Goal: Task Accomplishment & Management: Use online tool/utility

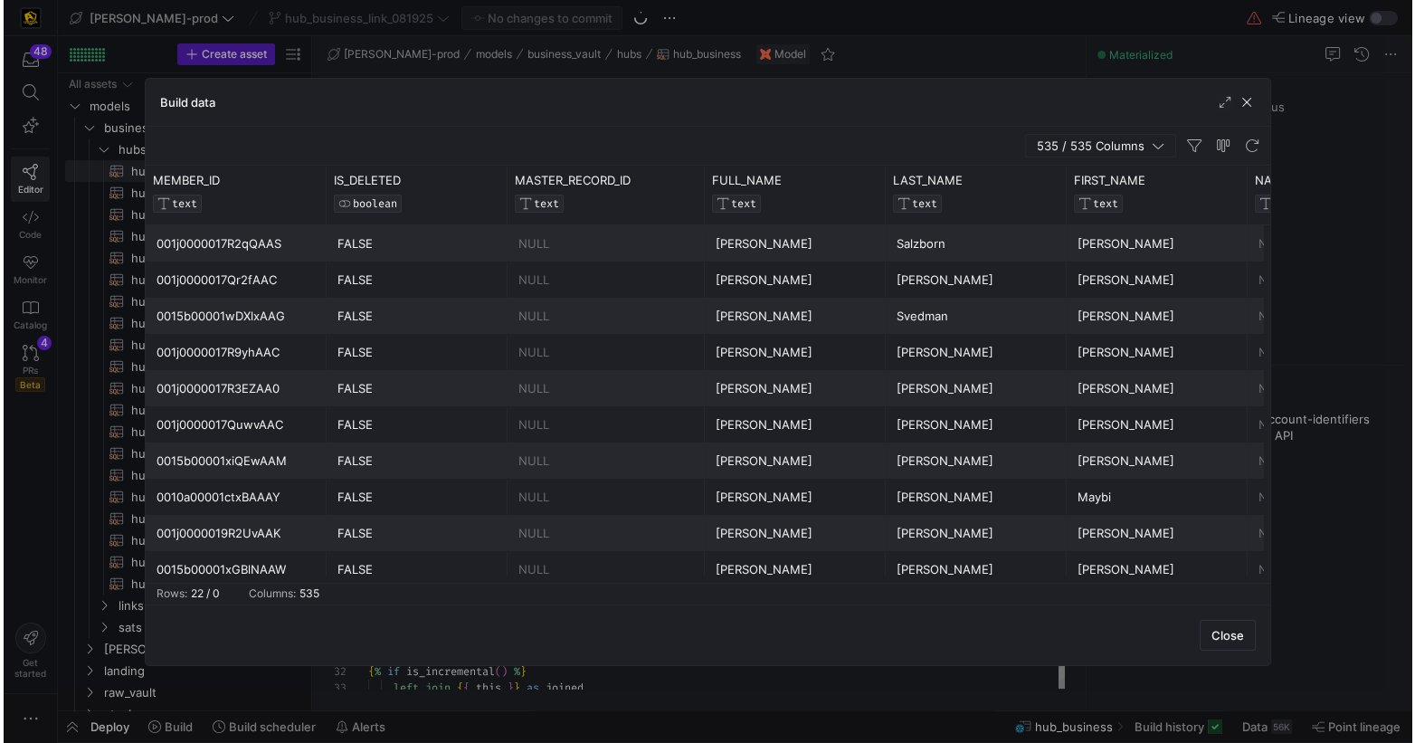
scroll to position [163, 0]
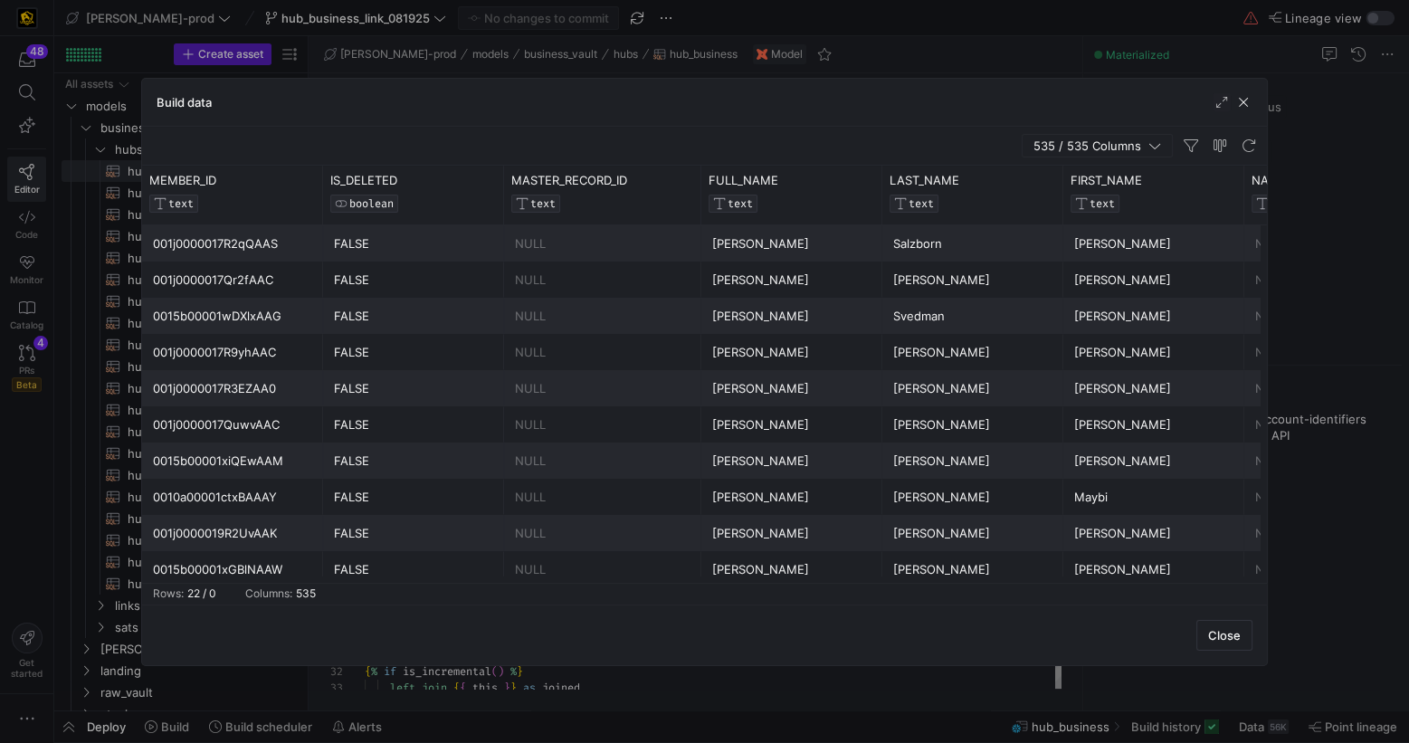
click at [195, 312] on div "0015b00001wDXlxAAG" at bounding box center [232, 316] width 159 height 35
click at [195, 311] on div "0015b00001wDXlxAAG" at bounding box center [232, 316] width 159 height 35
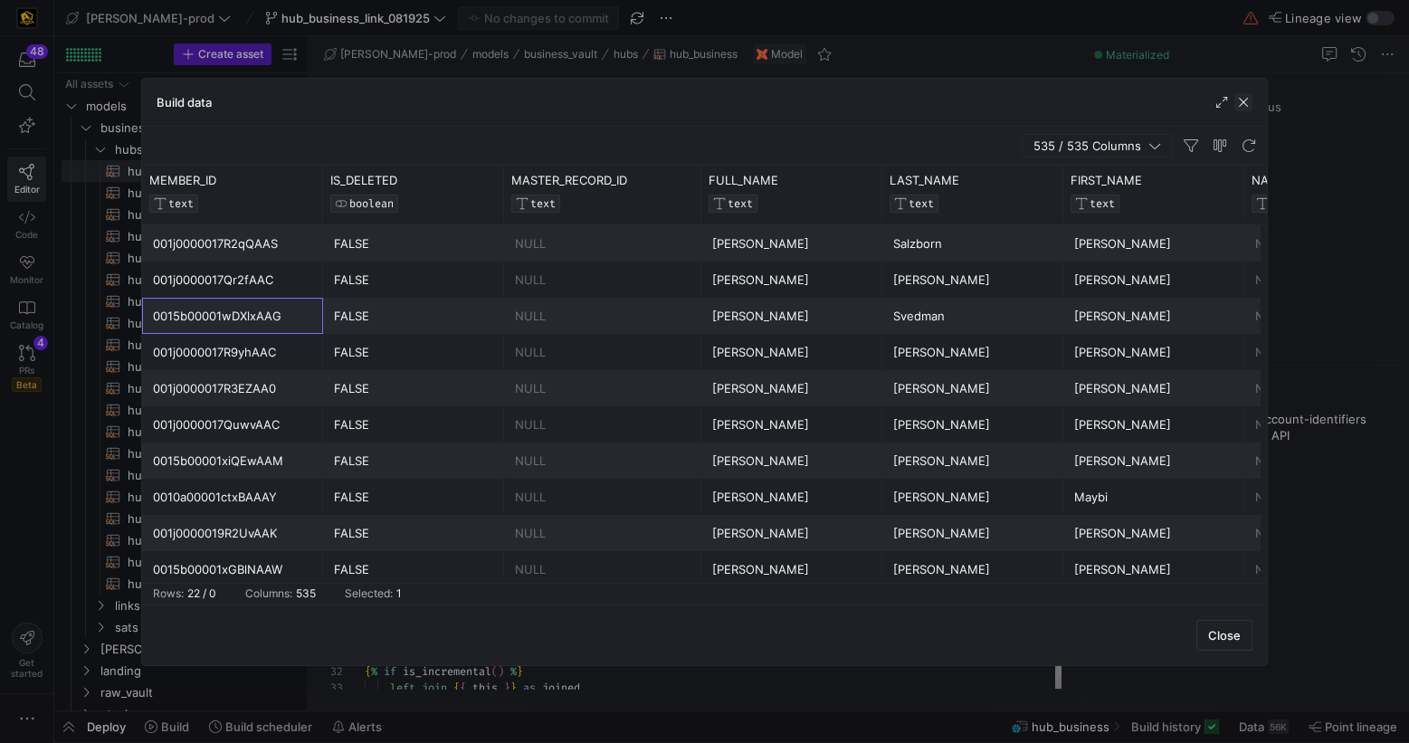
click at [1247, 102] on span "button" at bounding box center [1243, 102] width 18 height 18
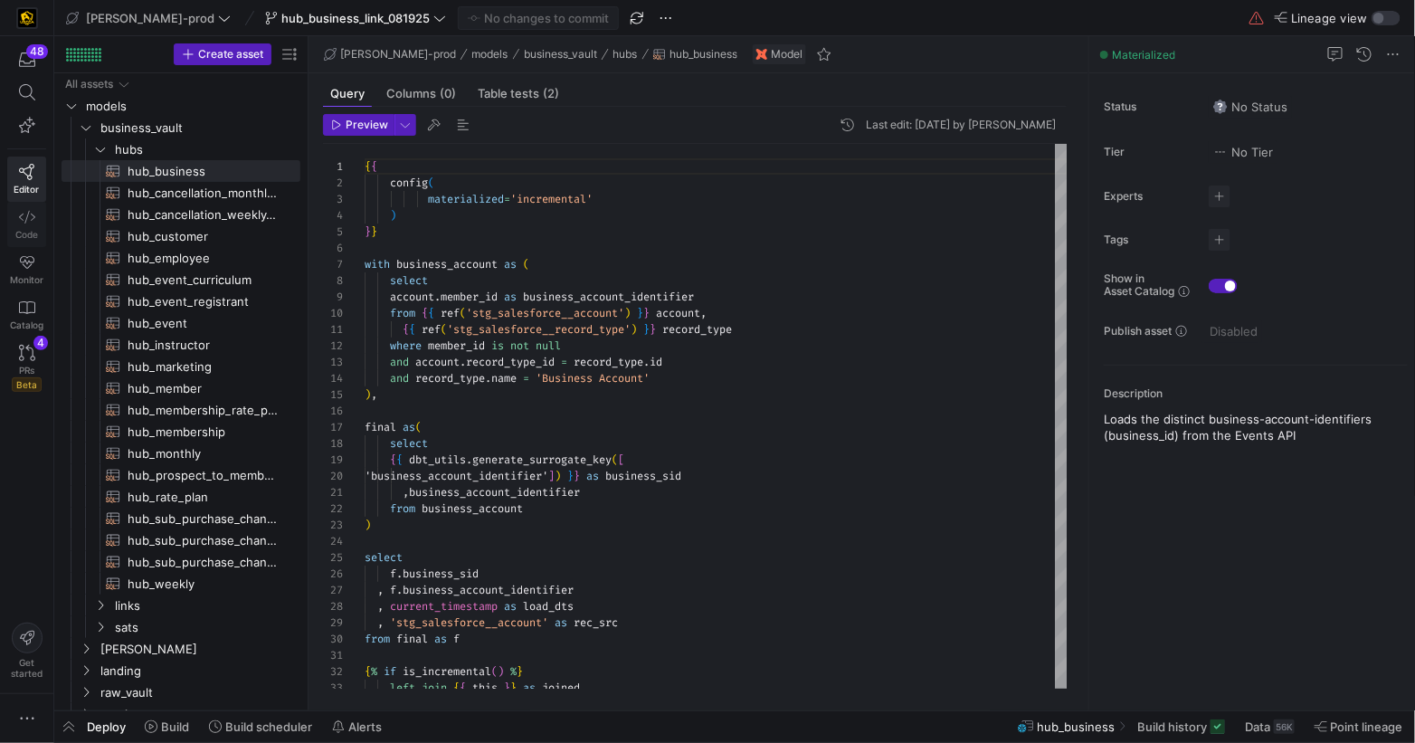
click at [30, 224] on icon at bounding box center [27, 217] width 16 height 16
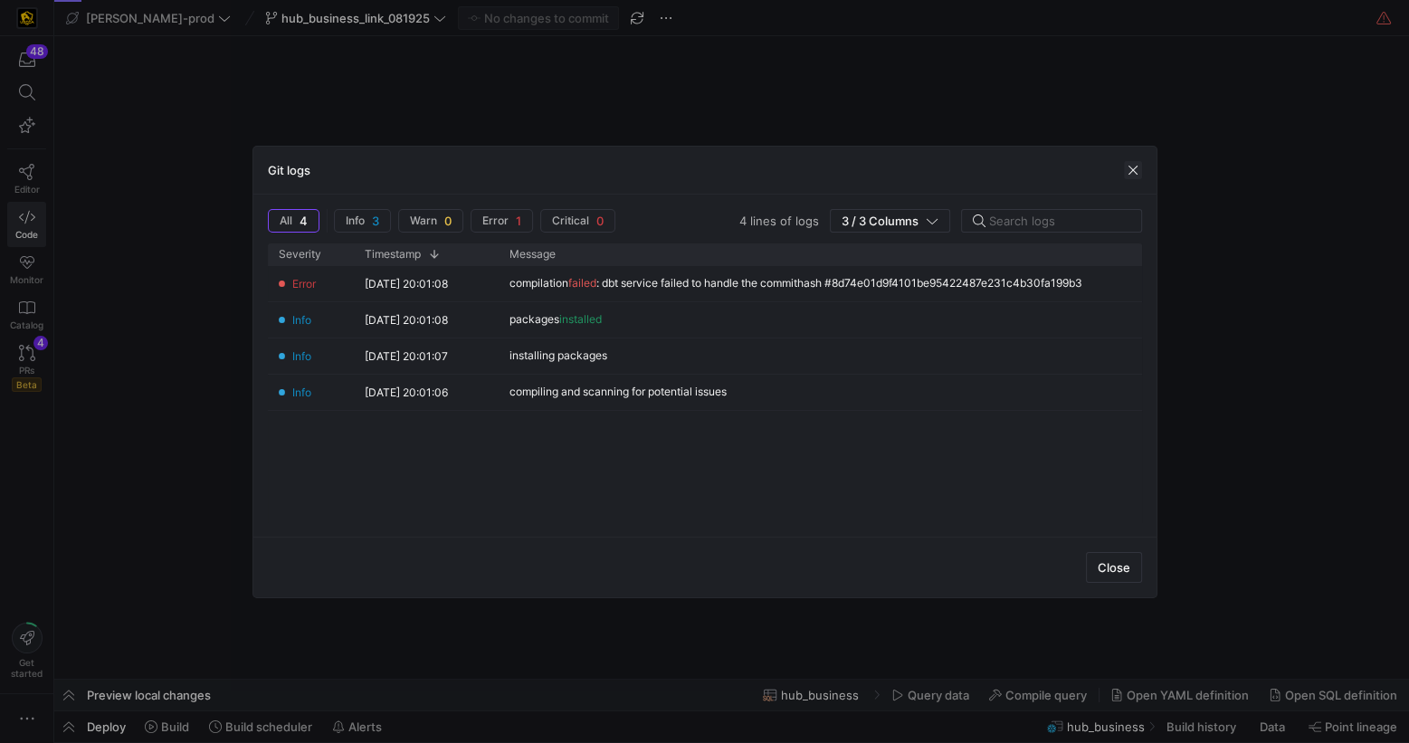
click at [1133, 176] on span "button" at bounding box center [1133, 170] width 18 height 18
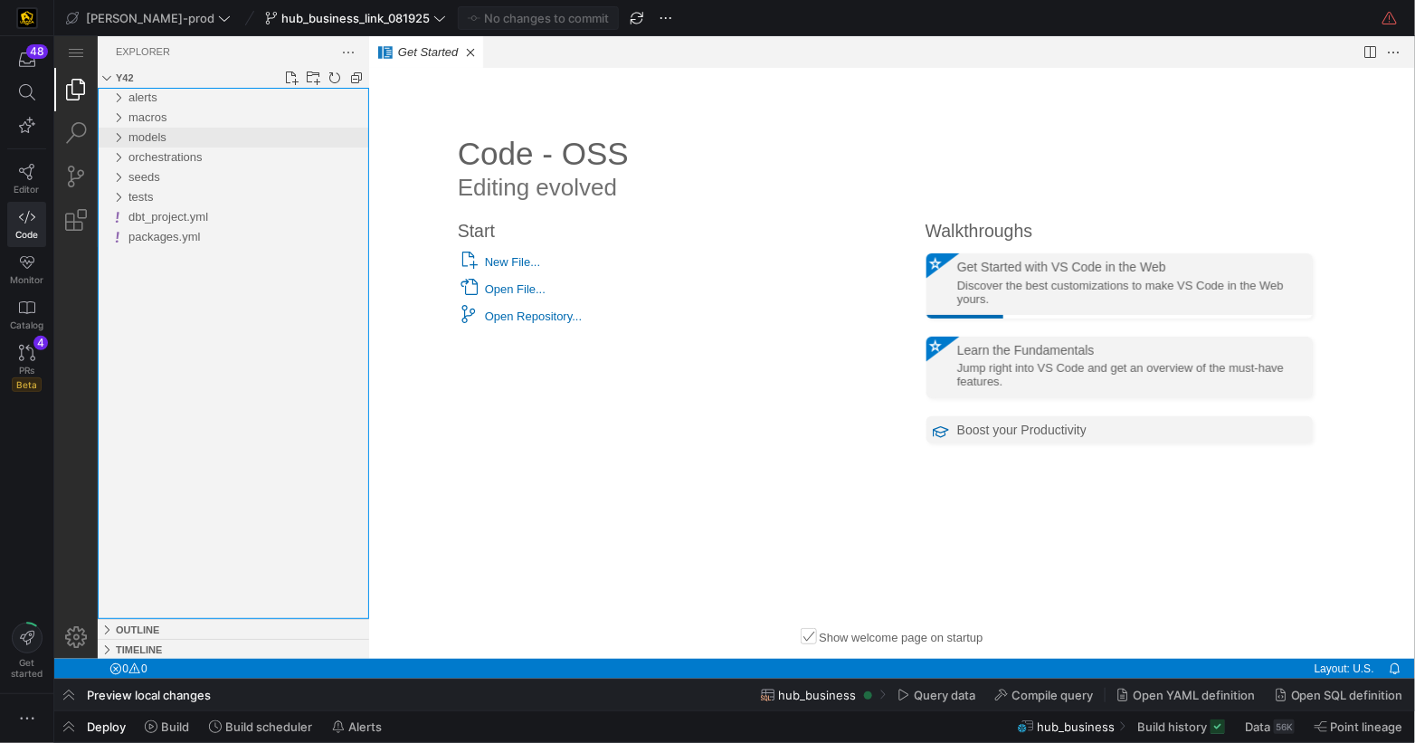
click at [130, 141] on div "models" at bounding box center [234, 137] width 268 height 20
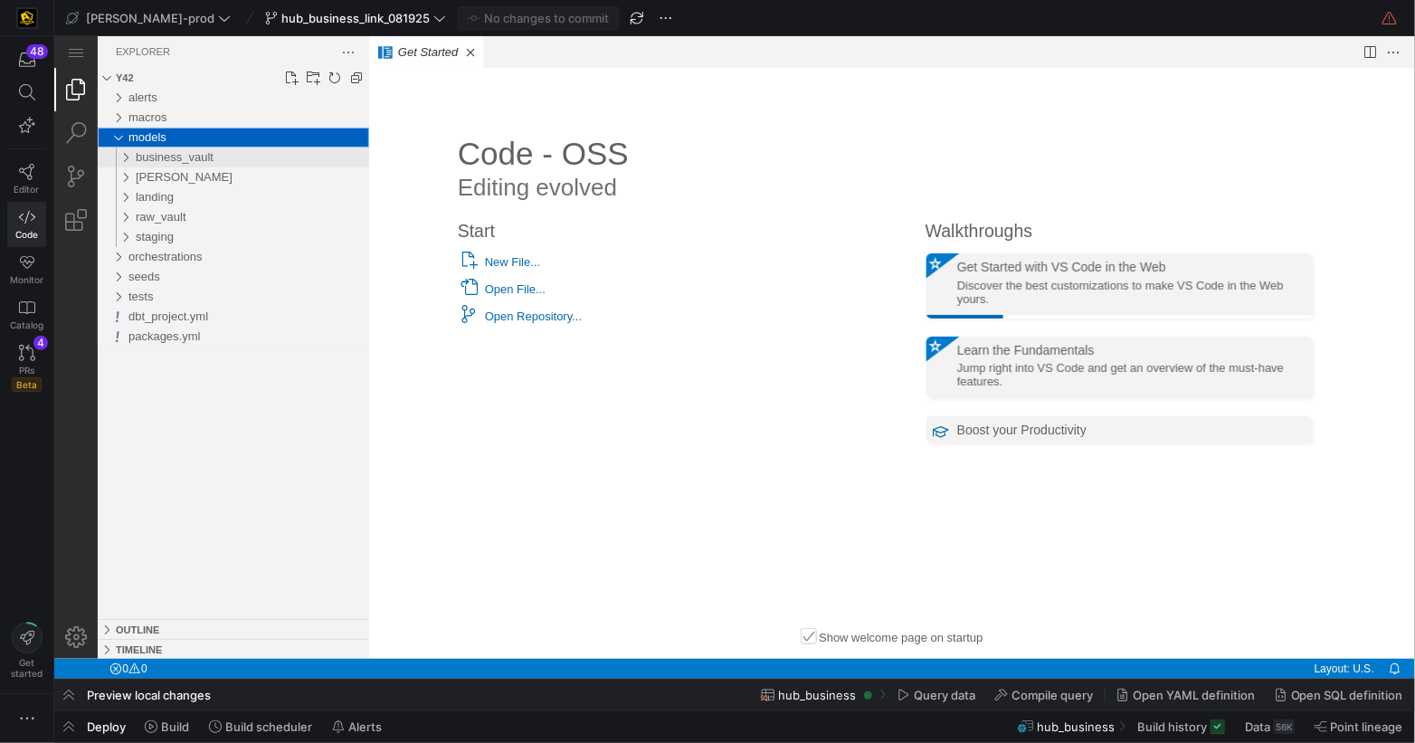
drag, startPoint x: 125, startPoint y: 157, endPoint x: 131, endPoint y: 165, distance: 10.3
click at [126, 157] on div "business_vault" at bounding box center [120, 157] width 34 height 20
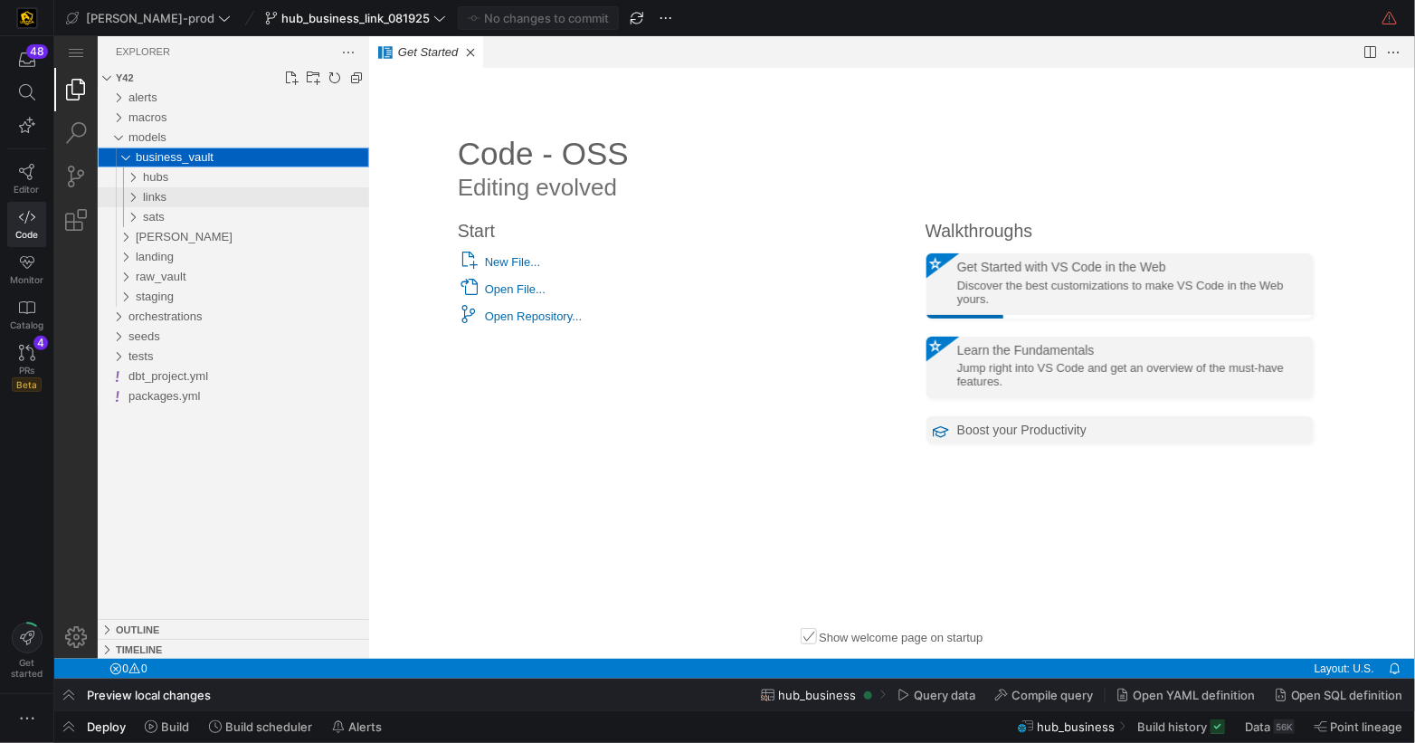
click at [136, 199] on div "links" at bounding box center [124, 196] width 42 height 20
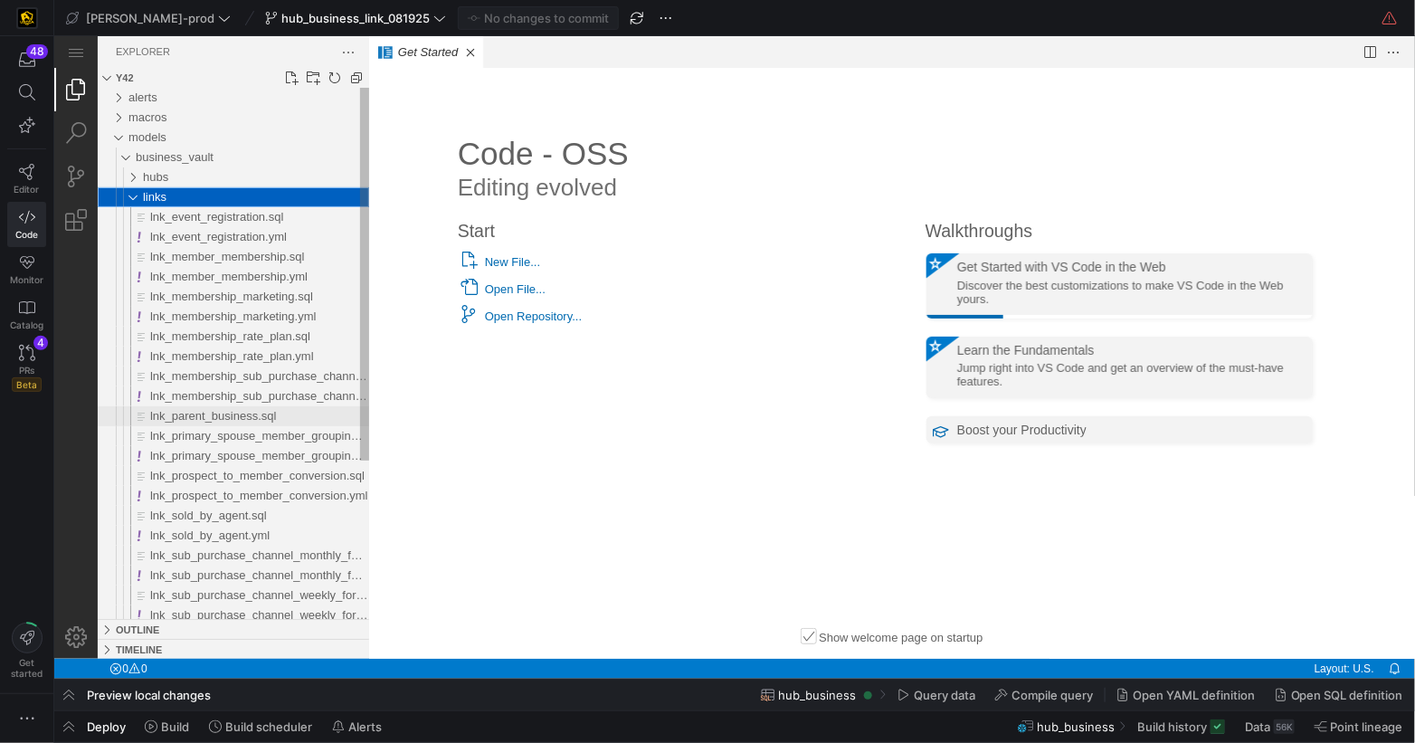
click at [251, 420] on span "lnk_parent_business.sql" at bounding box center [212, 415] width 126 height 14
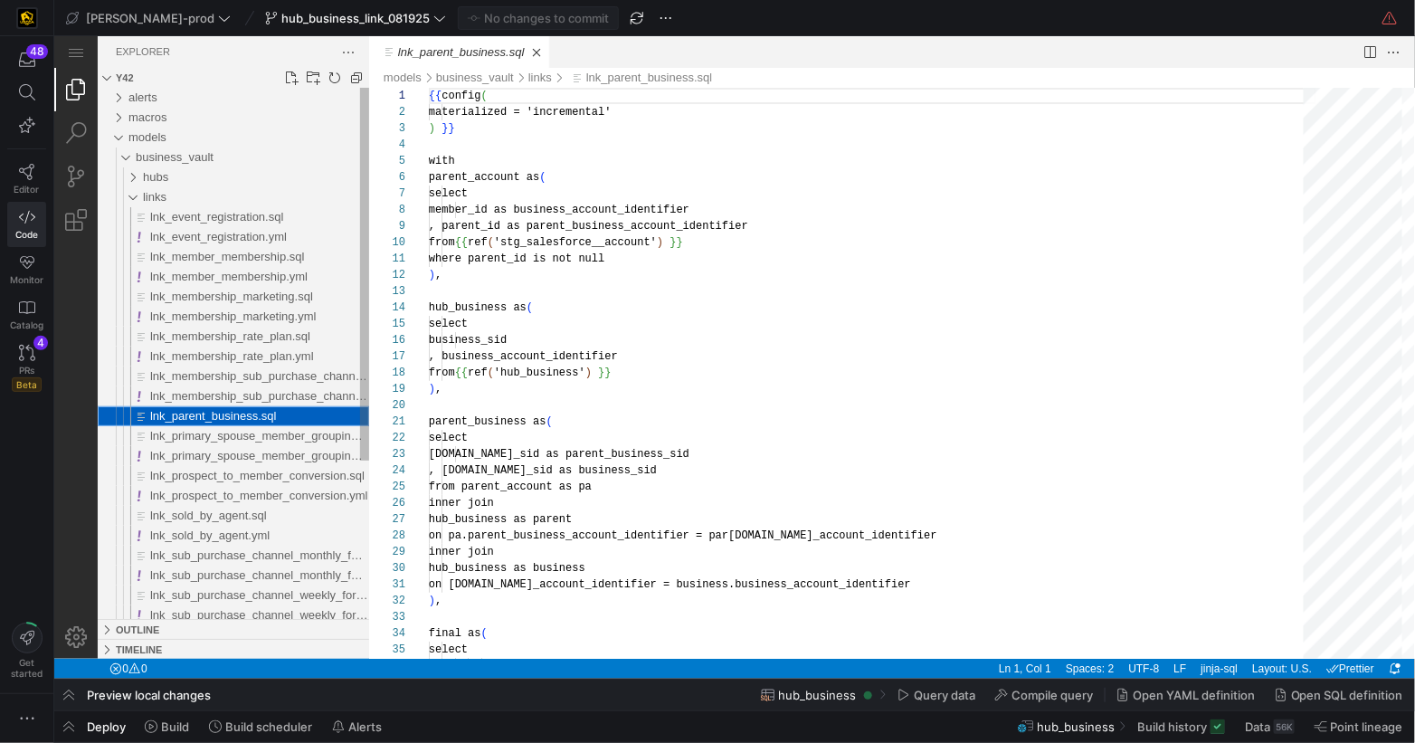
scroll to position [163, 0]
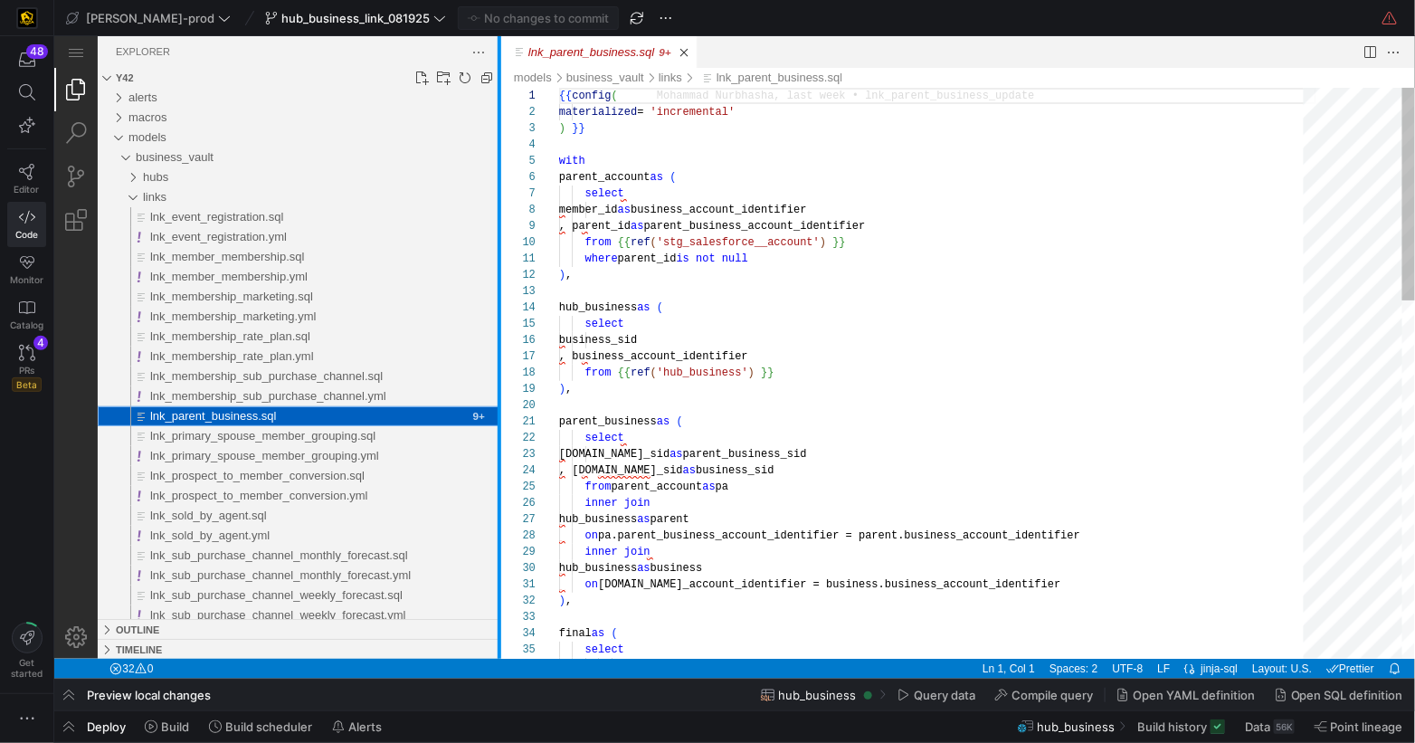
drag, startPoint x: 368, startPoint y: 277, endPoint x: 499, endPoint y: 280, distance: 130.3
click at [499, 280] on div at bounding box center [499, 346] width 4 height 623
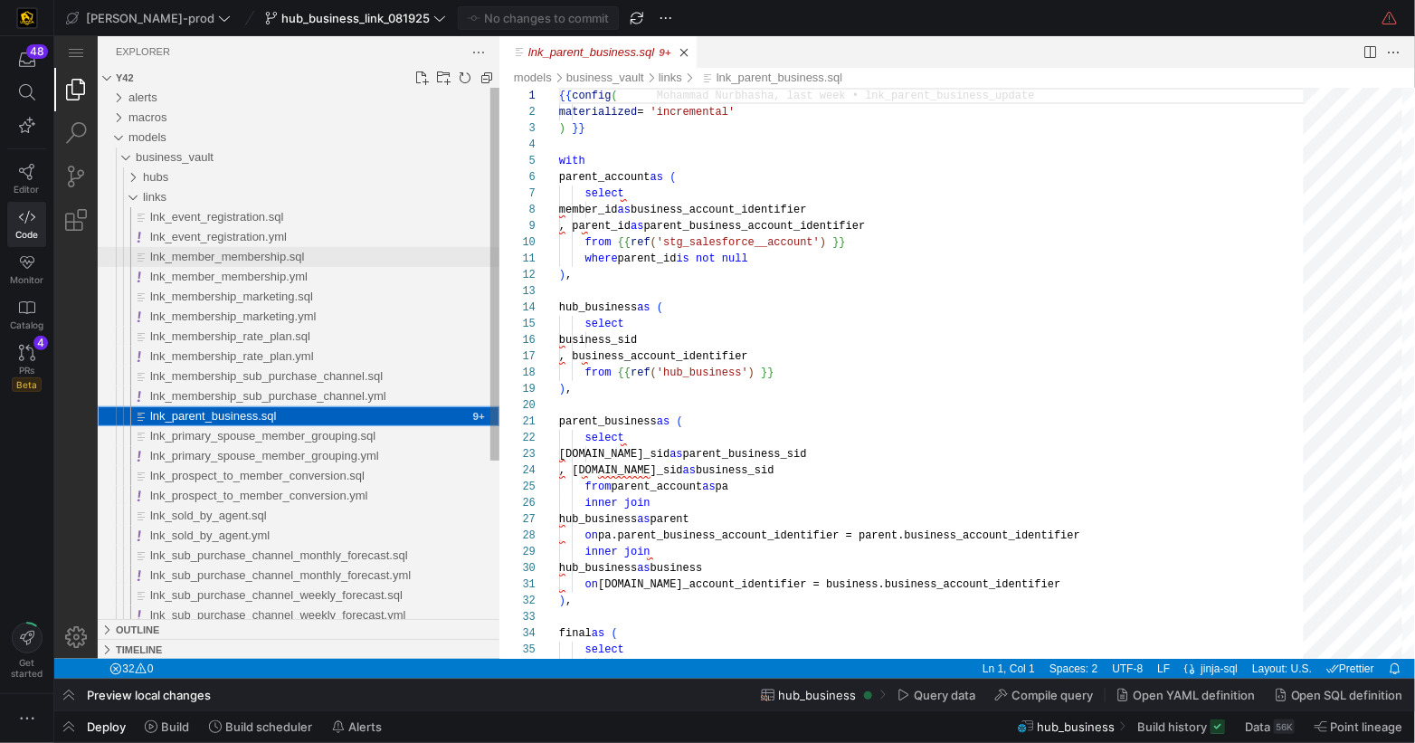
drag, startPoint x: 247, startPoint y: 242, endPoint x: 420, endPoint y: 258, distance: 173.6
click at [247, 242] on span "lnk_event_registration.yml" at bounding box center [217, 236] width 137 height 14
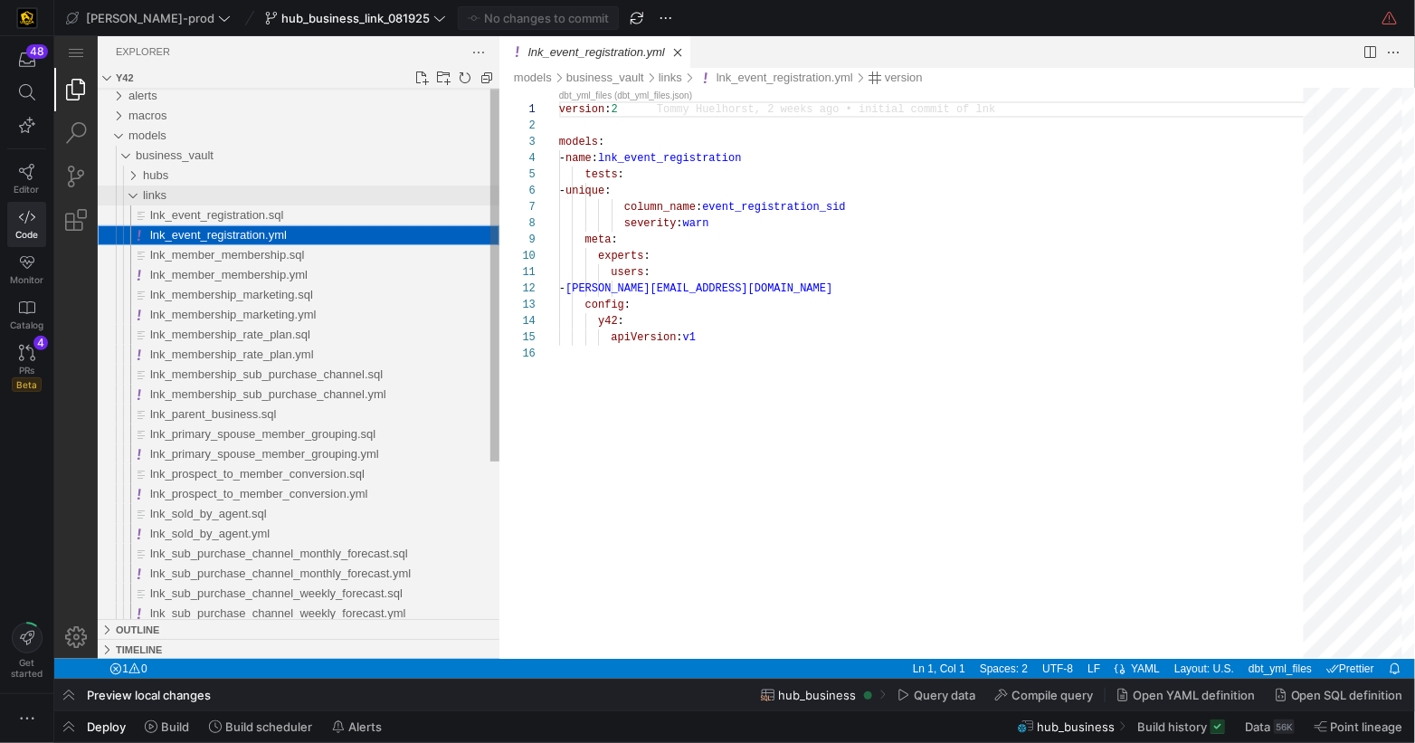
click at [176, 197] on div "links" at bounding box center [320, 195] width 357 height 20
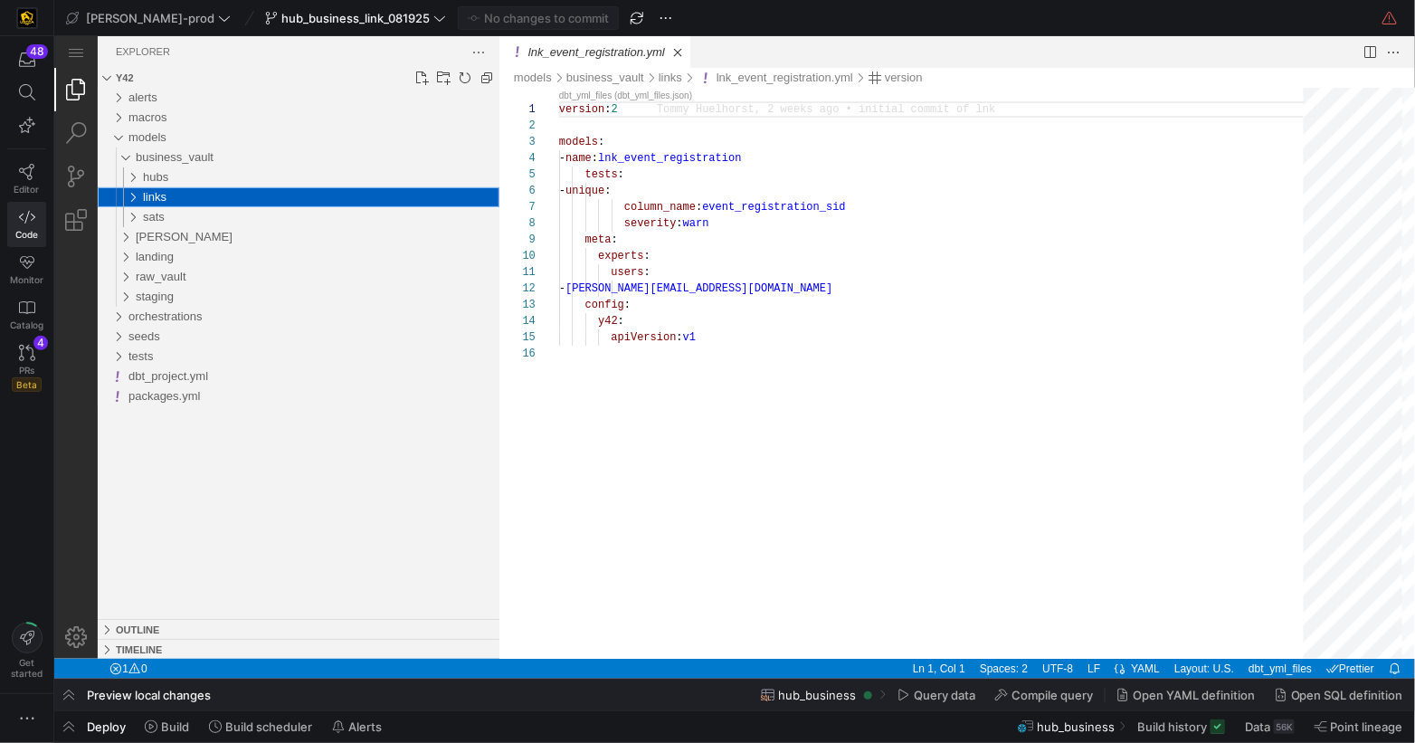
click at [128, 197] on div "links" at bounding box center [124, 196] width 42 height 20
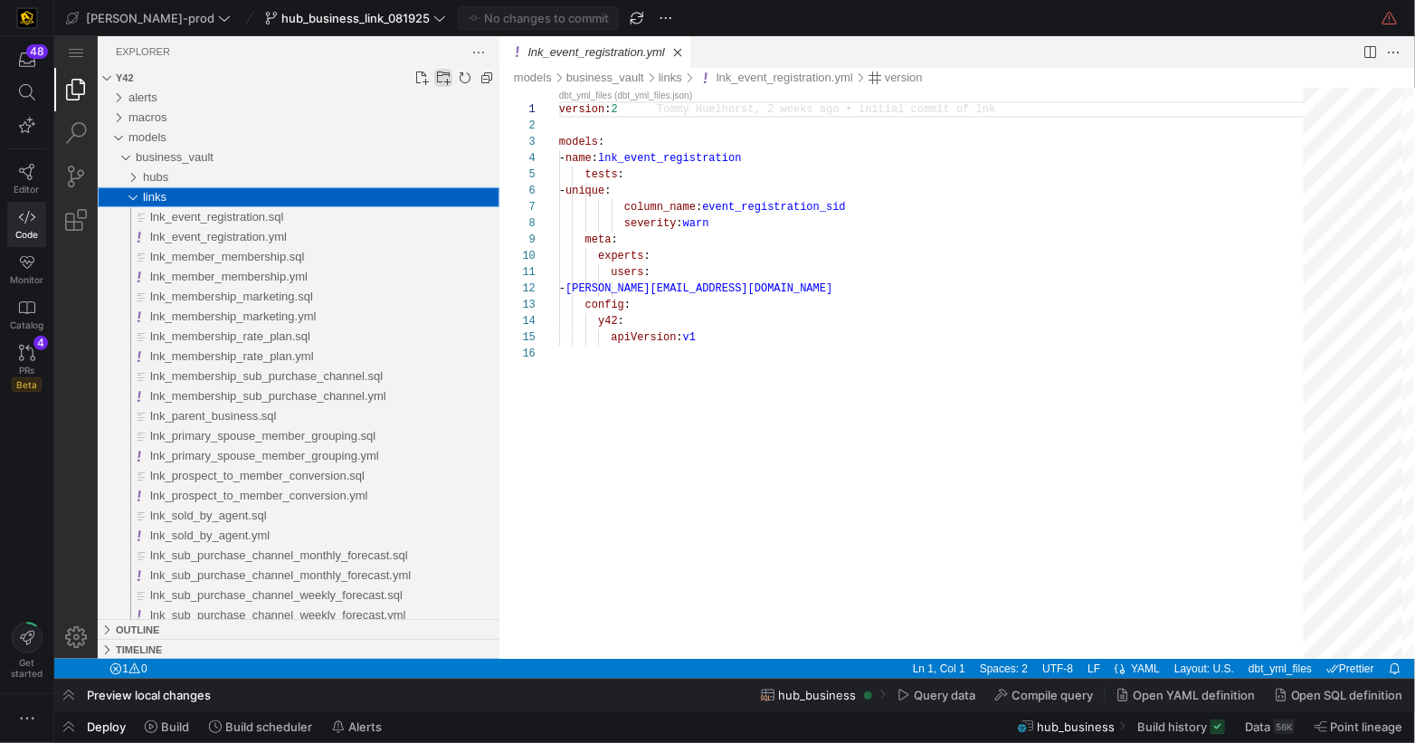
click at [443, 78] on link "New Folder..." at bounding box center [442, 77] width 18 height 18
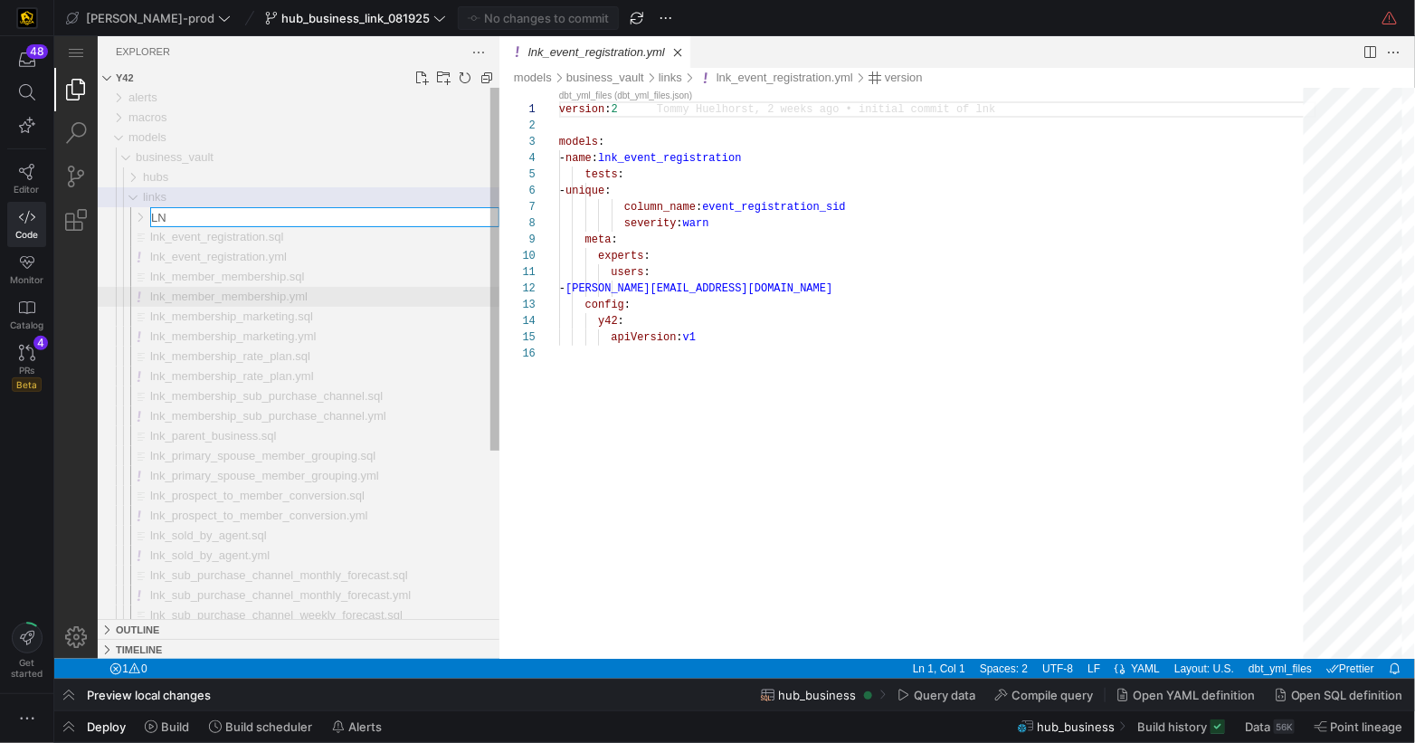
type input "L"
type input "lnk_parent_business.yml"
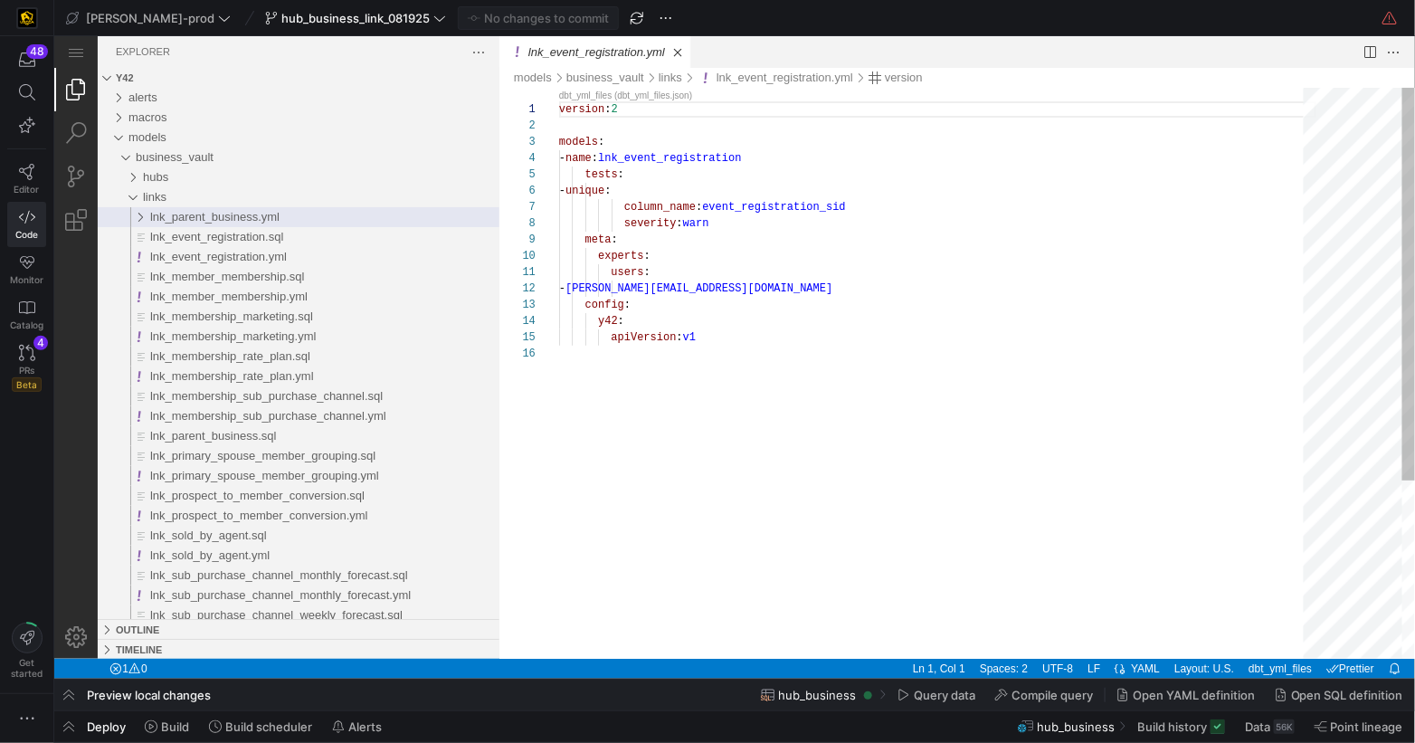
scroll to position [81, 0]
click at [771, 430] on div "version : 2 models : - name : lnk_event_registration tests : - unique : column_…" at bounding box center [936, 501] width 757 height 829
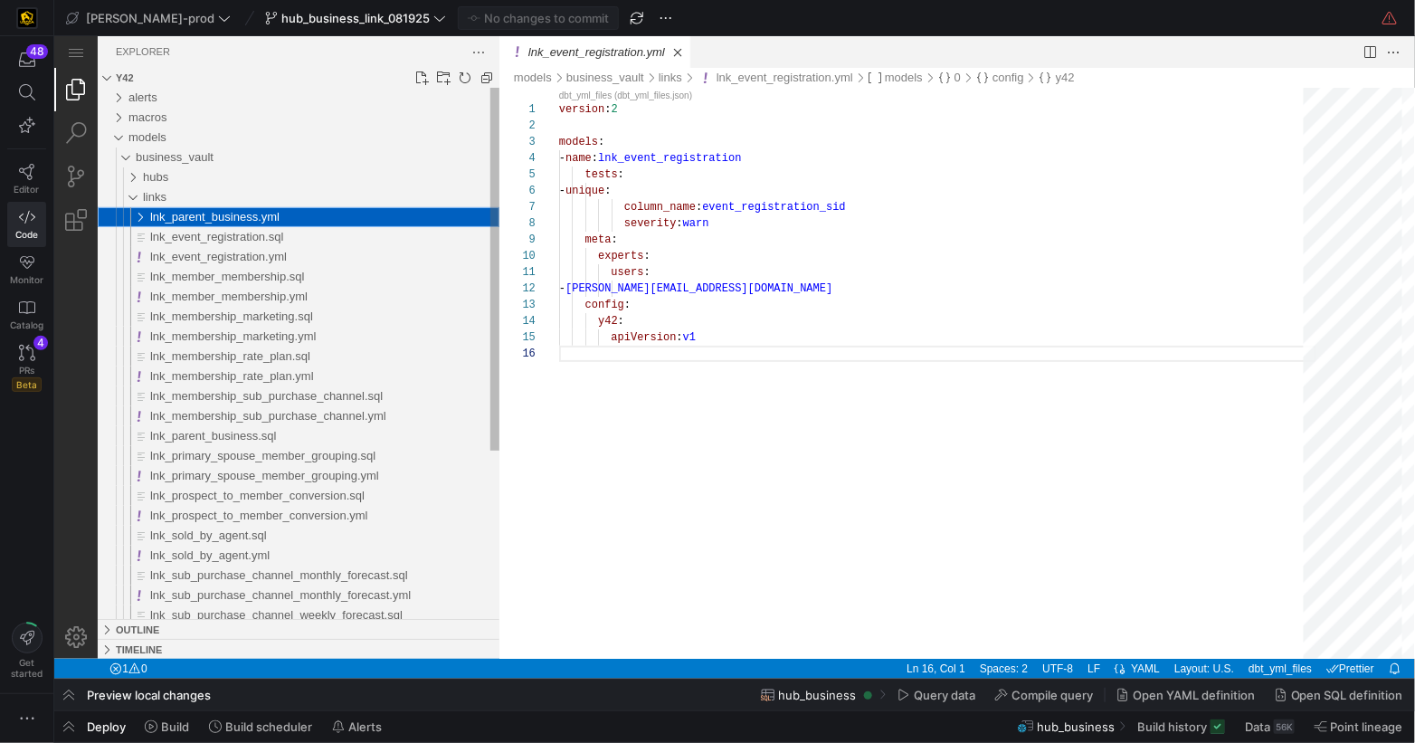
click at [140, 218] on div "lnk_parent_business.yml" at bounding box center [127, 216] width 49 height 20
click at [319, 214] on div "lnk_parent_business.yml" at bounding box center [323, 216] width 349 height 20
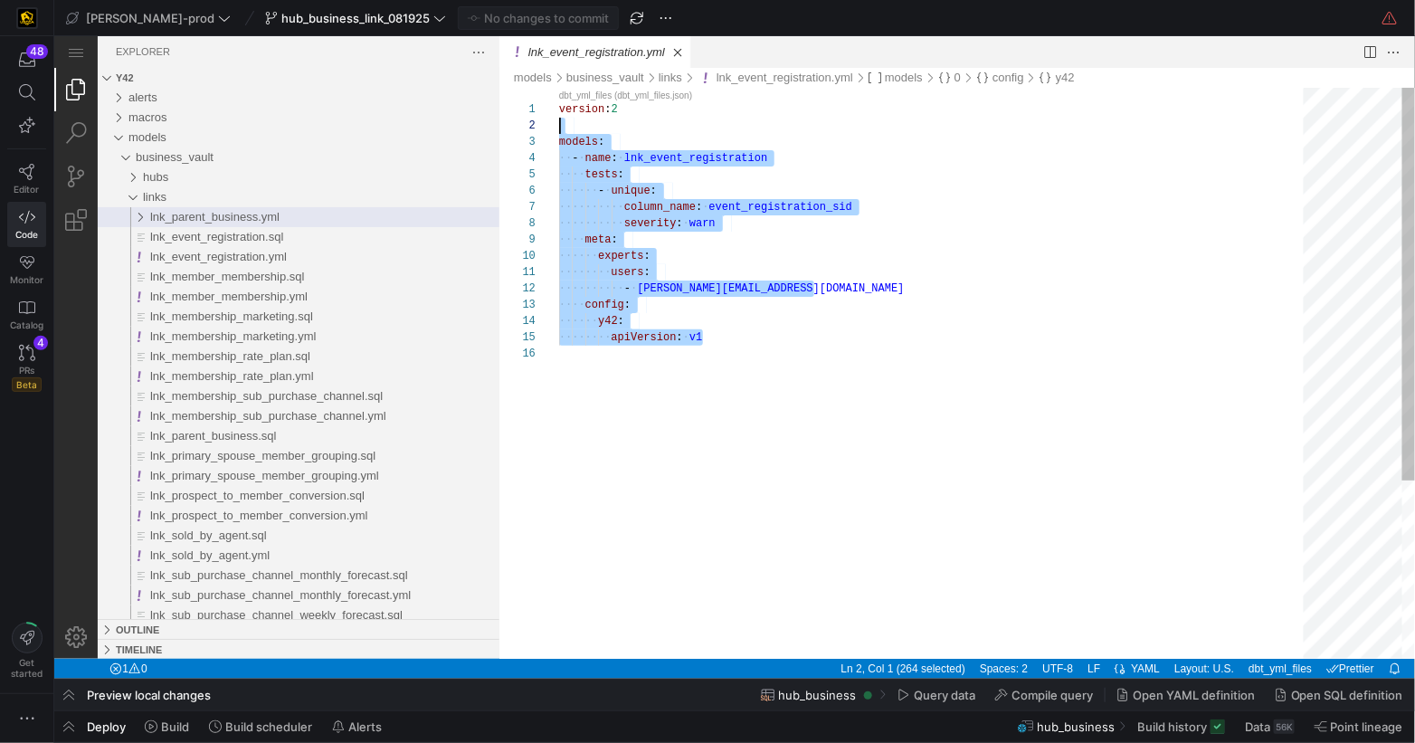
scroll to position [0, 0]
drag, startPoint x: 688, startPoint y: 300, endPoint x: 536, endPoint y: 108, distance: 245.5
click at [536, 108] on div "1 2 3 4 5 6 7 8 9 10 11 12 13 14 15 16 version : ·‌ 2 models : ·‌·‌ - ·‌ name :…" at bounding box center [957, 372] width 916 height 571
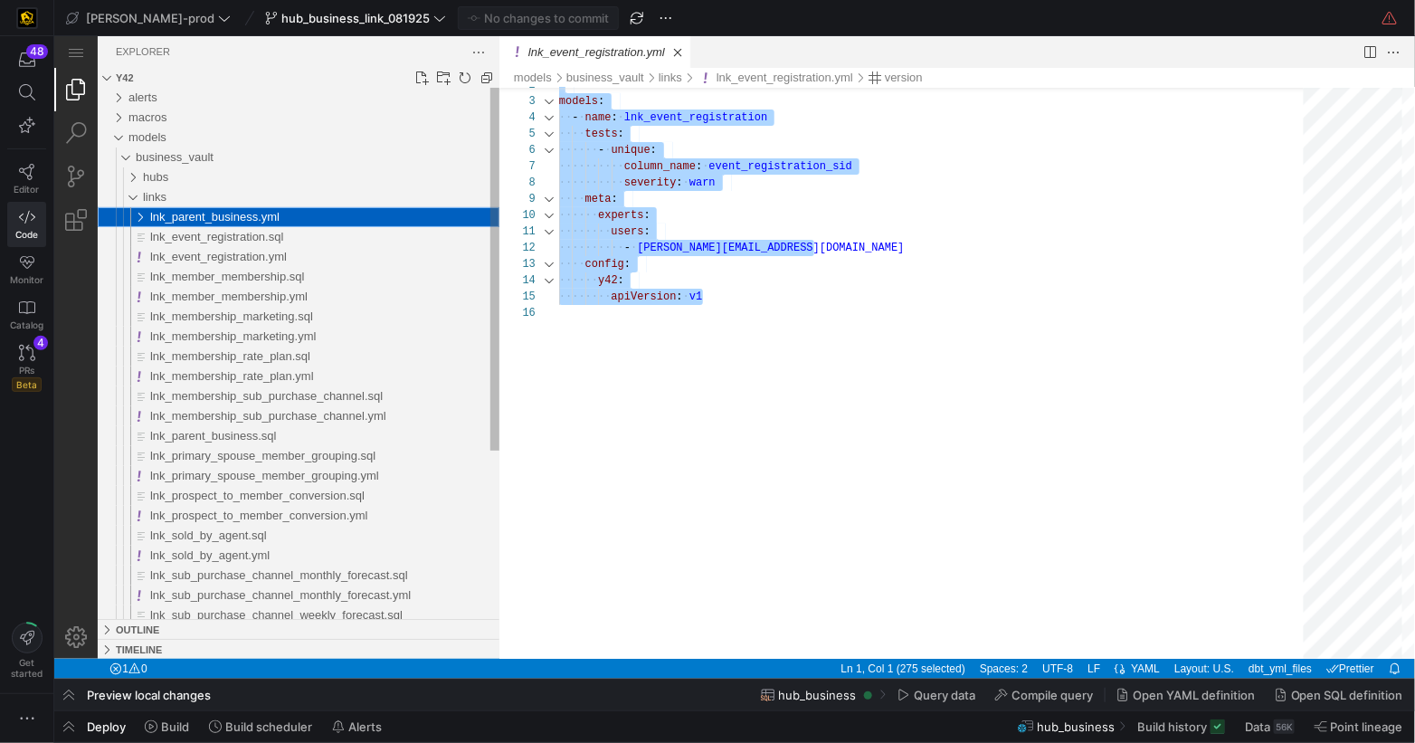
click at [262, 220] on span "lnk_parent_business.yml" at bounding box center [213, 216] width 129 height 14
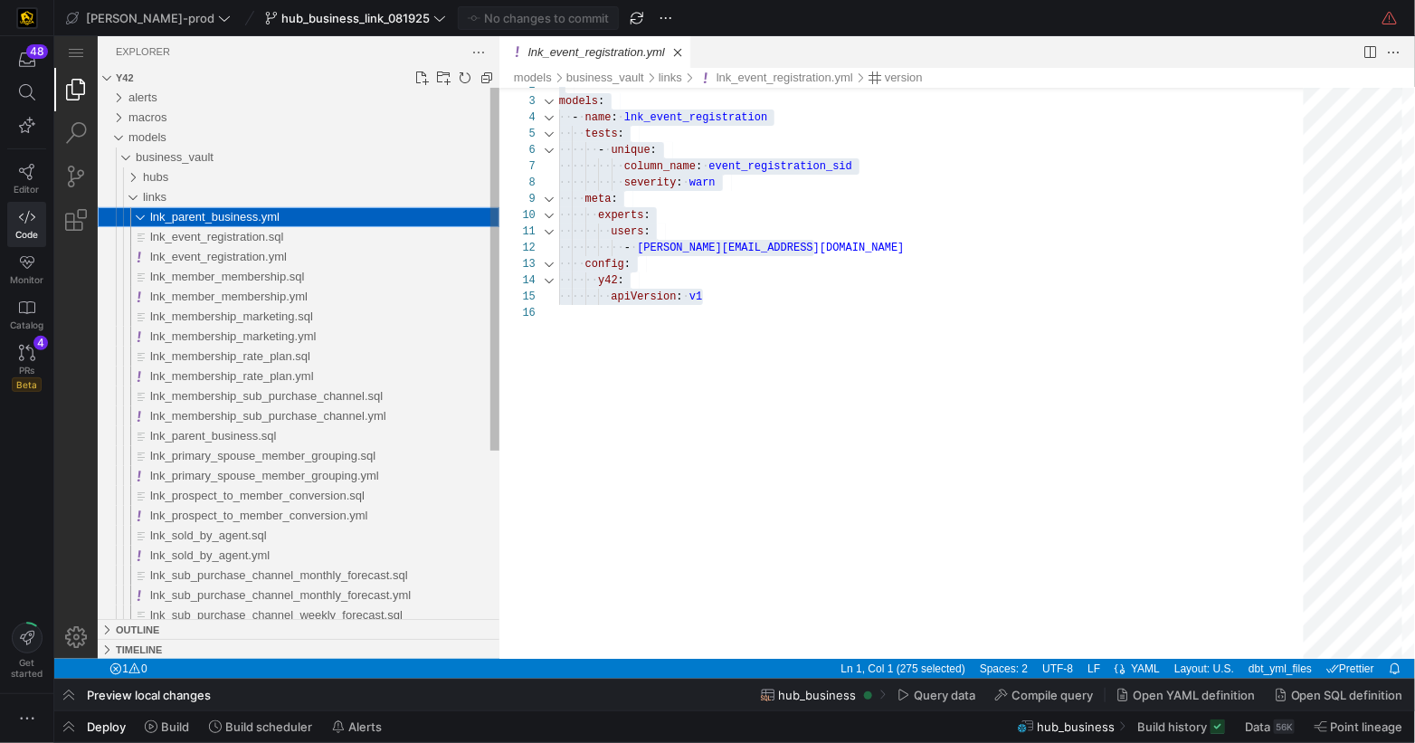
click at [265, 219] on span "lnk_parent_business.yml" at bounding box center [213, 216] width 129 height 14
click at [266, 219] on span "lnk_parent_business.yml" at bounding box center [213, 216] width 129 height 14
click at [265, 219] on span "lnk_parent_business.yml" at bounding box center [213, 216] width 129 height 14
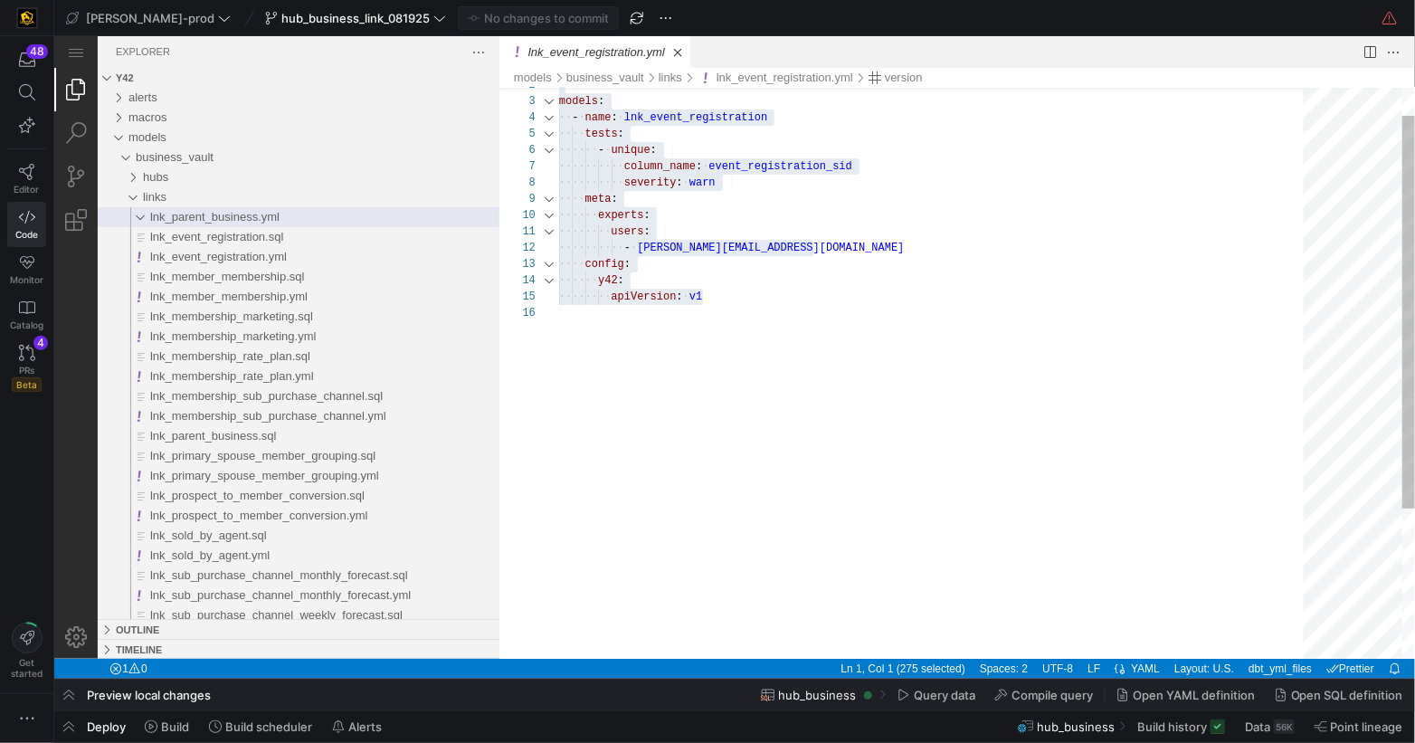
type textarea "users: - [PERSON_NAME][EMAIL_ADDRESS][DOMAIN_NAME] config: y42: apiVersion: v1"
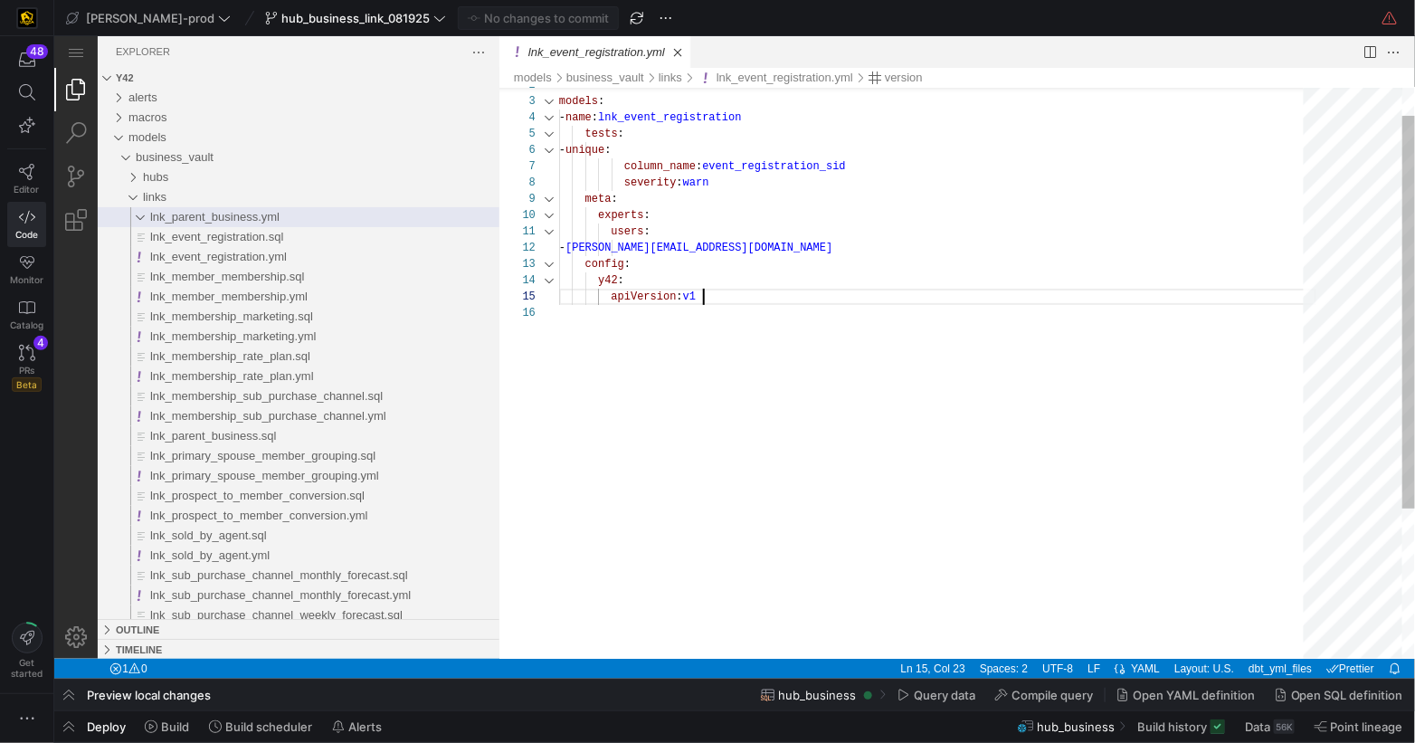
scroll to position [64, 144]
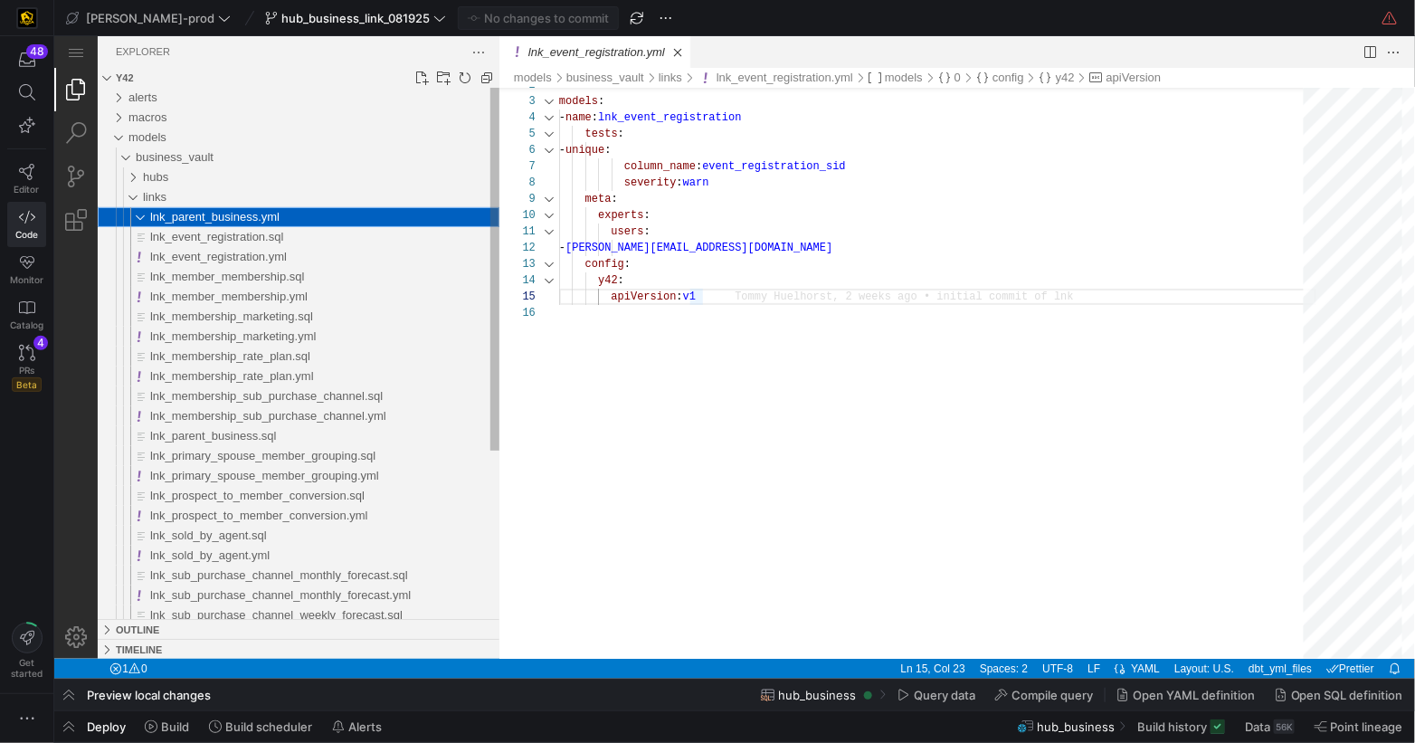
click at [141, 214] on div "lnk_parent_business.yml" at bounding box center [127, 216] width 49 height 20
click at [257, 214] on span "lnk_parent_business.yml" at bounding box center [213, 216] width 129 height 14
click at [240, 253] on span "lnk_event_registration.yml" at bounding box center [217, 256] width 137 height 14
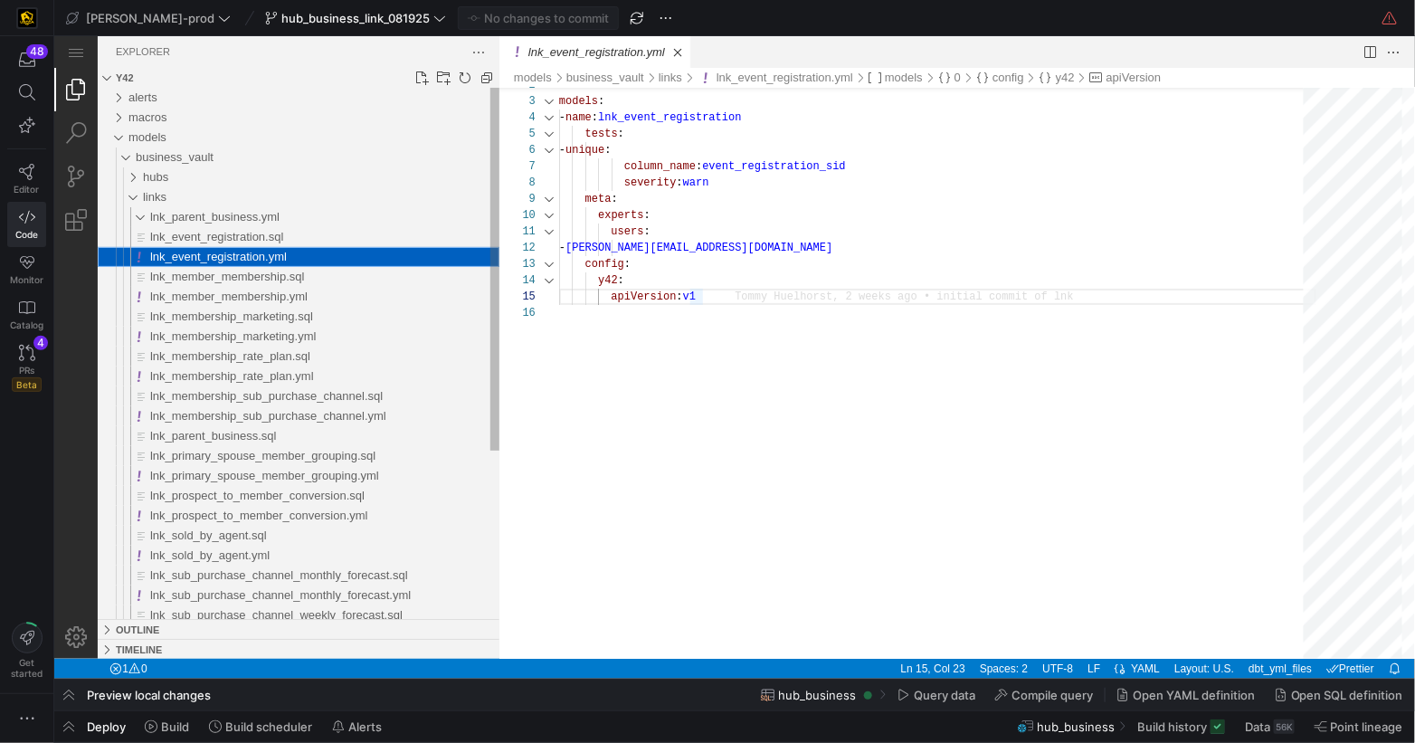
click at [241, 254] on span "lnk_event_registration.yml" at bounding box center [217, 256] width 137 height 14
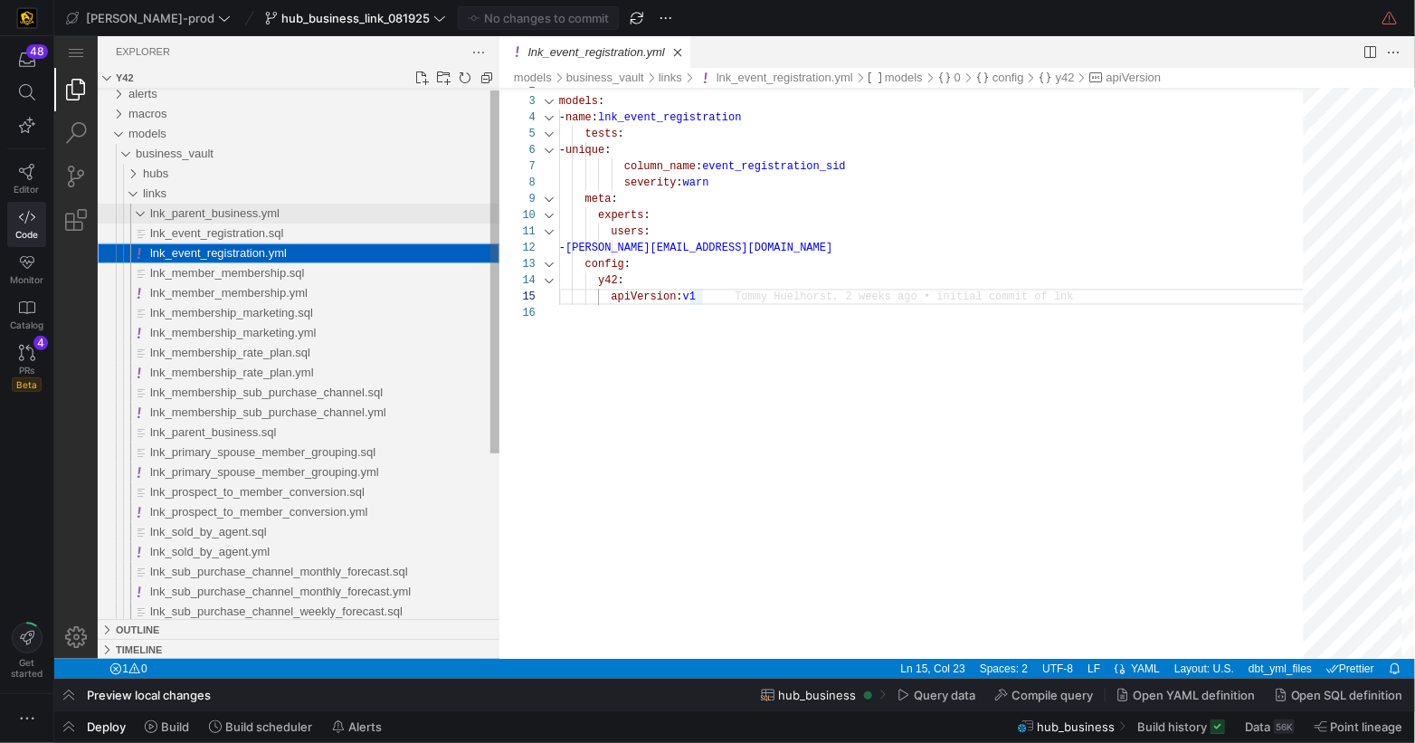
click at [225, 215] on span "lnk_parent_business.yml" at bounding box center [213, 212] width 129 height 14
click at [224, 215] on span "lnk_parent_business.yml" at bounding box center [213, 212] width 129 height 14
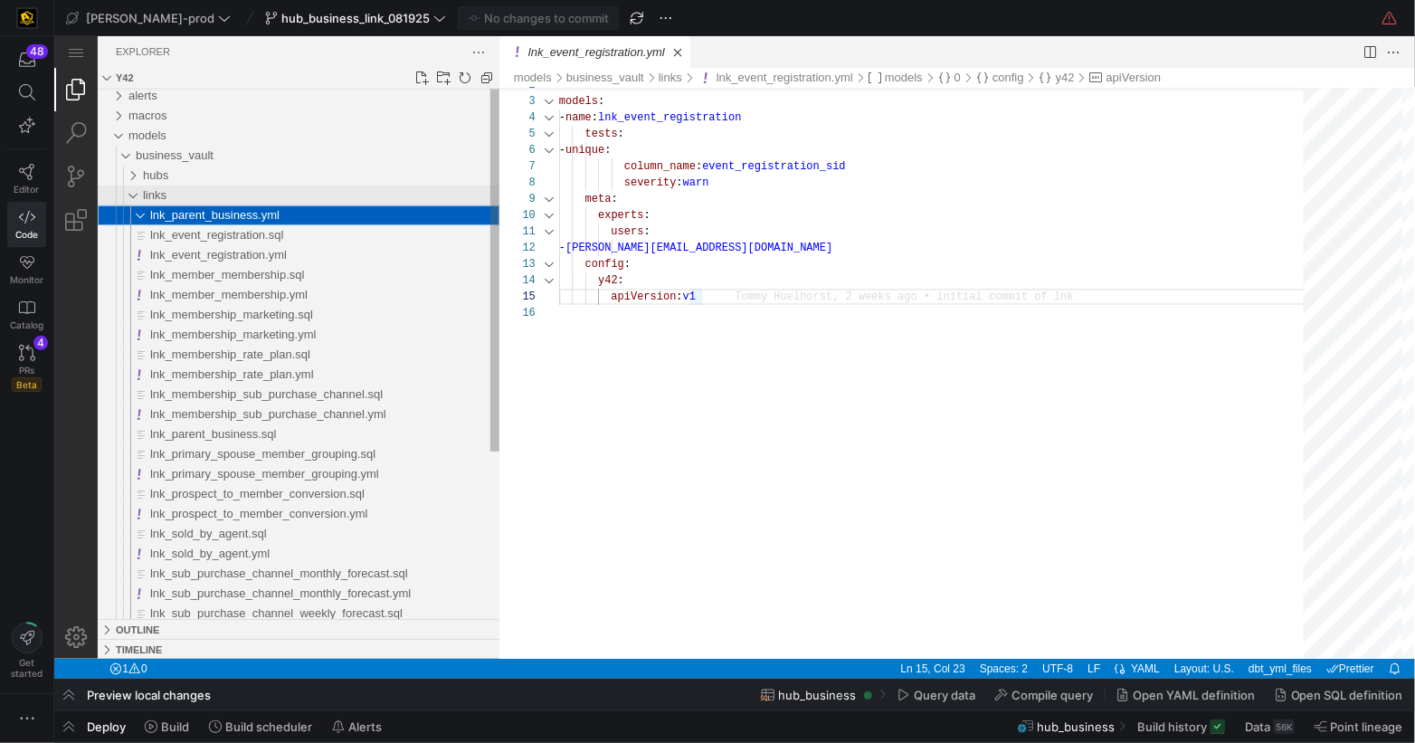
click at [211, 201] on div "links" at bounding box center [320, 195] width 357 height 20
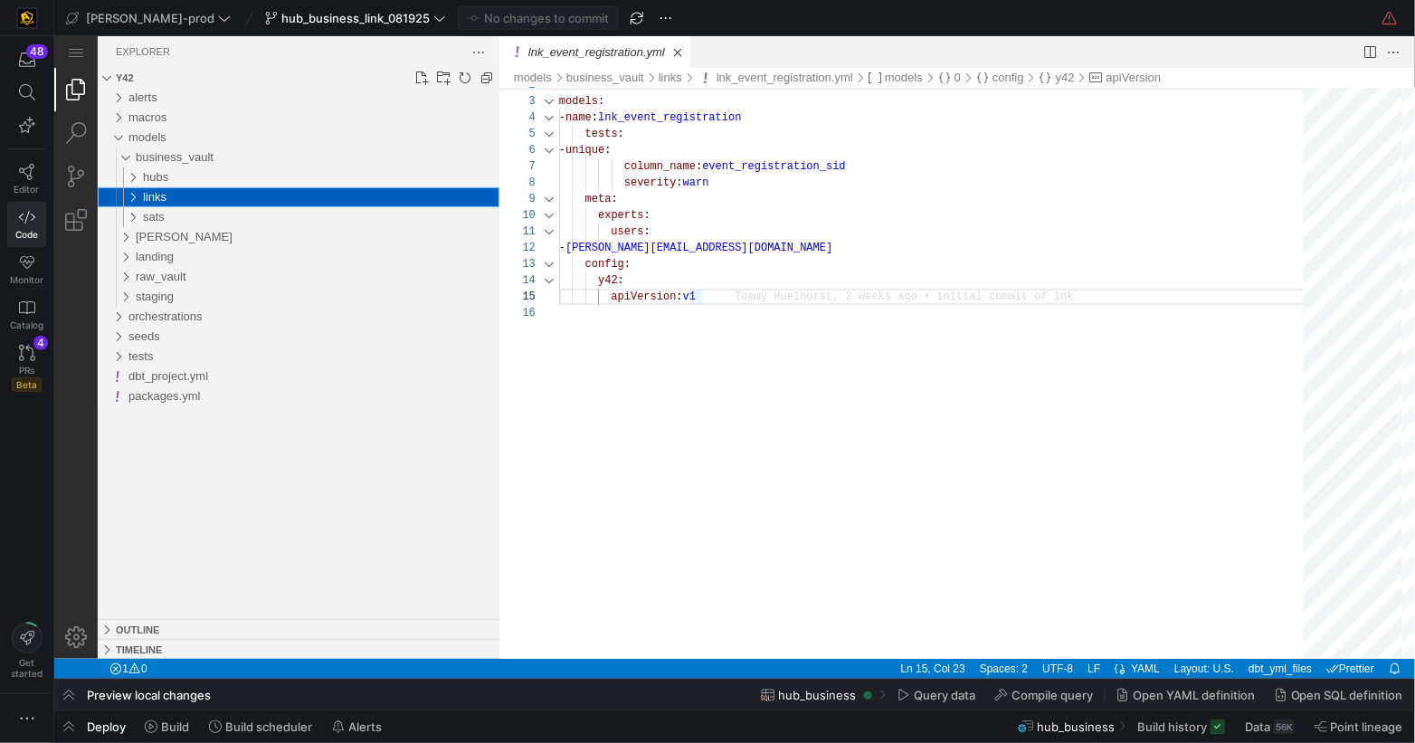
click at [132, 197] on div "links" at bounding box center [124, 196] width 42 height 20
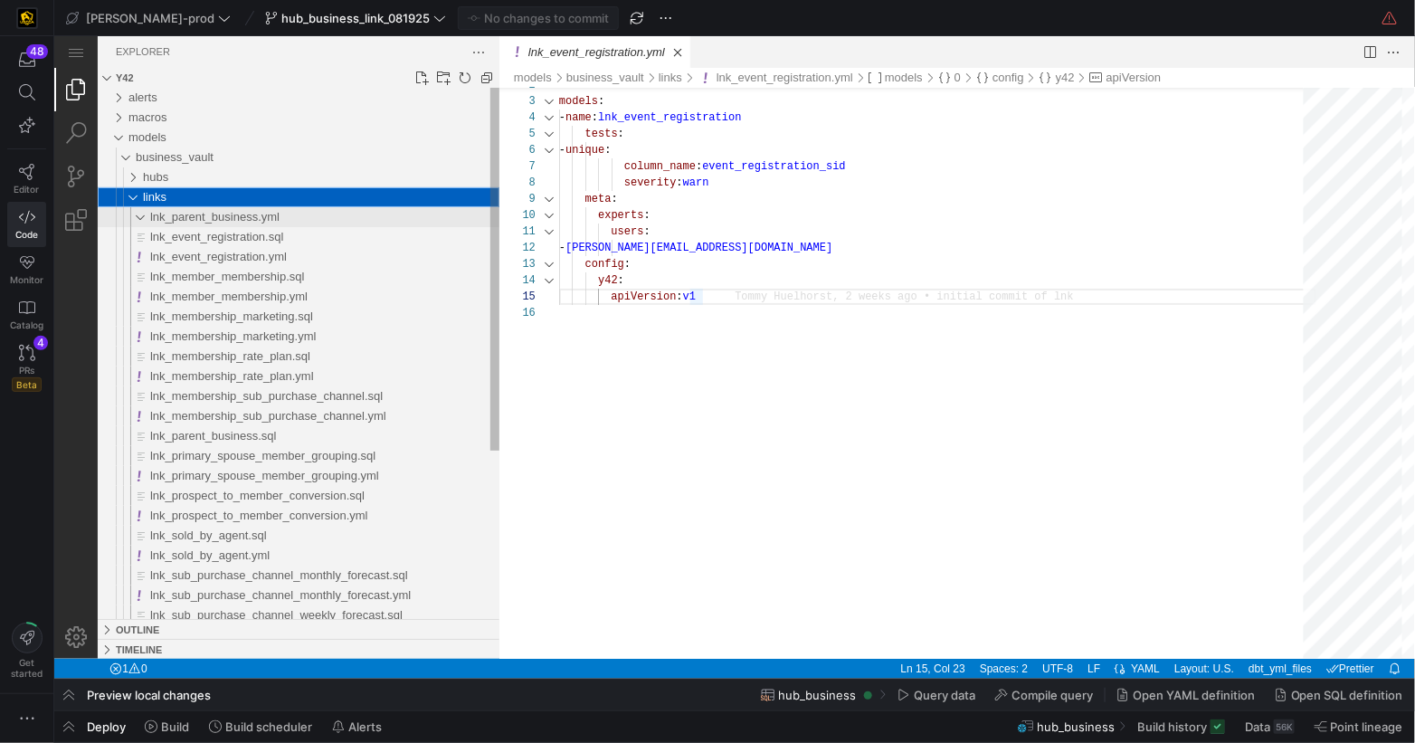
click at [250, 217] on span "lnk_parent_business.yml" at bounding box center [213, 216] width 129 height 14
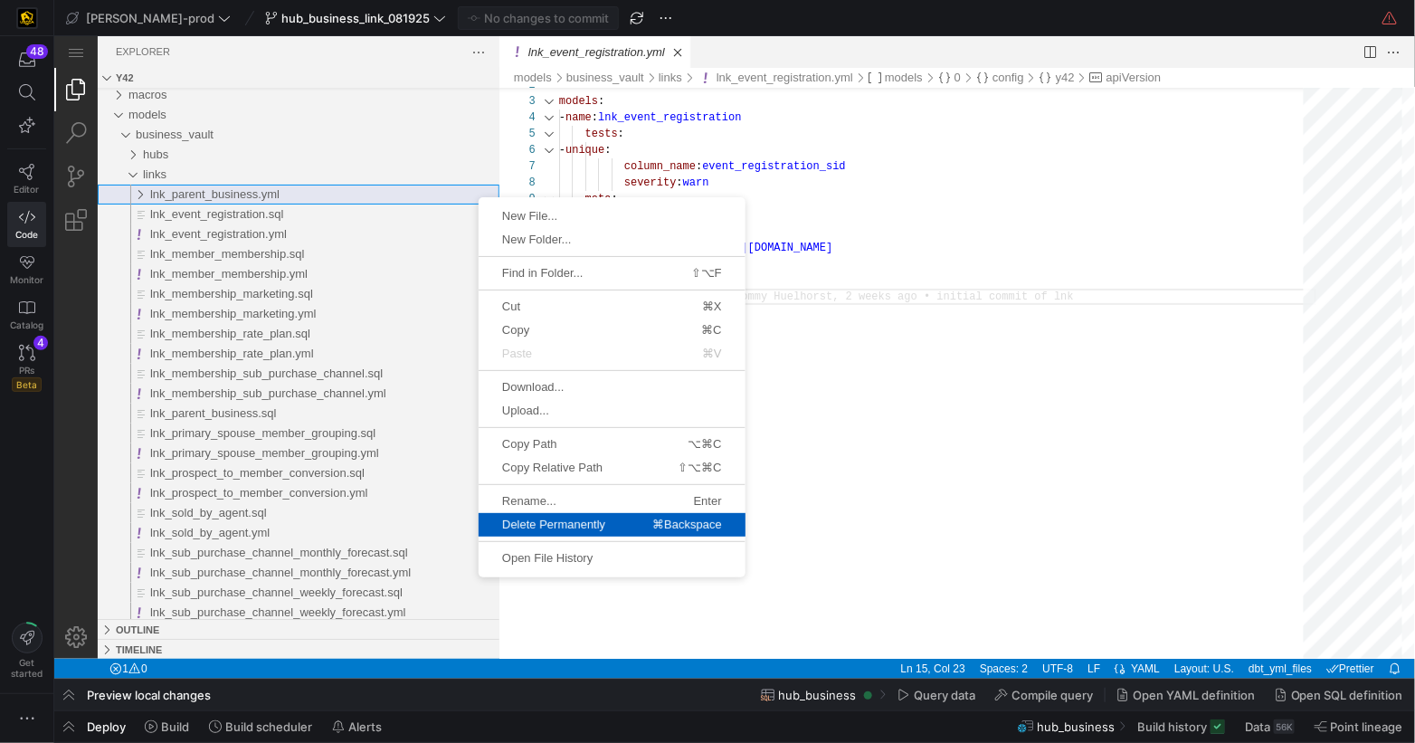
click at [602, 520] on span "Delete Permanently" at bounding box center [553, 524] width 150 height 12
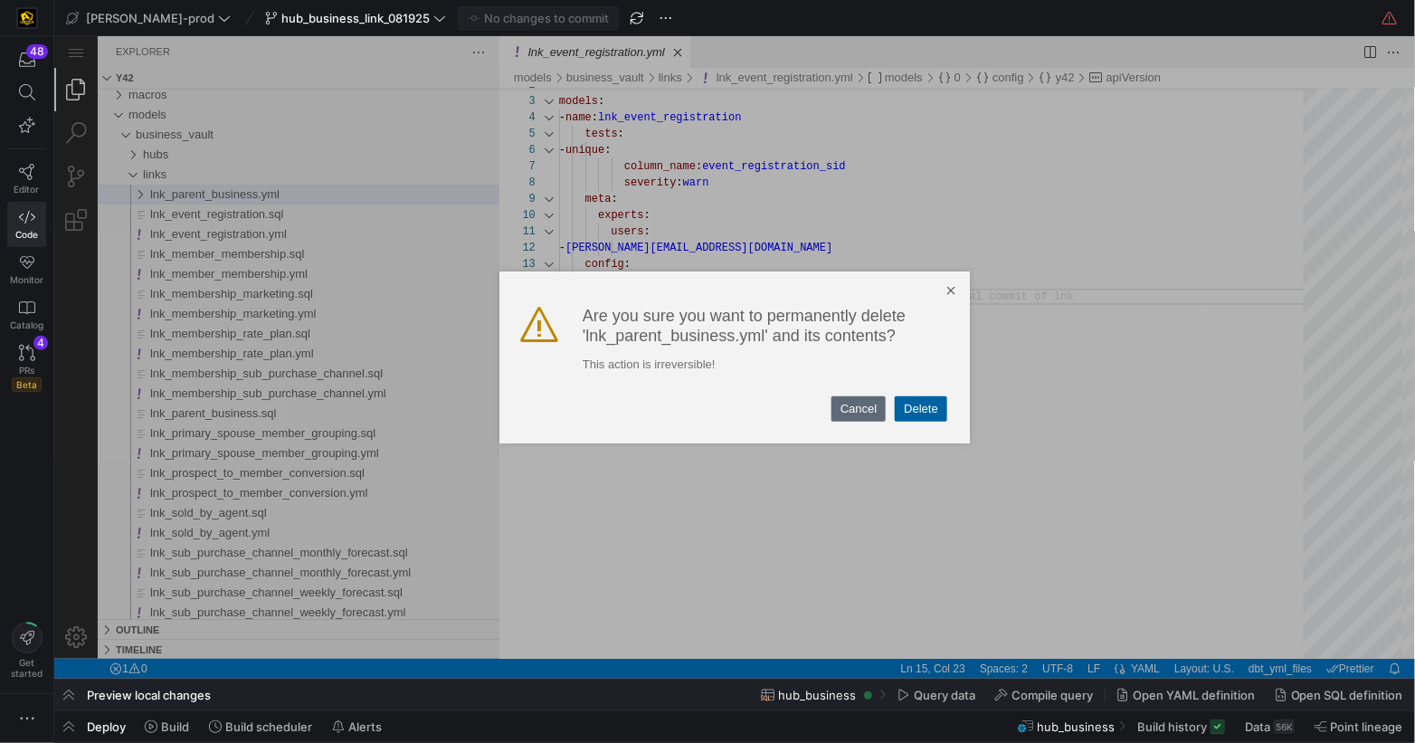
click at [899, 416] on link "Delete" at bounding box center [920, 407] width 52 height 25
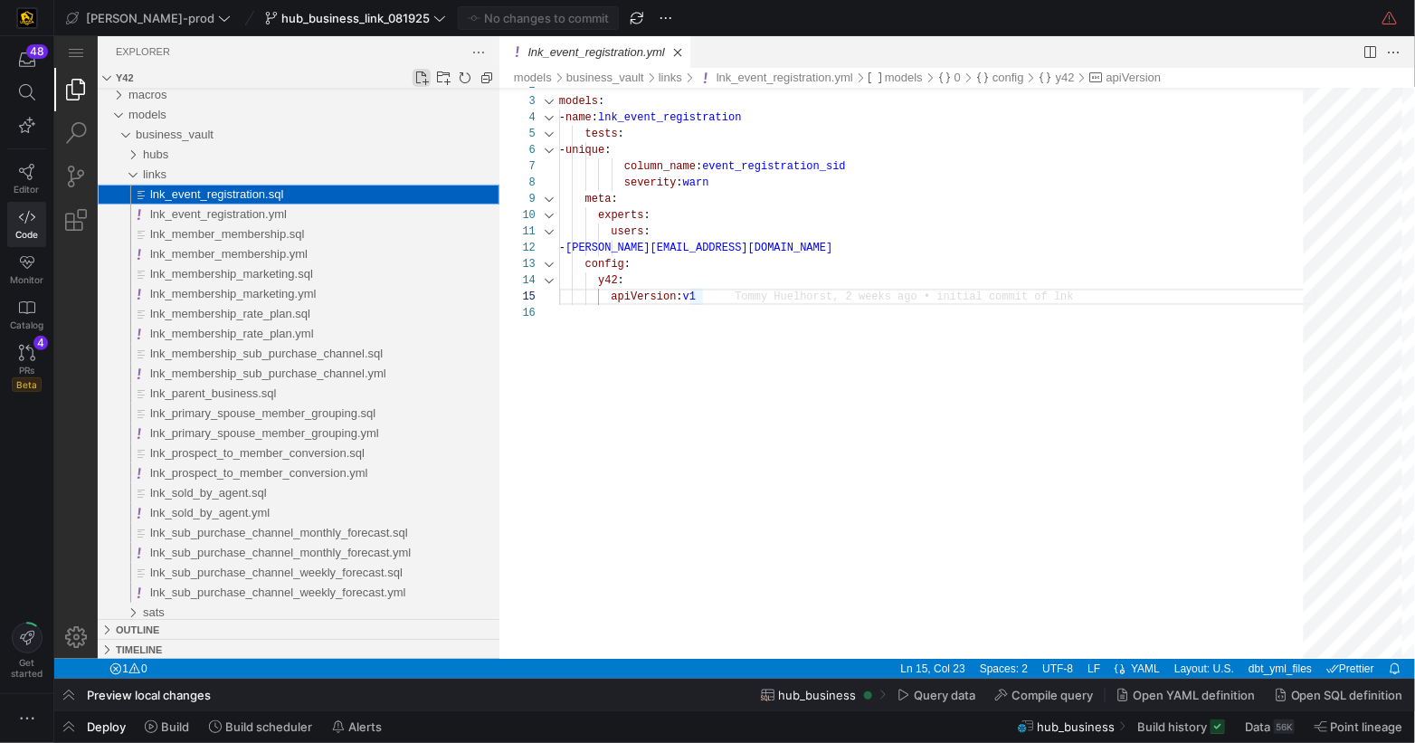
click at [421, 74] on link "New File..." at bounding box center [421, 77] width 18 height 18
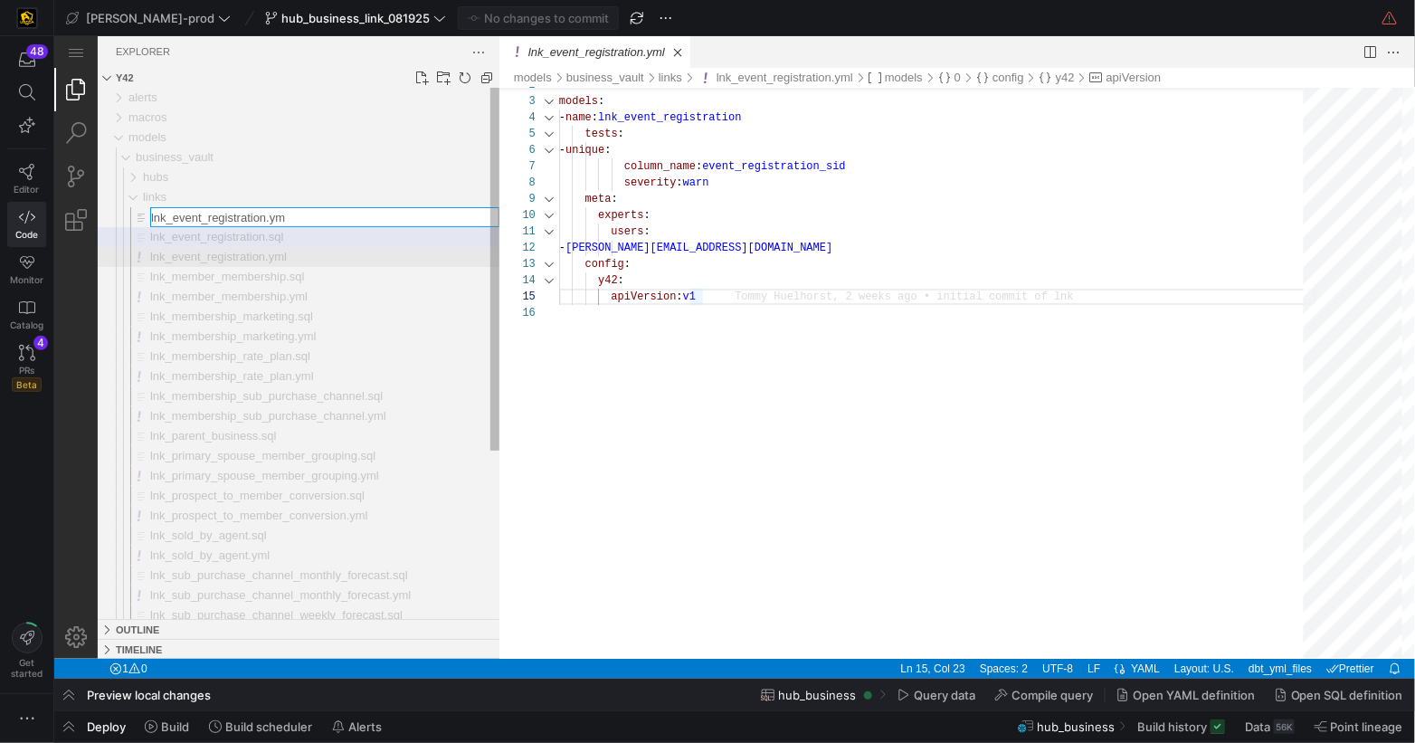
type input "lnk_event_registration.yml"
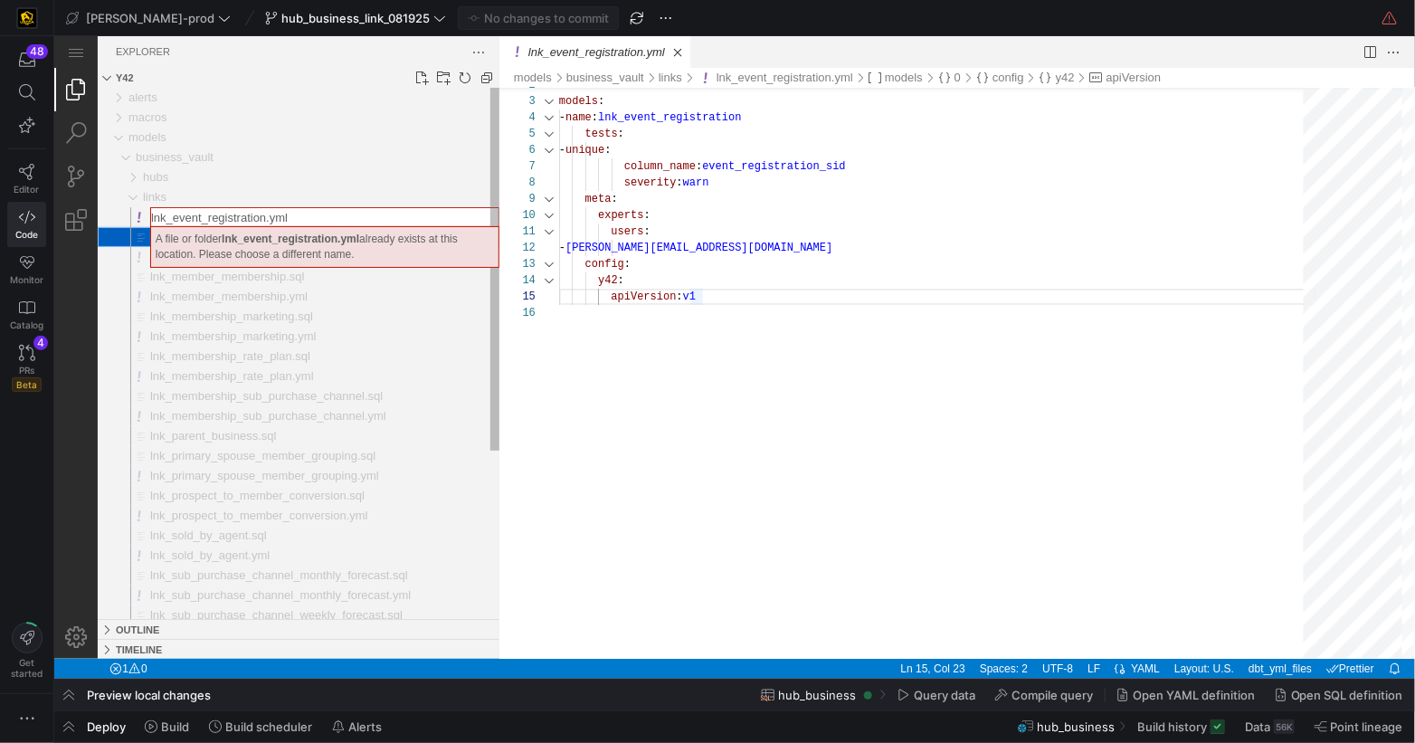
scroll to position [81, 0]
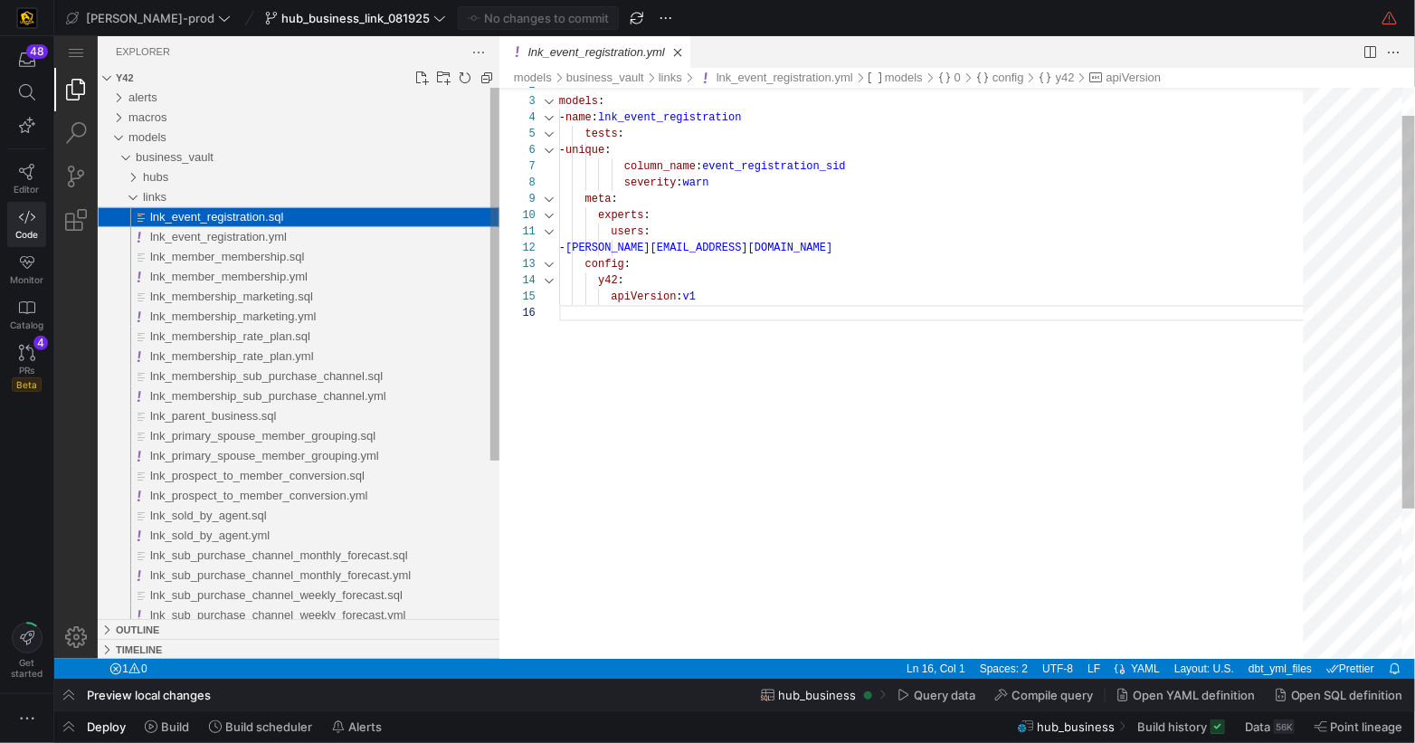
click at [760, 444] on div "models : - name : lnk_event_registration tests : - unique : column_name : event…" at bounding box center [936, 460] width 757 height 829
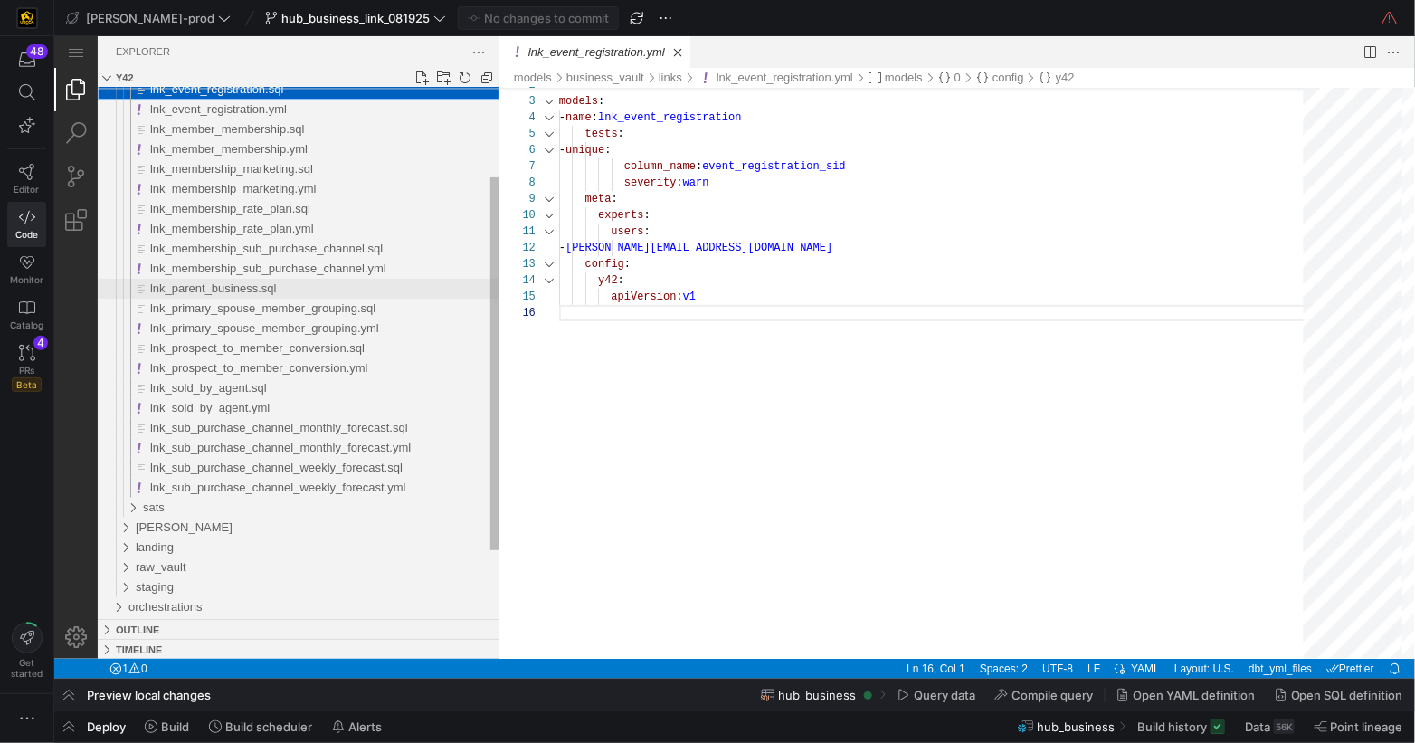
click at [256, 285] on span "lnk_parent_business.sql" at bounding box center [212, 288] width 126 height 14
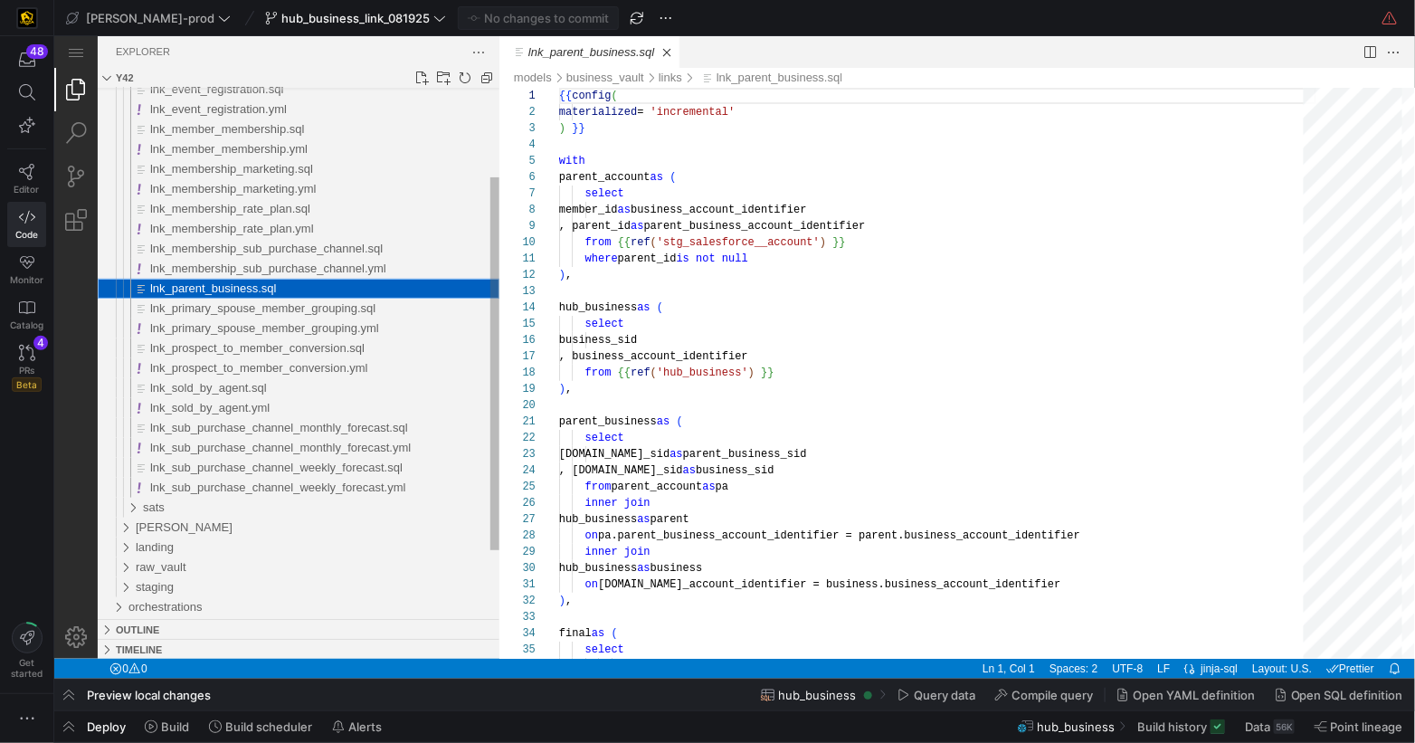
scroll to position [163, 0]
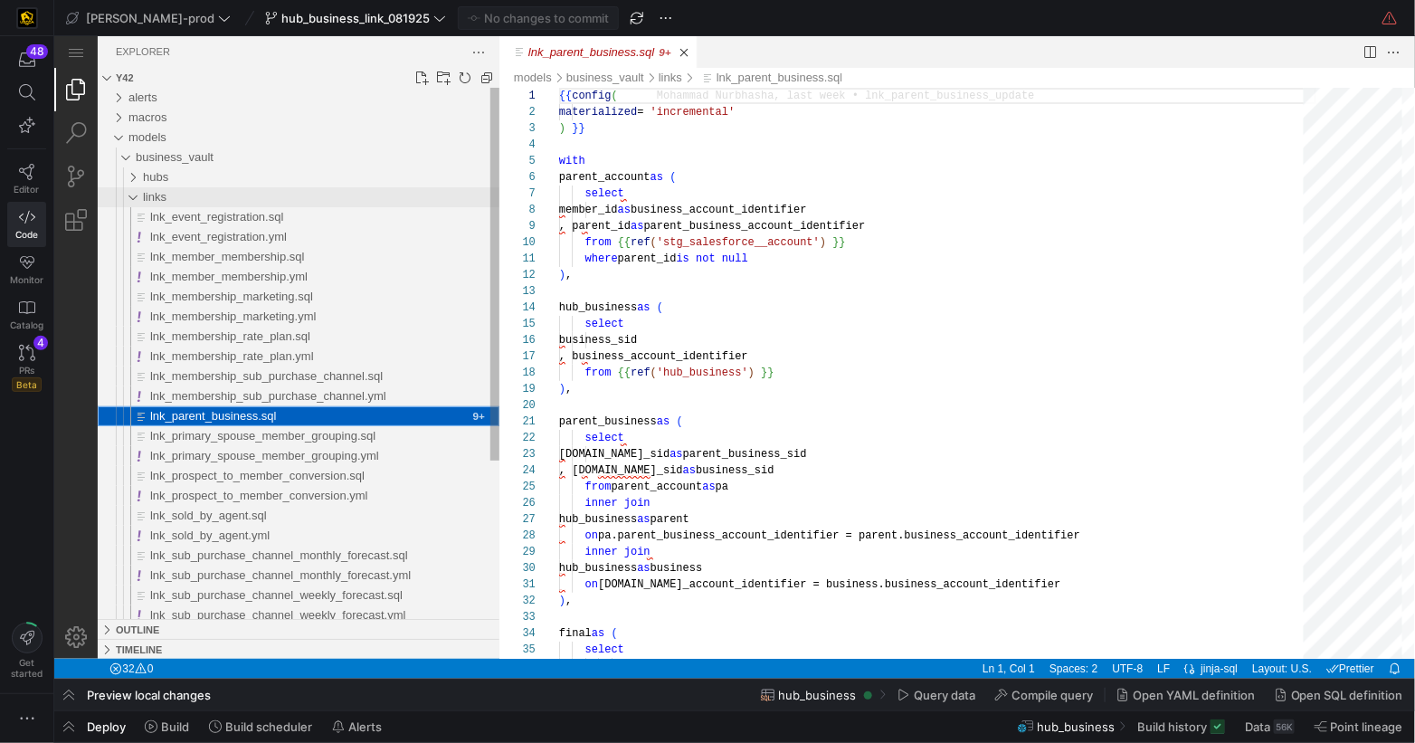
click at [135, 194] on div "links" at bounding box center [124, 196] width 42 height 20
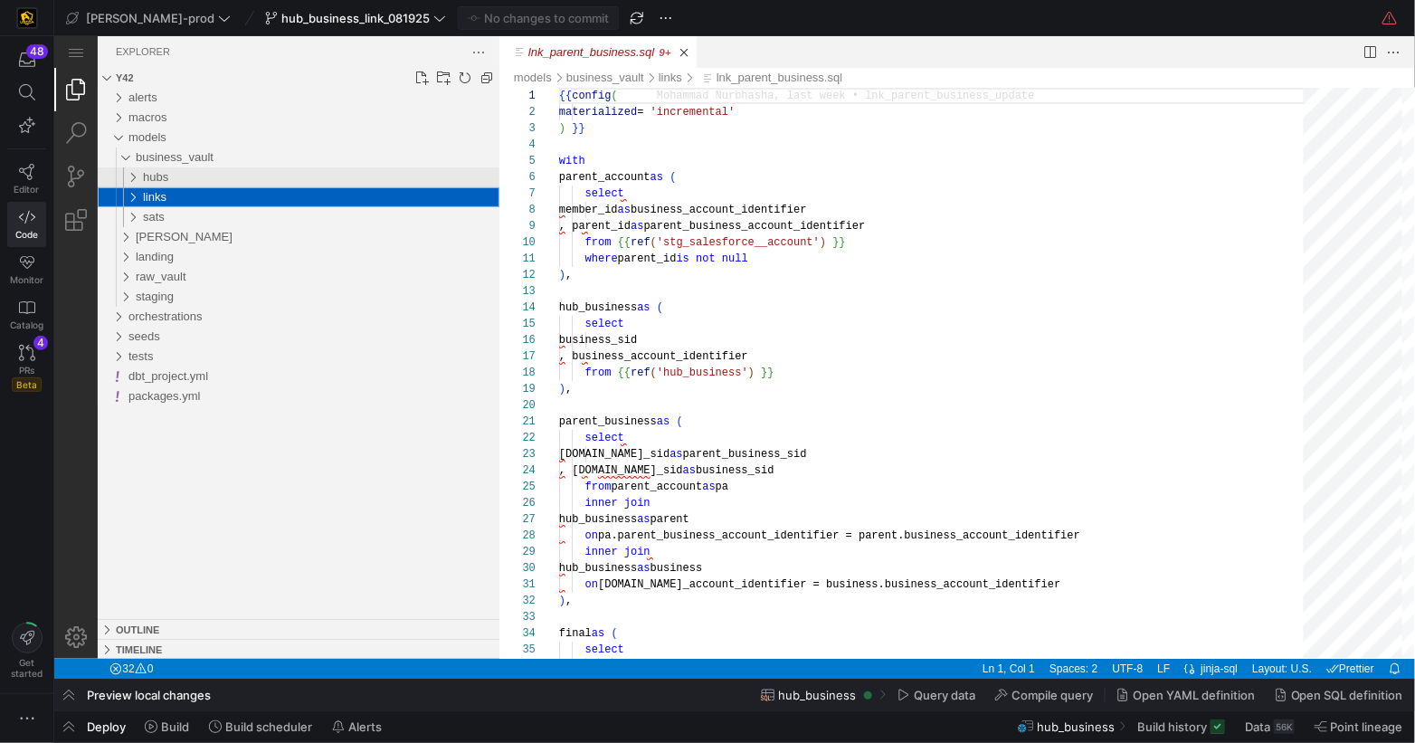
click at [132, 173] on div "hubs" at bounding box center [124, 177] width 42 height 20
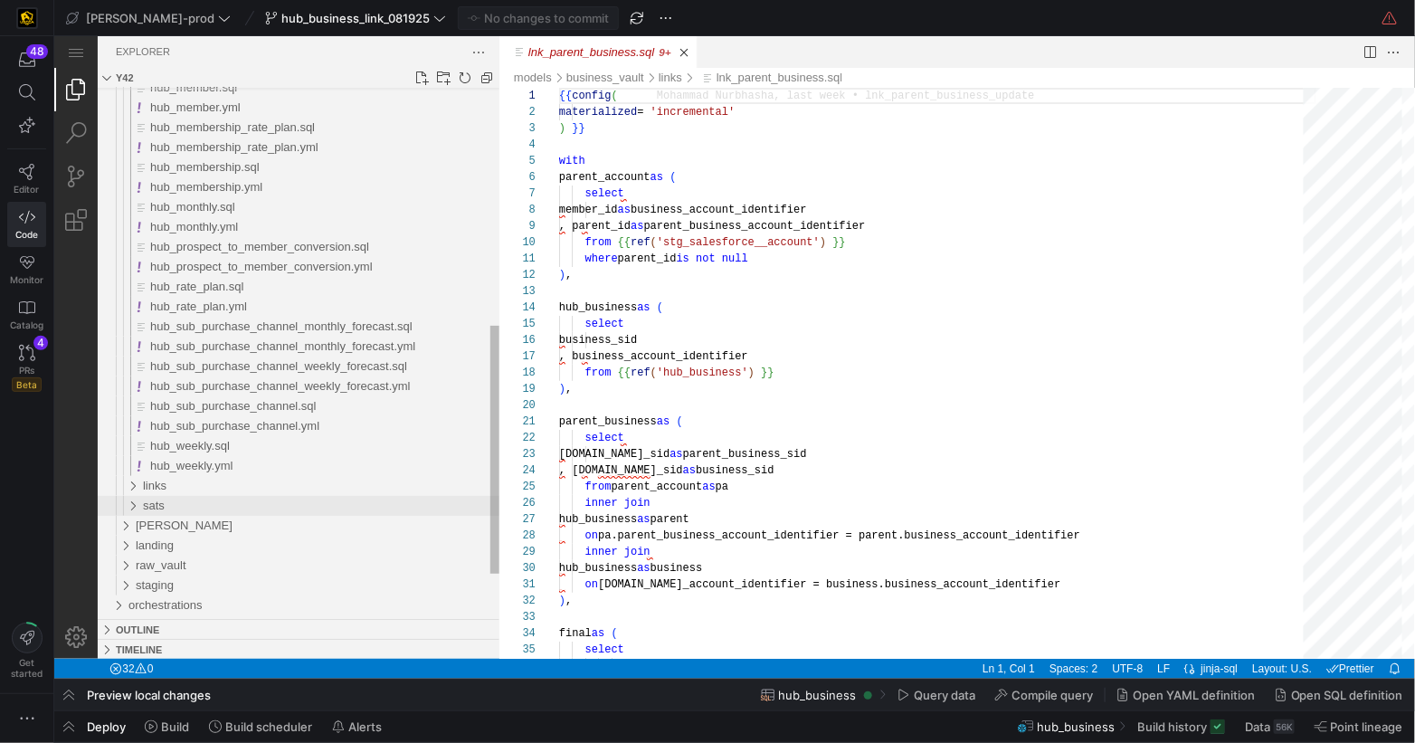
click at [126, 503] on div "sats" at bounding box center [124, 505] width 42 height 20
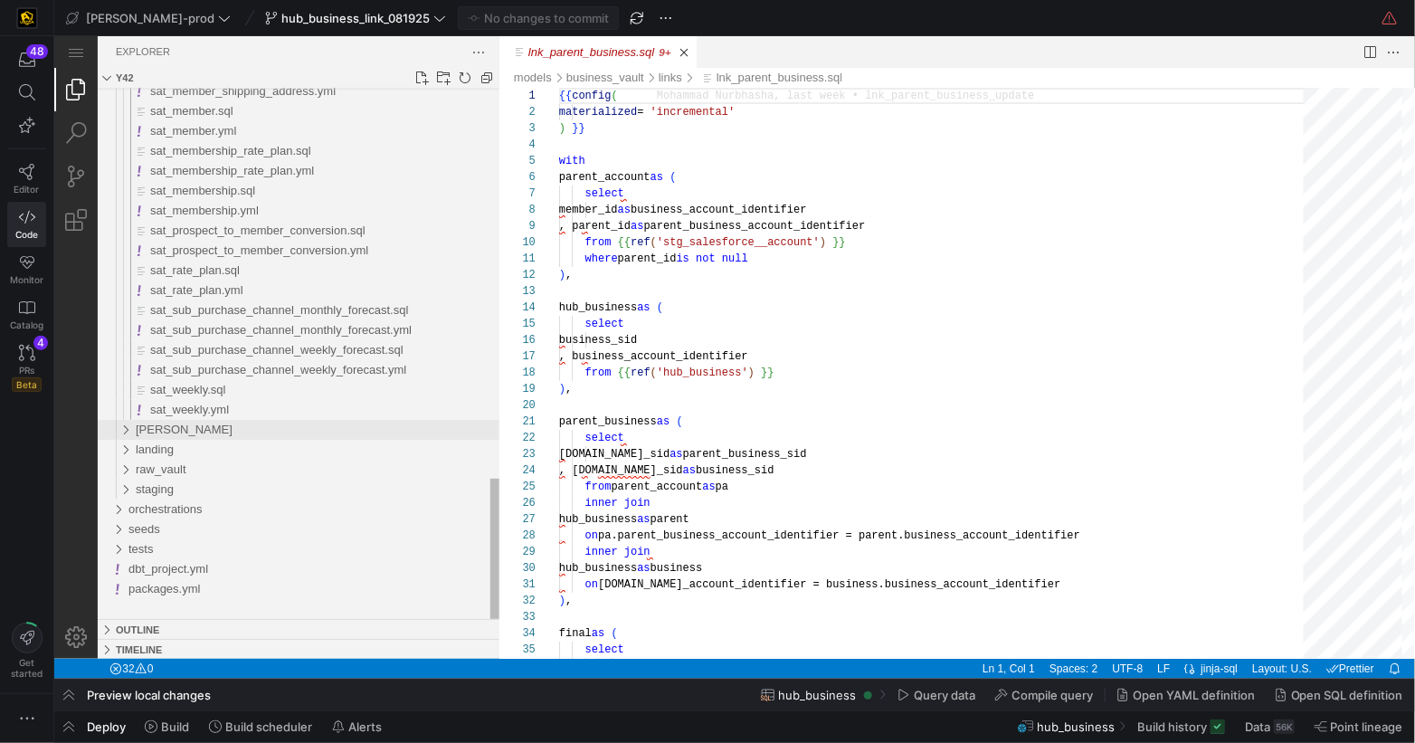
click at [120, 430] on div "edw" at bounding box center [120, 429] width 34 height 20
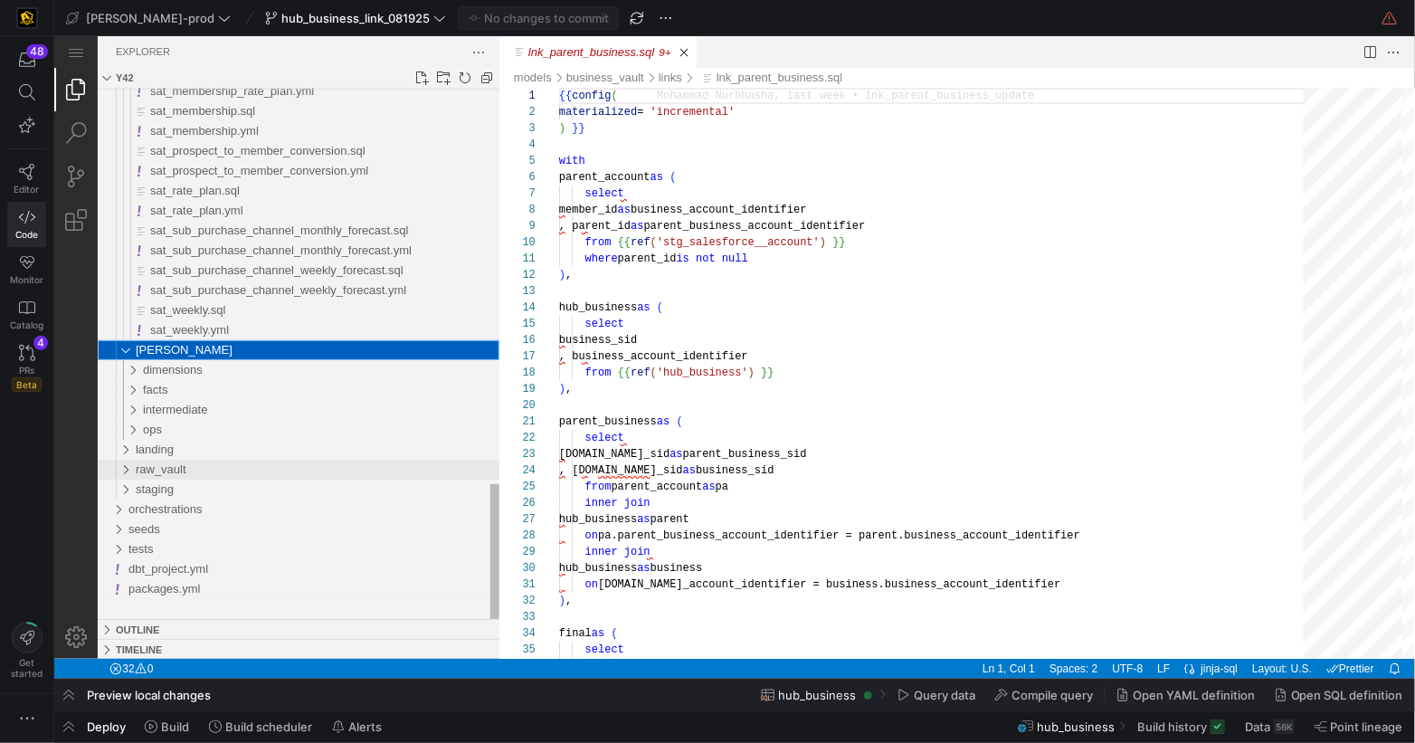
click at [126, 468] on div "raw_vault" at bounding box center [120, 469] width 34 height 20
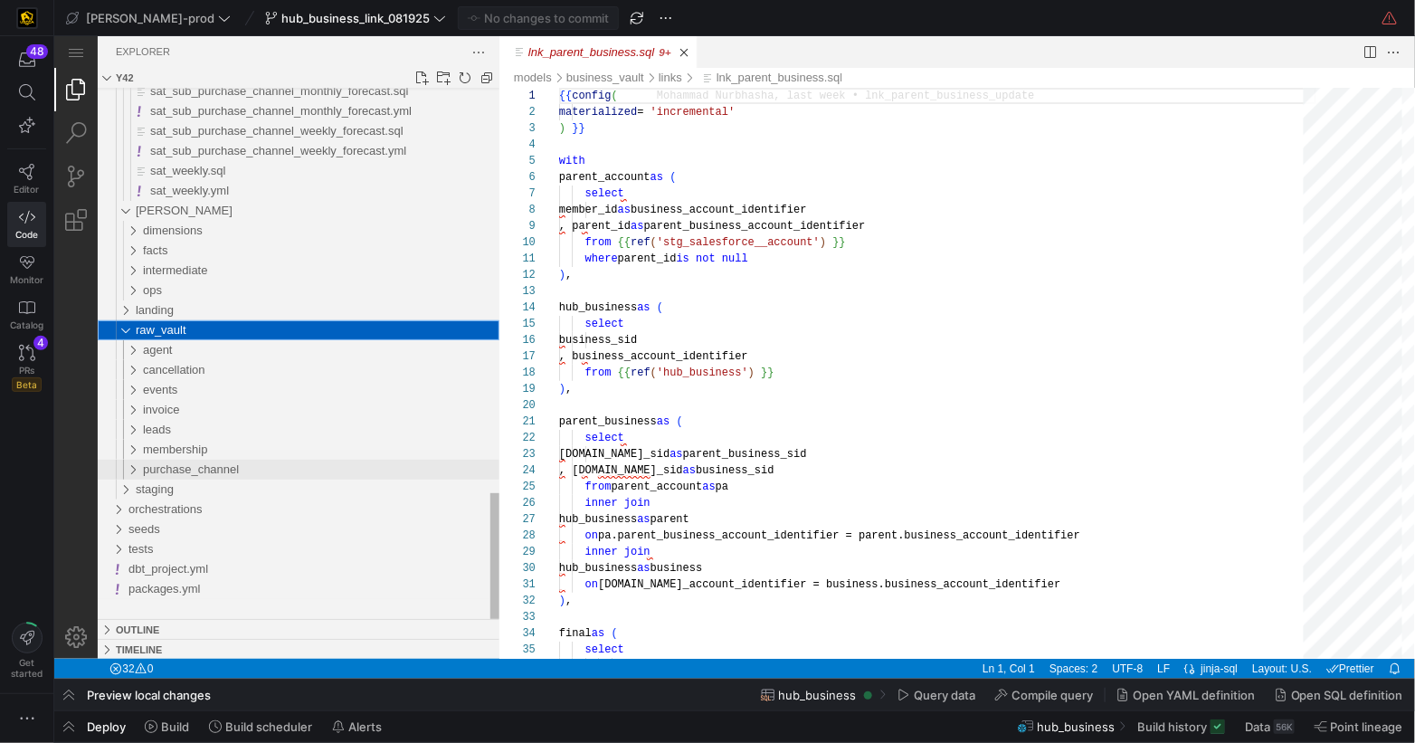
click at [136, 464] on div "purchase_channel" at bounding box center [124, 469] width 42 height 20
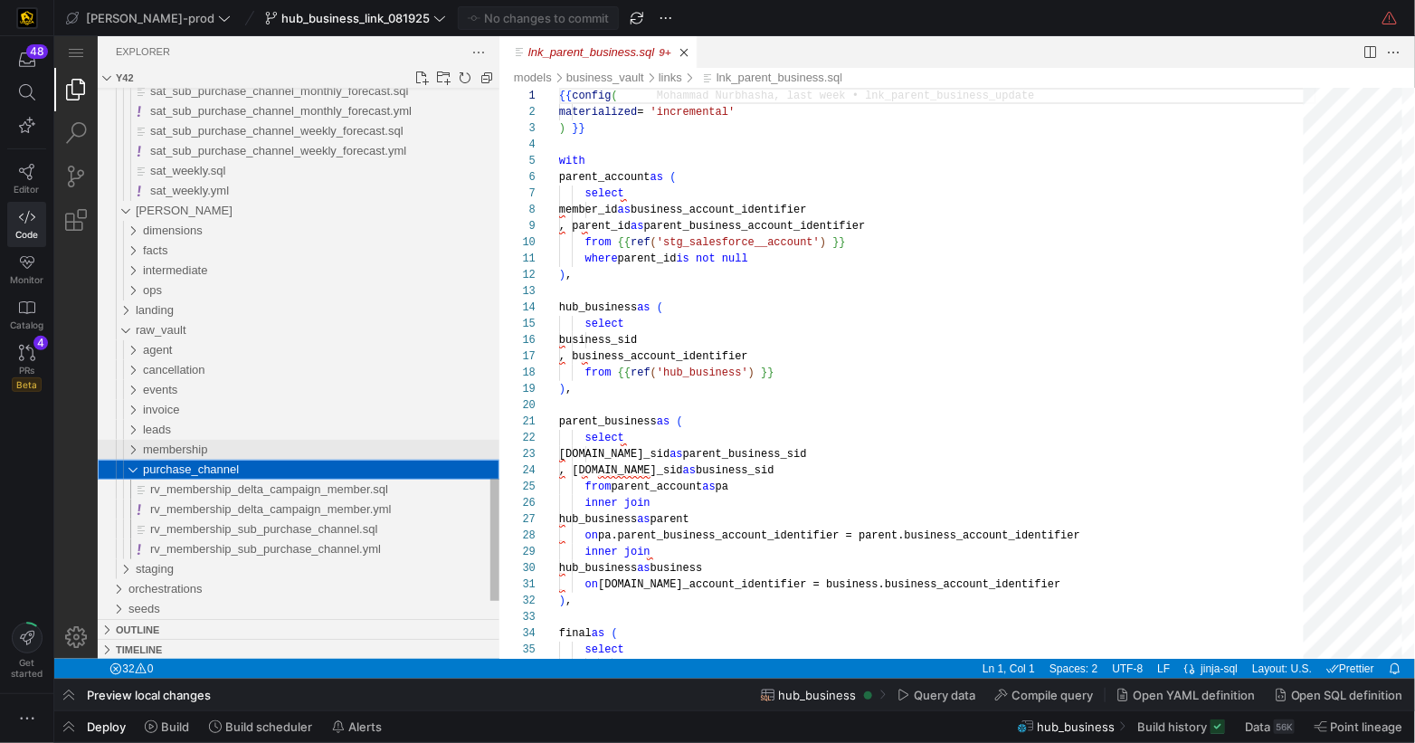
click at [128, 443] on div "membership" at bounding box center [124, 449] width 42 height 20
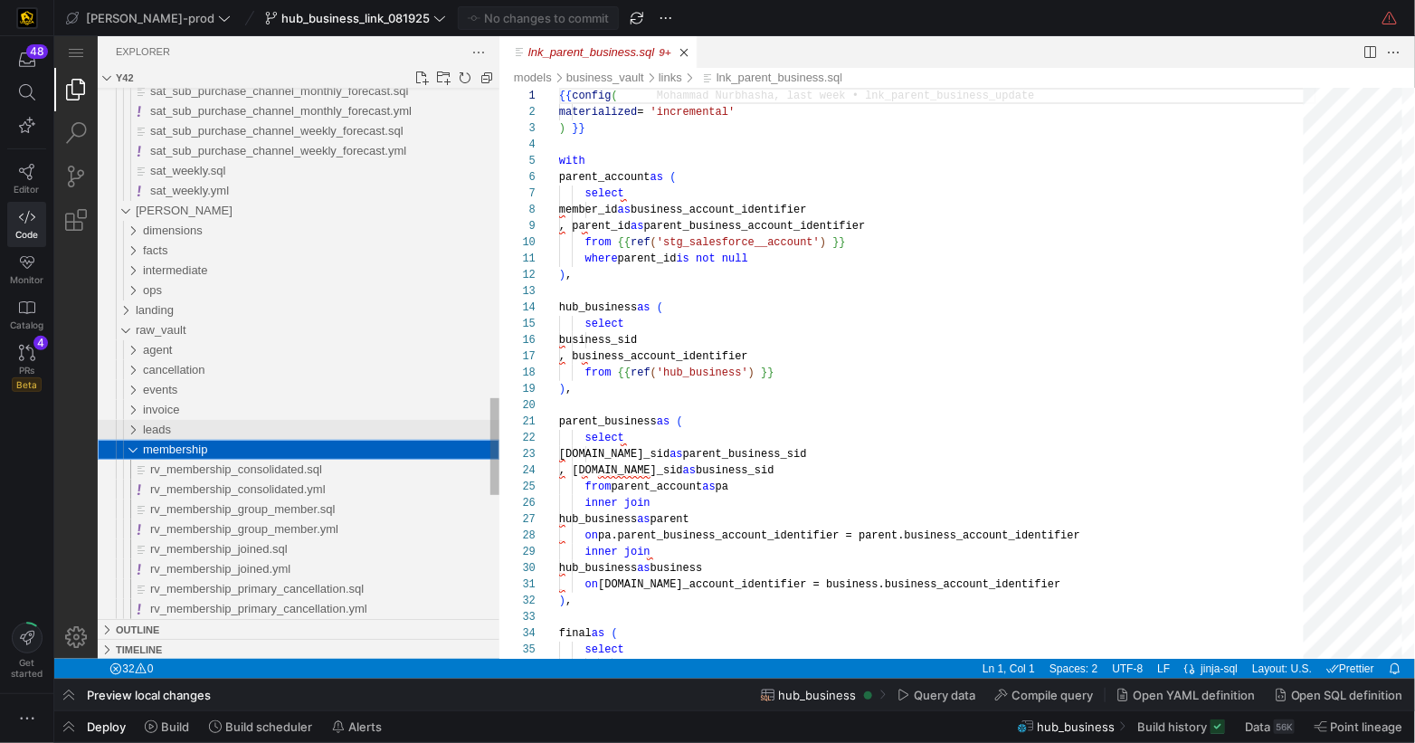
click at [127, 428] on div "leads" at bounding box center [124, 429] width 42 height 20
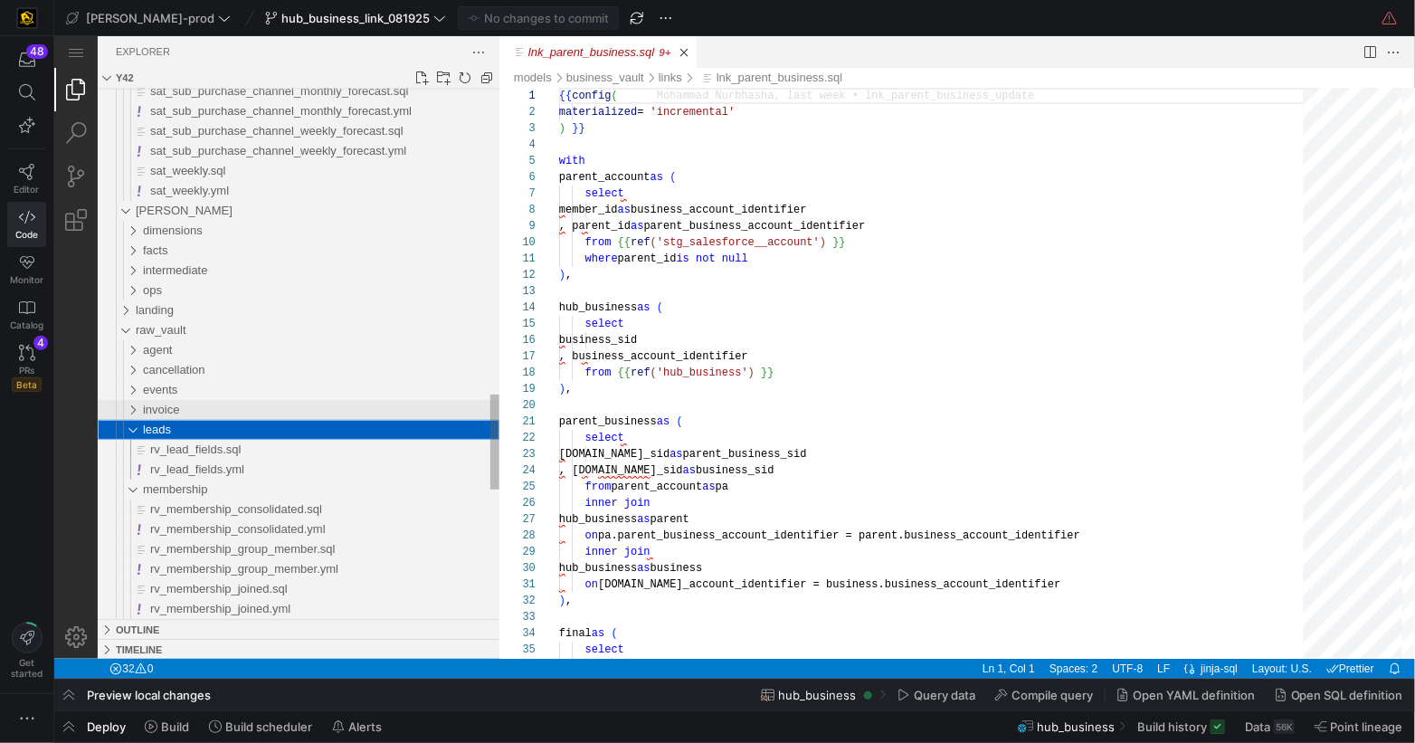
click at [130, 410] on div "invoice" at bounding box center [124, 409] width 42 height 20
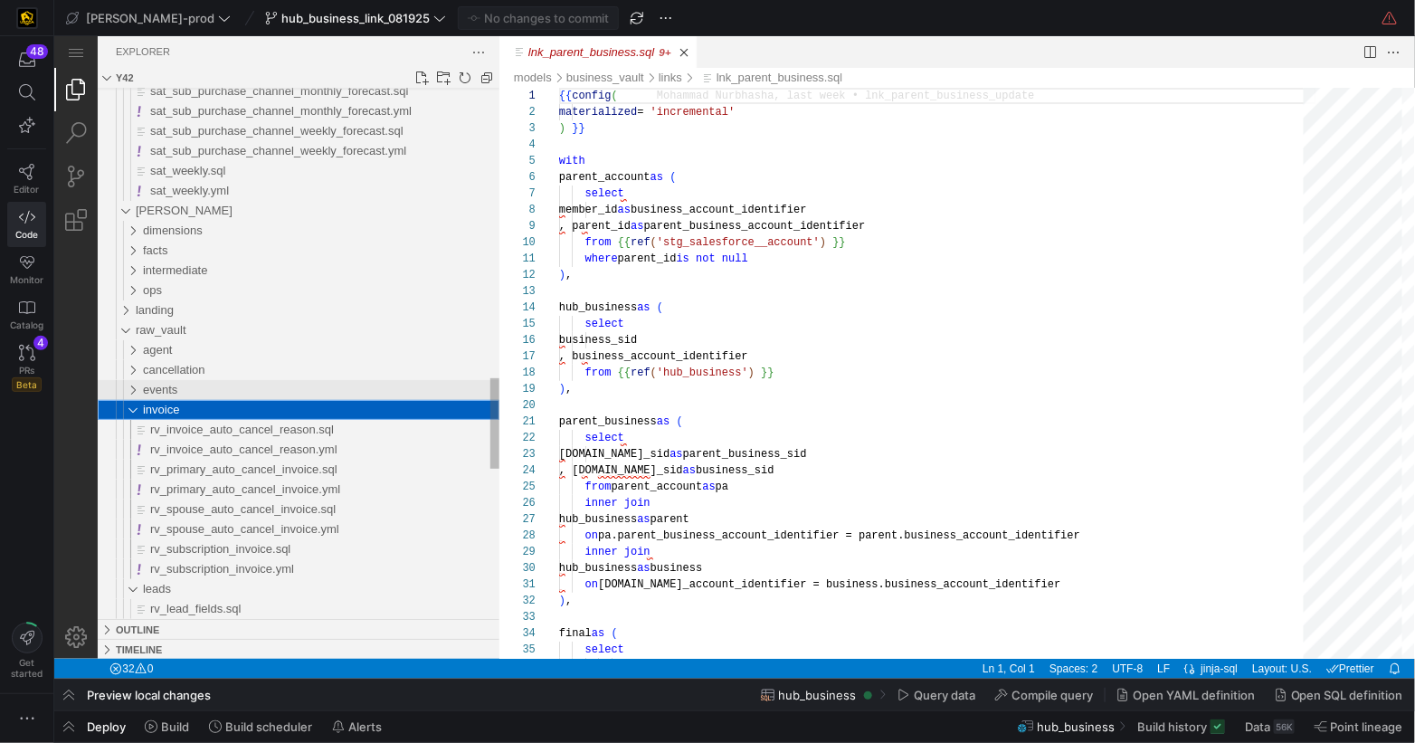
click at [134, 386] on div "events" at bounding box center [124, 389] width 42 height 20
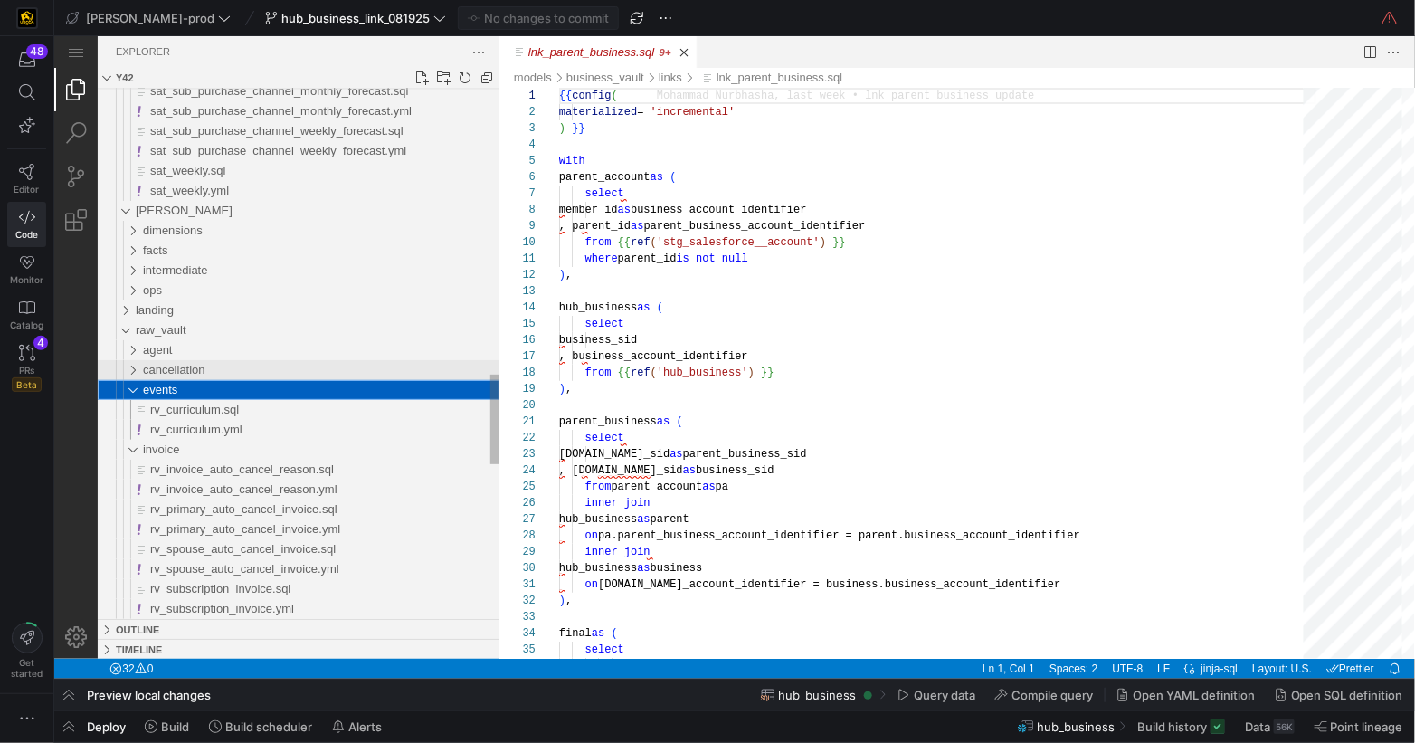
click at [141, 368] on div "cancellation" at bounding box center [124, 369] width 42 height 20
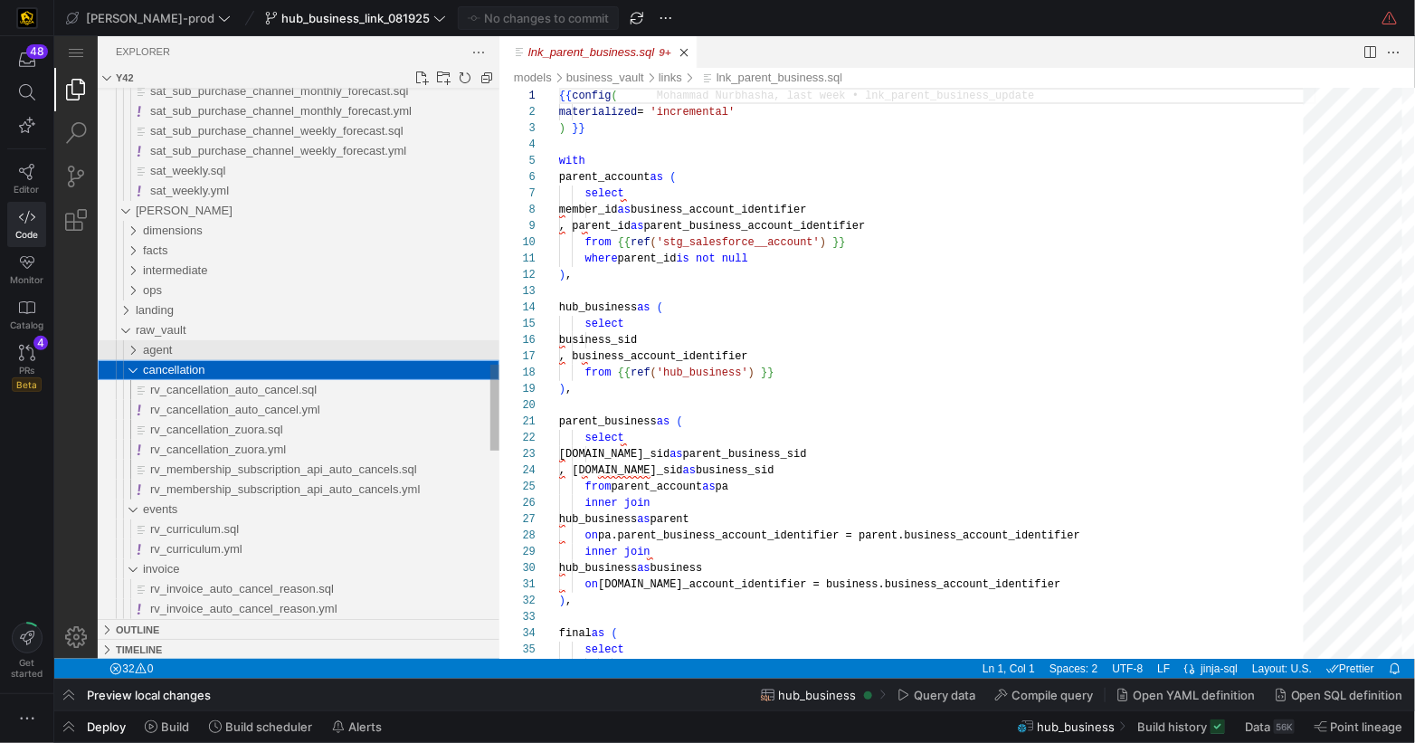
click at [129, 350] on div "agent" at bounding box center [124, 349] width 42 height 20
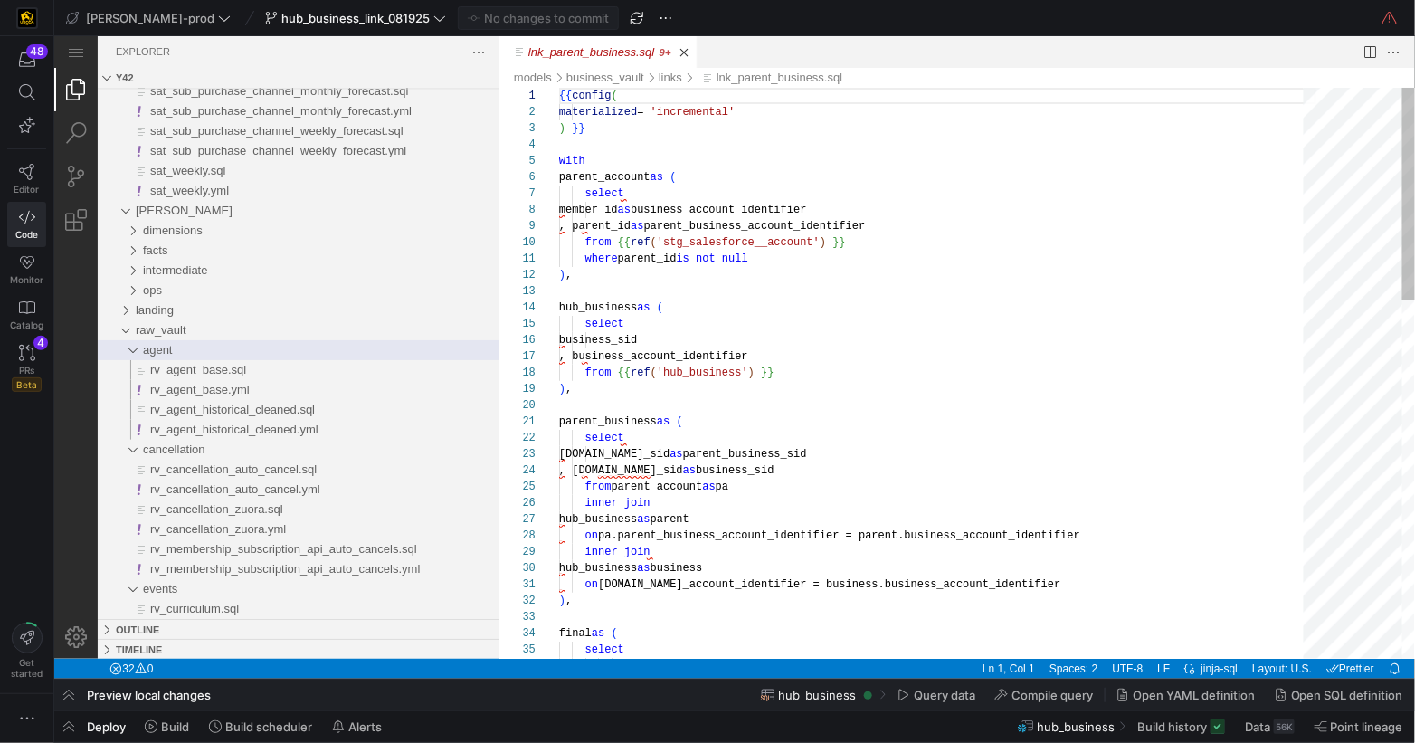
scroll to position [113, 300]
click at [1179, 205] on div "member_id as business_account_identifier" at bounding box center [936, 209] width 757 height 16
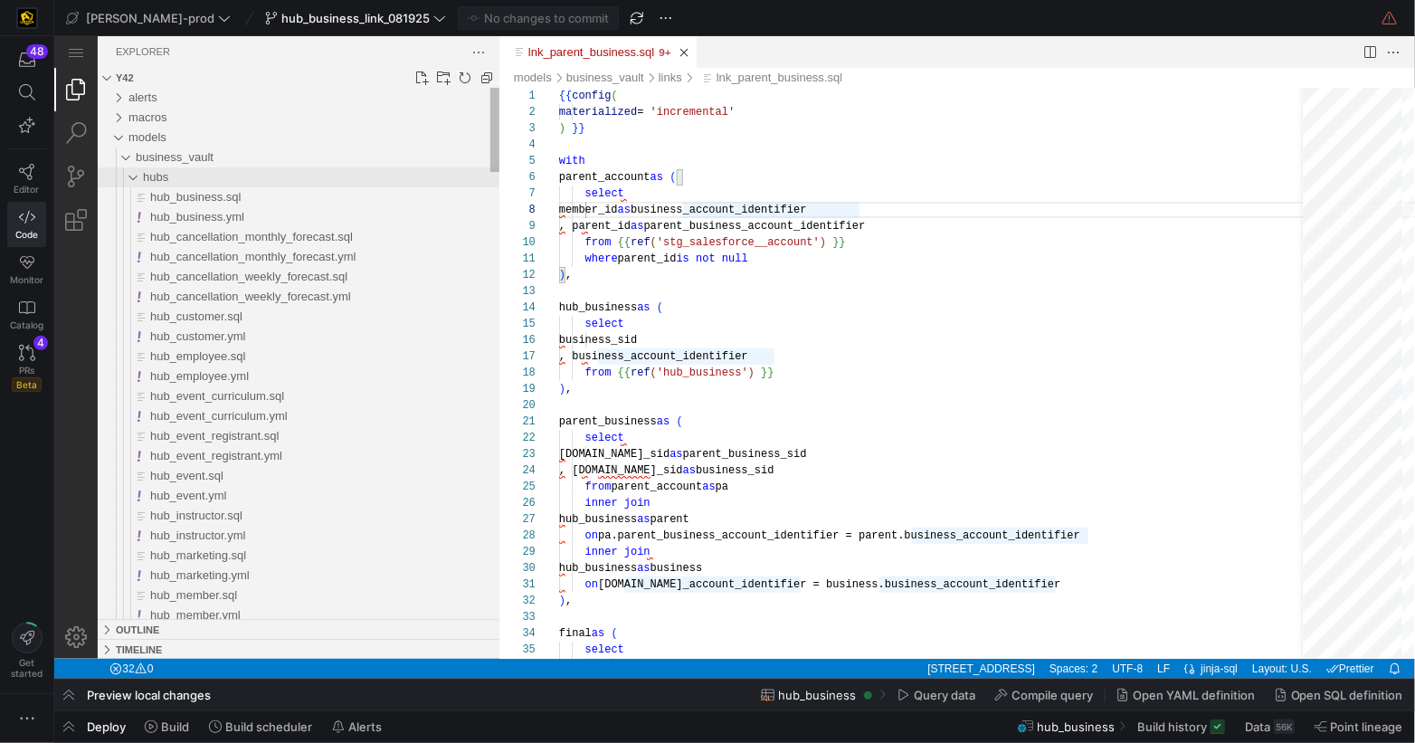
click at [134, 176] on div "hubs" at bounding box center [124, 177] width 42 height 20
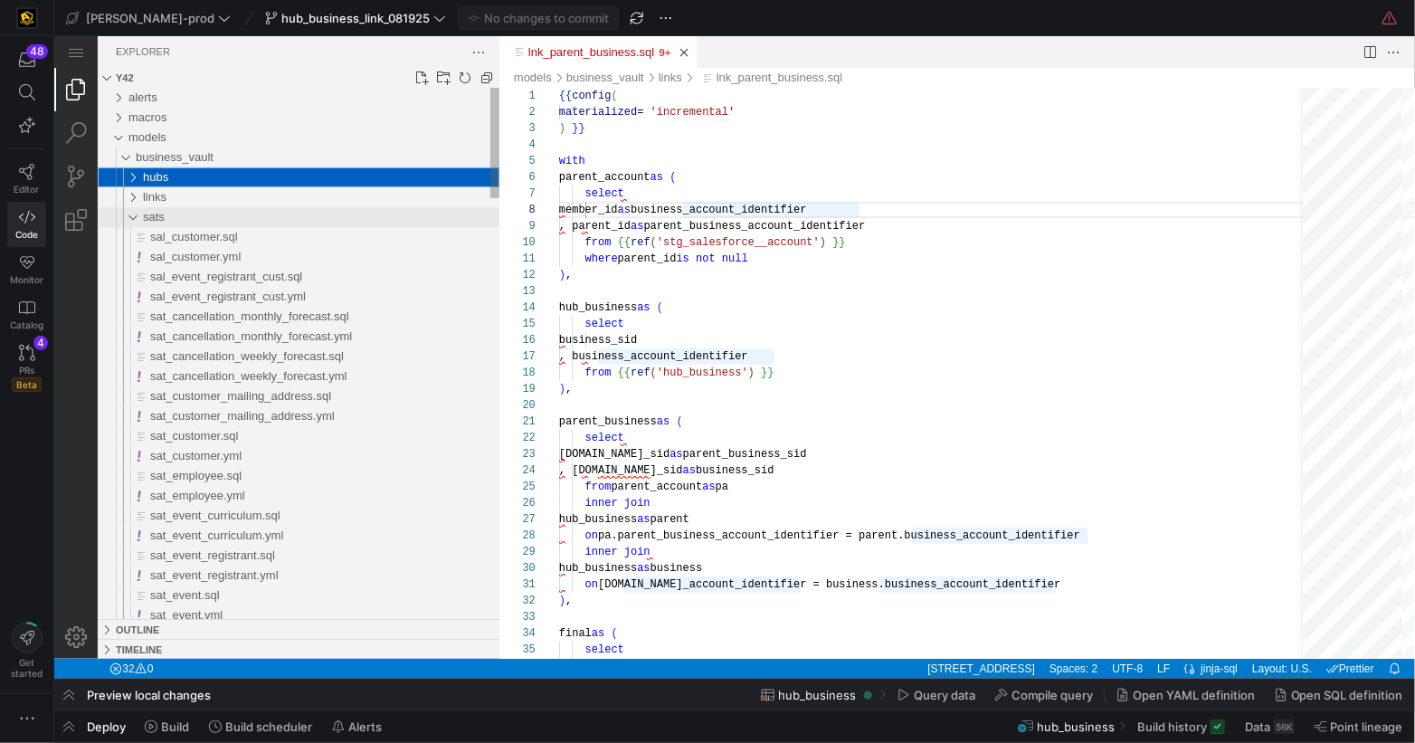
click at [131, 217] on div "sats" at bounding box center [124, 216] width 42 height 20
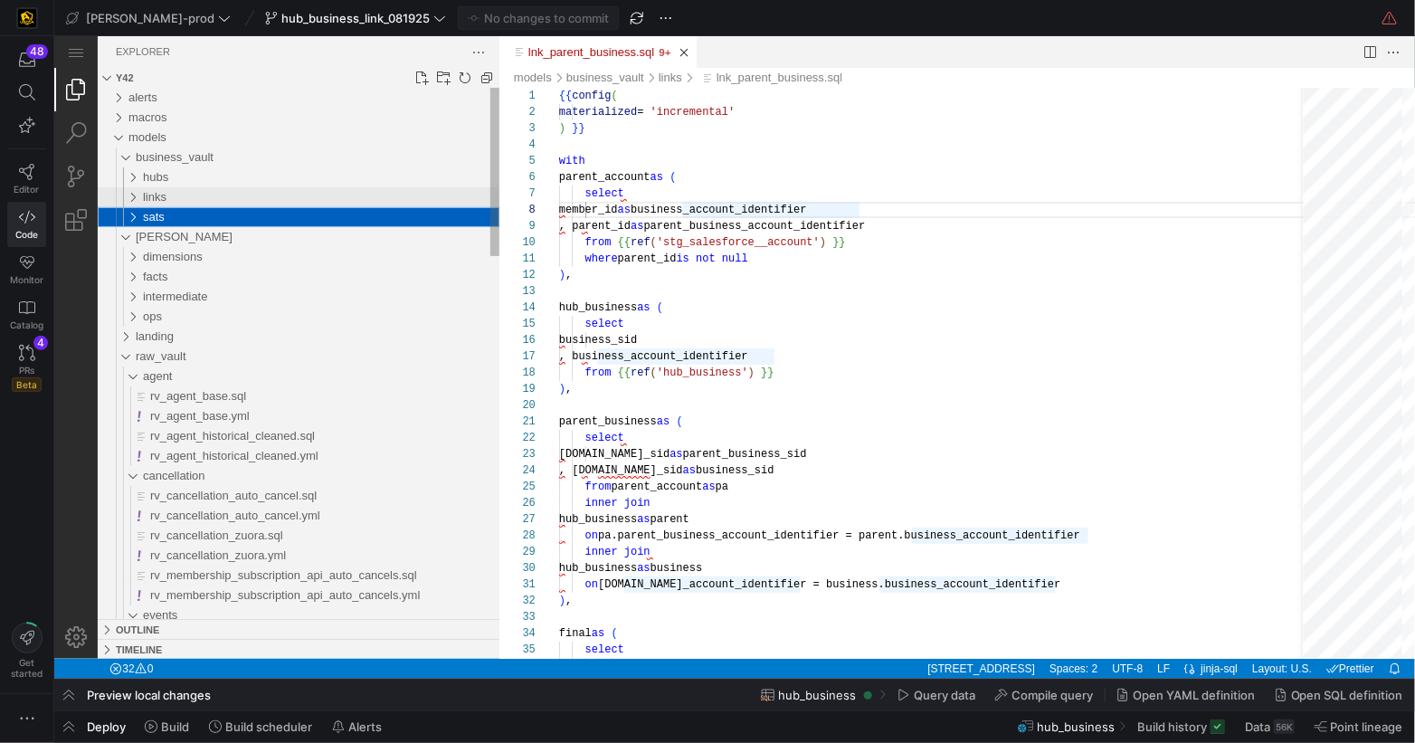
click at [135, 197] on div "links" at bounding box center [124, 196] width 42 height 20
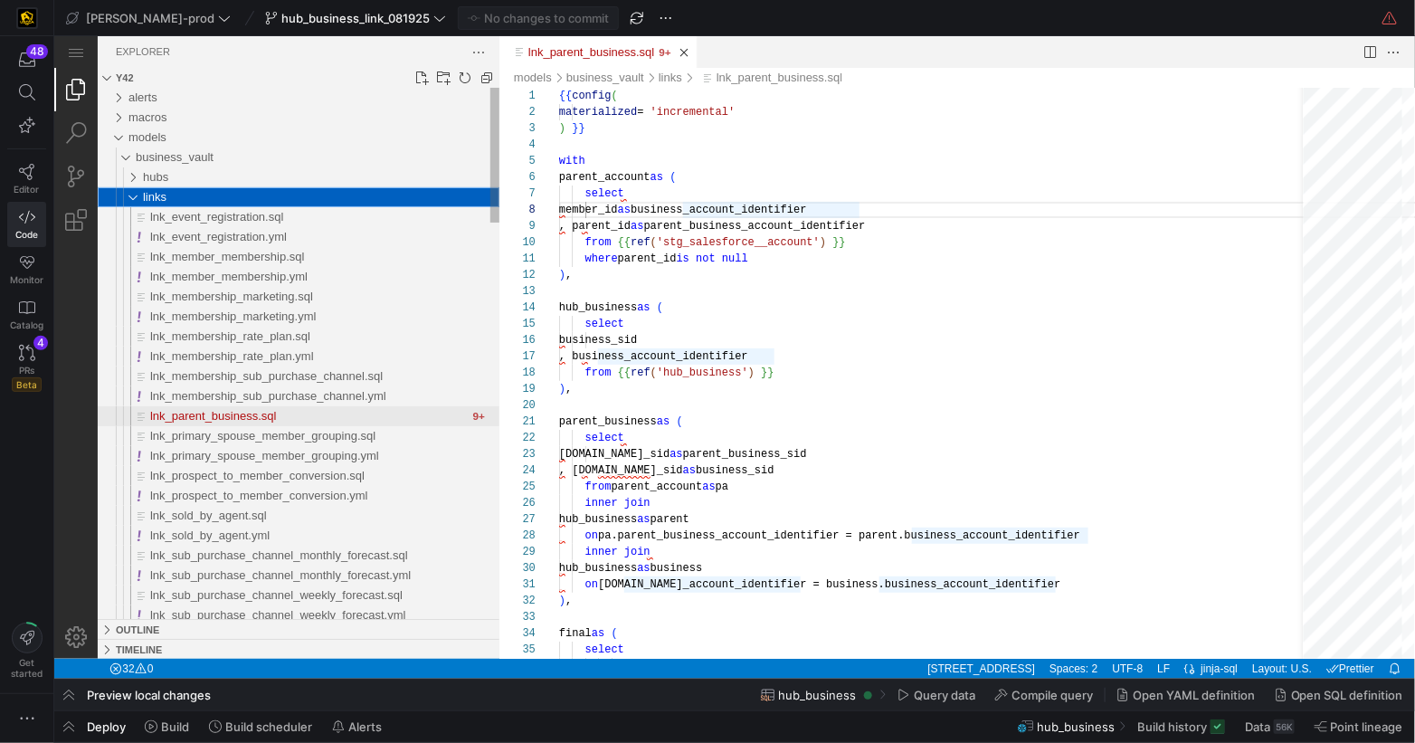
click at [271, 416] on span "lnk_parent_business.sql" at bounding box center [212, 415] width 126 height 14
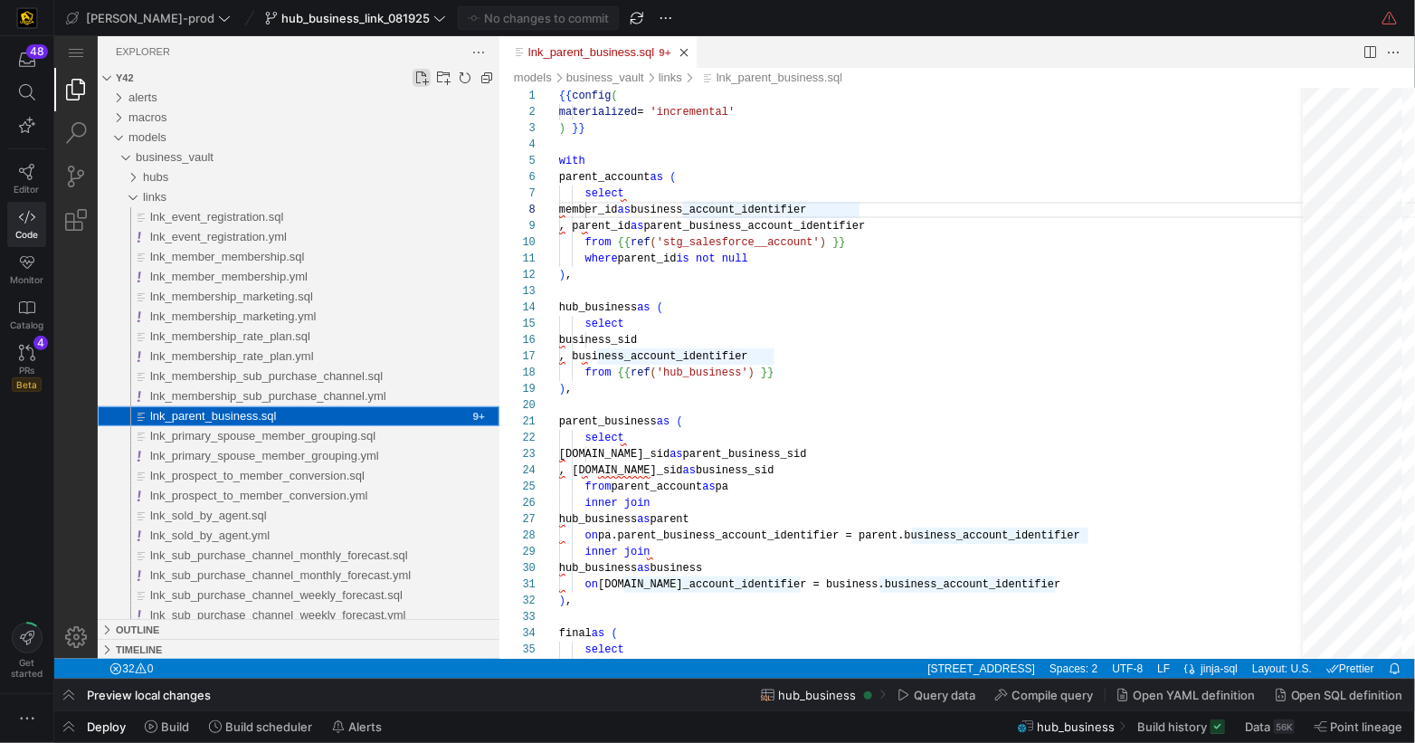
click at [422, 75] on link "New File..." at bounding box center [421, 77] width 18 height 18
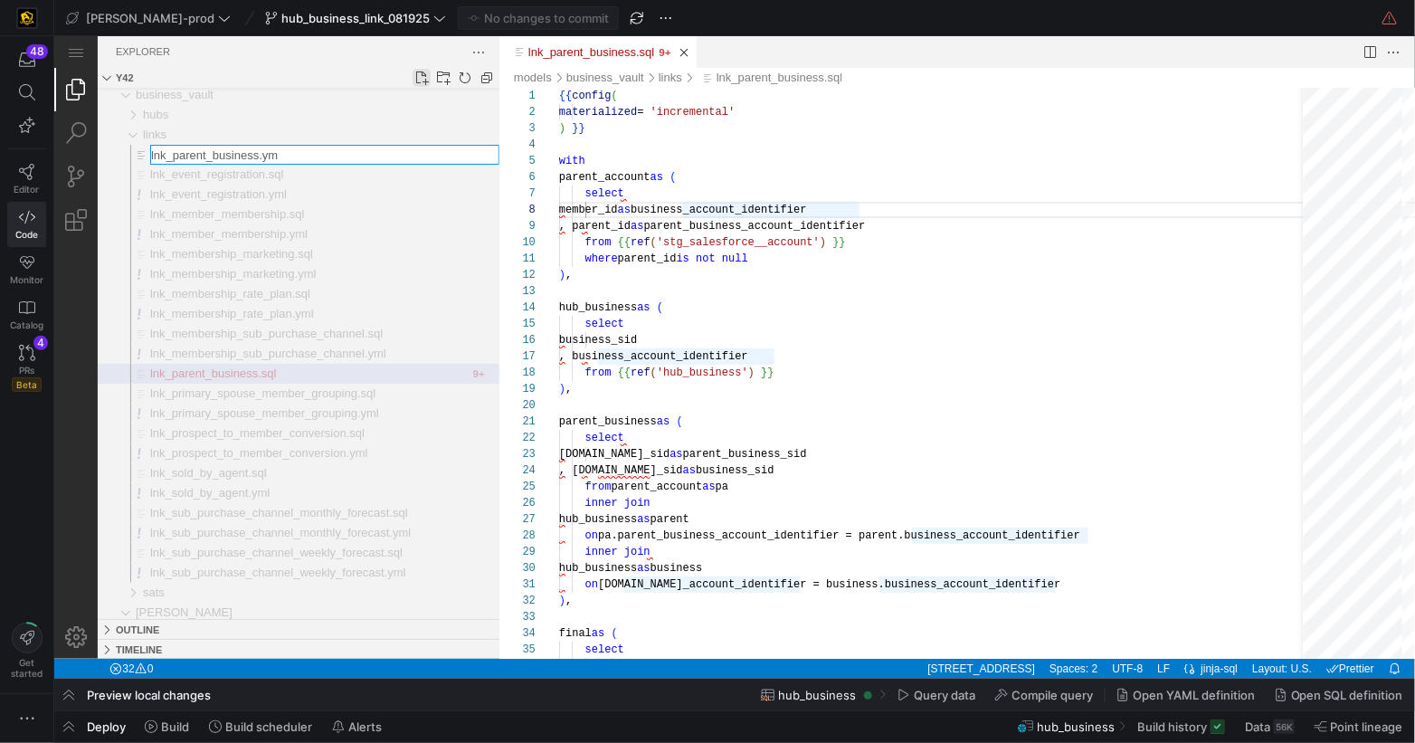
type input "lnk_parent_business.yml"
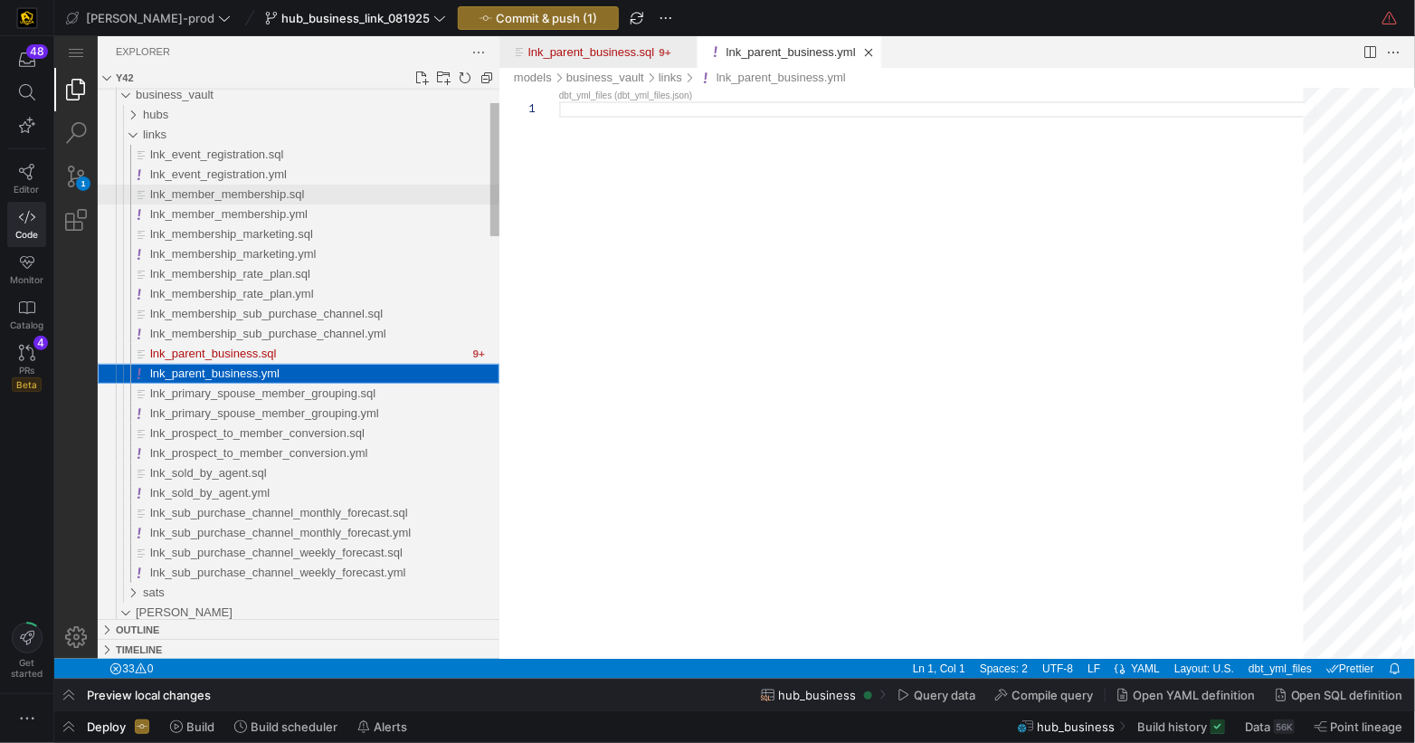
drag, startPoint x: 238, startPoint y: 167, endPoint x: 478, endPoint y: 184, distance: 240.4
click at [238, 168] on span "lnk_event_registration.yml" at bounding box center [217, 174] width 137 height 14
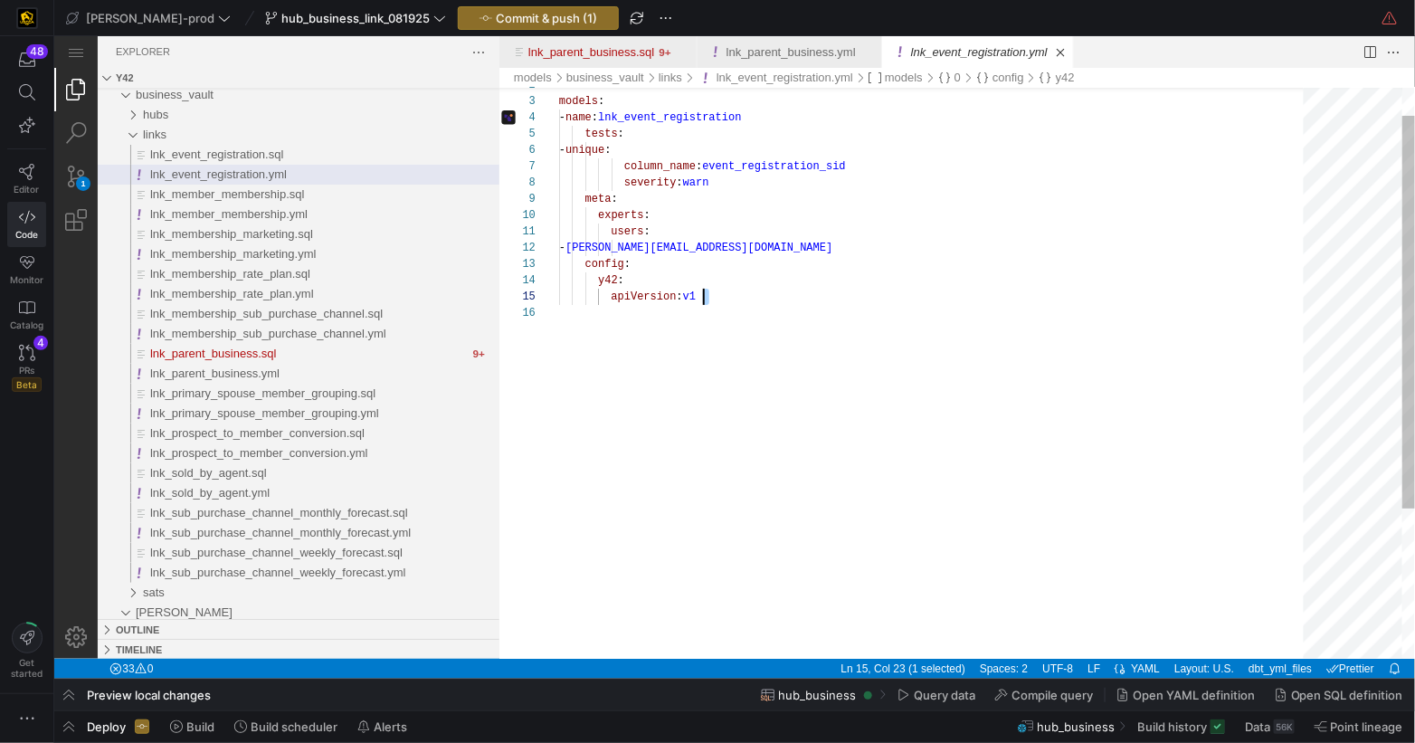
scroll to position [0, 85]
type textarea "version: 2 models: - name: lnk_event_registration tests: - unique: column_name:…"
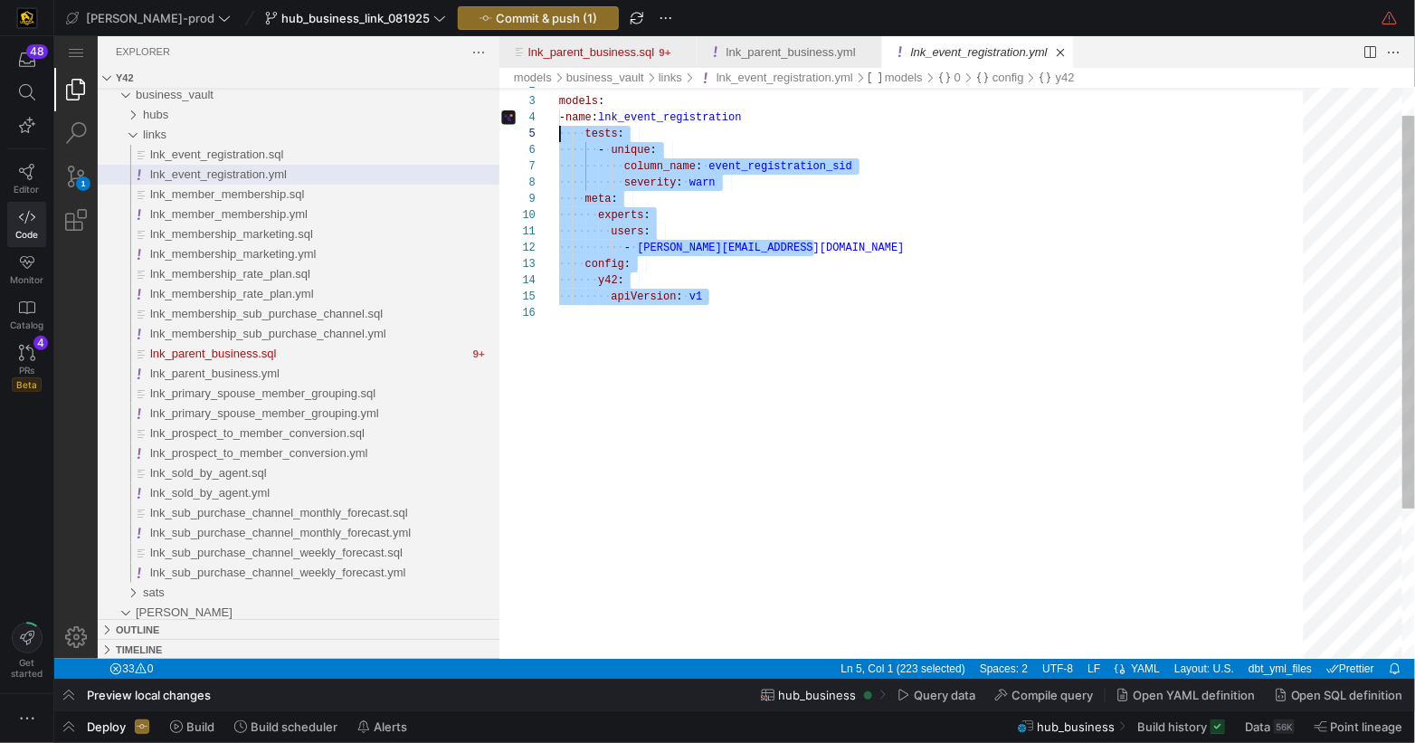
scroll to position [32, 0]
drag, startPoint x: 736, startPoint y: 300, endPoint x: 546, endPoint y: 123, distance: 259.3
click at [532, 100] on div "2 3 4 5 6 7 8 9 10 11 12 13 14 15 16 models : ·‌·‌ - ·‌ name : ·‌ lnk_event_reg…" at bounding box center [957, 372] width 916 height 571
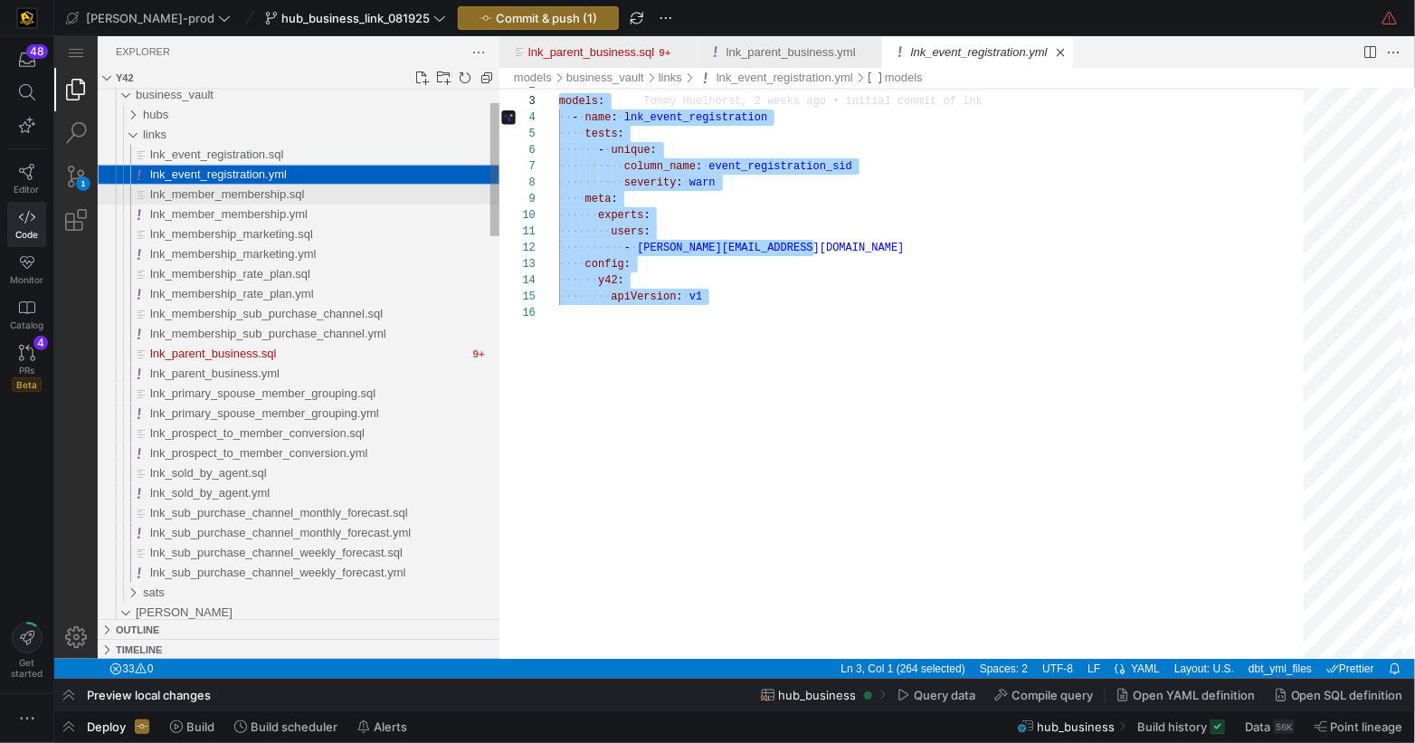
click at [217, 197] on span "lnk_member_membership.sql" at bounding box center [226, 193] width 155 height 14
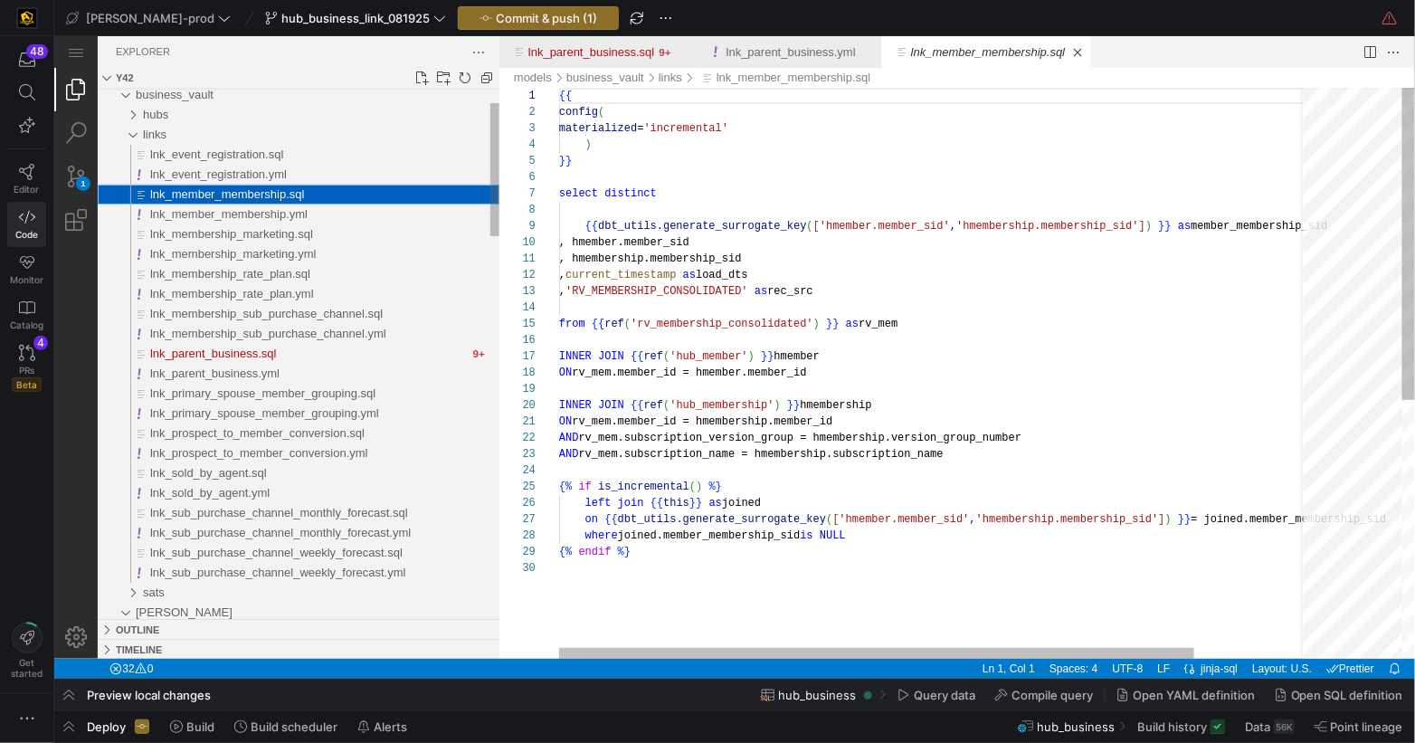
scroll to position [163, 0]
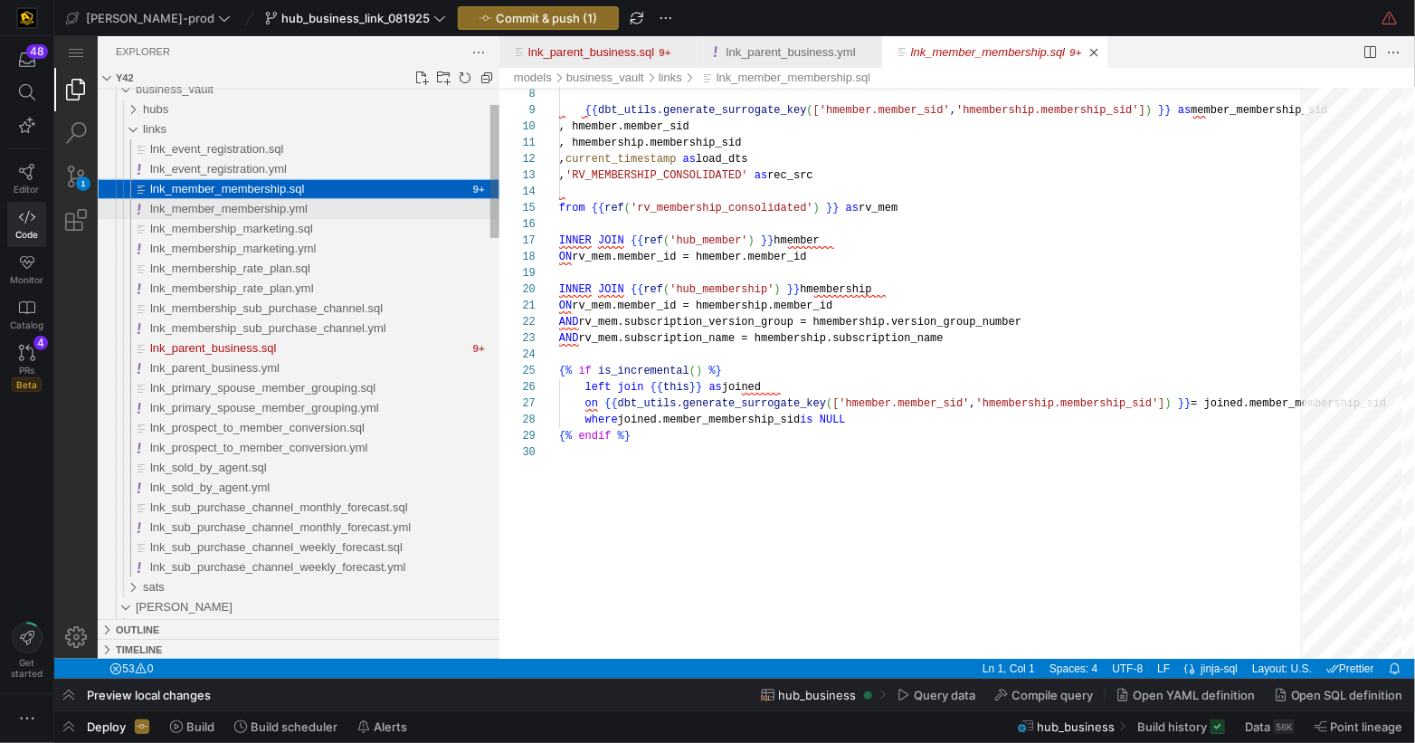
click at [277, 203] on span "lnk_member_membership.yml" at bounding box center [227, 208] width 157 height 14
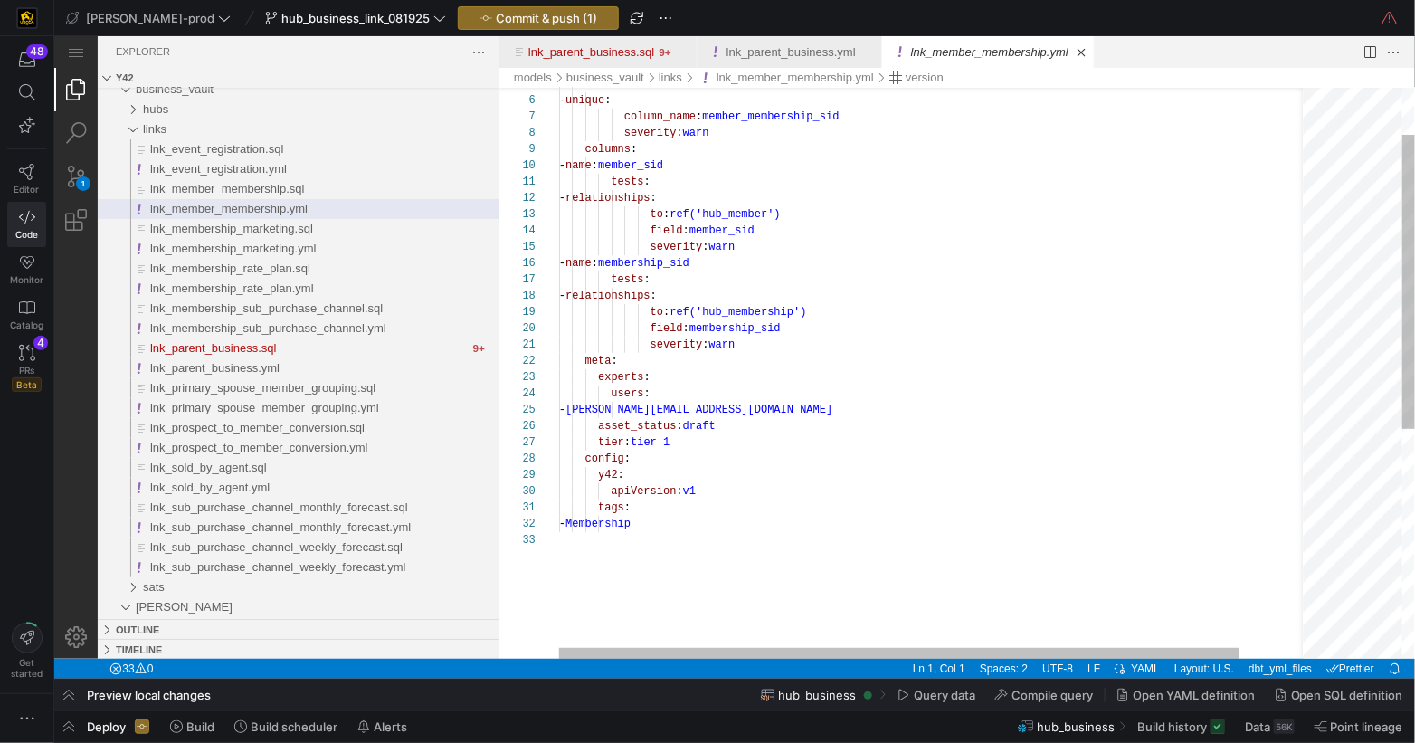
scroll to position [16, 129]
type textarea "version: 2 models: - name: lnk_member_membership tests: - unique: column_name: …"
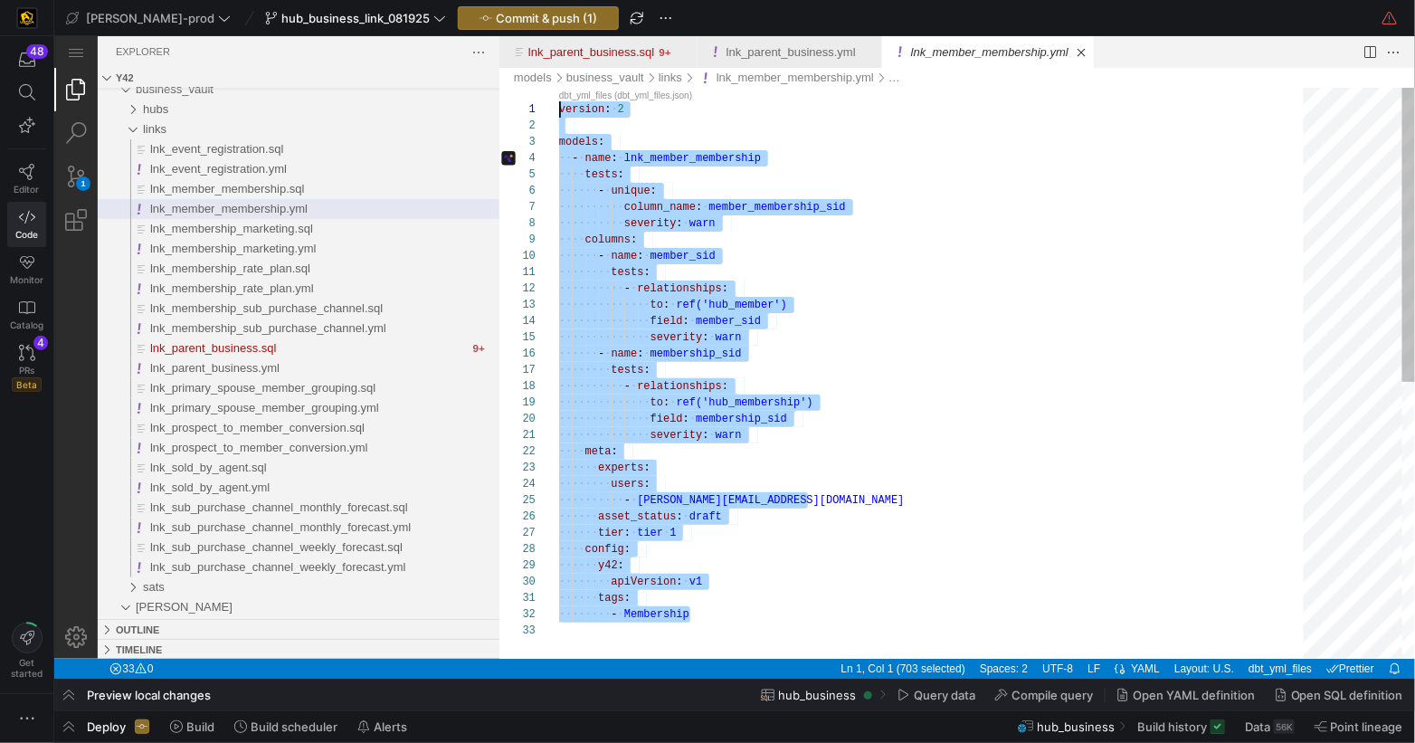
scroll to position [0, 0]
drag, startPoint x: 719, startPoint y: 522, endPoint x: 509, endPoint y: 90, distance: 480.0
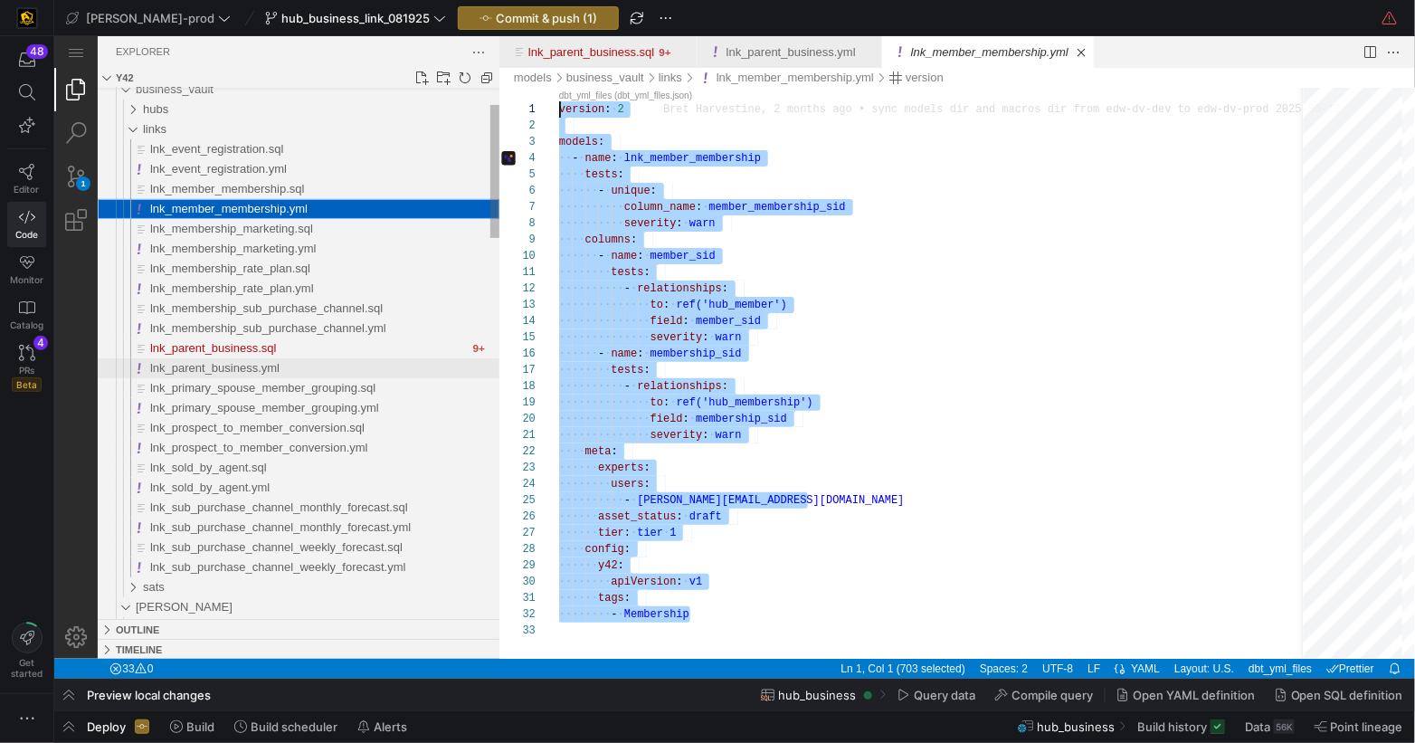
click at [196, 371] on span "lnk_parent_business.yml" at bounding box center [213, 367] width 129 height 14
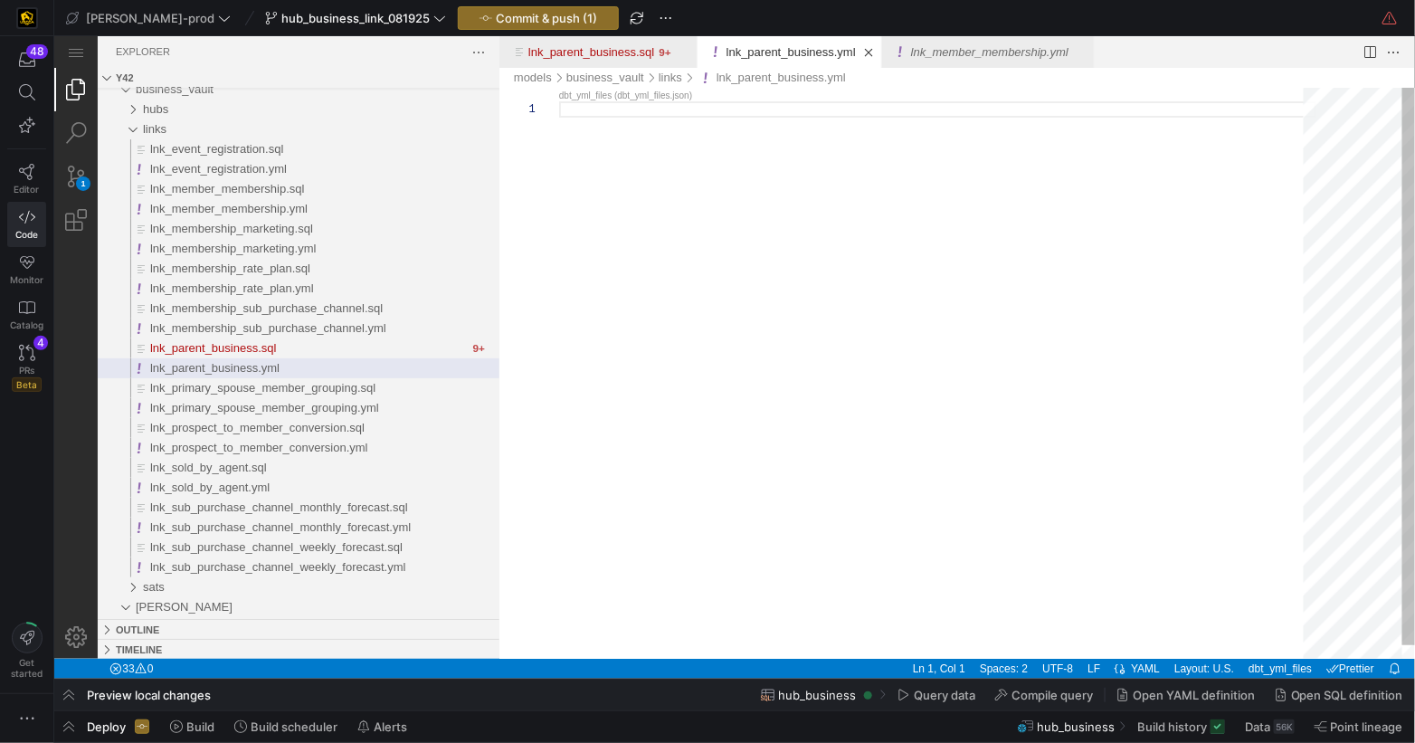
click at [852, 225] on div "lnk_parent_business.yml" at bounding box center [936, 379] width 757 height 585
paste textarea "tags: - Membership"
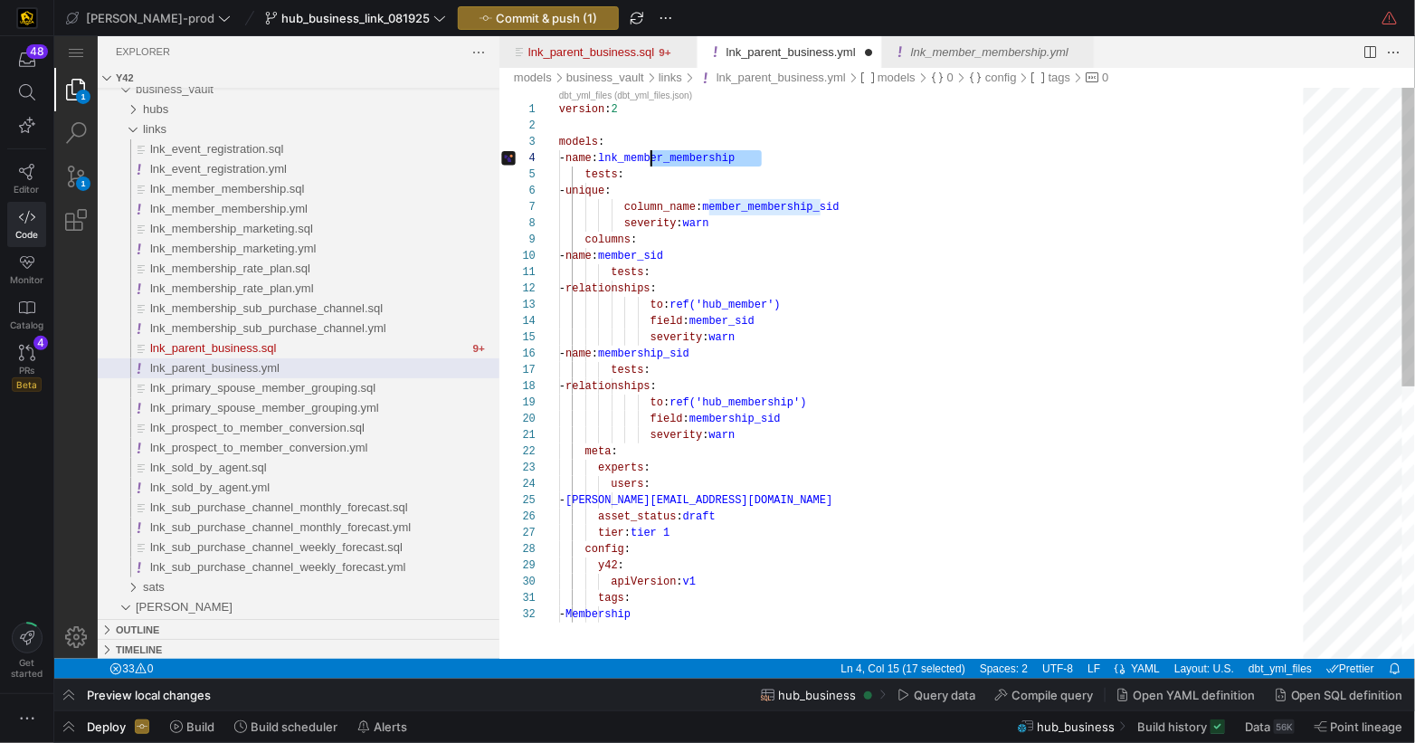
scroll to position [49, 90]
drag, startPoint x: 804, startPoint y: 155, endPoint x: 612, endPoint y: 250, distance: 214.1
drag, startPoint x: 909, startPoint y: 204, endPoint x: 703, endPoint y: 231, distance: 208.1
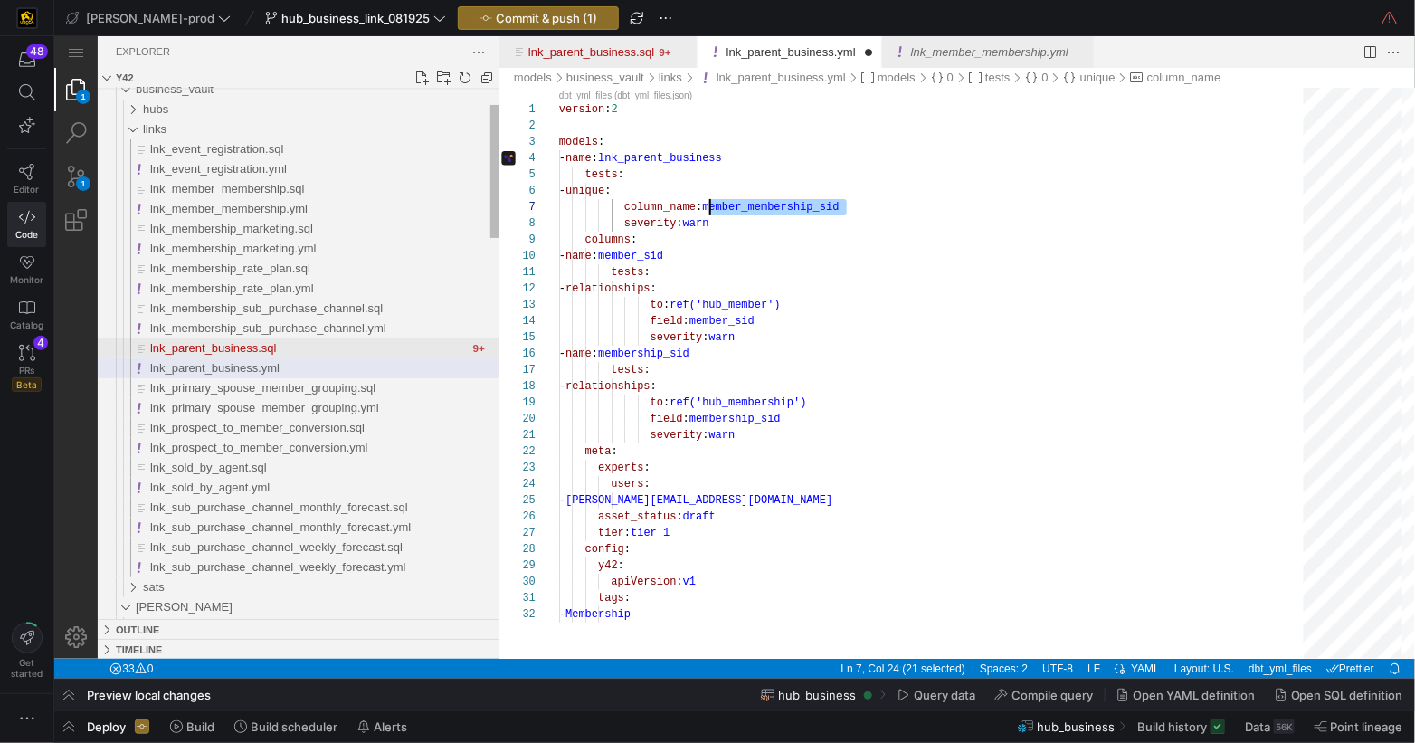
type textarea "version: 2 models: - name: lnk_parent_business tests: - unique: column_name: me…"
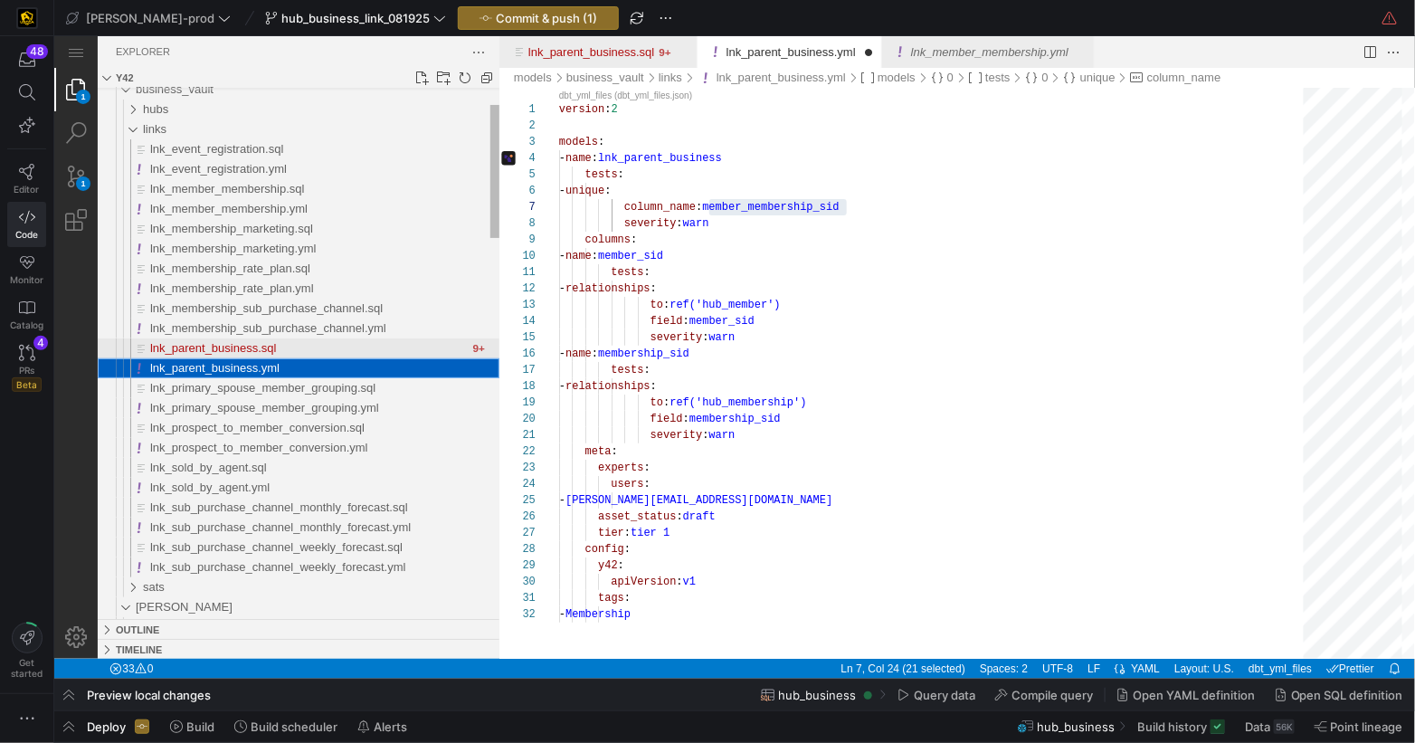
click at [235, 343] on span "lnk_parent_business.sql" at bounding box center [212, 347] width 126 height 14
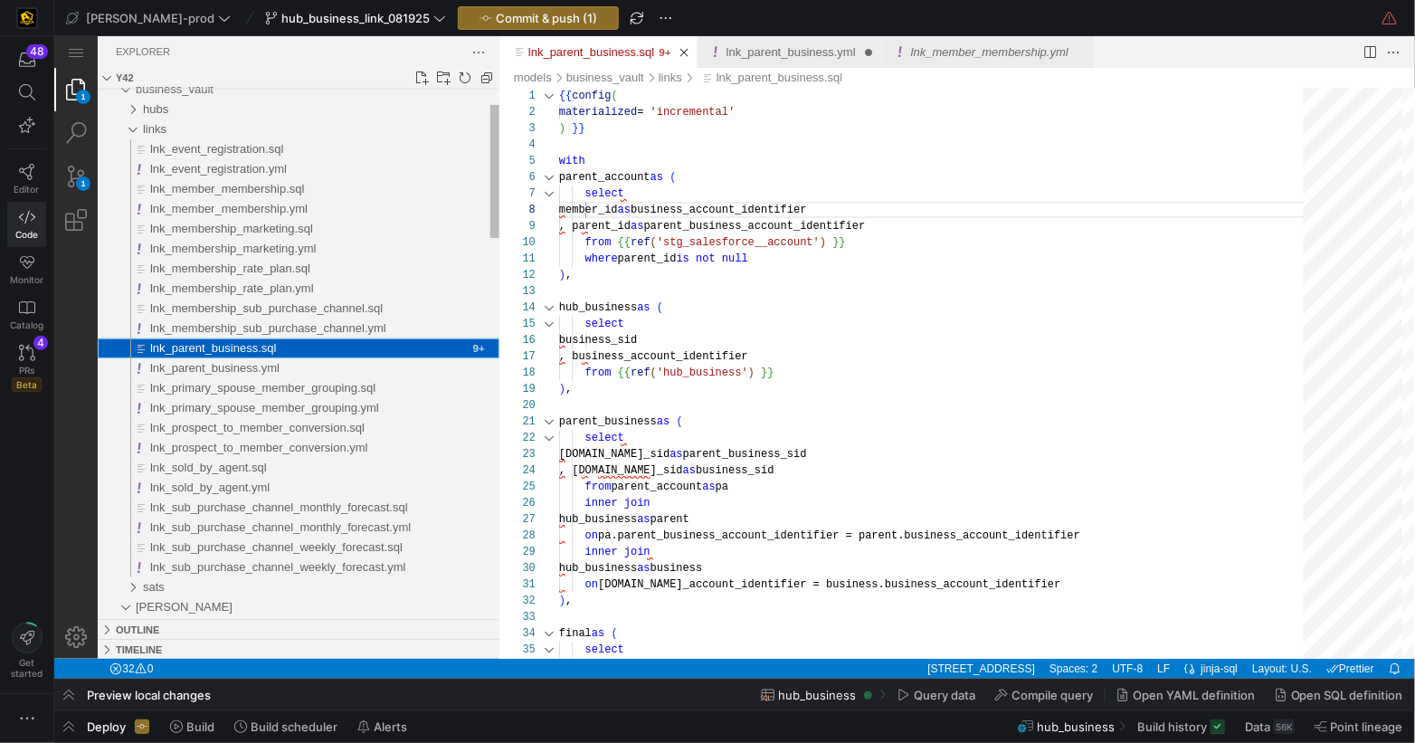
scroll to position [163, 300]
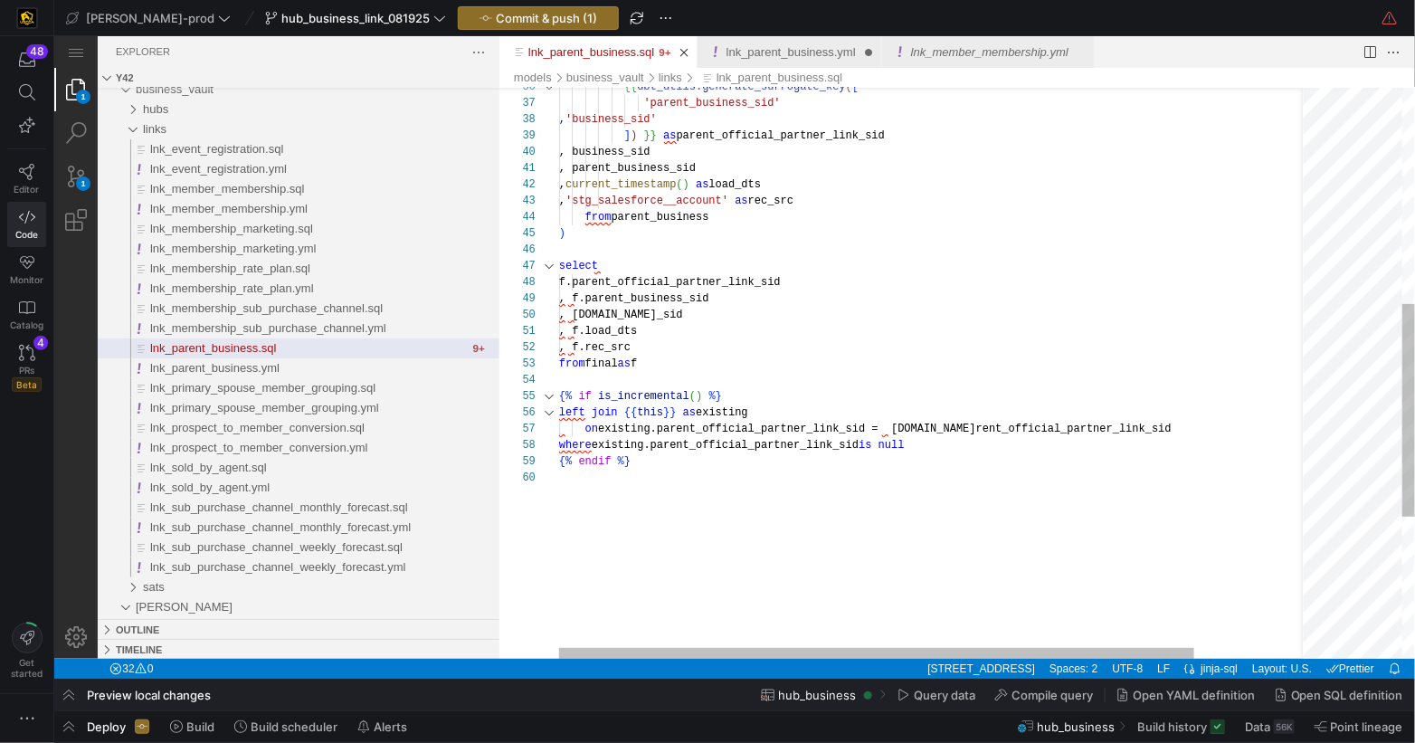
type textarea ", f.load_dts , f.rec_src from final as f {% if is_incremental() %} left join {{…"
click at [1008, 428] on div "{% endif %} where existing.parent_official_partner_link_sid is null left join {…" at bounding box center [1002, 274] width 888 height 1532
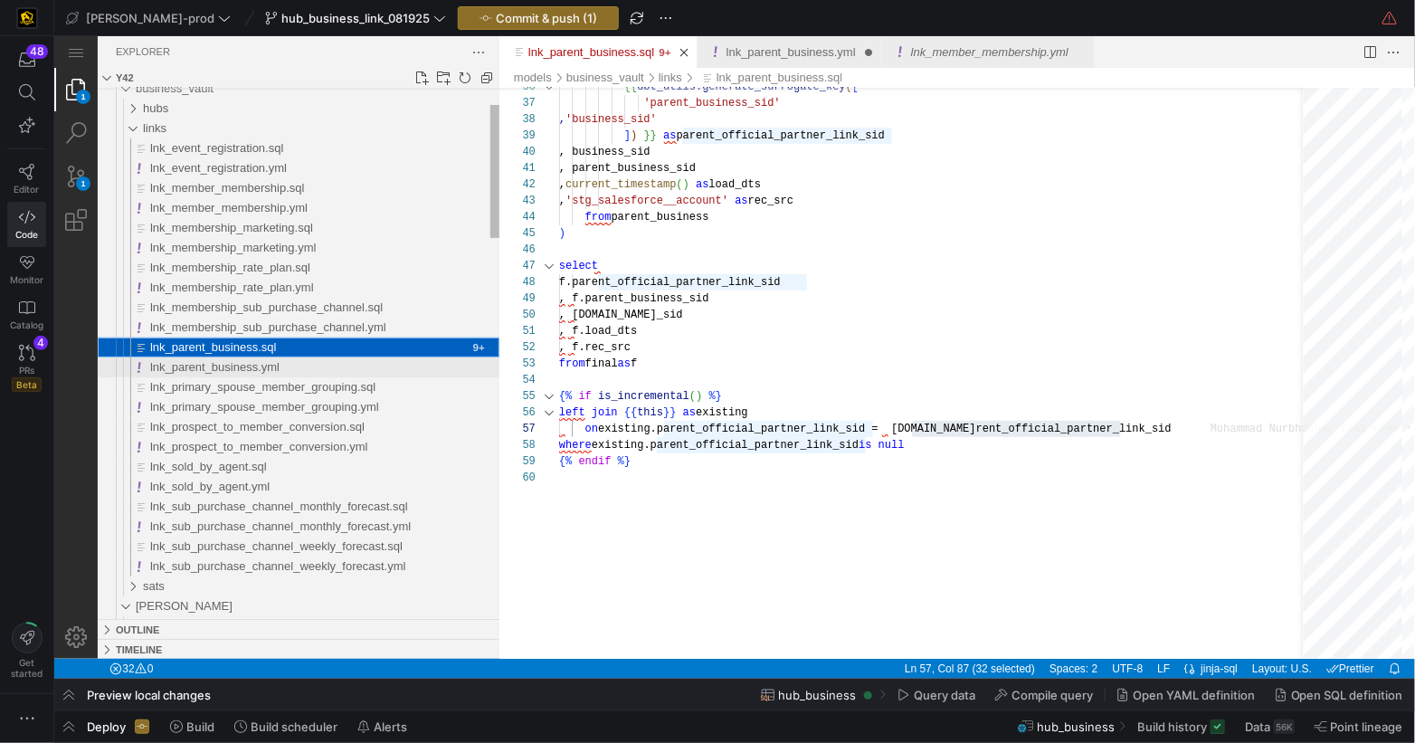
click at [260, 366] on span "lnk_parent_business.yml" at bounding box center [213, 366] width 129 height 14
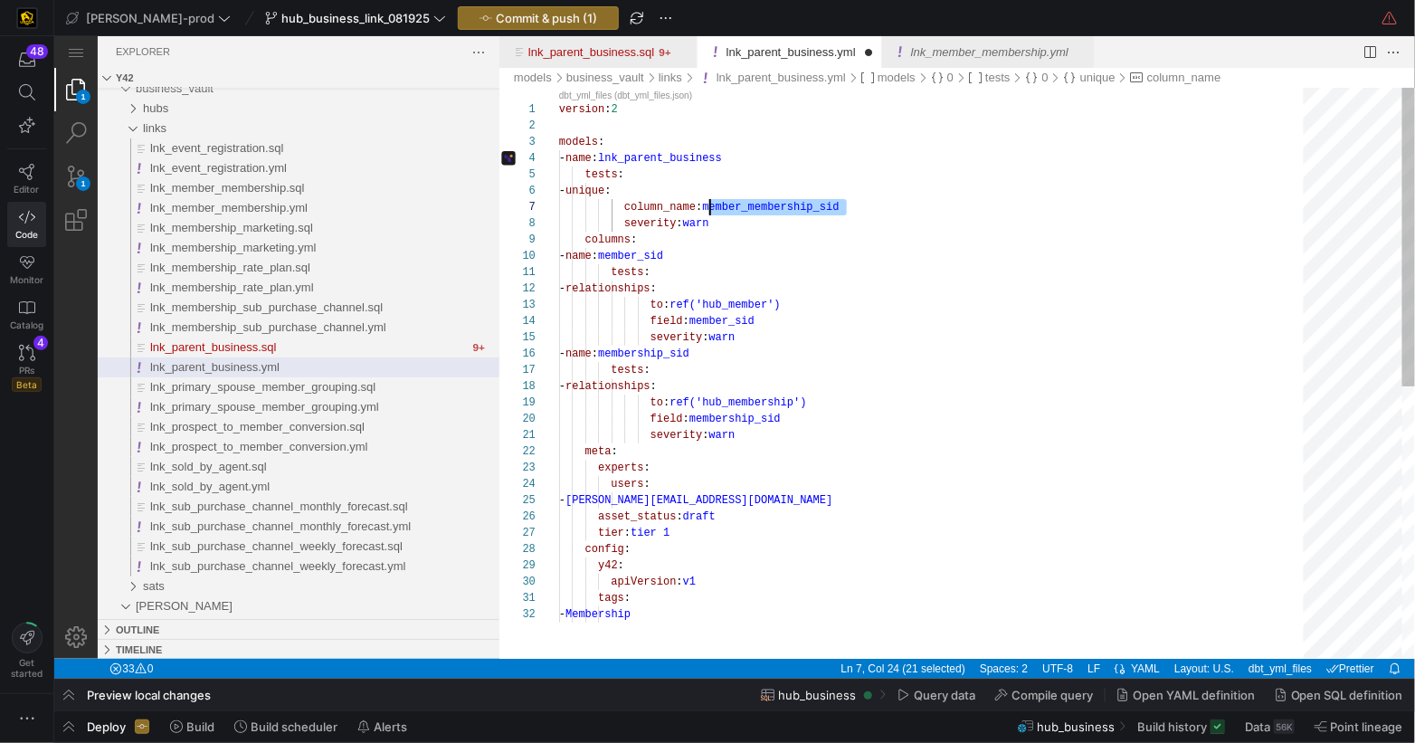
scroll to position [98, 286]
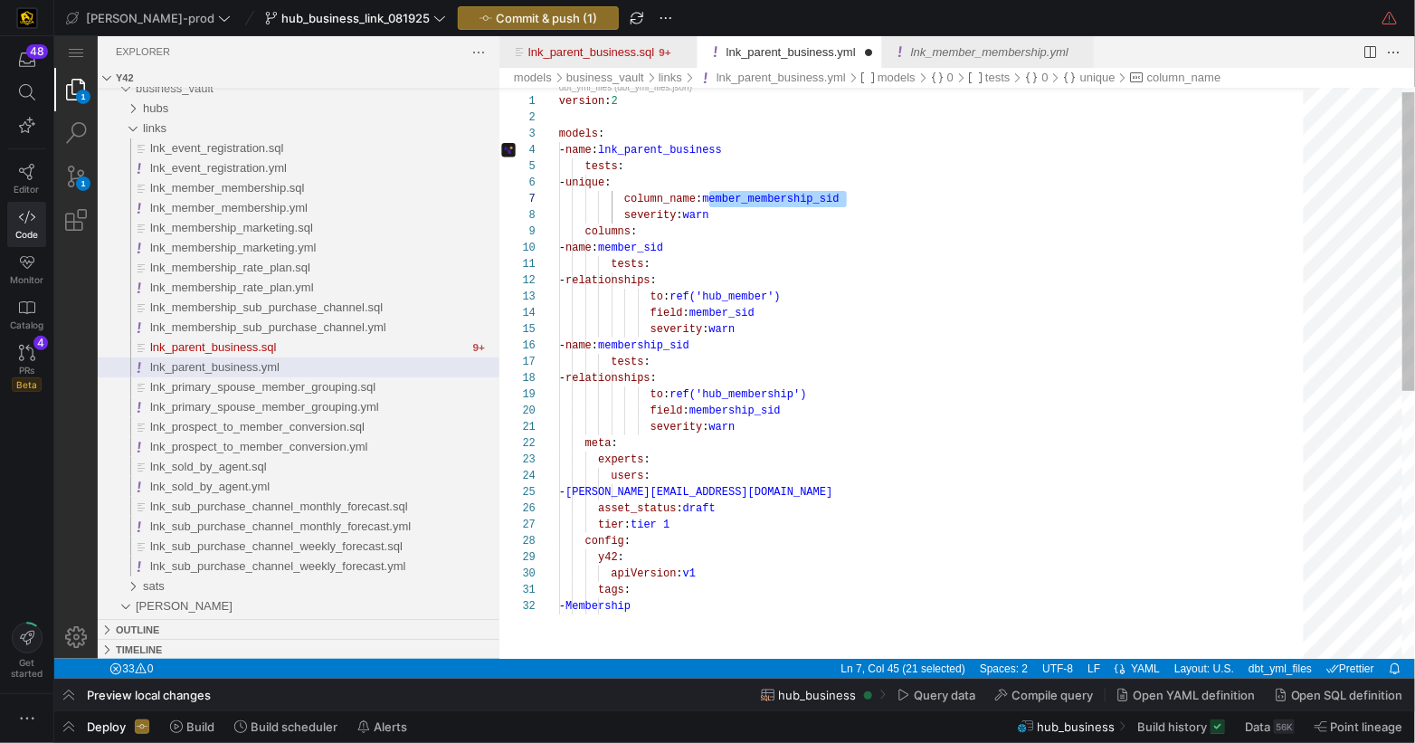
paste textarea "parent_official_partner_link"
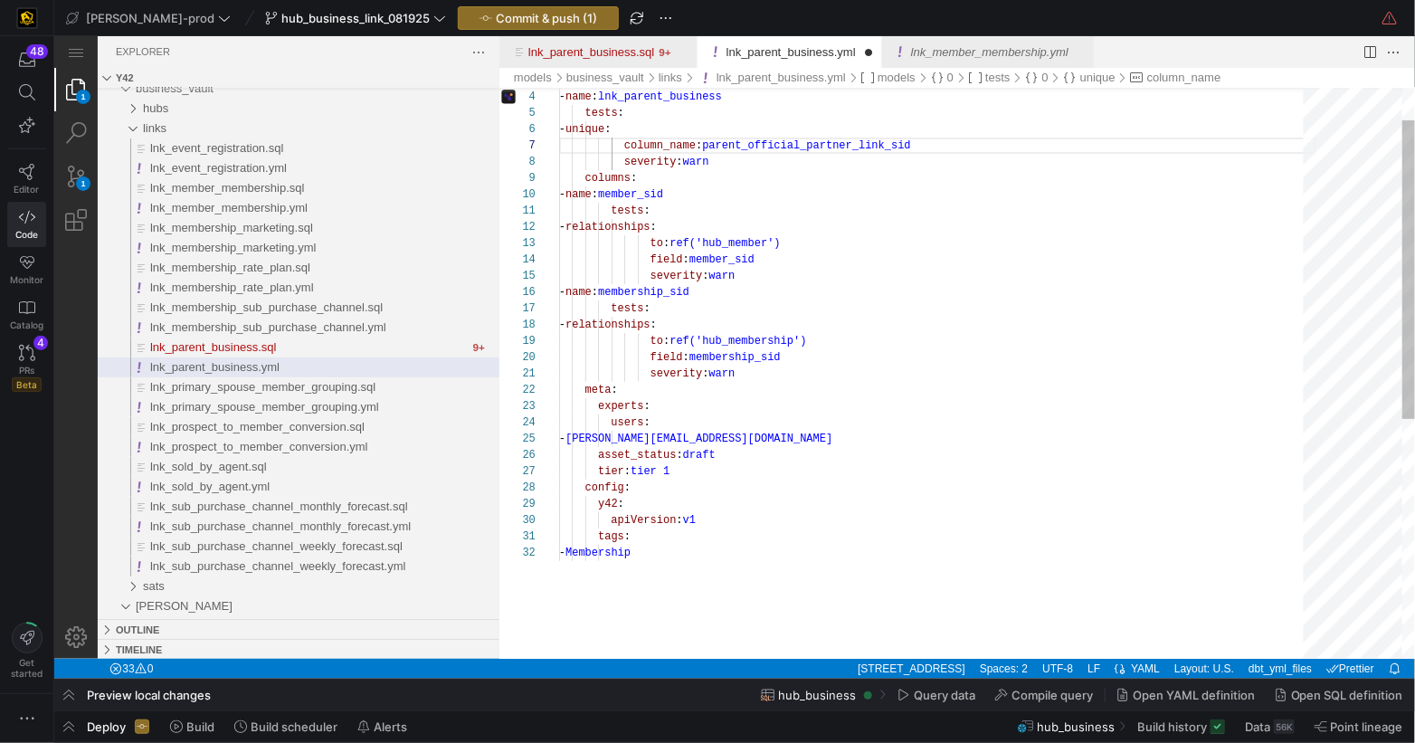
click at [662, 193] on span "member_sid" at bounding box center [629, 193] width 65 height 13
drag, startPoint x: 776, startPoint y: 242, endPoint x: 904, endPoint y: 323, distance: 152.1
click at [774, 244] on div "3 4 5 6 7 8 9 10 11 12 13 14 15 16 17 18 19 20 21 22 23 24 25 26 27 28 29 30 31…" at bounding box center [957, 372] width 916 height 571
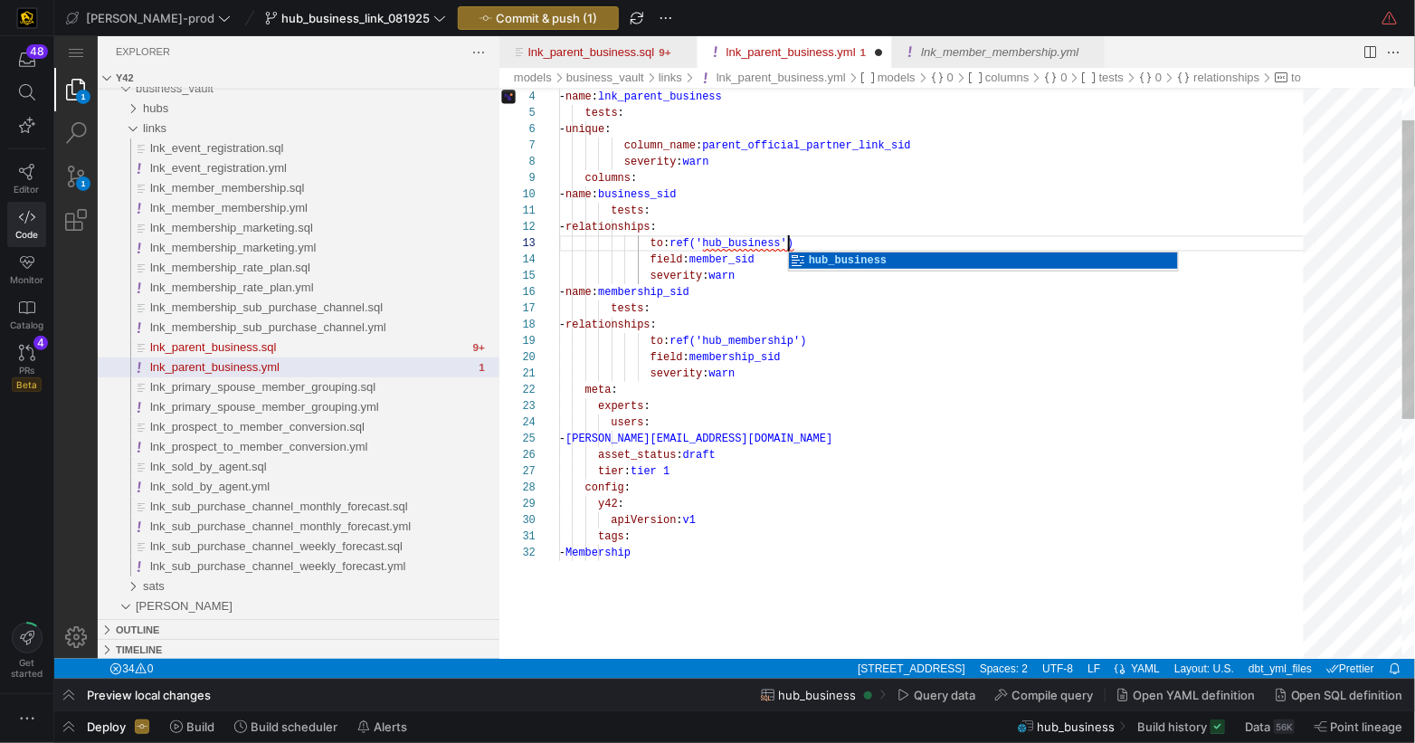
scroll to position [32, 229]
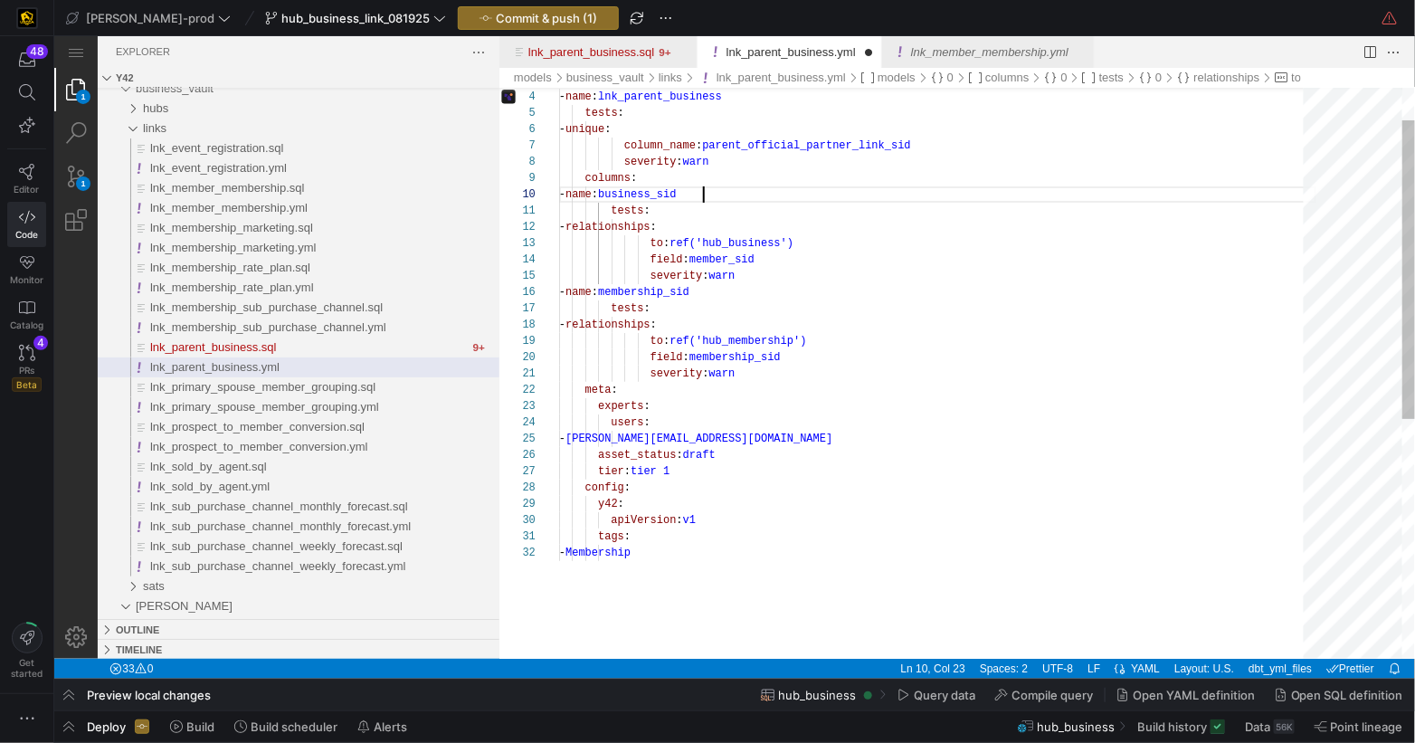
click at [705, 188] on div "models : - name : lnk_parent_business tests : - unique : column_name : parent_o…" at bounding box center [936, 570] width 757 height 1090
click at [716, 259] on div "models : - name : lnk_parent_business tests : - unique : column_name : parent_o…" at bounding box center [936, 570] width 757 height 1090
paste textarea "business"
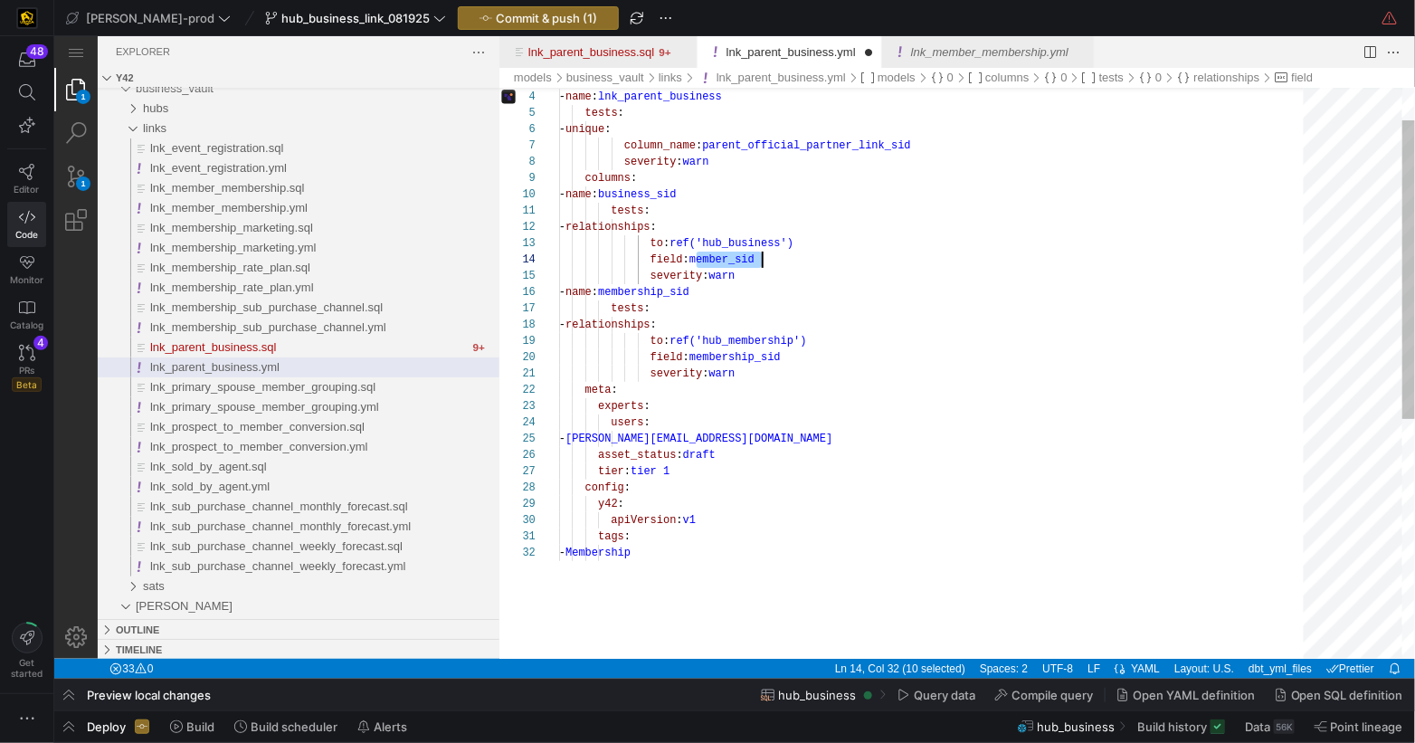
scroll to position [49, 215]
click at [686, 291] on div "models : - name : lnk_parent_business tests : - unique : column_name : parent_o…" at bounding box center [936, 570] width 757 height 1090
click at [748, 250] on div "3 4 5 6 7 8 9 10 11 12 13 14 15 16 17 18 19 20 21 22 23 24 25 26 27 28 29 30 31…" at bounding box center [957, 372] width 916 height 571
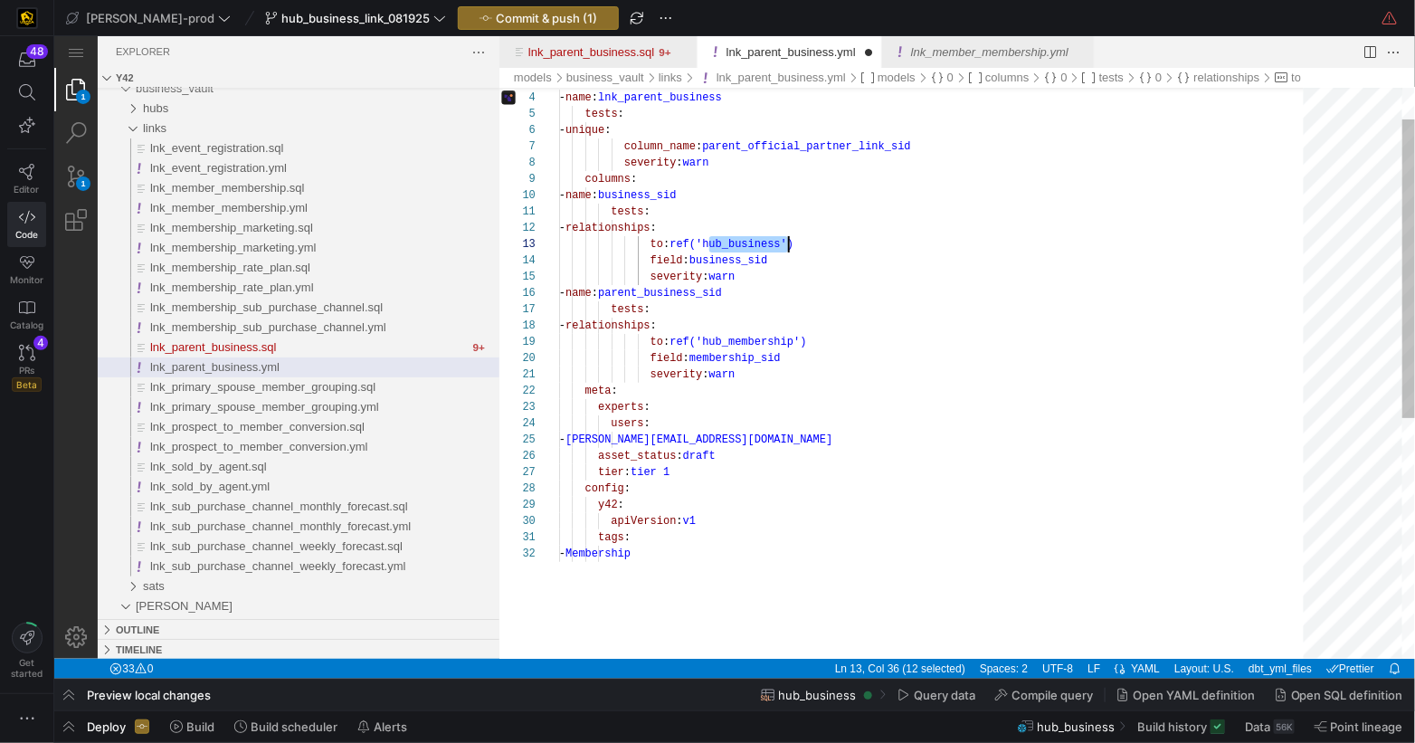
click at [748, 250] on div "models : - name : lnk_parent_business tests : - unique : column_name : parent_o…" at bounding box center [936, 571] width 757 height 1090
click at [761, 341] on div "models : - name : lnk_parent_business tests : - unique : column_name : parent_o…" at bounding box center [936, 571] width 757 height 1090
click at [760, 341] on div "3 4 5 6 7 8 9 10 11 12 13 14 15 16 17 18 19 20 21 22 23 24 25 26 27 28 29 30 31…" at bounding box center [957, 372] width 916 height 571
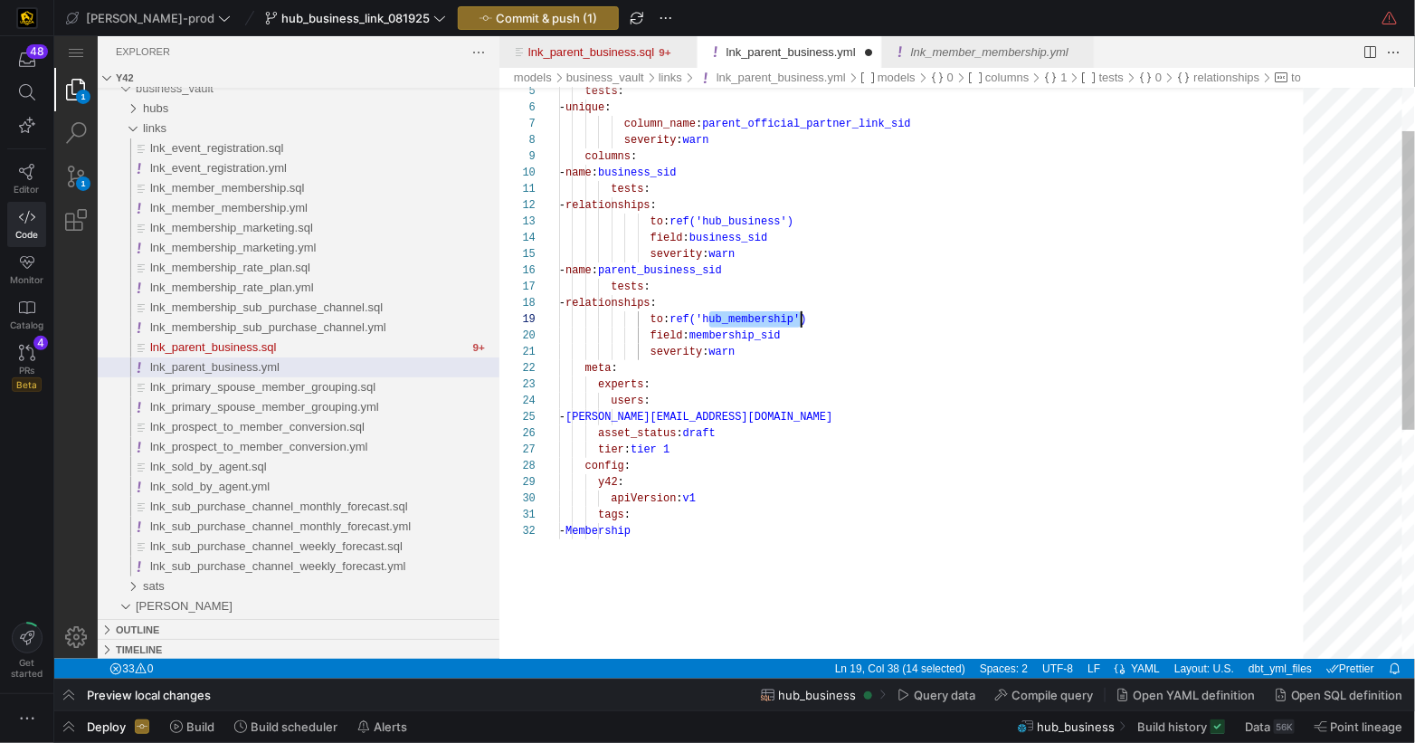
paste textarea "business"
click at [890, 365] on div "tests : - unique : column_name : parent_official_partner_link_sid severity : wa…" at bounding box center [936, 549] width 757 height 1090
click at [744, 239] on span "business_sid" at bounding box center [728, 237] width 78 height 13
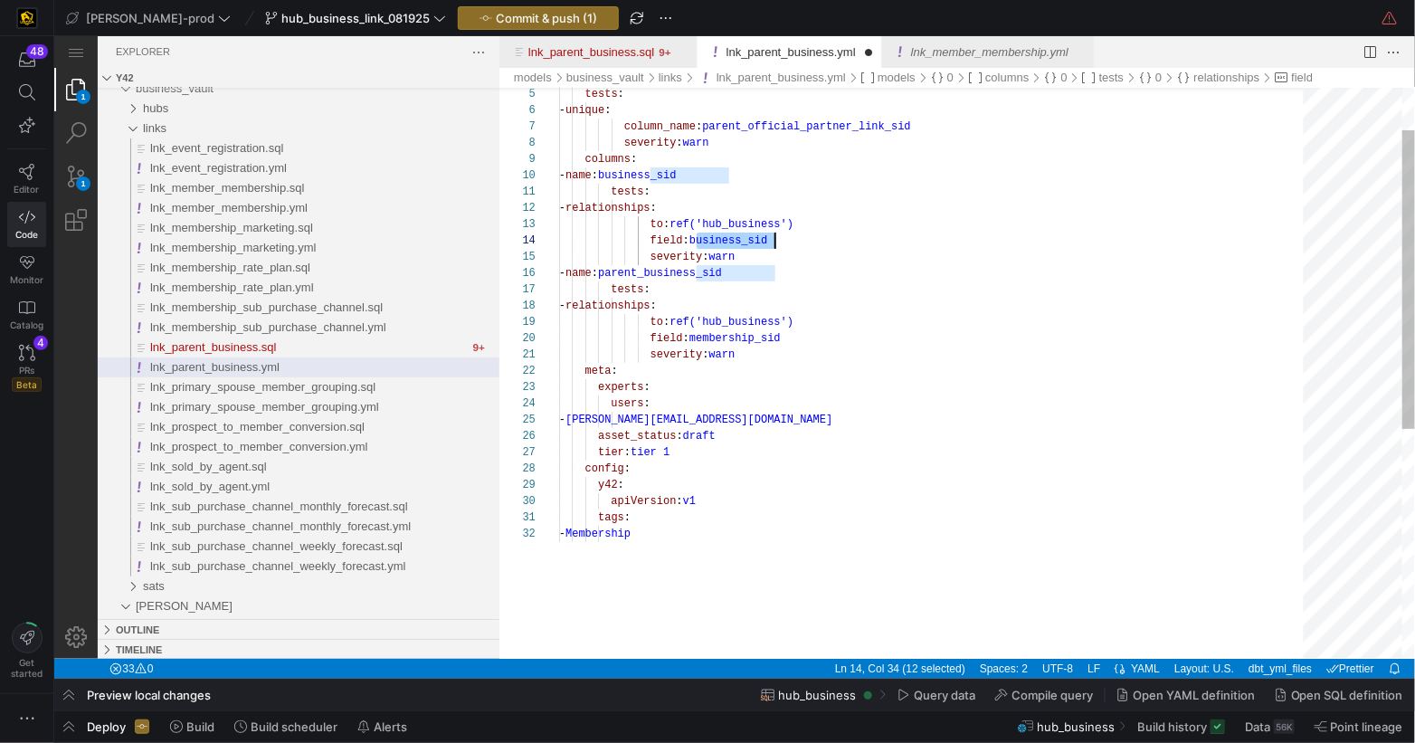
scroll to position [49, 215]
drag, startPoint x: 744, startPoint y: 239, endPoint x: 749, endPoint y: 253, distance: 15.5
drag, startPoint x: 929, startPoint y: 446, endPoint x: 821, endPoint y: 358, distance: 139.6
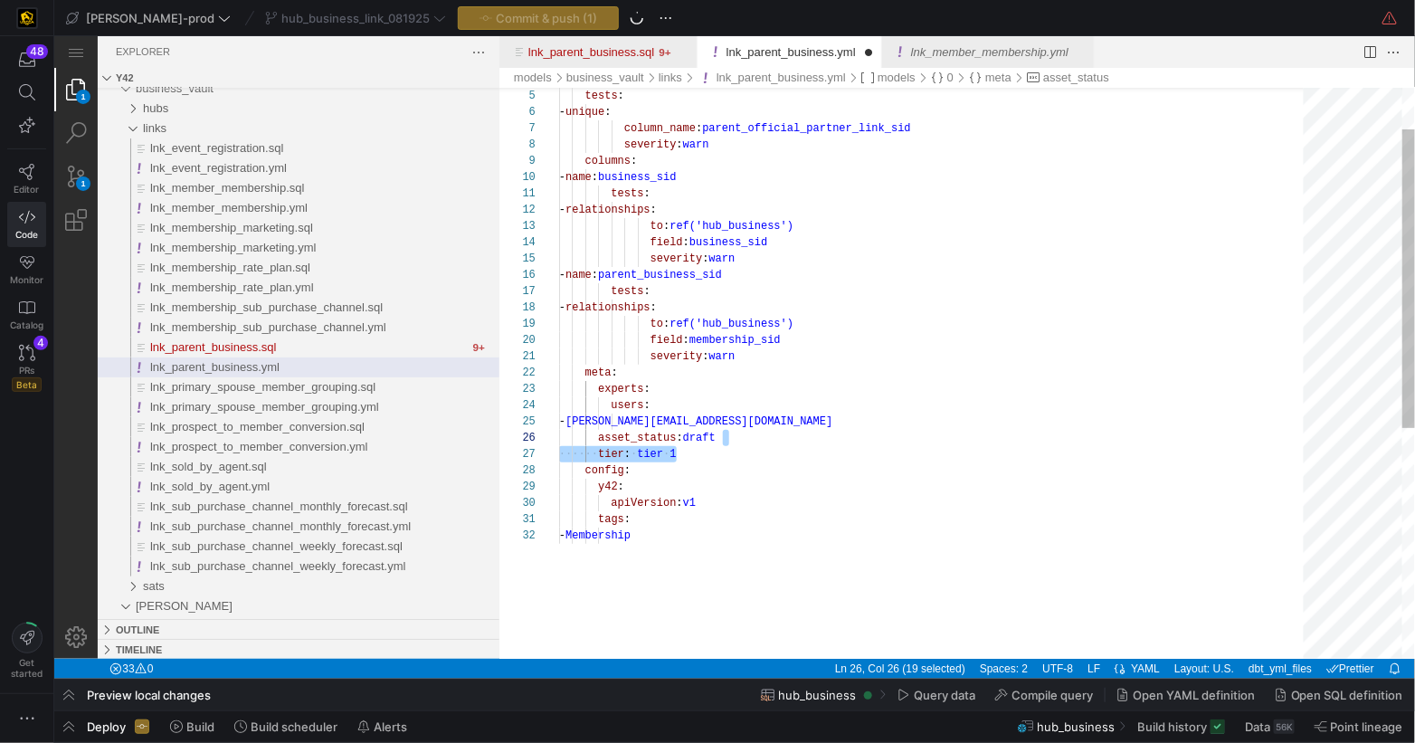
click at [738, 273] on div "tests : - unique : column_name : parent_official_partner_link_sid severity : wa…" at bounding box center [936, 553] width 757 height 1090
click at [734, 338] on div "tests : - unique : column_name : parent_official_partner_link_sid severity : wa…" at bounding box center [936, 553] width 757 height 1090
drag, startPoint x: 734, startPoint y: 338, endPoint x: 772, endPoint y: 348, distance: 39.5
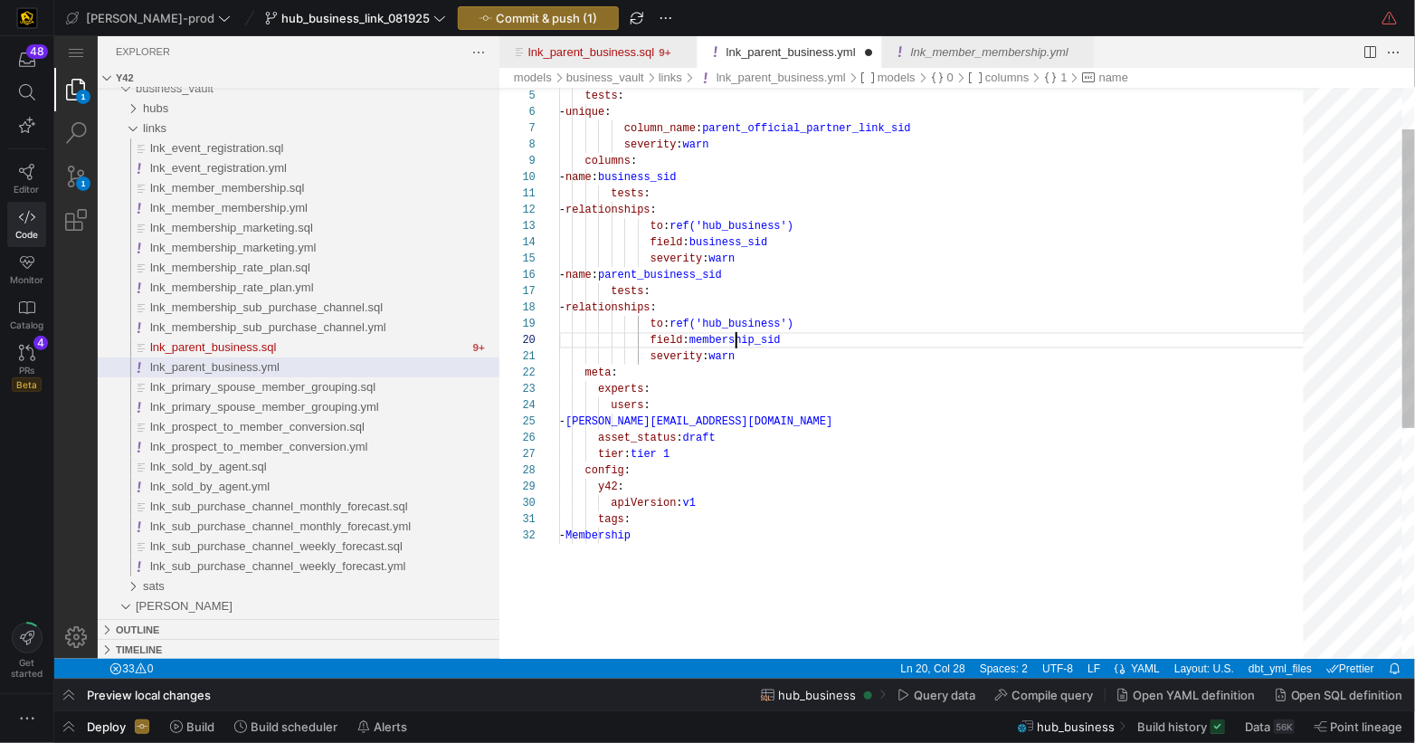
click at [734, 338] on div "tests : - unique : column_name : parent_official_partner_link_sid severity : wa…" at bounding box center [936, 553] width 757 height 1090
click at [740, 239] on div "5 6 7 8 9 10 11 12 13 14 15 16 17 18 19 20 21 22 23 24 25 26 27 28 29 30 31 32 …" at bounding box center [957, 372] width 916 height 571
click at [740, 240] on div "5 6 7 8 9 10 11 12 13 14 15 16 17 18 19 20 21 22 23 24 25 26 27 28 29 30 31 32 …" at bounding box center [957, 372] width 916 height 571
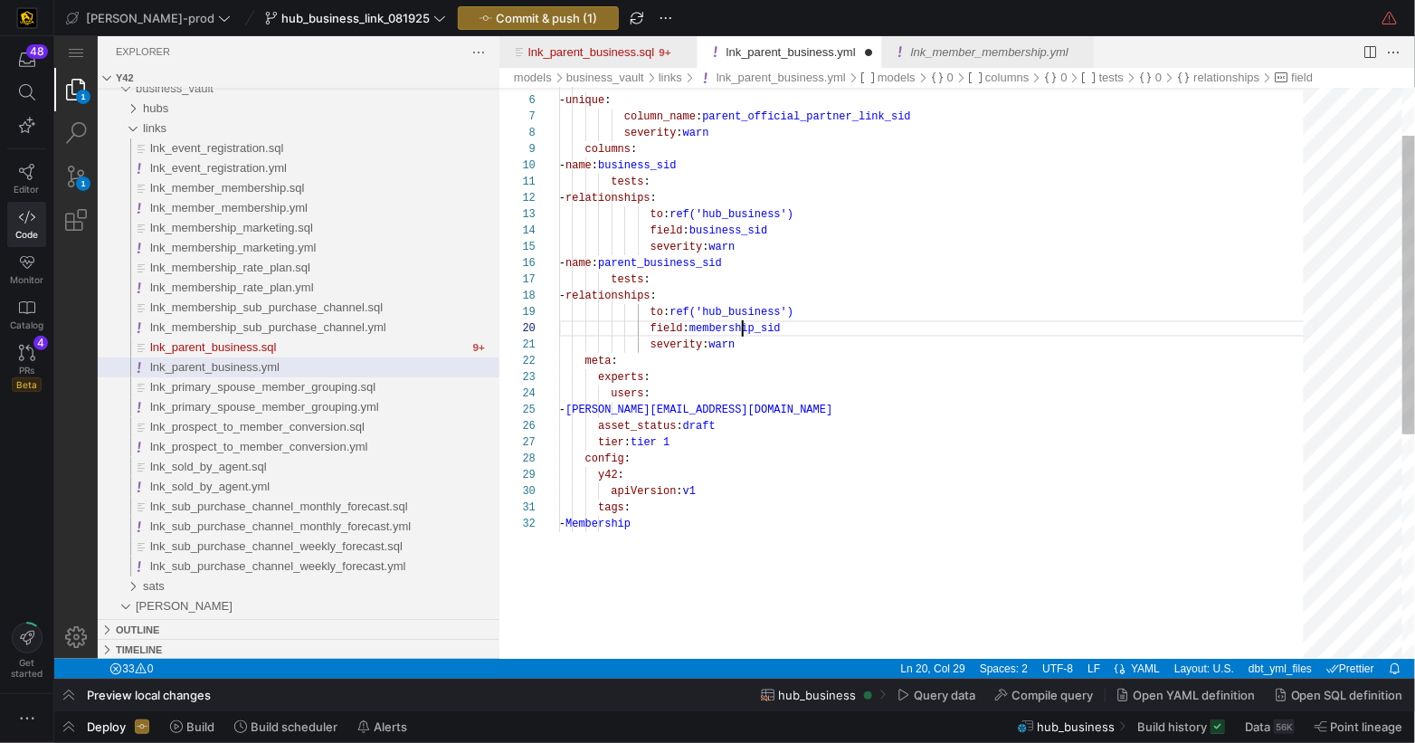
click at [738, 332] on span "membership_sid" at bounding box center [734, 327] width 91 height 13
drag, startPoint x: 738, startPoint y: 331, endPoint x: 833, endPoint y: 358, distance: 97.9
paste textarea "business"
drag, startPoint x: 734, startPoint y: 407, endPoint x: 629, endPoint y: 505, distance: 143.4
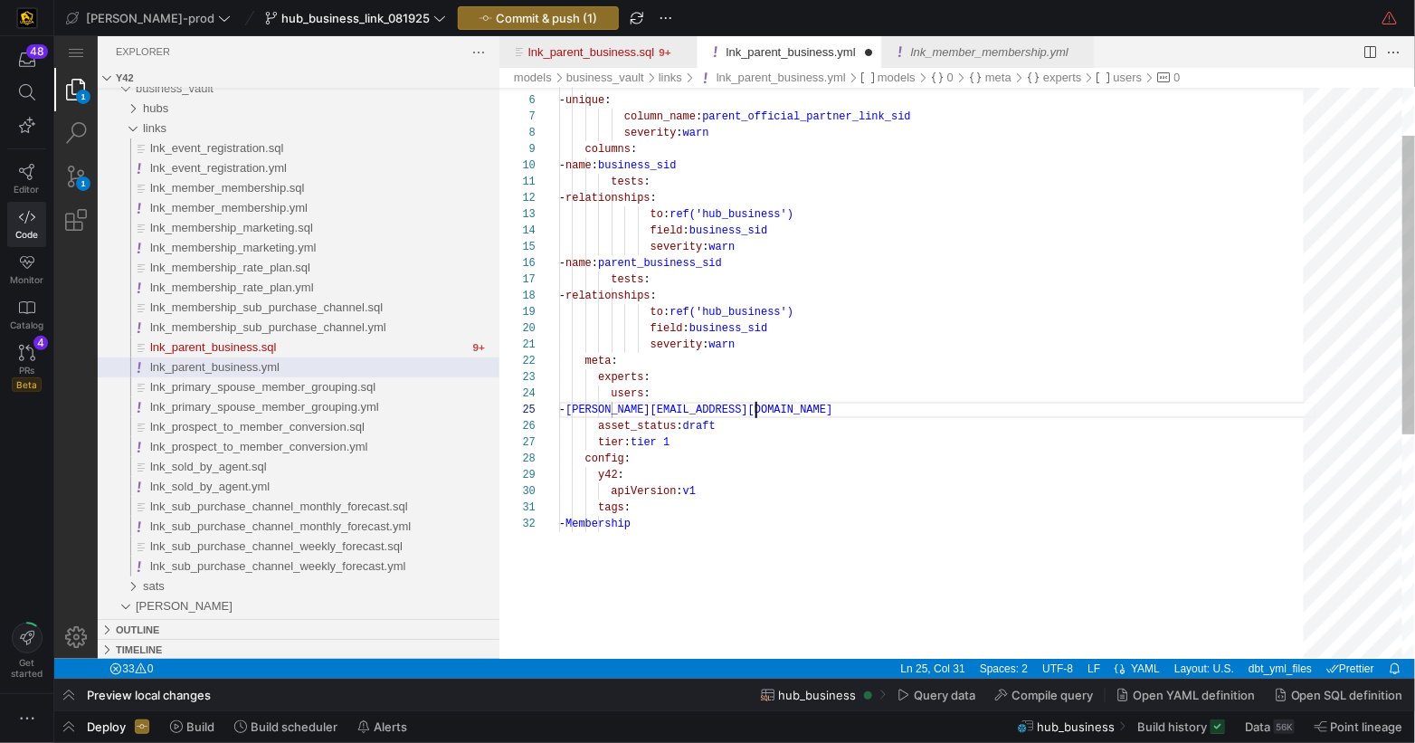
scroll to position [146, 144]
click at [779, 490] on div "tests : - unique : column_name : parent_official_partner_link_sid severity : wa…" at bounding box center [936, 541] width 757 height 1090
drag, startPoint x: 680, startPoint y: 436, endPoint x: 624, endPoint y: 464, distance: 62.7
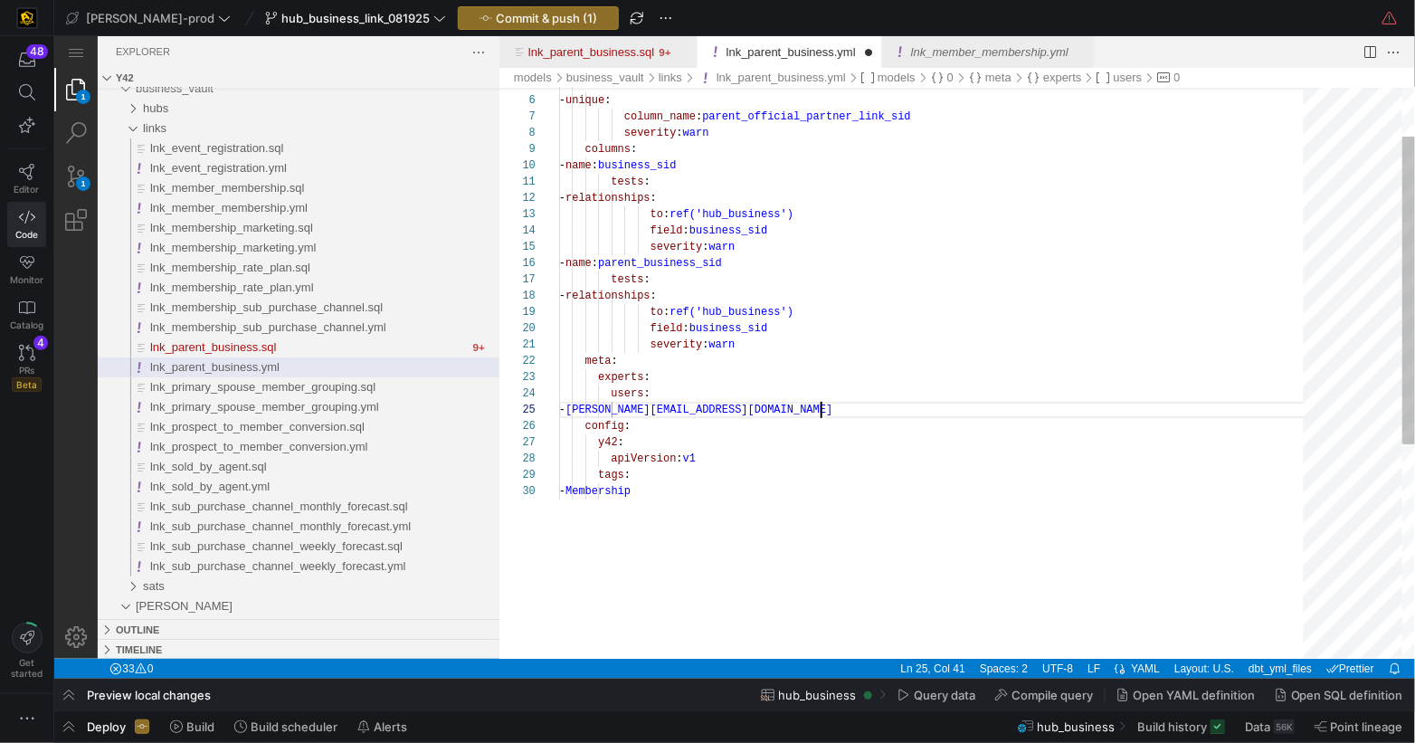
click at [833, 463] on div "tests : - unique : column_name : parent_official_partner_link_sid severity : wa…" at bounding box center [936, 524] width 757 height 1057
click at [678, 490] on div "tests : - unique : column_name : parent_official_partner_link_sid severity : wa…" at bounding box center [936, 522] width 757 height 1057
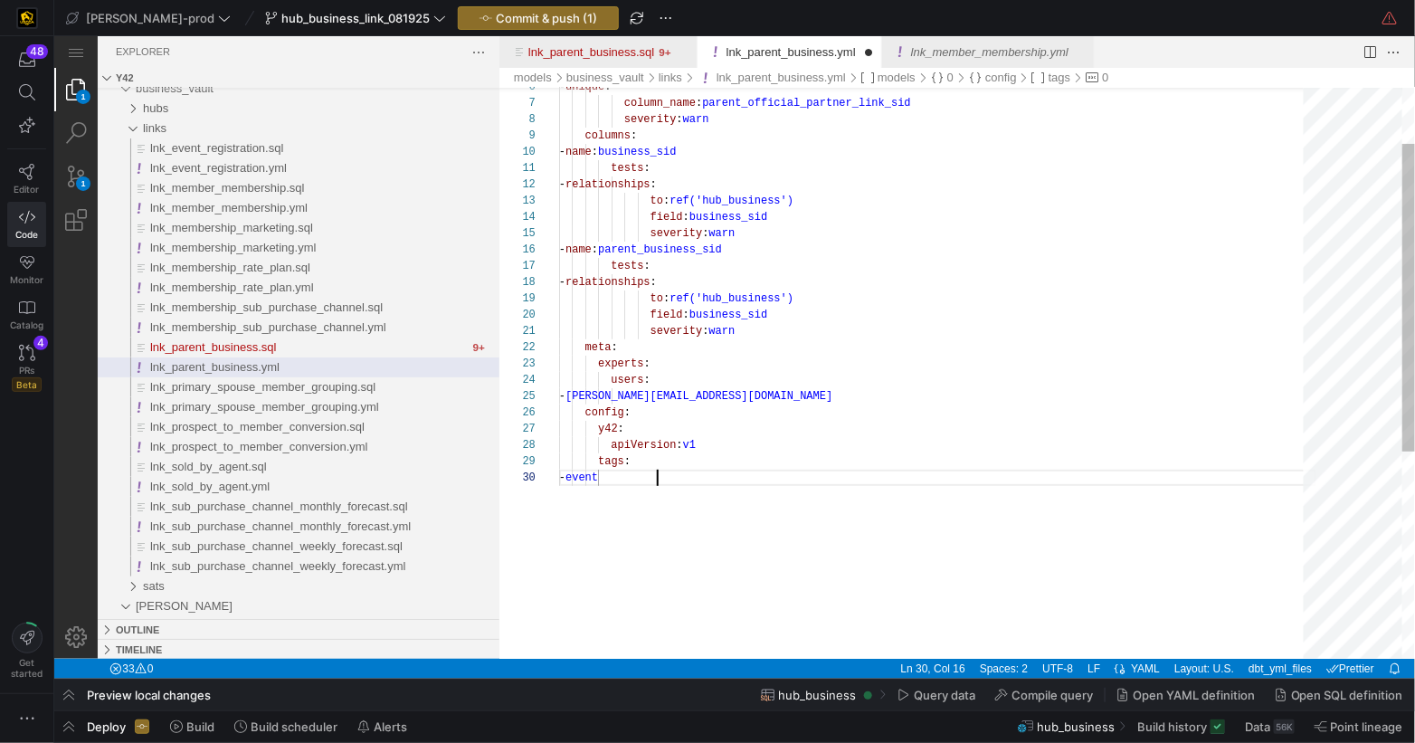
scroll to position [146, 104]
click at [677, 496] on div "- unique : column_name : parent_official_partner_link_sid severity : warn colum…" at bounding box center [936, 511] width 757 height 1057
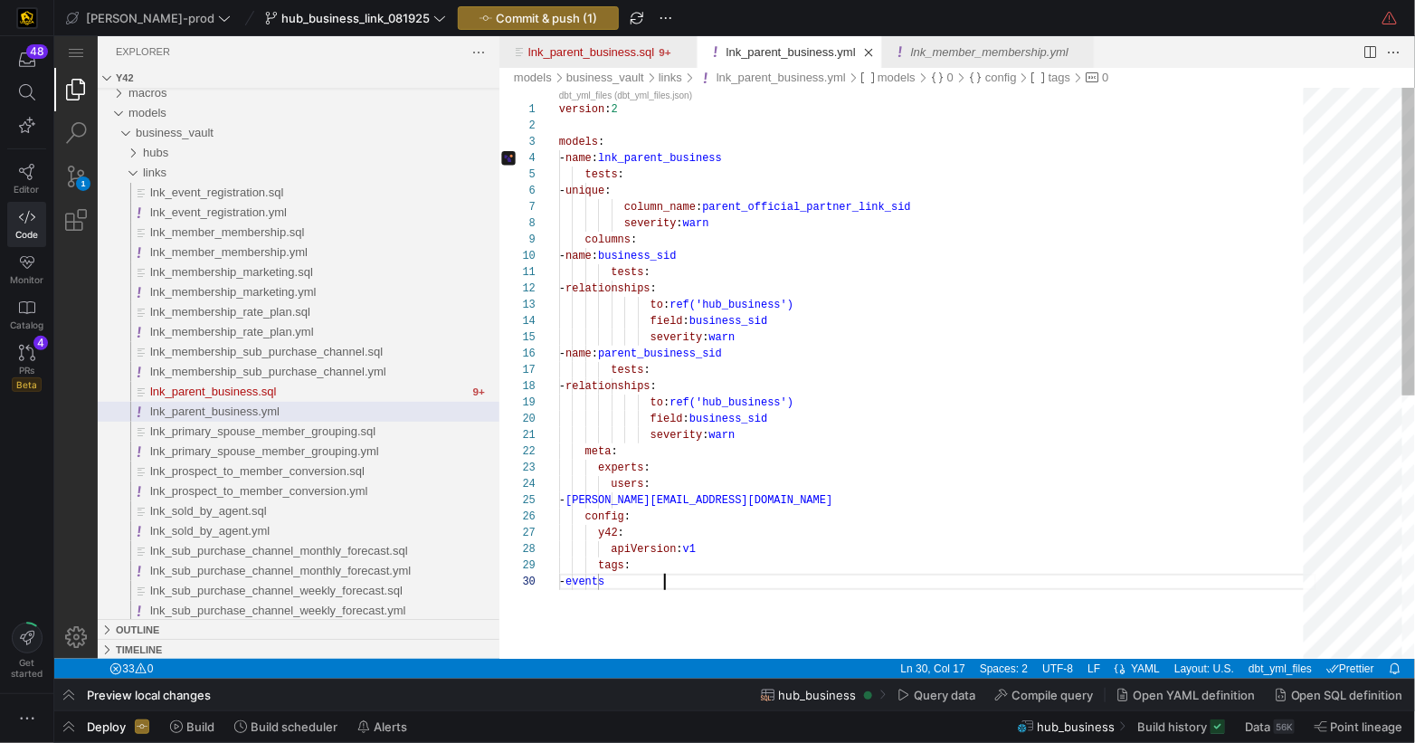
scroll to position [81, 98]
click at [896, 195] on div "- unique :" at bounding box center [936, 190] width 757 height 16
type textarea "version: 2 models: - name: lnk_parent_business tests: - unique: column_name: pa…"
click at [496, 19] on span "Commit & push (1)" at bounding box center [546, 18] width 101 height 14
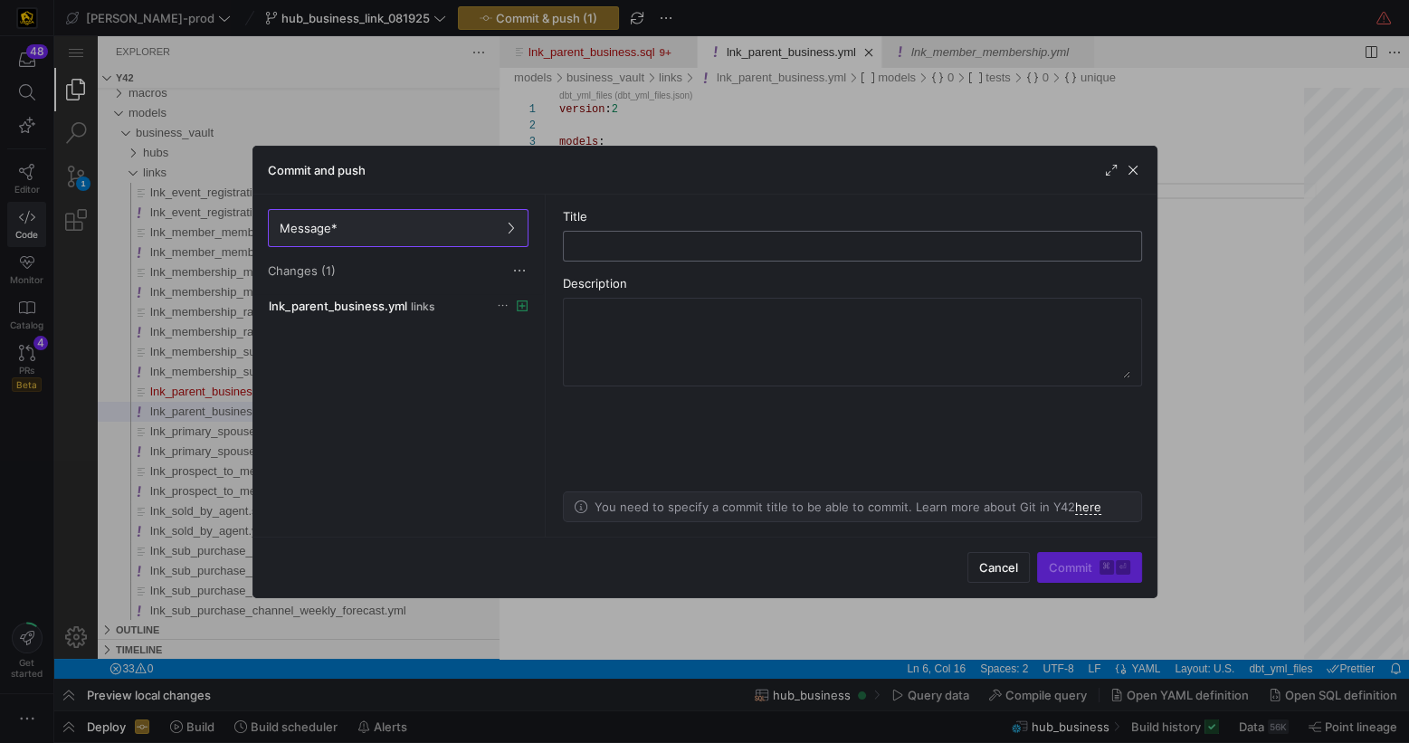
click at [693, 248] on input "text" at bounding box center [852, 246] width 548 height 14
type input "add_lnk_parent_business_yml"
click at [1074, 563] on span "Commit ⌘ ⏎" at bounding box center [1089, 567] width 81 height 14
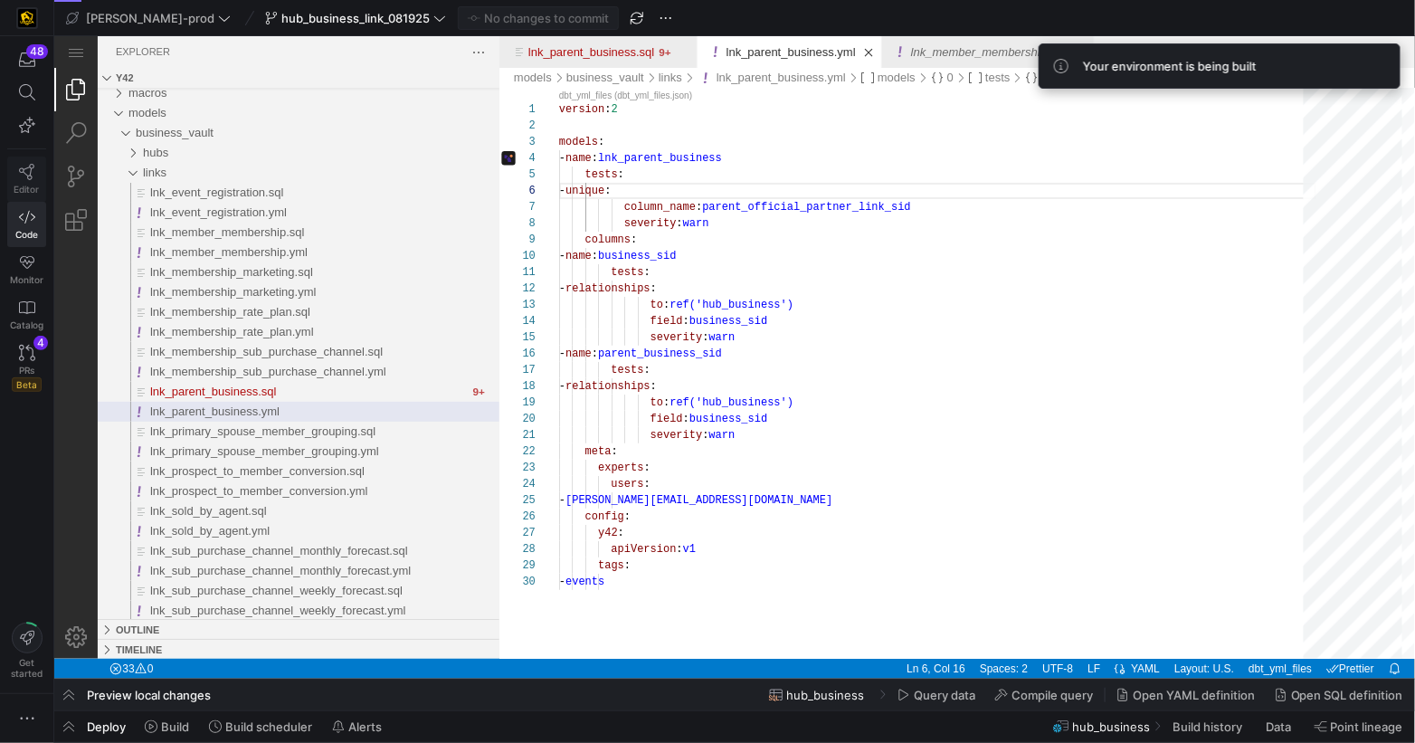
click at [39, 180] on link "Editor" at bounding box center [26, 179] width 39 height 45
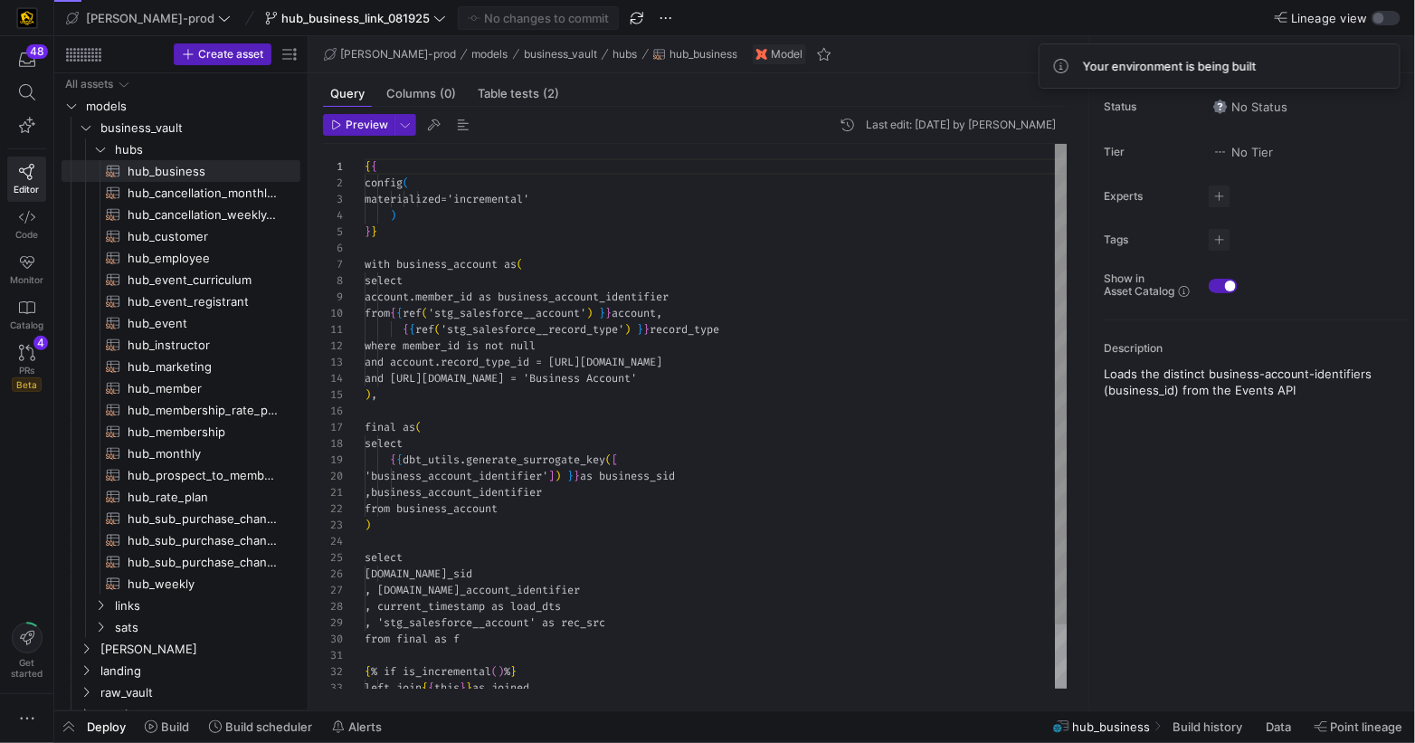
scroll to position [163, 0]
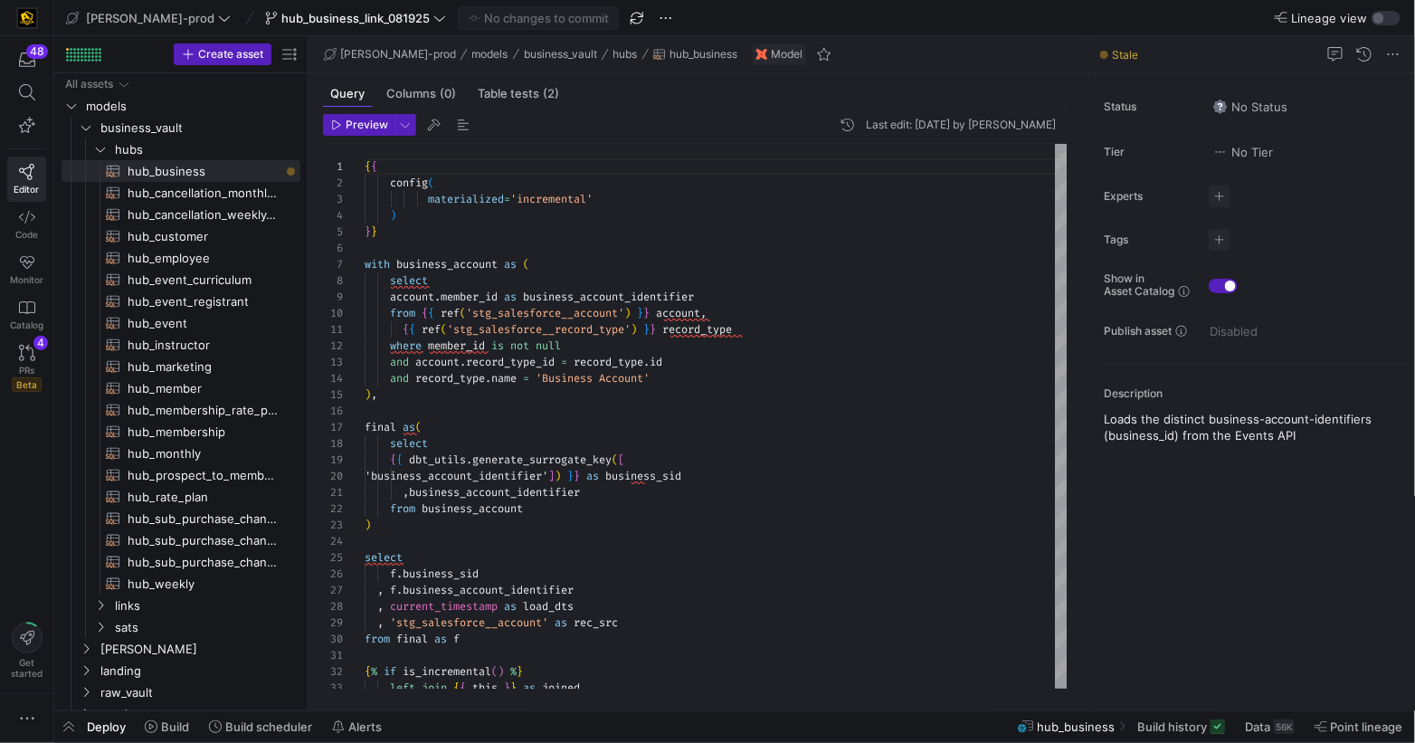
click at [101, 731] on span "Deploy" at bounding box center [106, 726] width 39 height 14
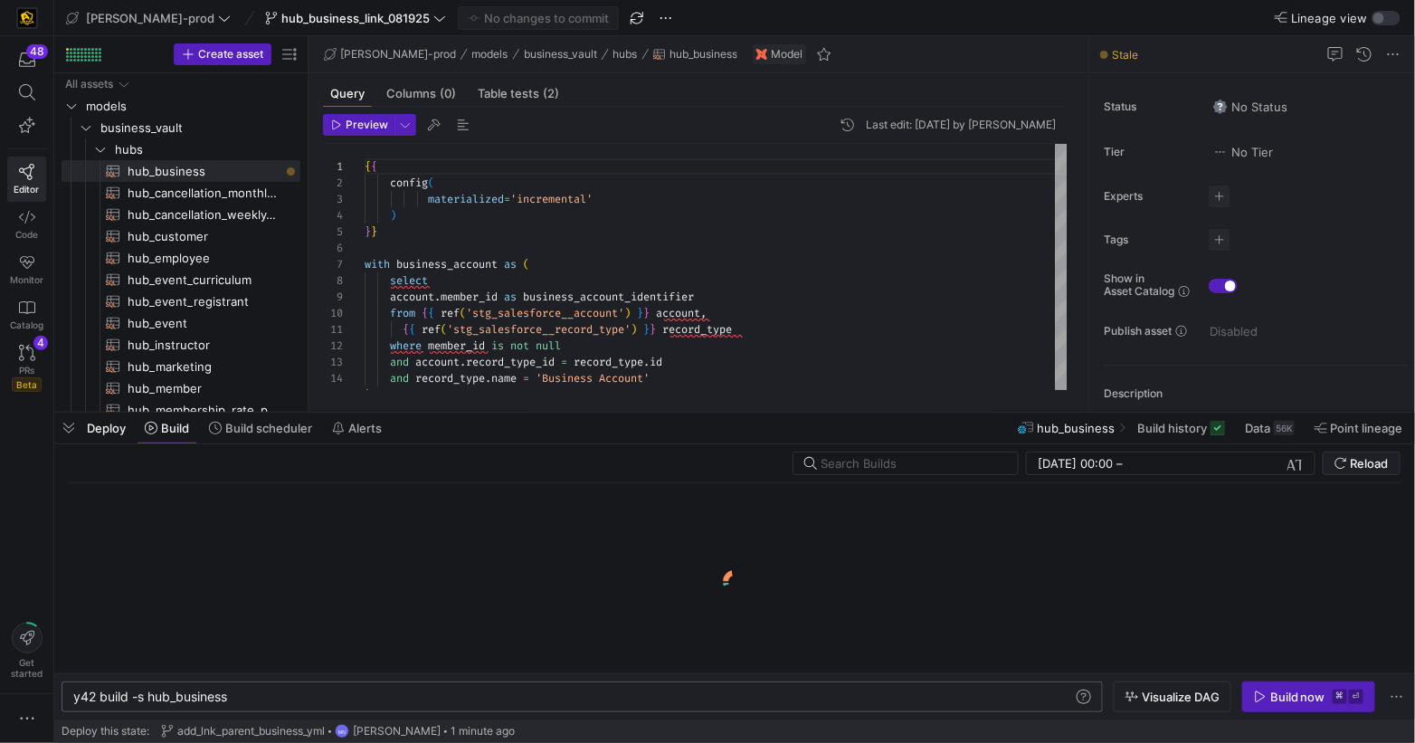
click at [289, 695] on div "y42 build -s hub_business" at bounding box center [574, 697] width 1002 height 14
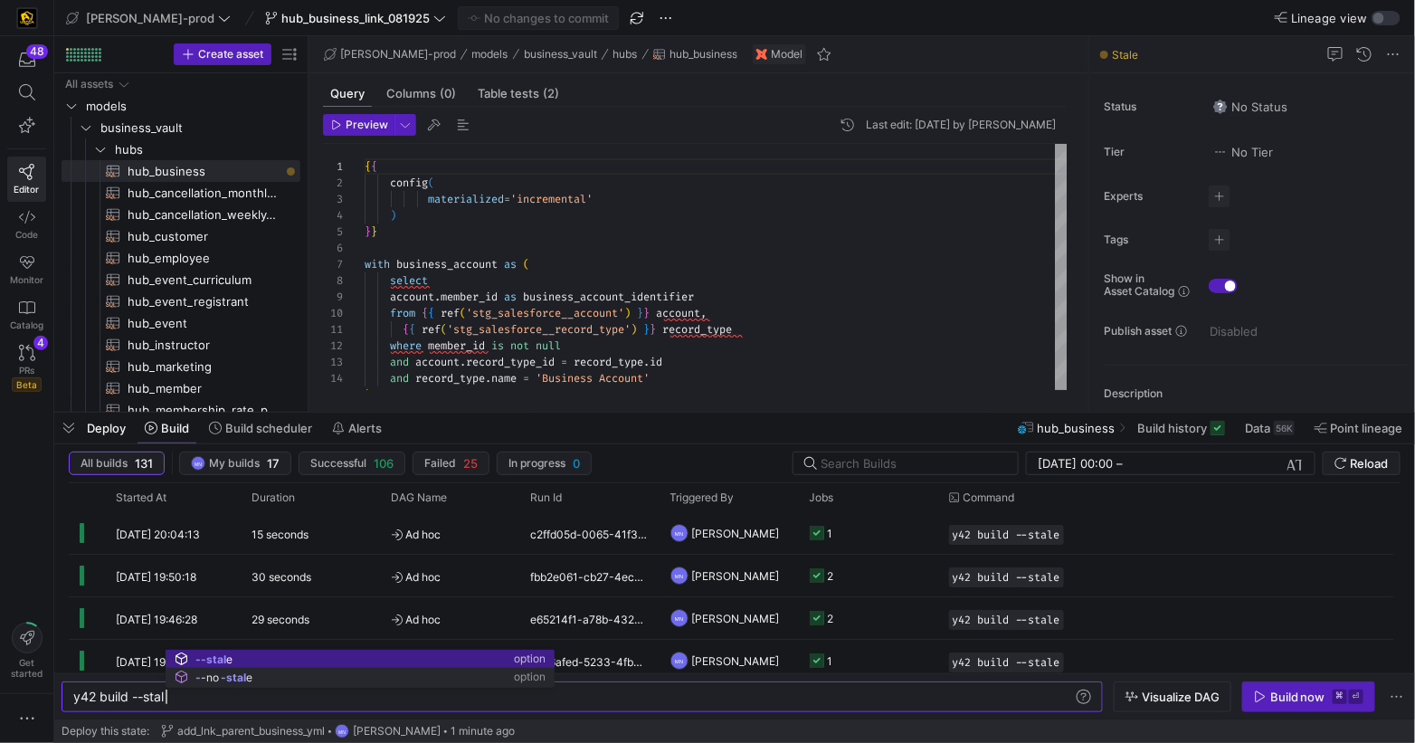
scroll to position [0, 99]
type textarea "y42 build --stale"
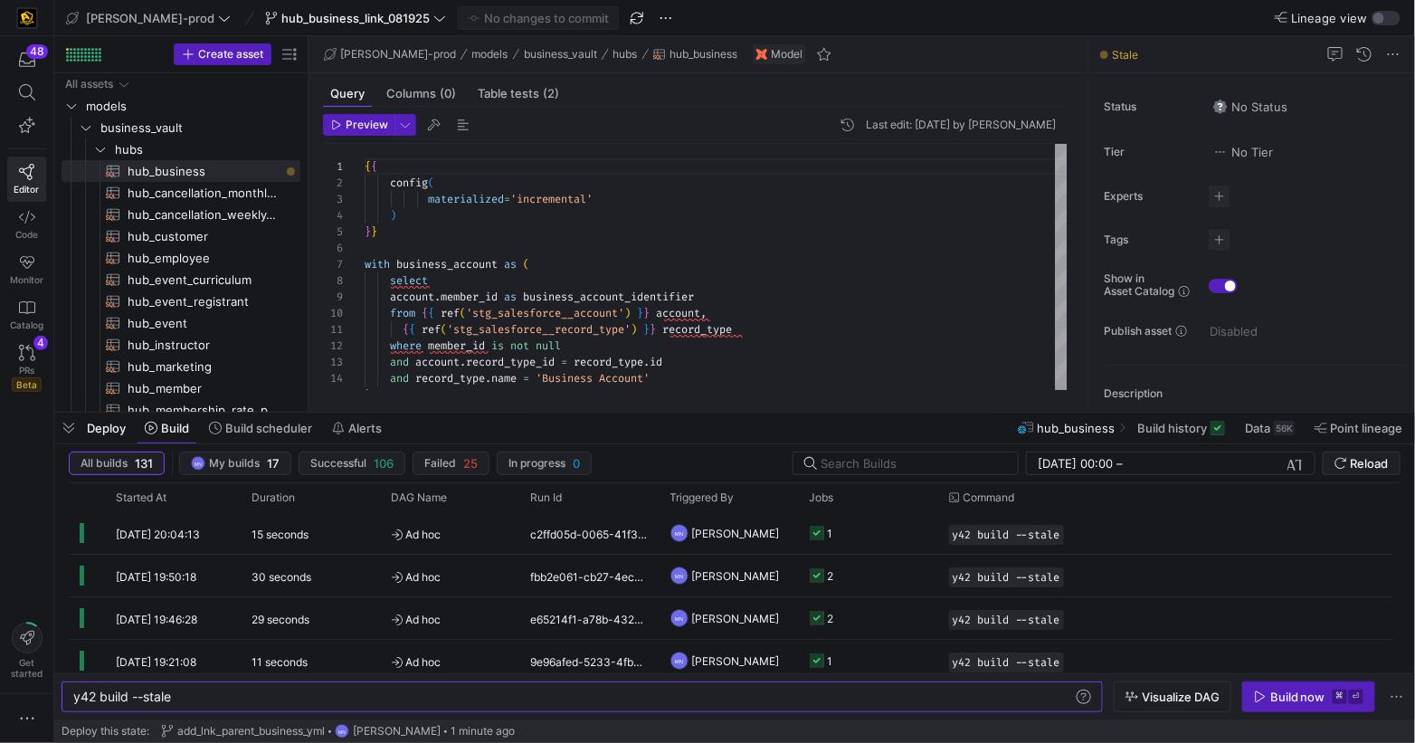
click at [1276, 703] on div "Build now" at bounding box center [1298, 697] width 55 height 14
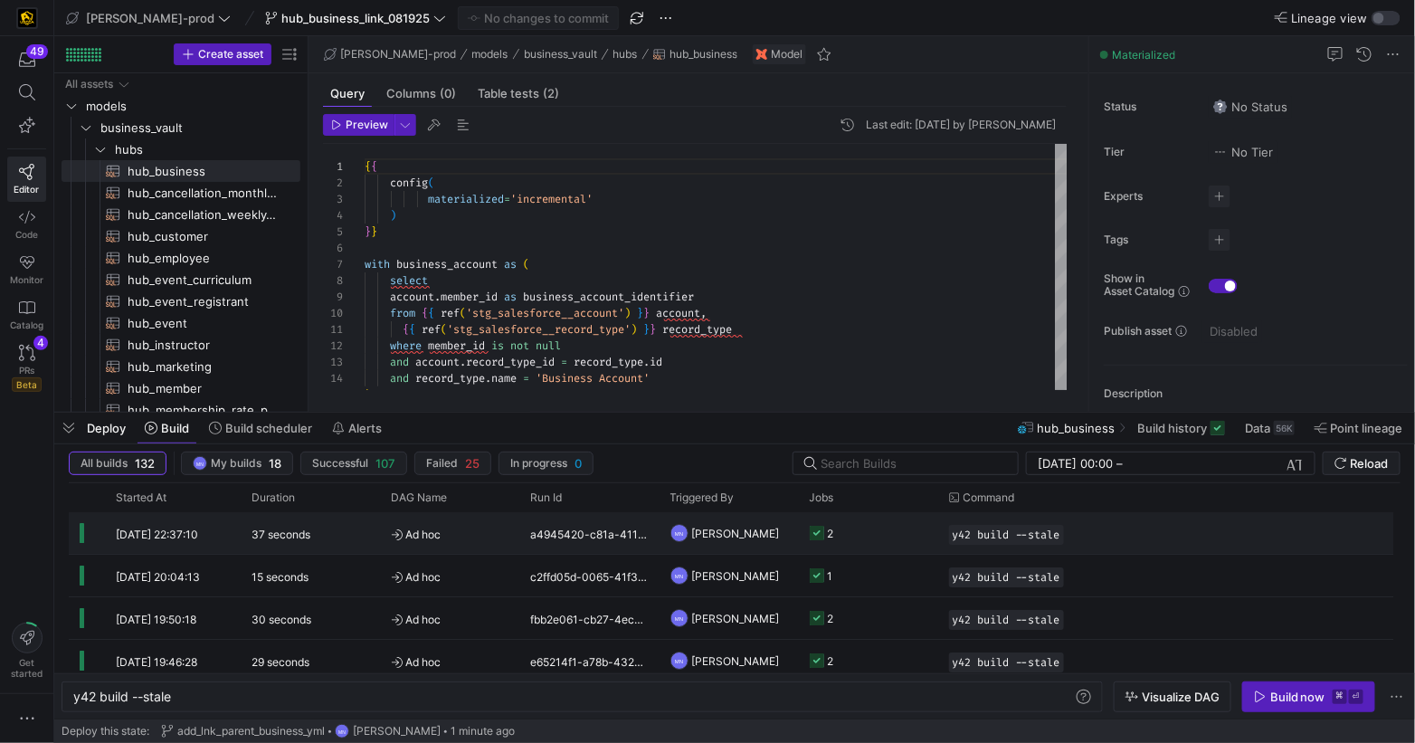
click at [817, 530] on icon "Press SPACE to select this row." at bounding box center [817, 533] width 14 height 14
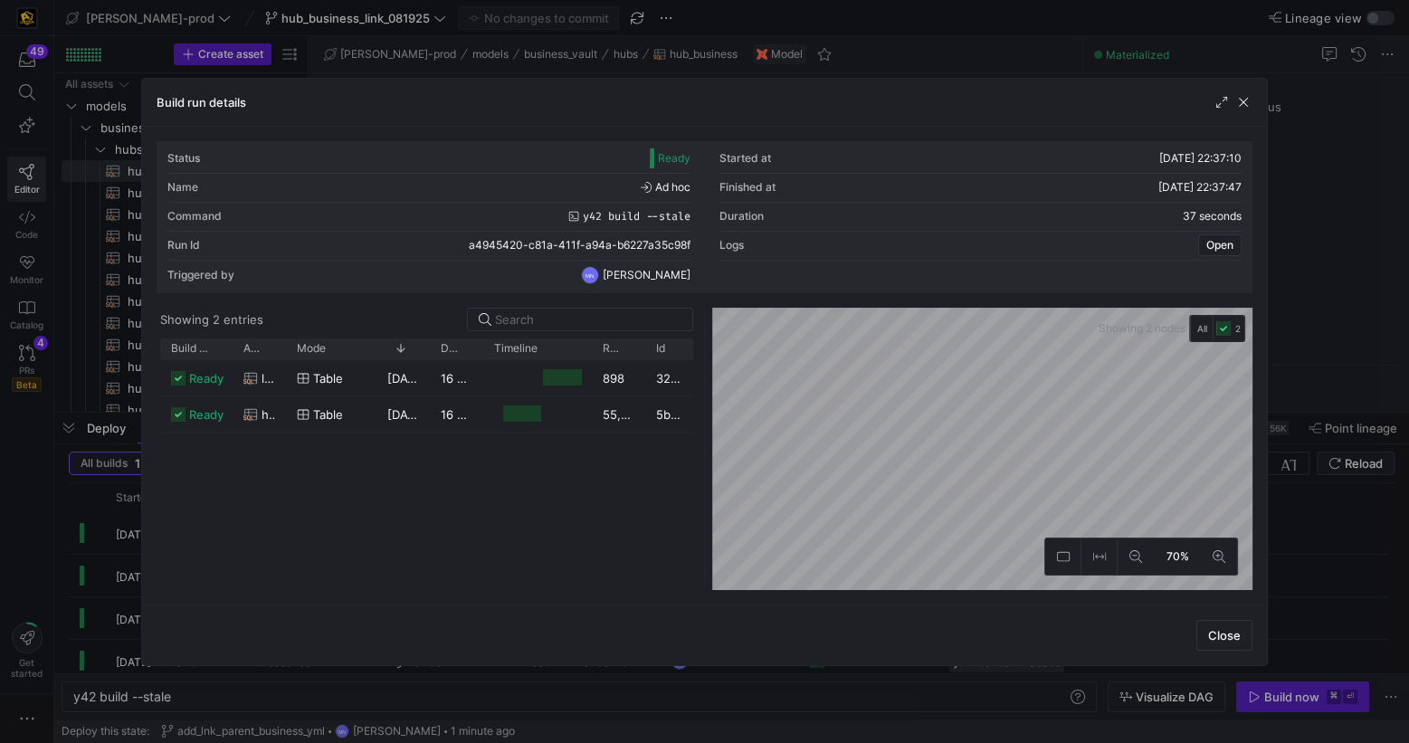
click at [457, 136] on div "Status Ready Started at [DATE] 22:37:10 Name Ad hoc Finished at [DATE] 22:37:47…" at bounding box center [705, 366] width 1126 height 478
click at [1226, 624] on span "button" at bounding box center [1224, 635] width 54 height 29
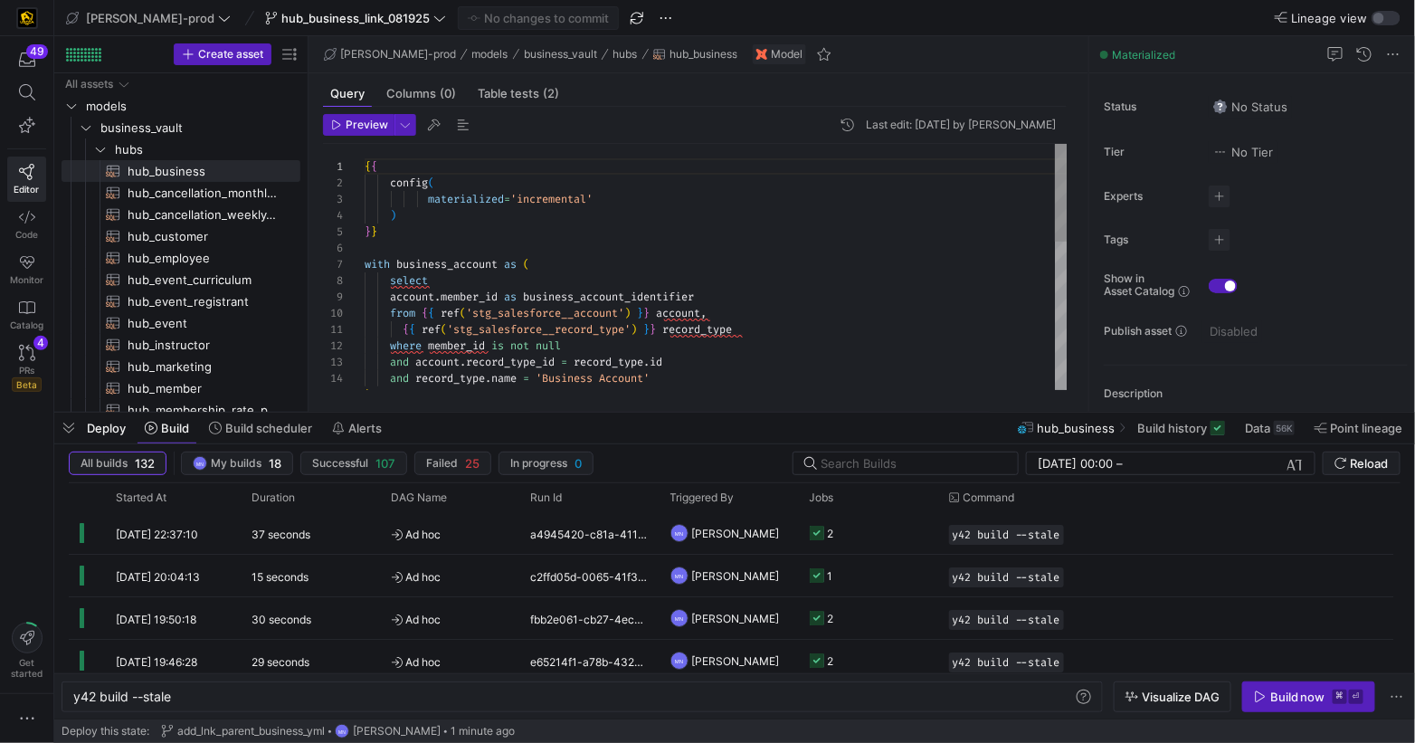
scroll to position [64, 13]
click at [836, 233] on div "} }" at bounding box center [716, 232] width 703 height 16
click at [433, 21] on icon at bounding box center [439, 18] width 13 height 13
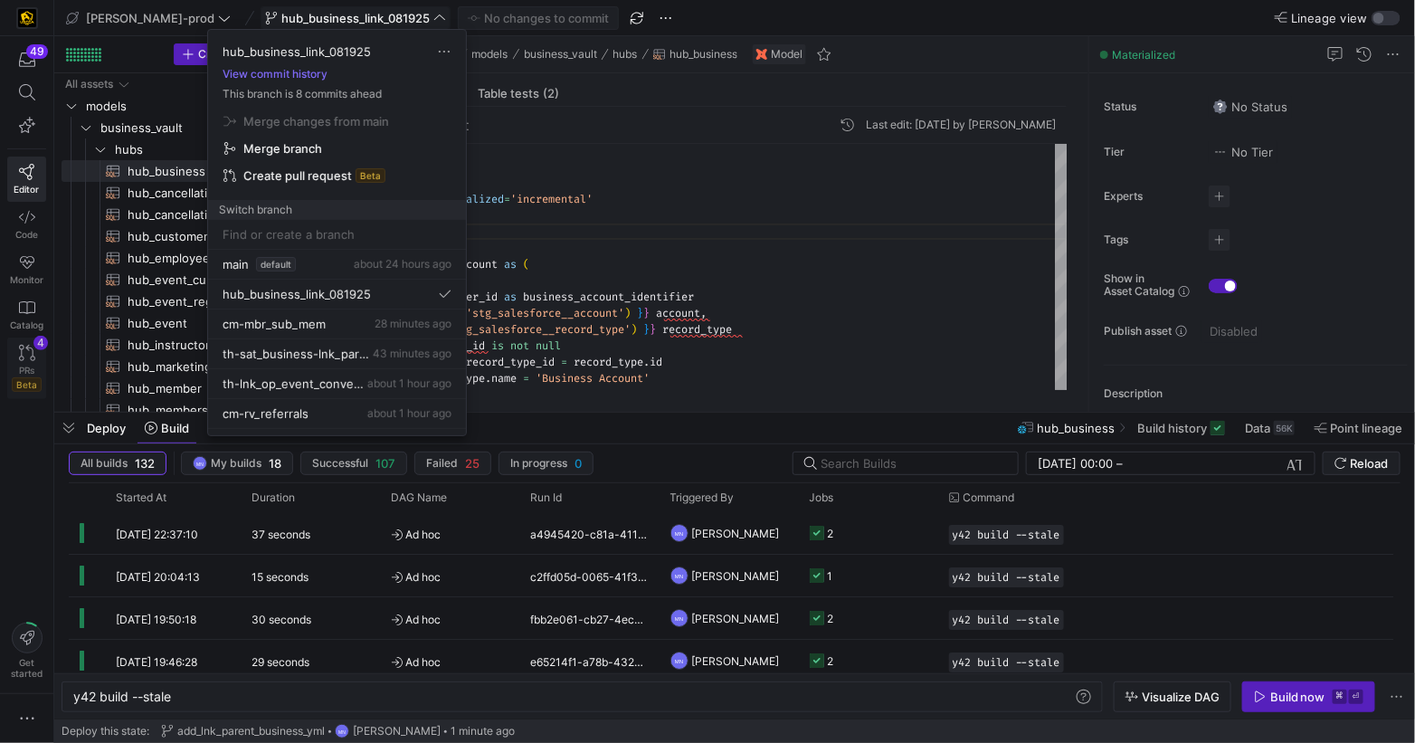
click at [17, 349] on div at bounding box center [707, 371] width 1415 height 743
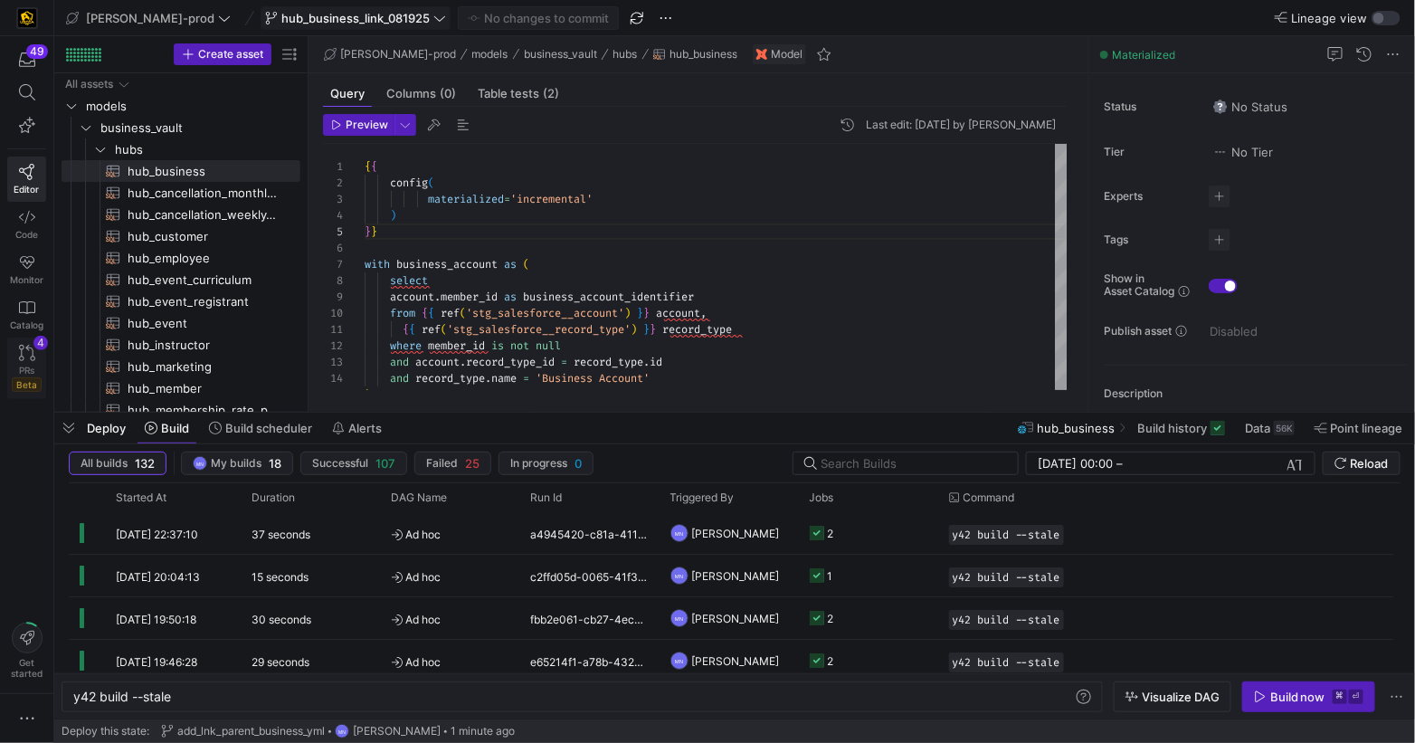
click at [26, 351] on icon at bounding box center [27, 353] width 16 height 16
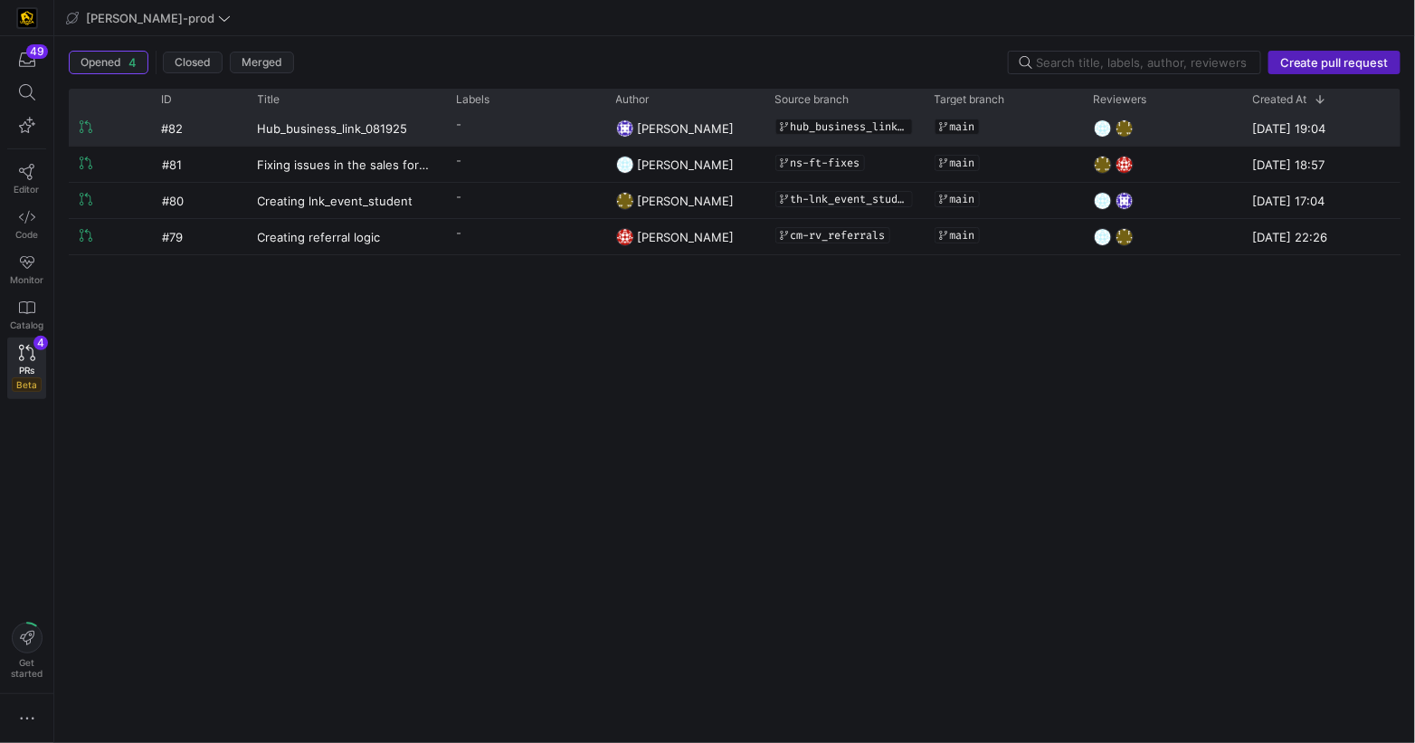
click at [1328, 130] on div "[DATE] 19:04" at bounding box center [1321, 127] width 159 height 35
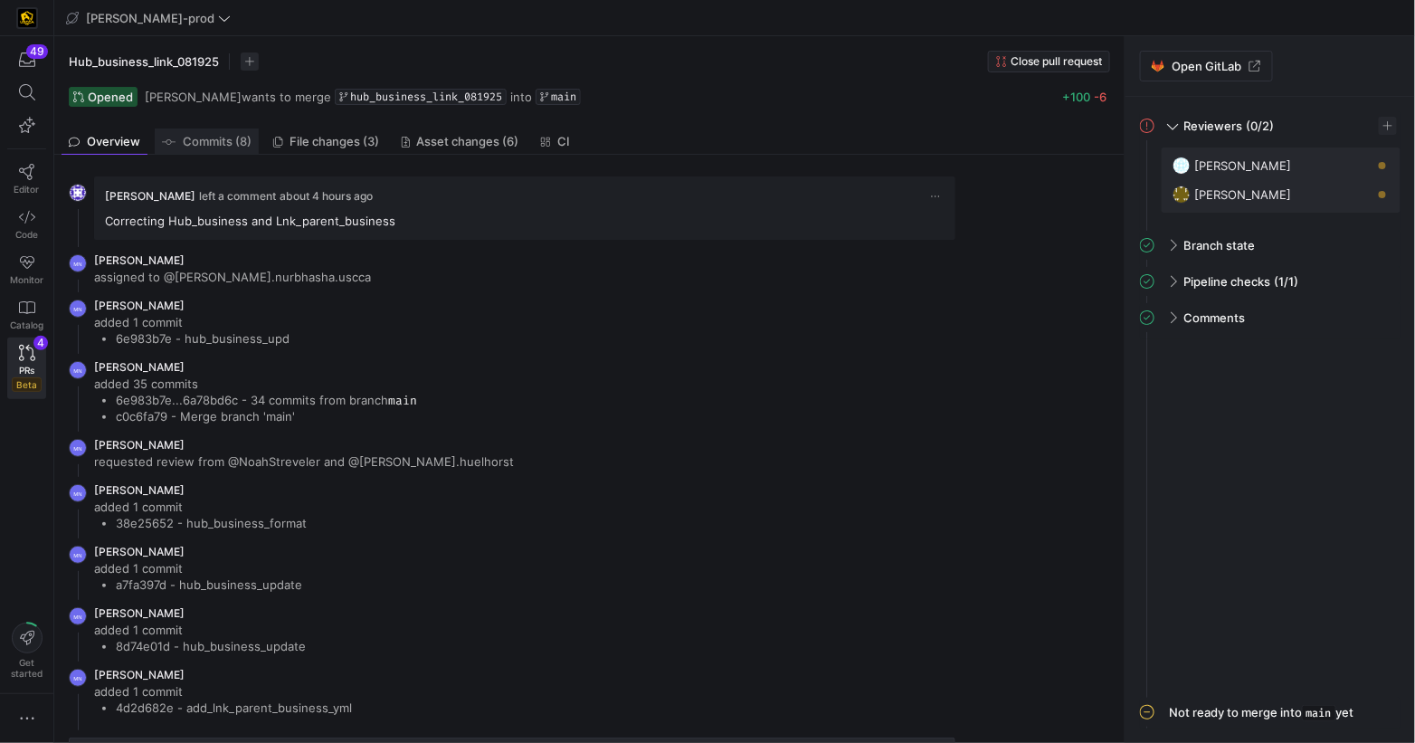
click at [233, 144] on span "Commits (8)" at bounding box center [217, 142] width 69 height 12
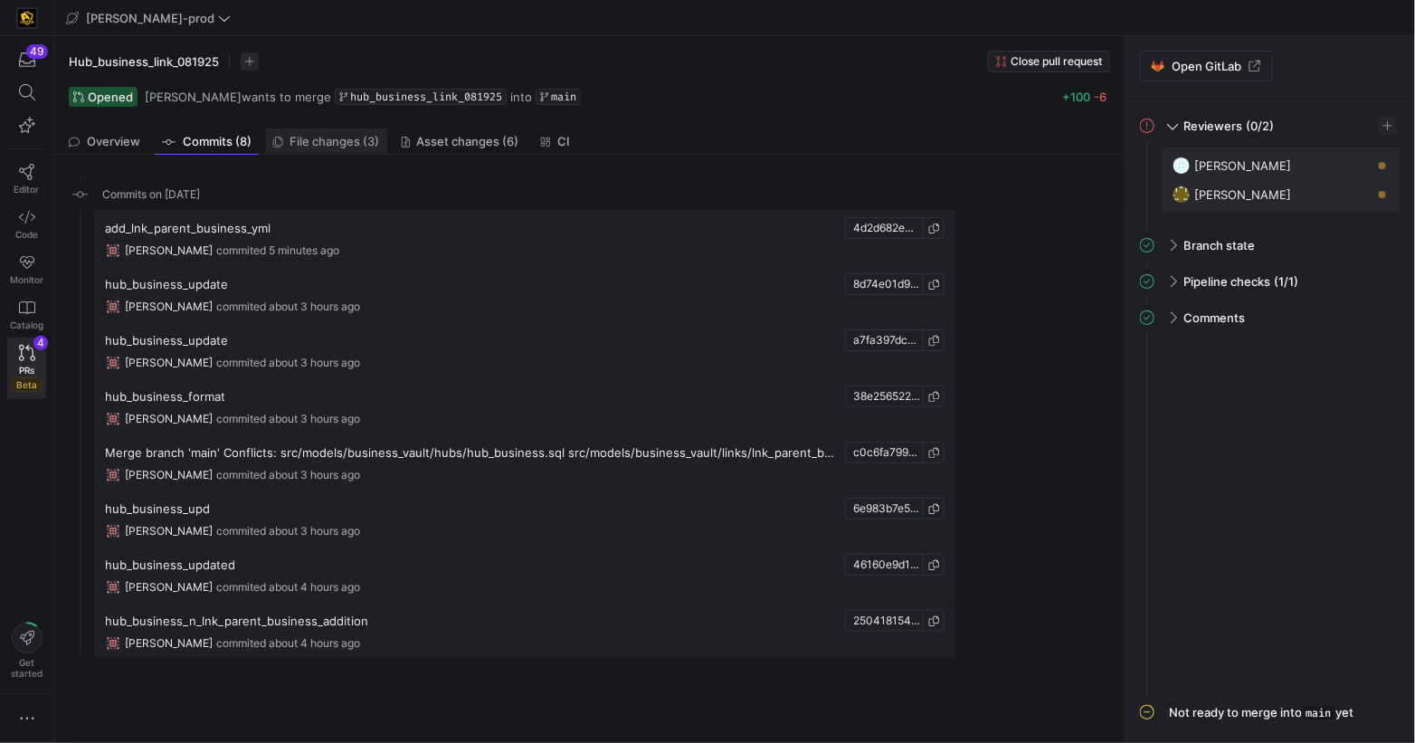
click at [343, 141] on span "File changes (3)" at bounding box center [335, 142] width 90 height 12
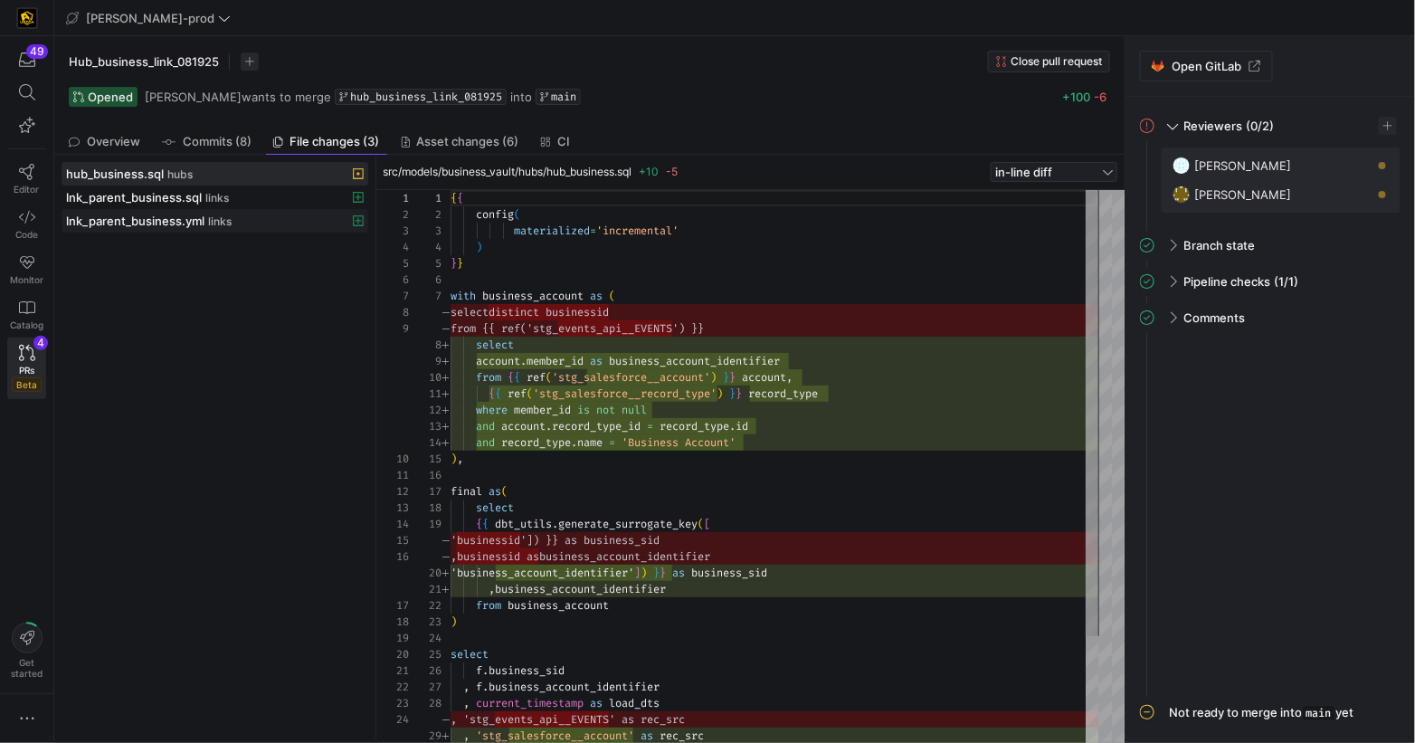
scroll to position [163, 0]
drag, startPoint x: 201, startPoint y: 222, endPoint x: 336, endPoint y: 233, distance: 135.3
click at [201, 222] on span "lnk_parent_business.yml" at bounding box center [135, 221] width 138 height 14
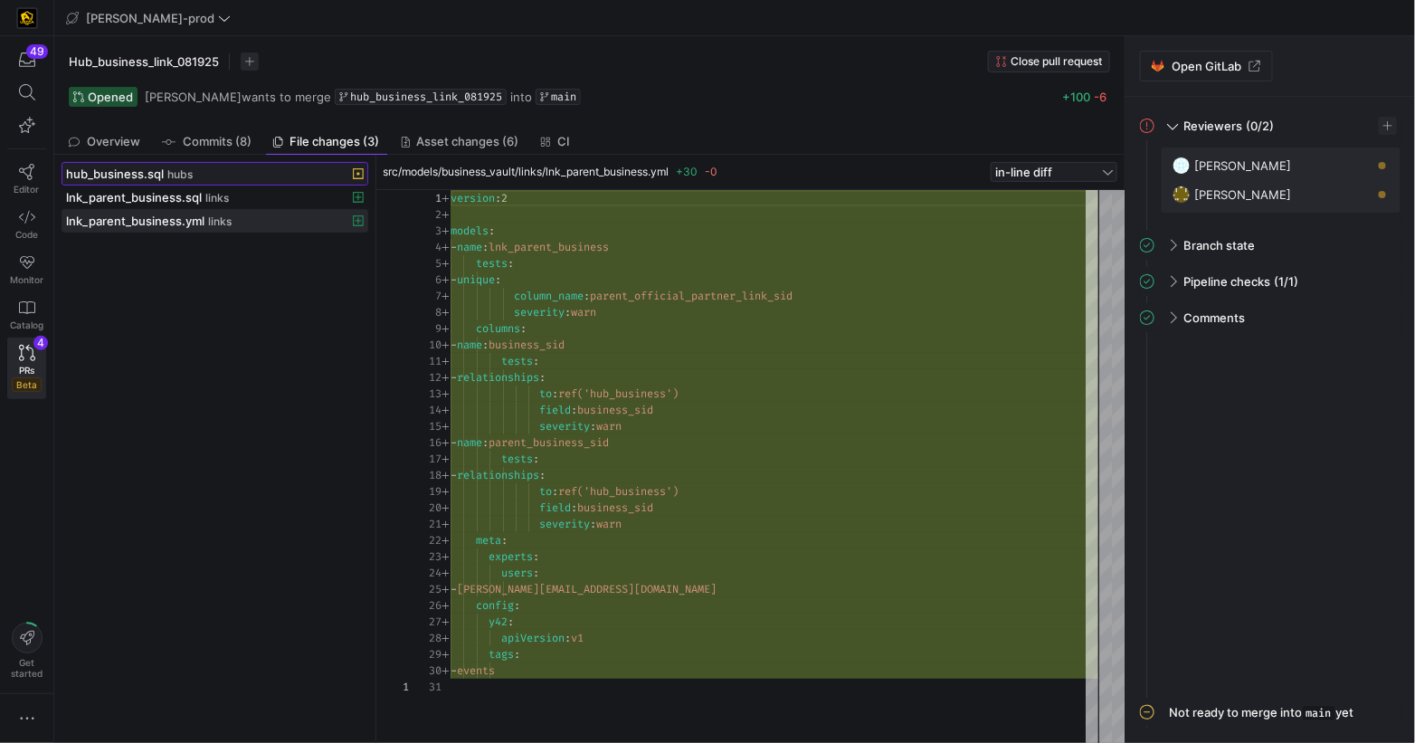
click at [157, 164] on span at bounding box center [214, 174] width 305 height 22
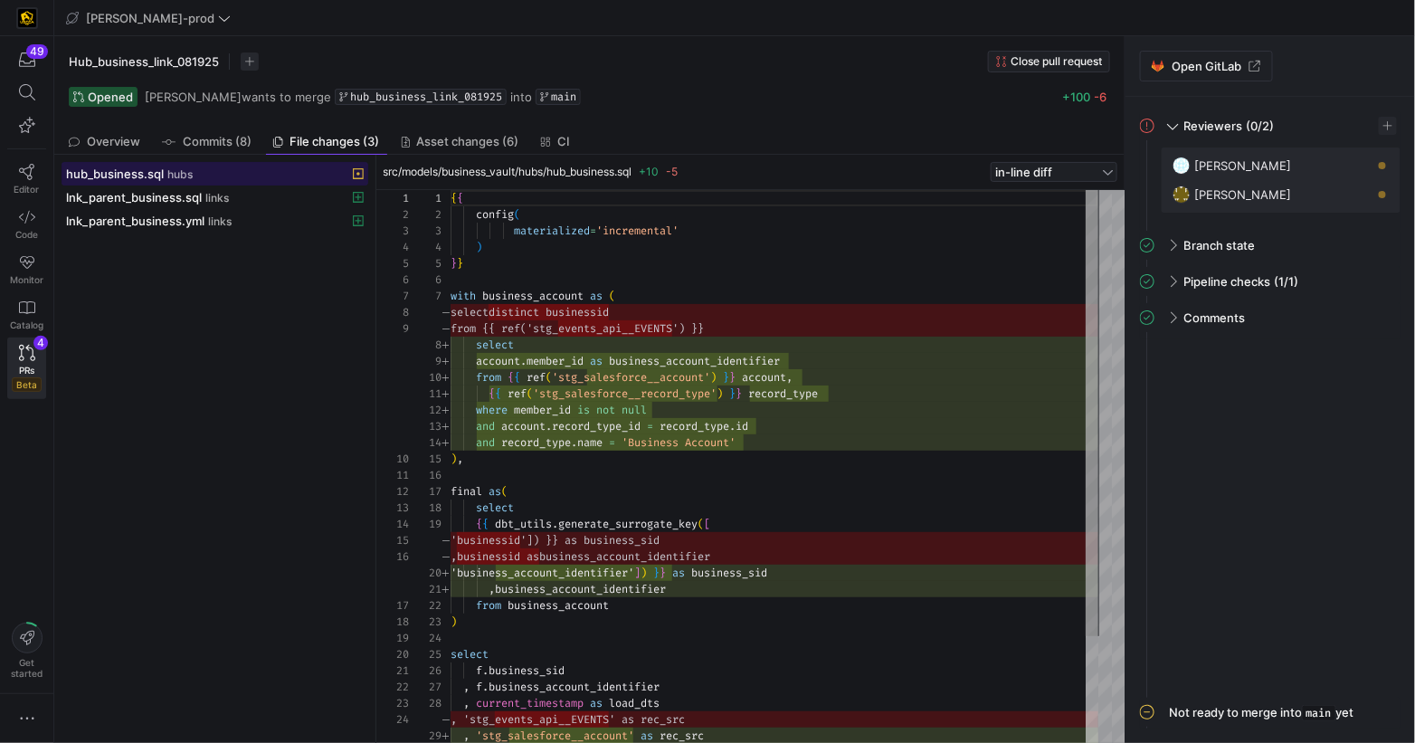
click at [152, 172] on span "hub_business.sql" at bounding box center [115, 174] width 98 height 14
click at [11, 355] on link "PRs Beta 4" at bounding box center [26, 369] width 39 height 62
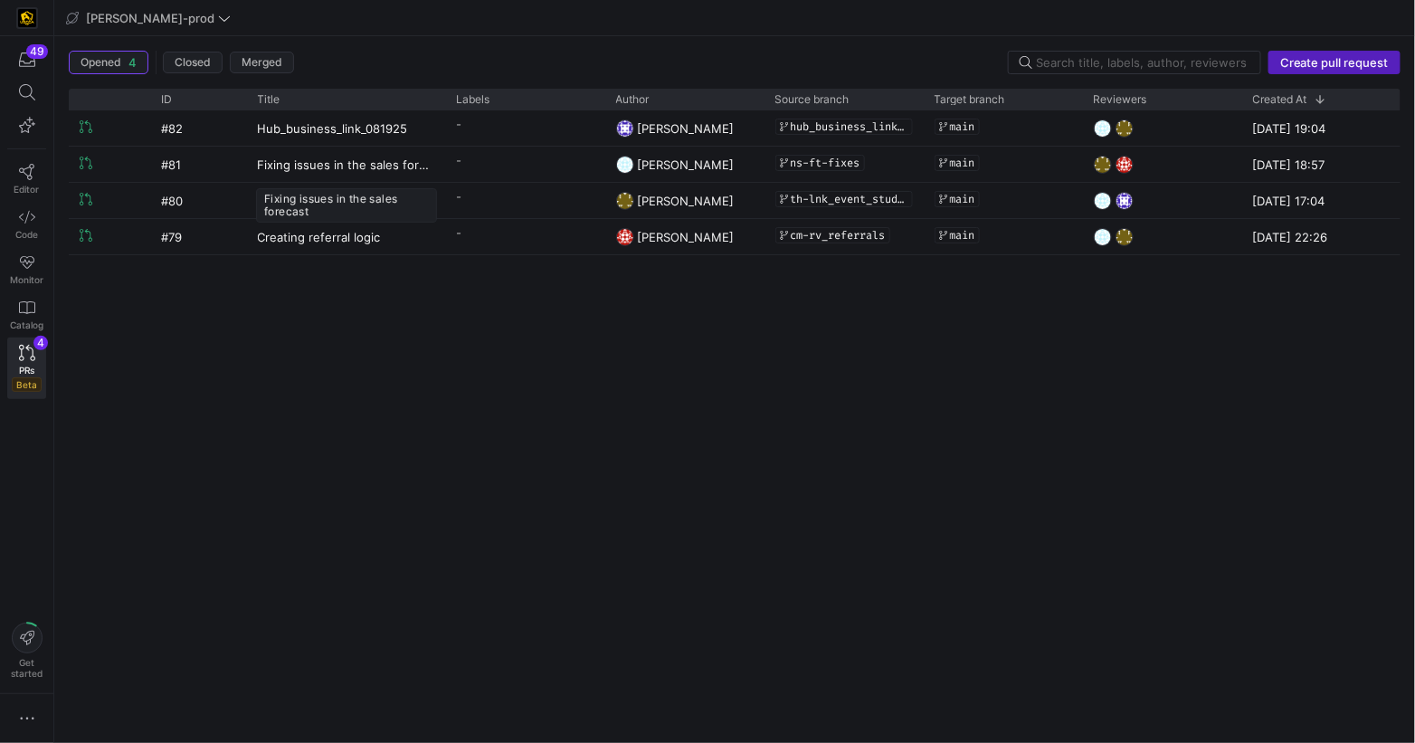
click at [300, 202] on div "Fixing issues in the sales forecast" at bounding box center [346, 205] width 181 height 34
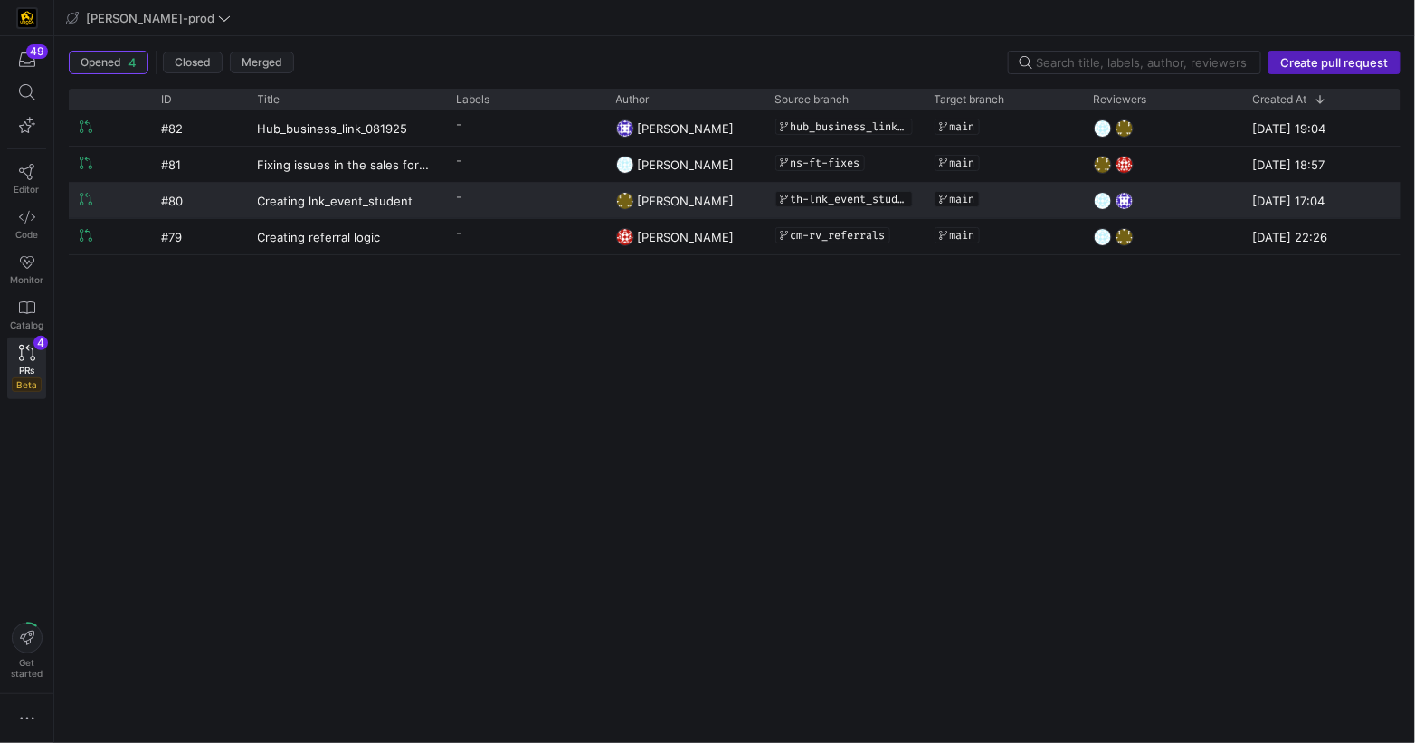
click at [1321, 202] on div "[DATE] 17:04" at bounding box center [1321, 200] width 159 height 35
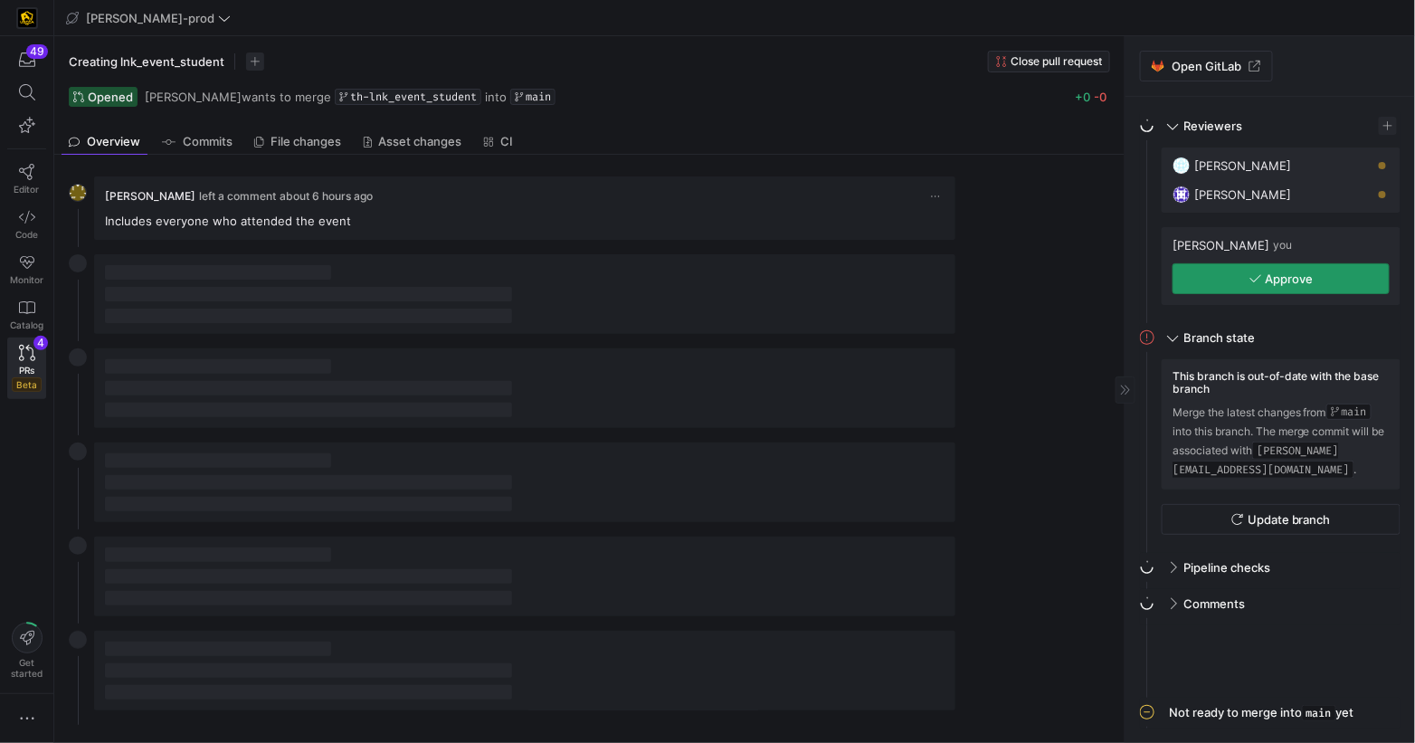
click at [1266, 281] on span "Approve" at bounding box center [1290, 278] width 48 height 14
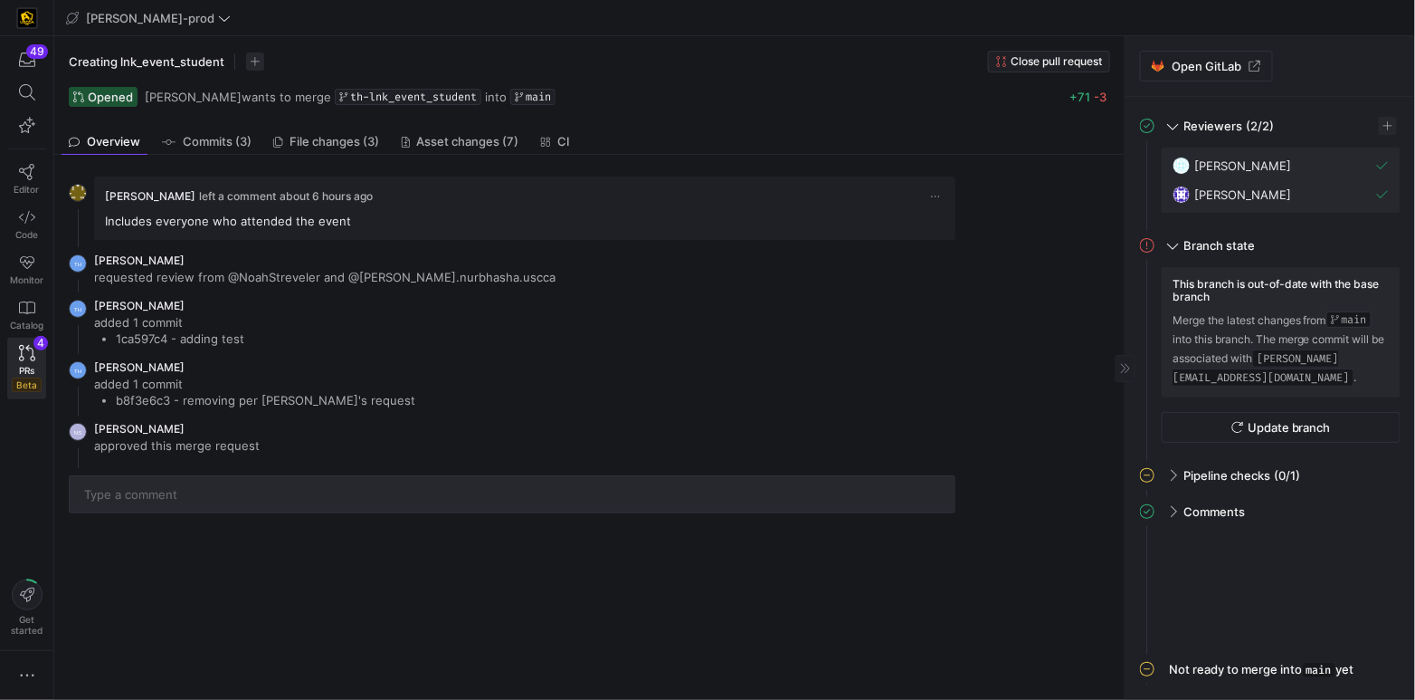
click at [691, 232] on y42-pull-request-timeline-normal-comment "[PERSON_NAME] left a comment about 6 hours ago Includes everyone who attended t…" at bounding box center [524, 207] width 861 height 63
click at [20, 355] on icon at bounding box center [27, 353] width 16 height 16
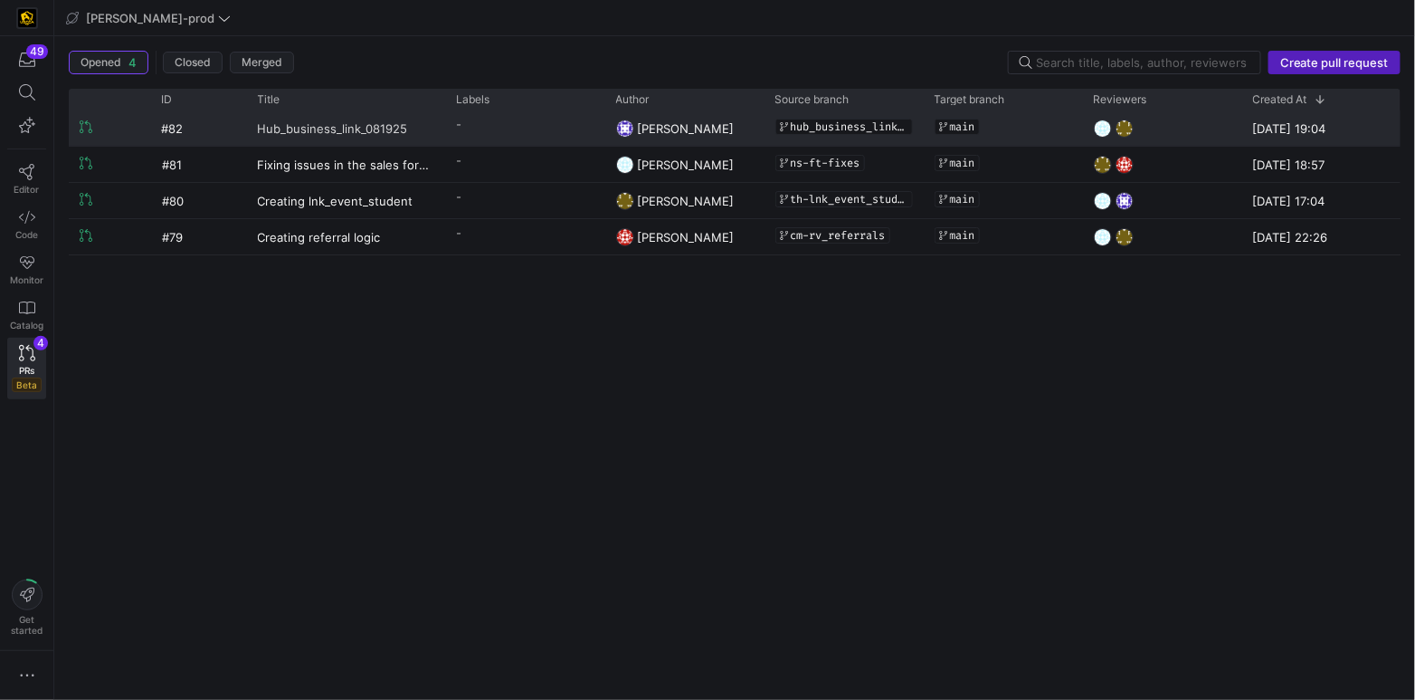
click at [329, 127] on span "Hub_business_link_081925" at bounding box center [333, 127] width 150 height 33
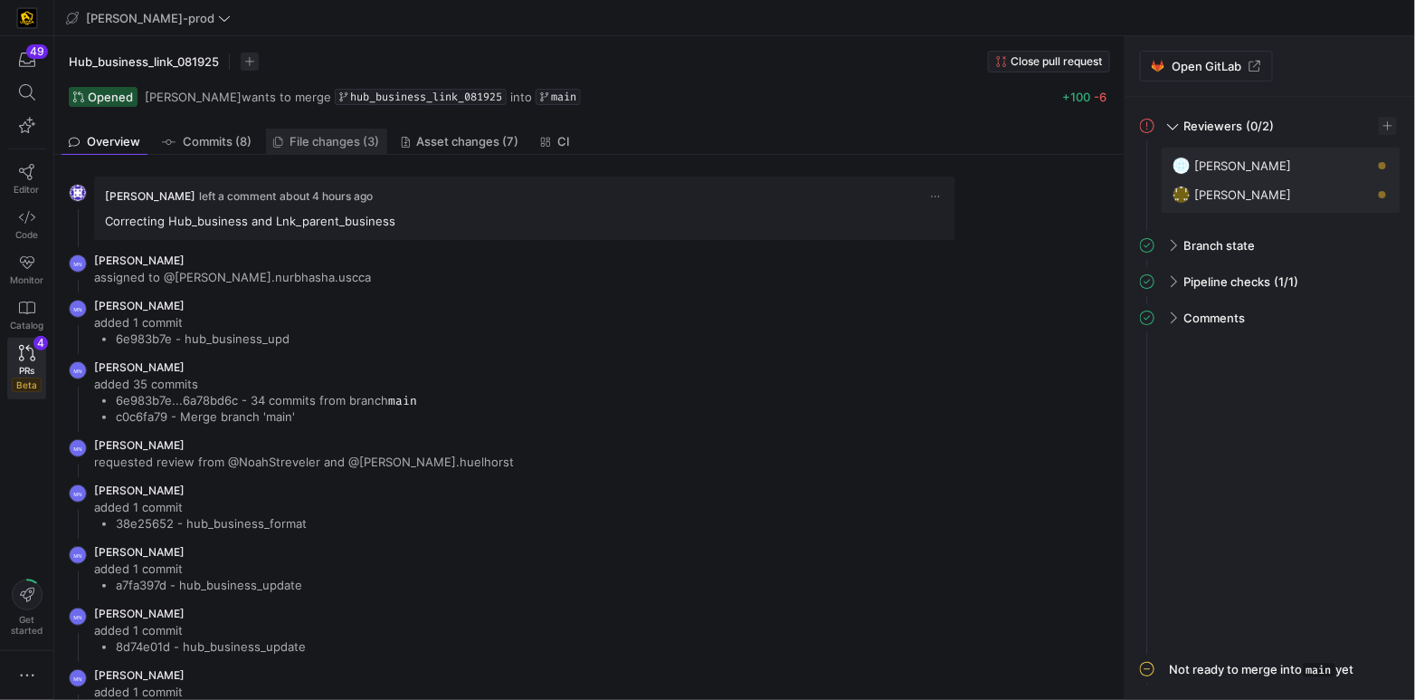
click at [361, 143] on span "File changes (3)" at bounding box center [335, 142] width 90 height 12
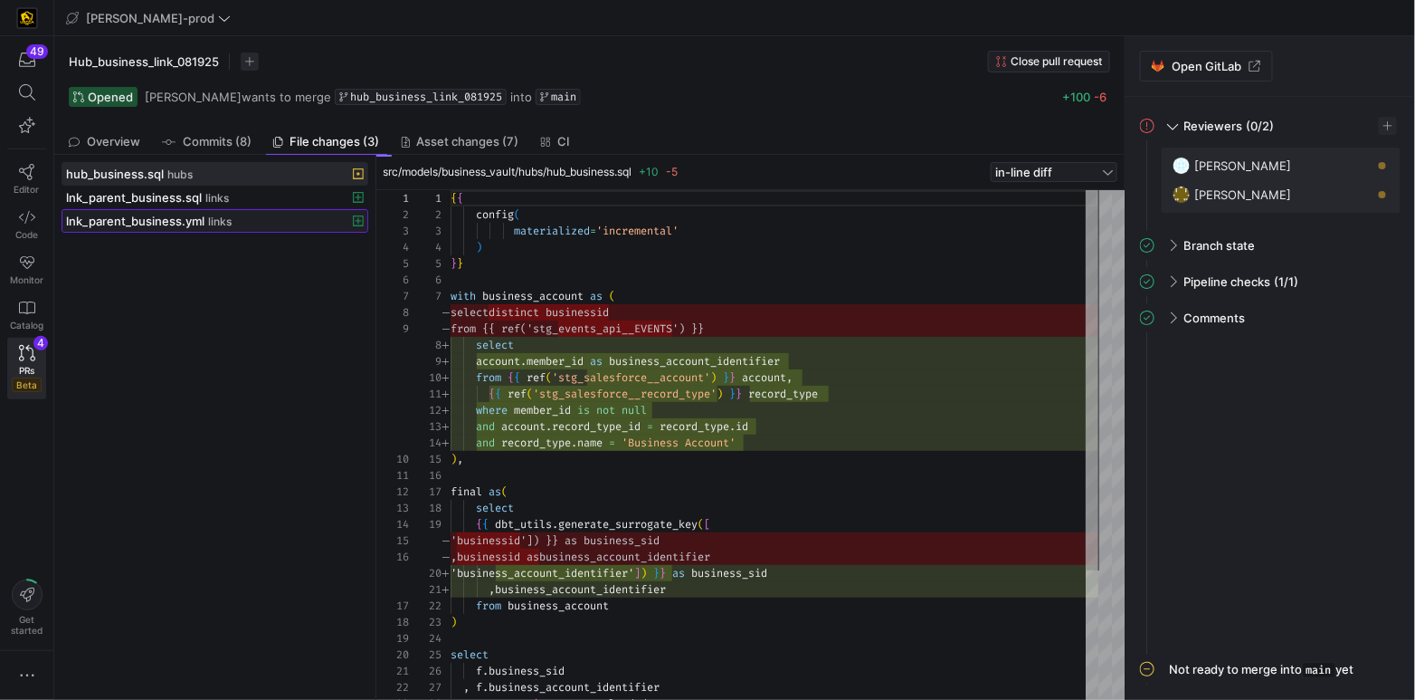
click at [363, 222] on icon at bounding box center [358, 220] width 11 height 11
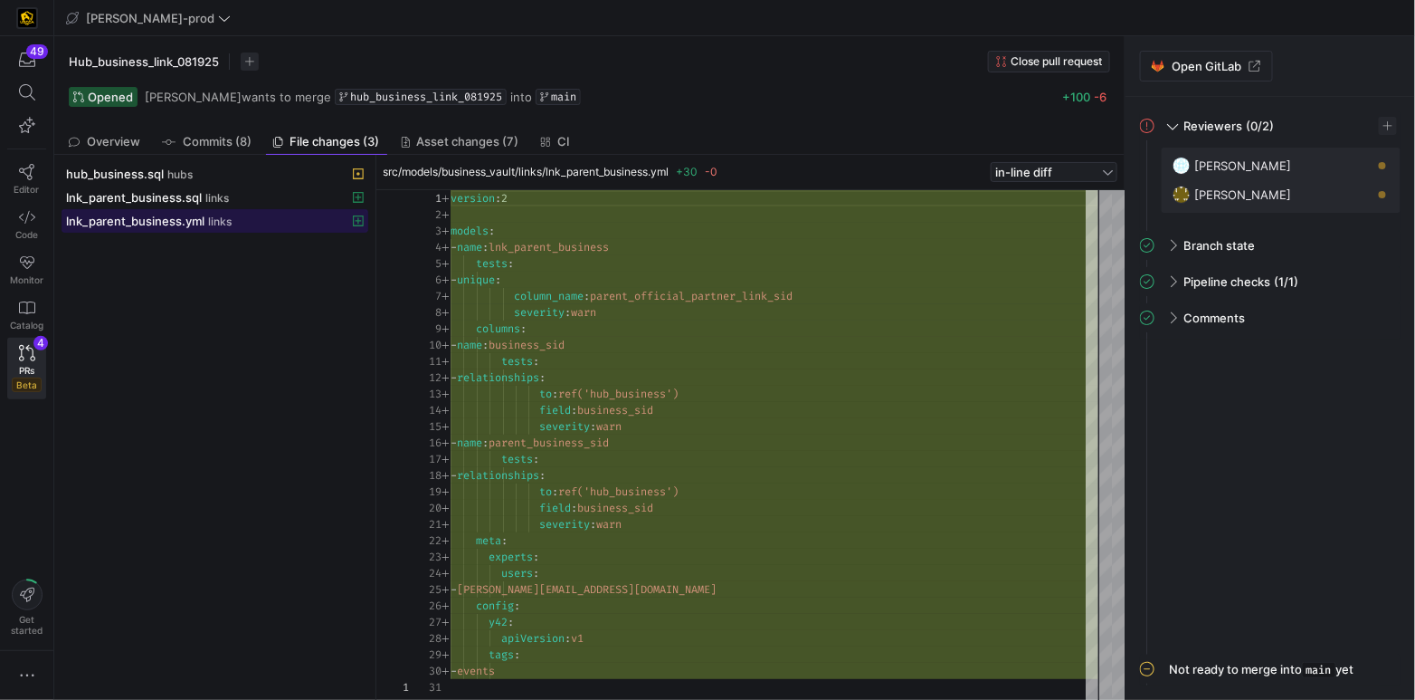
scroll to position [163, 0]
click at [128, 230] on span at bounding box center [214, 221] width 305 height 22
click at [148, 224] on span "lnk_parent_business.yml" at bounding box center [135, 221] width 138 height 14
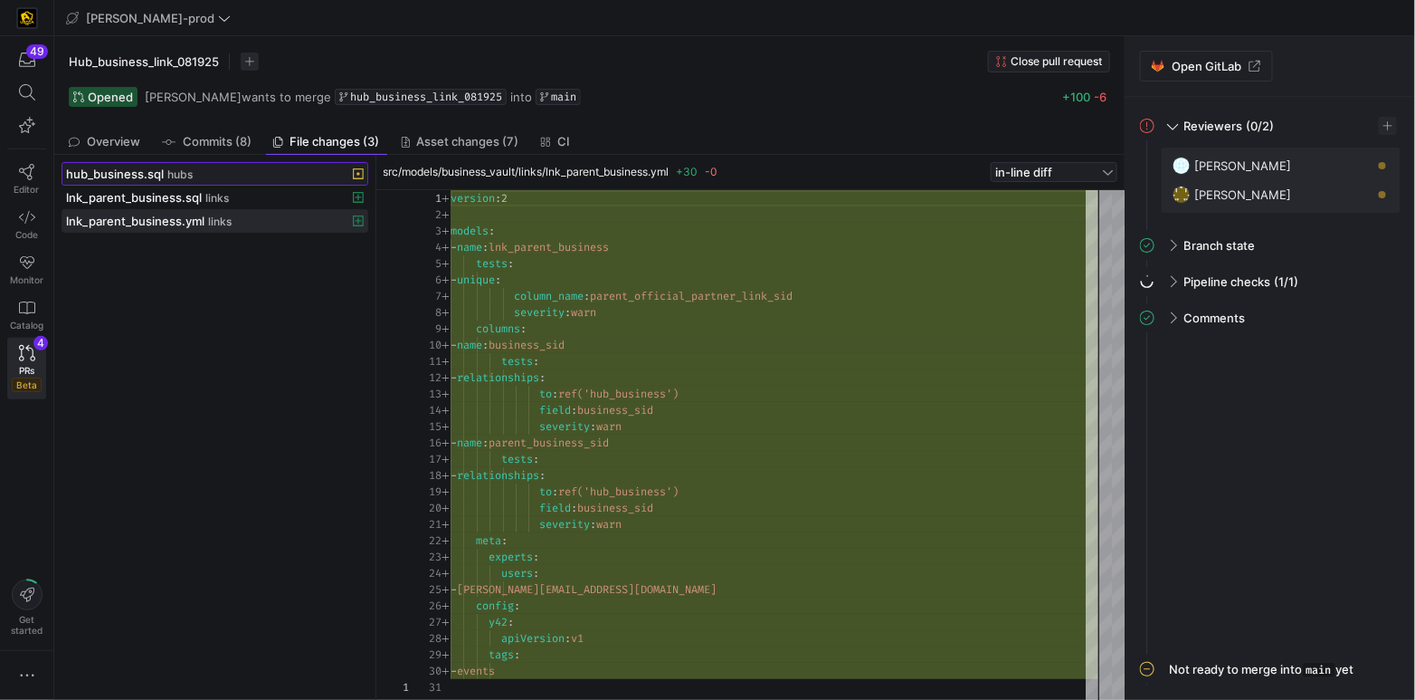
click at [164, 173] on div "hub_business.sql hubs" at bounding box center [195, 174] width 258 height 14
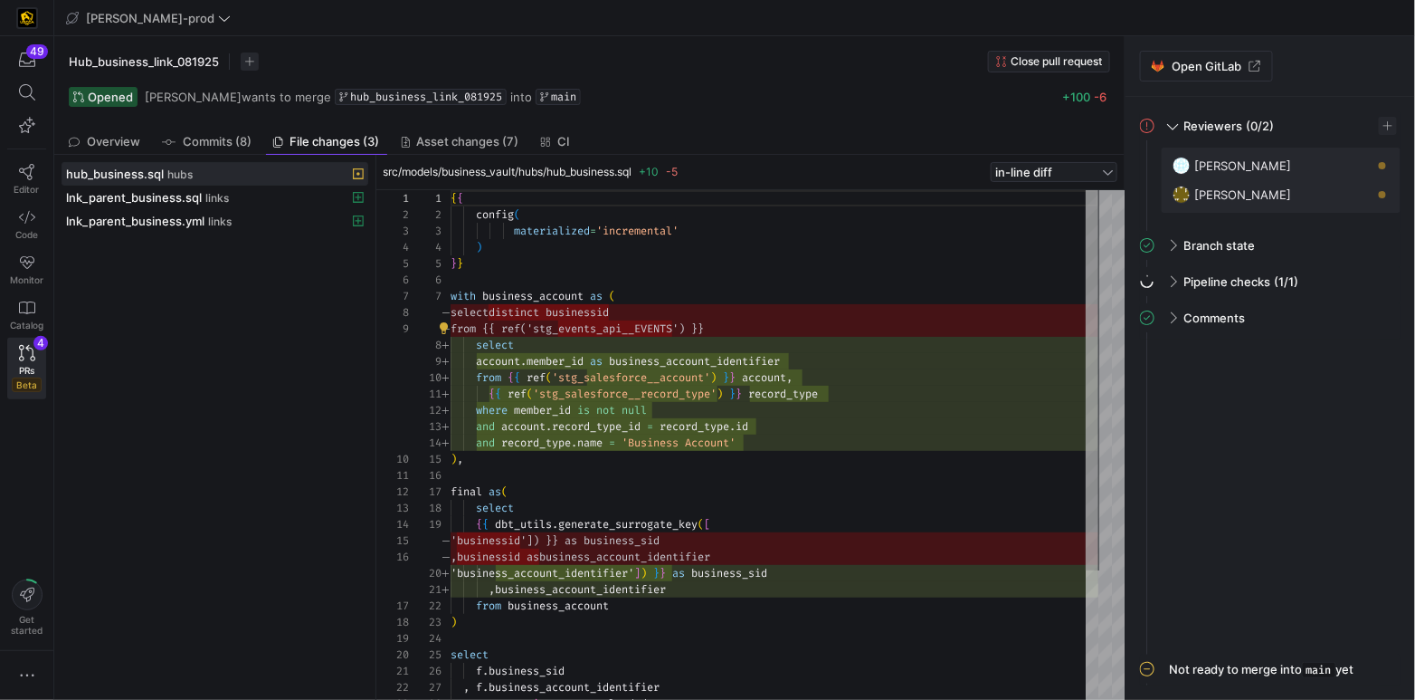
click at [670, 331] on div "{ { config ( materialized = 'incremental' ) } } with business_account as ( sele…" at bounding box center [775, 532] width 648 height 684
click at [670, 330] on div "{ { config ( materialized = 'incremental' ) } } with business_account as ( sele…" at bounding box center [775, 532] width 648 height 684
click at [661, 378] on span "'stg_salesforce__account'" at bounding box center [631, 377] width 158 height 14
click at [660, 378] on span "'stg_salesforce__account'" at bounding box center [631, 377] width 158 height 14
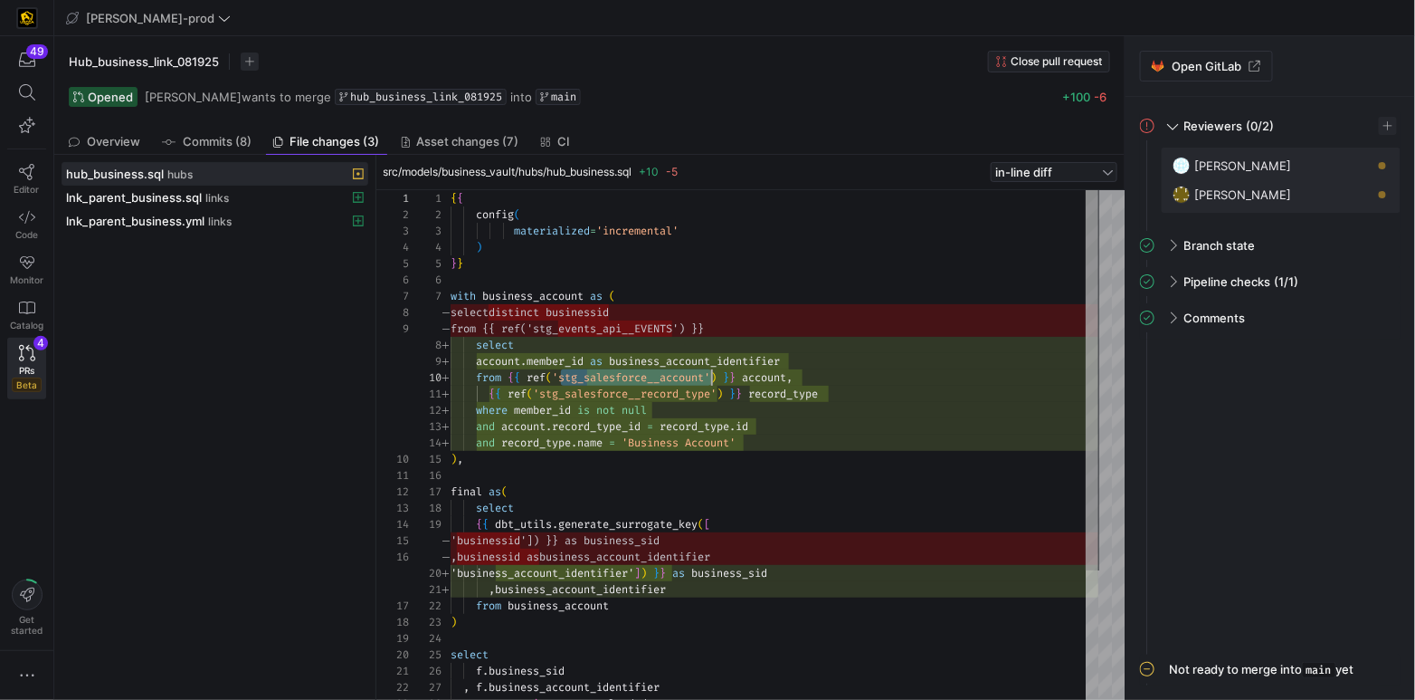
click at [565, 360] on span "member_id" at bounding box center [555, 361] width 57 height 14
click at [564, 360] on span "member_id" at bounding box center [555, 361] width 57 height 14
click at [558, 360] on div "{ { config ( materialized = 'incremental' ) } } with business_account as ( sele…" at bounding box center [775, 532] width 648 height 684
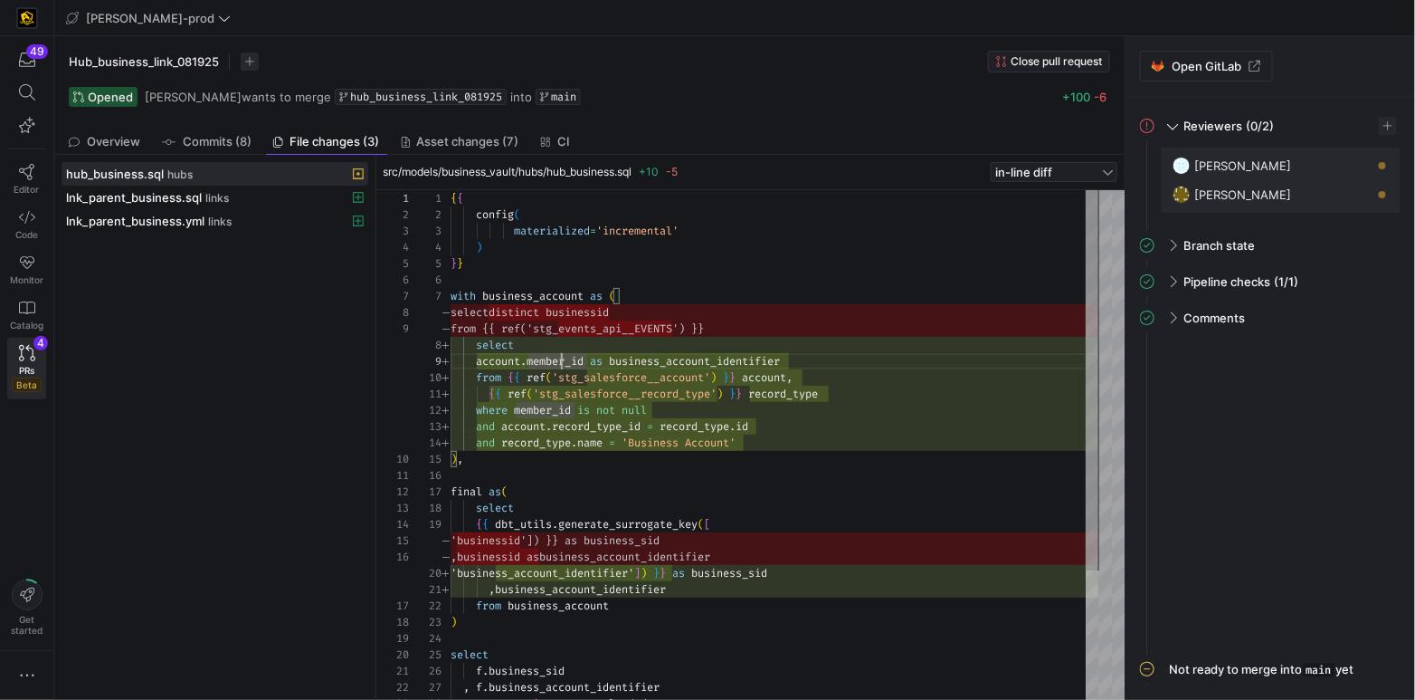
scroll to position [130, 136]
click at [778, 362] on span "business_account_identifier" at bounding box center [694, 361] width 171 height 14
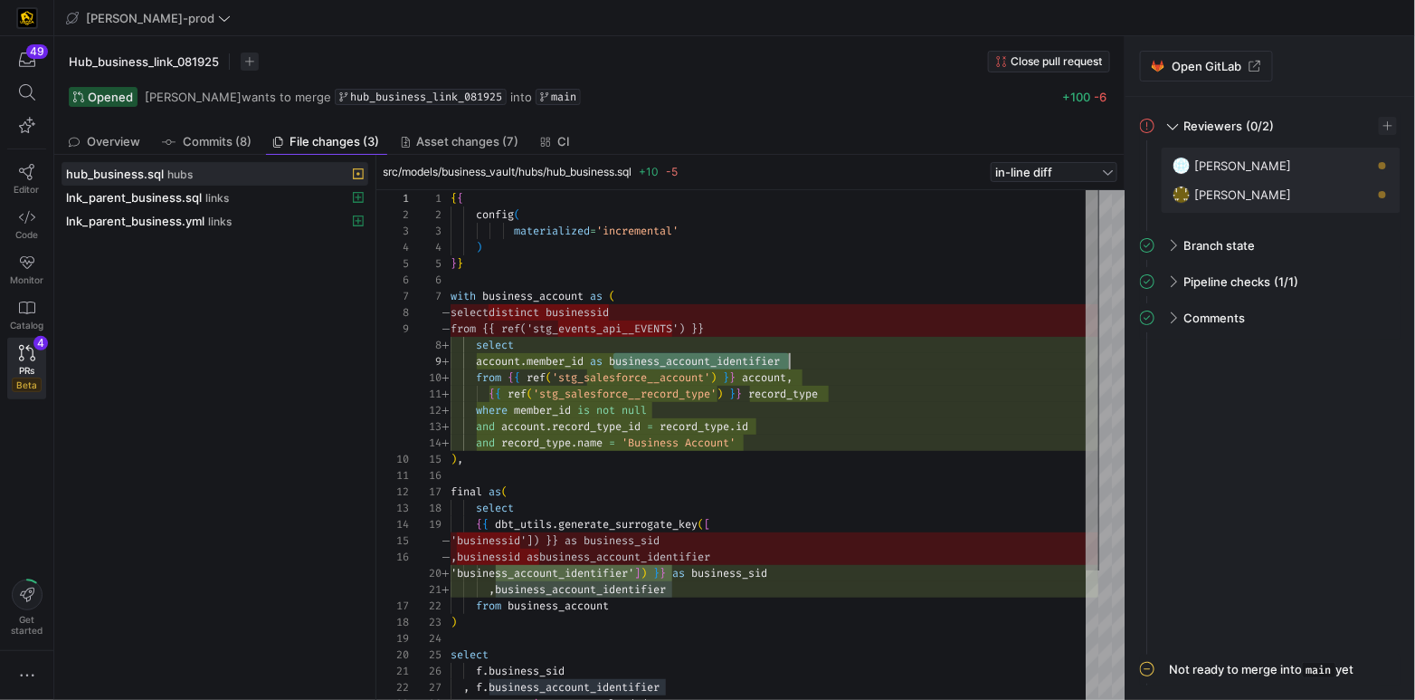
scroll to position [130, 338]
click at [777, 362] on span "business_account_identifier" at bounding box center [694, 361] width 171 height 14
click at [670, 377] on div "{ { config ( materialized = 'incremental' ) } } with business_account as ( sele…" at bounding box center [775, 532] width 648 height 684
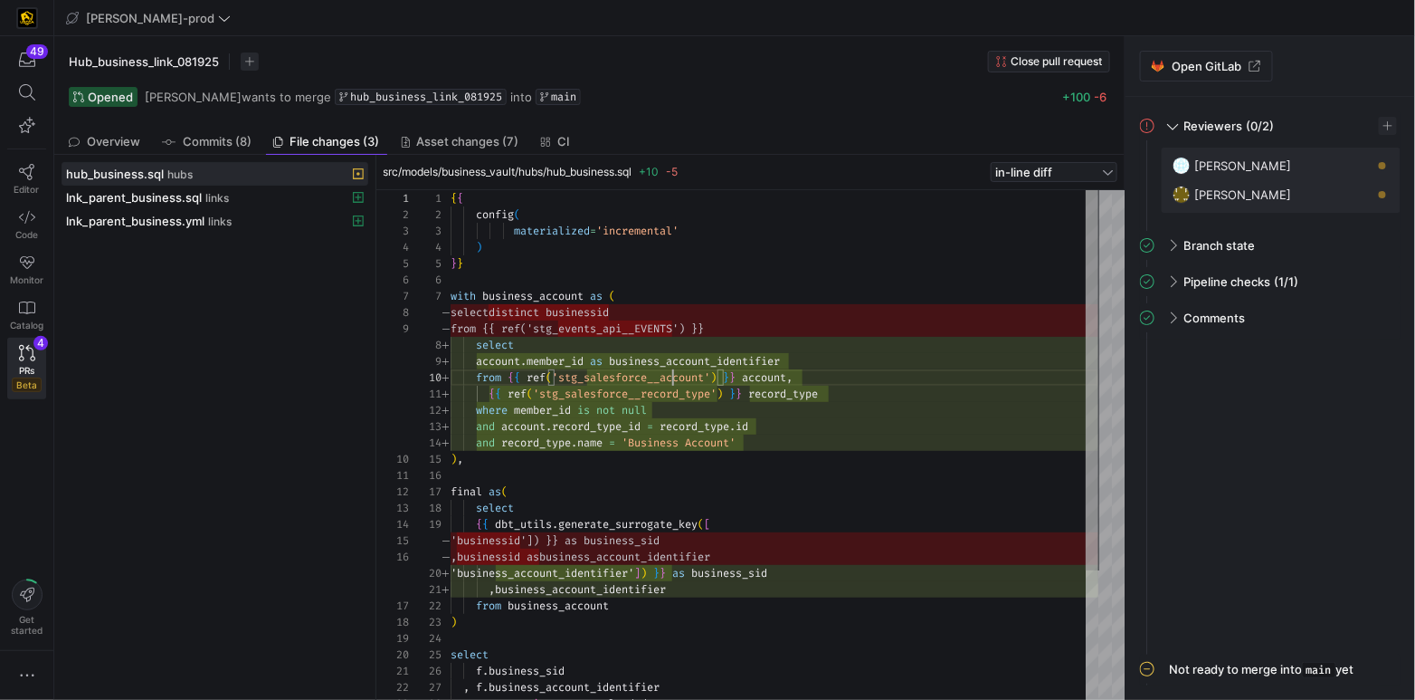
scroll to position [146, 261]
drag, startPoint x: 670, startPoint y: 377, endPoint x: 680, endPoint y: 393, distance: 18.8
click at [670, 377] on span "'stg_salesforce__account'" at bounding box center [631, 377] width 158 height 14
click at [685, 397] on div "{ { config ( materialized = 'incremental' ) } } with business_account as ( sele…" at bounding box center [775, 532] width 648 height 684
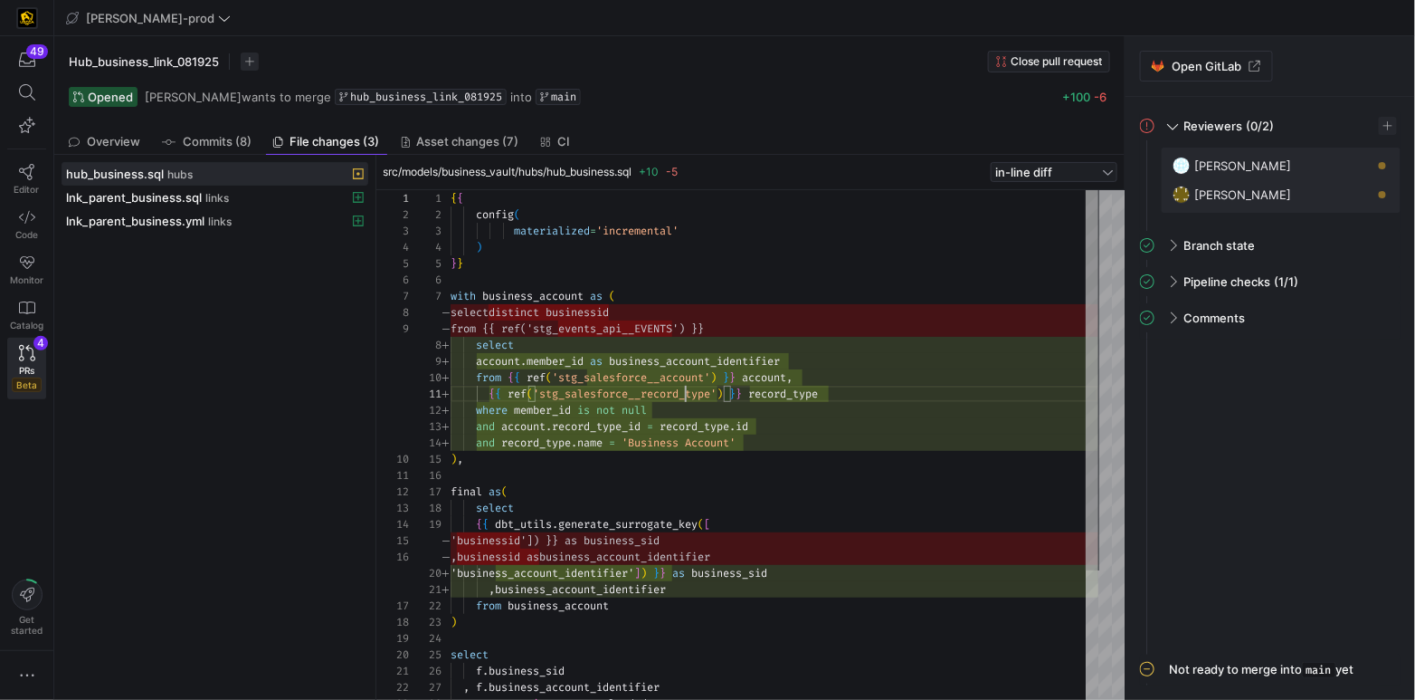
click at [685, 397] on div "{ { config ( materialized = 'incremental' ) } } with business_account as ( sele…" at bounding box center [775, 532] width 648 height 684
drag, startPoint x: 554, startPoint y: 412, endPoint x: 735, endPoint y: 425, distance: 181.5
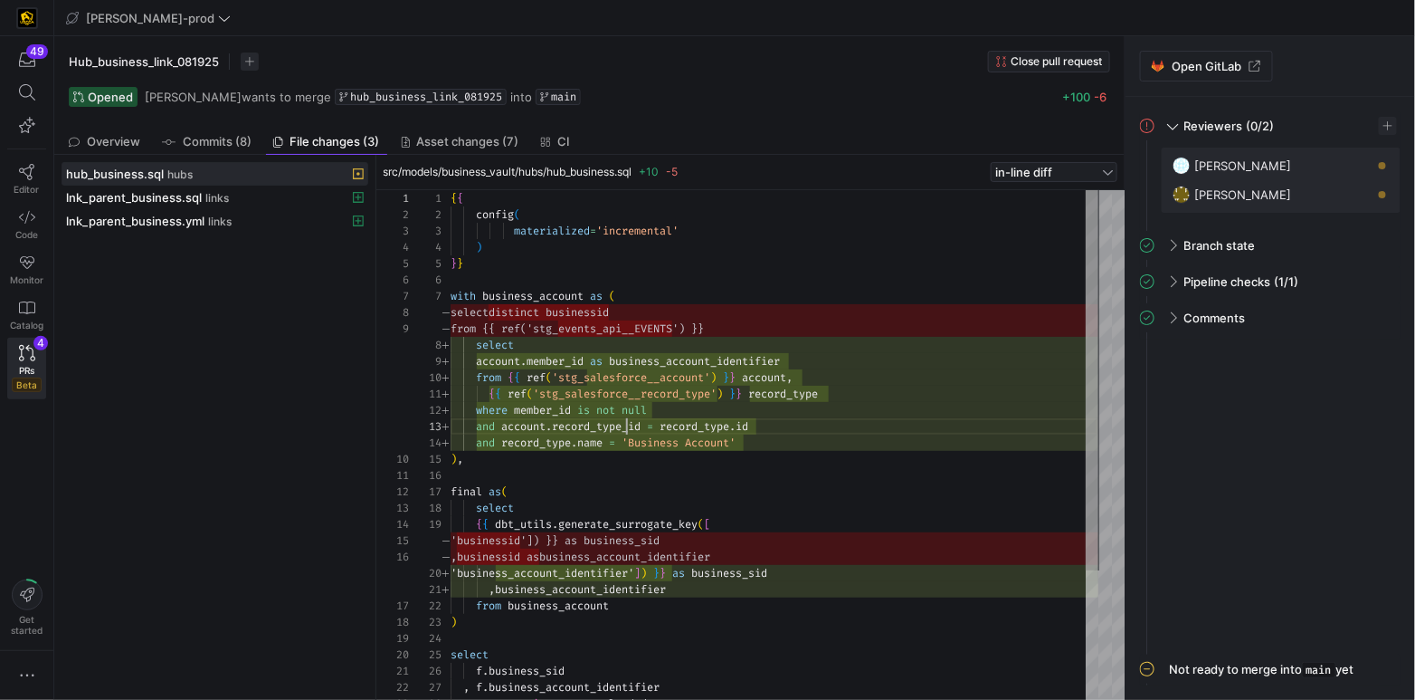
click at [629, 428] on div "{ { config ( materialized = 'incremental' ) } } with business_account as ( sele…" at bounding box center [775, 532] width 648 height 684
drag, startPoint x: 629, startPoint y: 428, endPoint x: 645, endPoint y: 431, distance: 16.5
click at [628, 428] on span "record_type_id" at bounding box center [596, 426] width 89 height 14
click at [726, 424] on div "{ { config ( materialized = 'incremental' ) } } with business_account as ( sele…" at bounding box center [775, 532] width 648 height 684
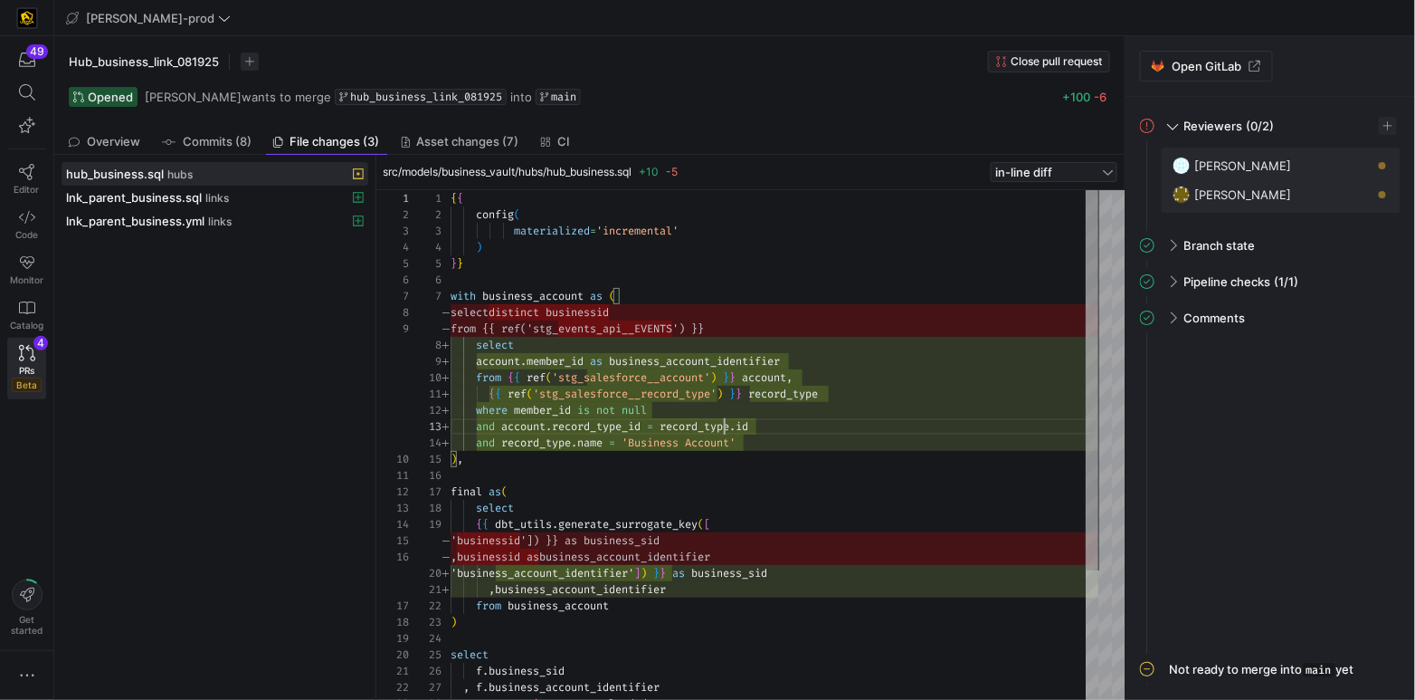
scroll to position [32, 286]
click at [726, 424] on div "{ { config ( materialized = 'incremental' ) } } with business_account as ( sele…" at bounding box center [775, 532] width 648 height 684
drag, startPoint x: 757, startPoint y: 425, endPoint x: 671, endPoint y: 426, distance: 86.0
click at [668, 423] on div "and account . record_type_id = record_type . id" at bounding box center [775, 426] width 648 height 16
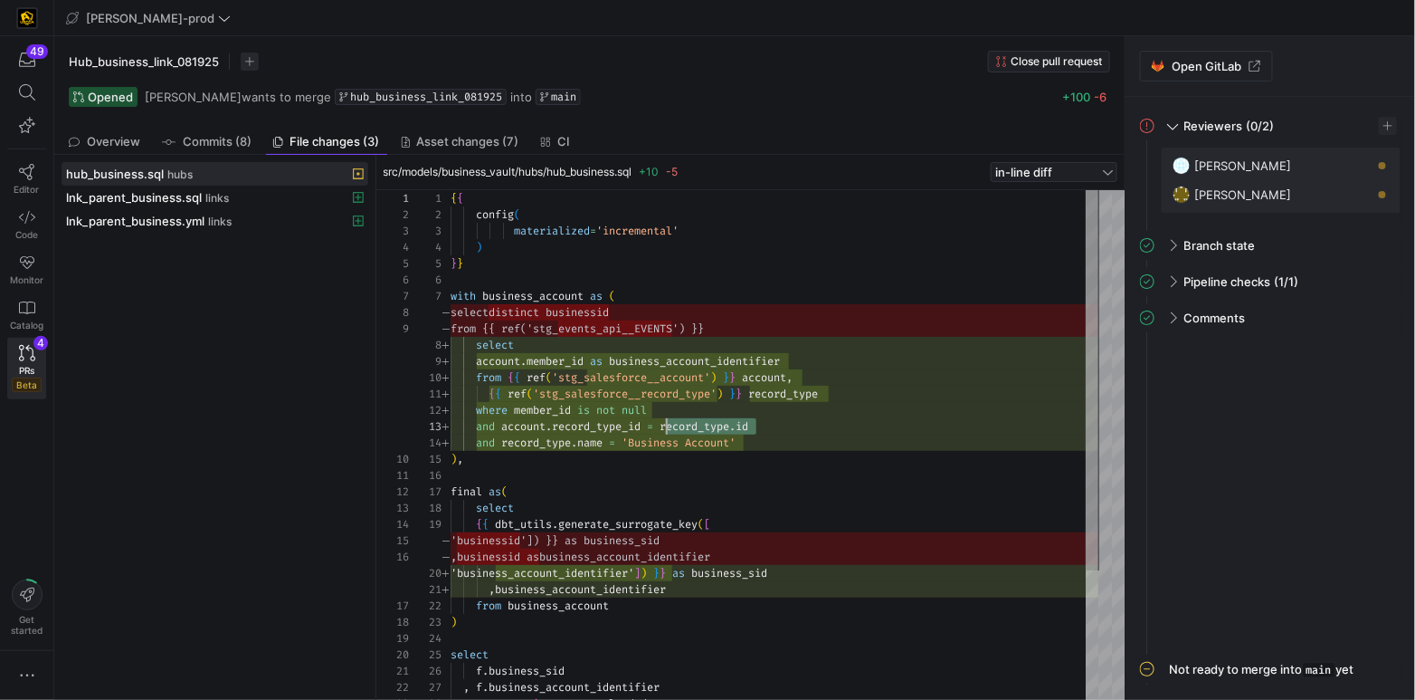
scroll to position [49, 104]
click at [553, 440] on span "record_type" at bounding box center [536, 442] width 70 height 14
drag, startPoint x: 624, startPoint y: 441, endPoint x: 824, endPoint y: 441, distance: 200.0
click at [824, 441] on div "{ { config ( materialized = 'incremental' ) } } with business_account as ( sele…" at bounding box center [775, 532] width 648 height 684
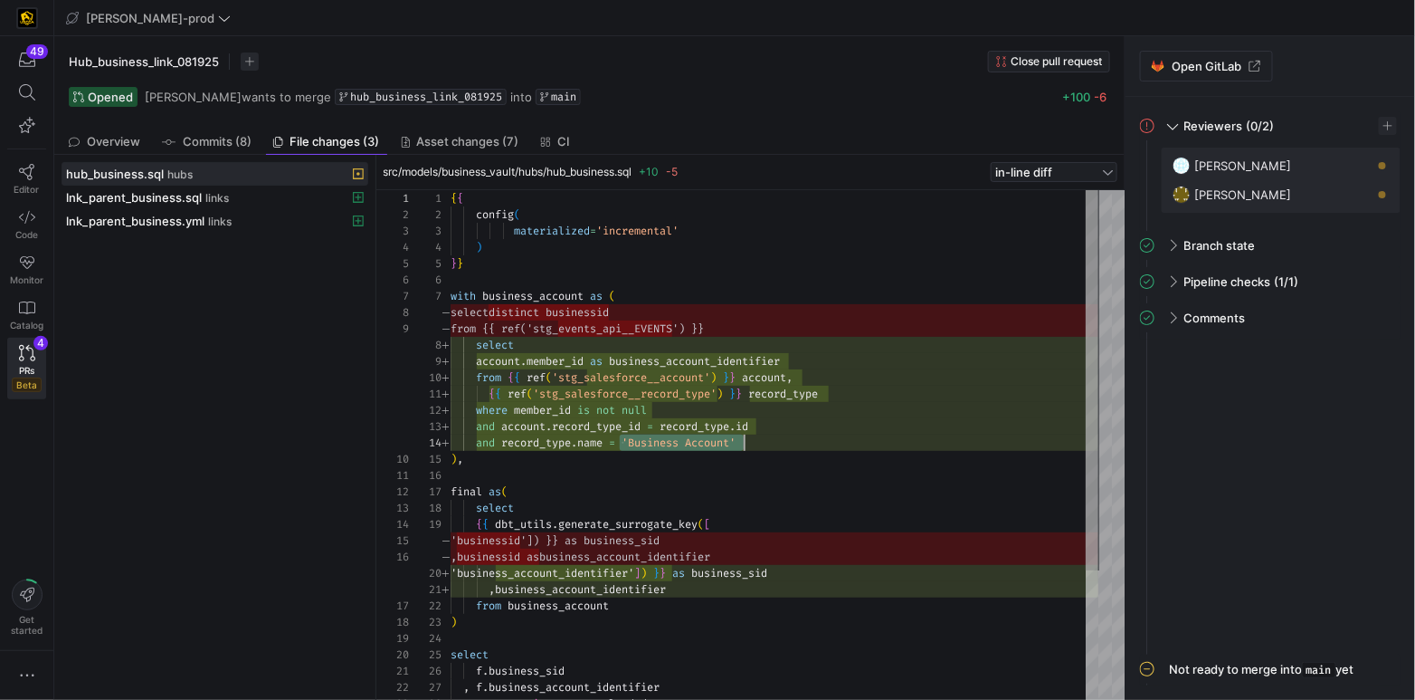
scroll to position [146, 350]
drag, startPoint x: 816, startPoint y: 377, endPoint x: 899, endPoint y: 395, distance: 85.0
click at [817, 377] on div "from { { ref ( 'stg_salesforce__account' ) } } account ," at bounding box center [775, 377] width 648 height 16
type textarea "{{ ref('stg_salesforce__record_type') }} record_type where member_id is not nul…"
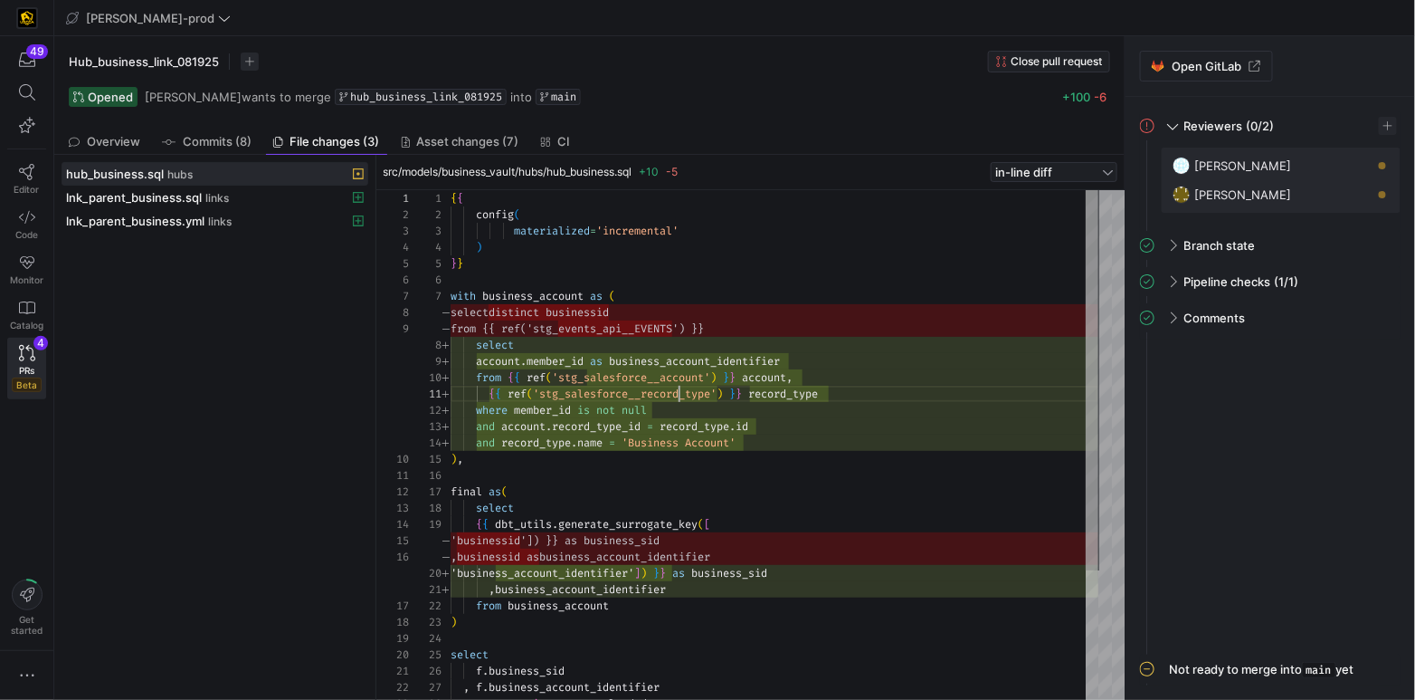
drag, startPoint x: 681, startPoint y: 394, endPoint x: 701, endPoint y: 406, distance: 23.6
click at [681, 394] on div "{ { config ( materialized = 'incremental' ) } } with business_account as ( sele…" at bounding box center [775, 532] width 648 height 684
drag, startPoint x: 648, startPoint y: 425, endPoint x: 479, endPoint y: 424, distance: 169.2
click at [479, 424] on div "{ { config ( materialized = 'incremental' ) } } with business_account as ( sele…" at bounding box center [775, 532] width 648 height 684
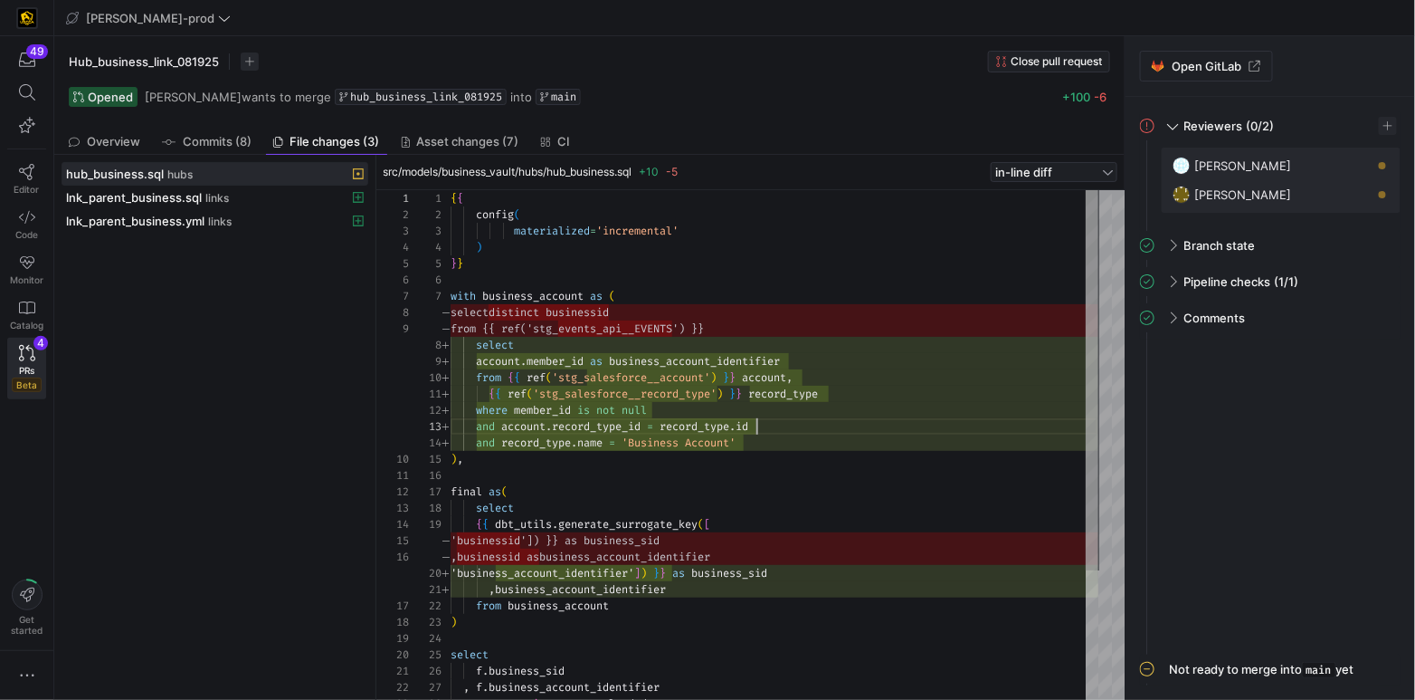
click at [773, 425] on div "and account . record_type_id = record_type . id" at bounding box center [775, 426] width 648 height 16
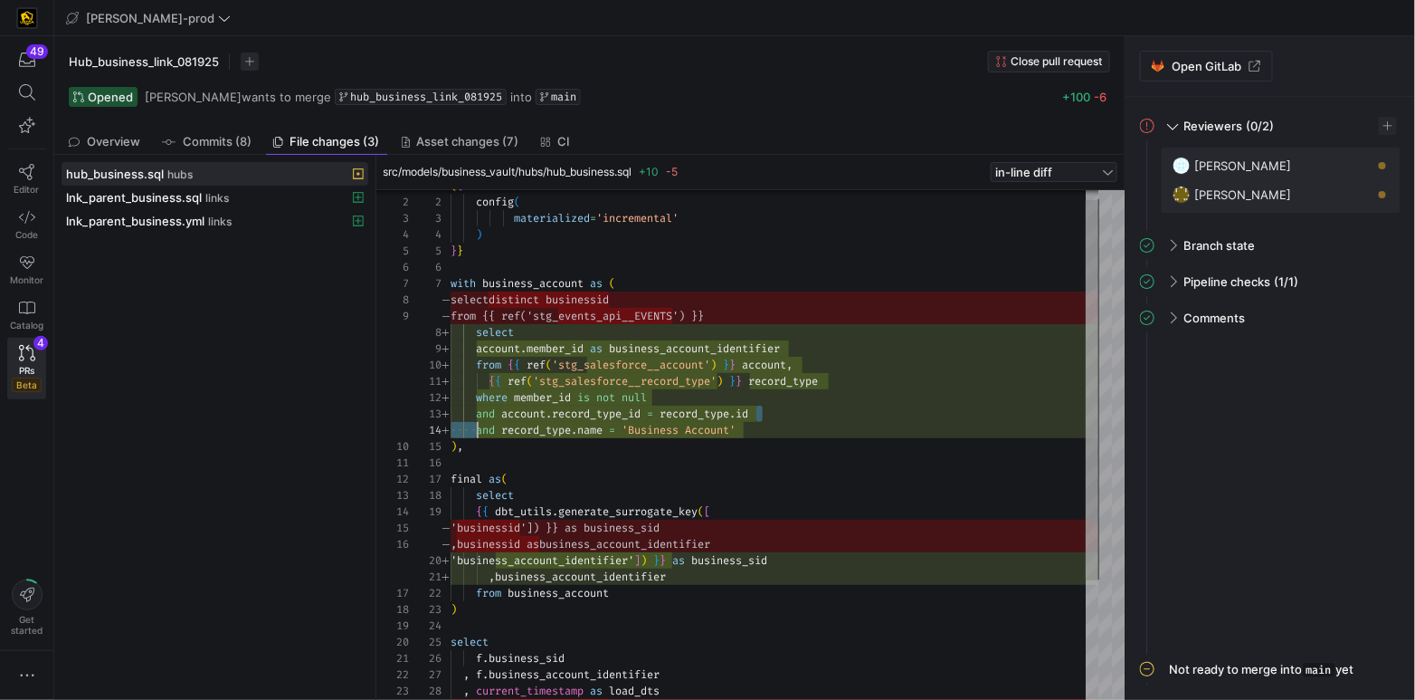
drag, startPoint x: 809, startPoint y: 424, endPoint x: 478, endPoint y: 424, distance: 331.2
click at [475, 422] on div "and account . record_type_id = record_type . id" at bounding box center [775, 413] width 648 height 16
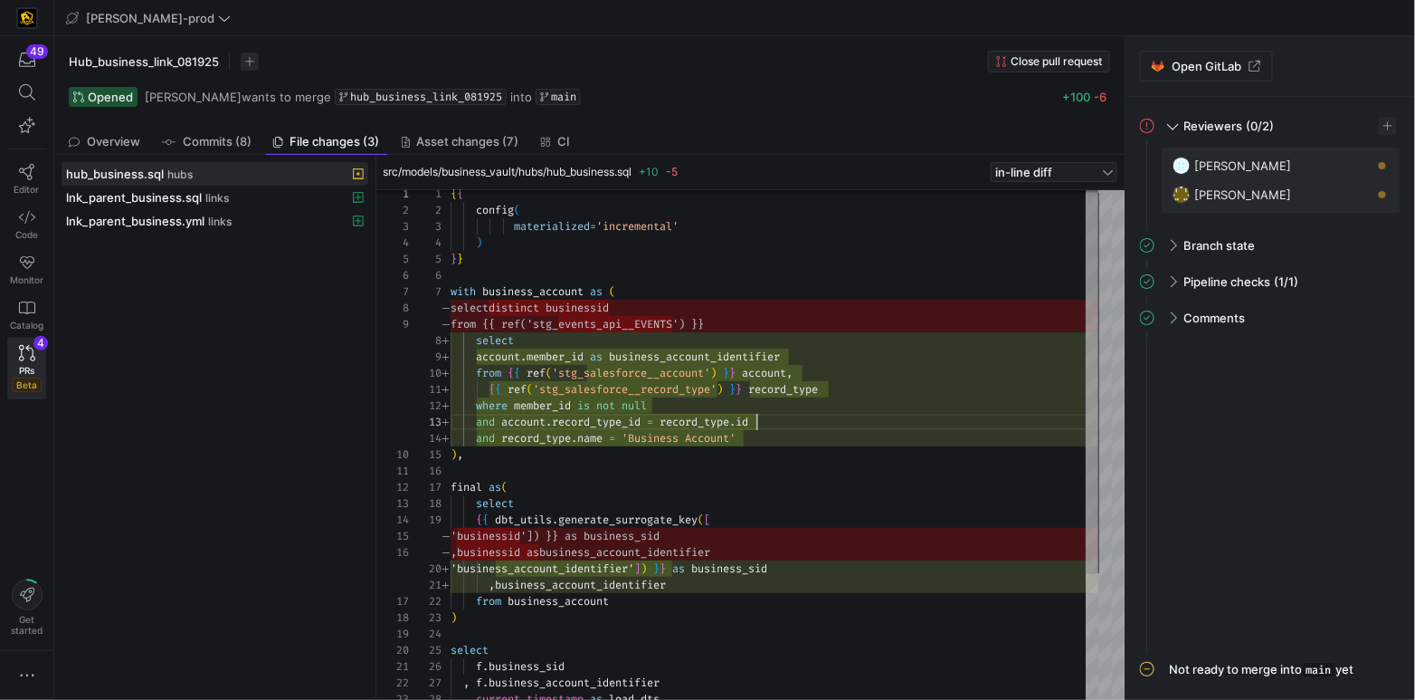
click at [785, 414] on div "and account . record_type_id = record_type . id" at bounding box center [775, 422] width 648 height 16
drag, startPoint x: 710, startPoint y: 420, endPoint x: 509, endPoint y: 427, distance: 201.0
click at [481, 422] on div "and account . record_type_id = record_type . id" at bounding box center [775, 422] width 648 height 16
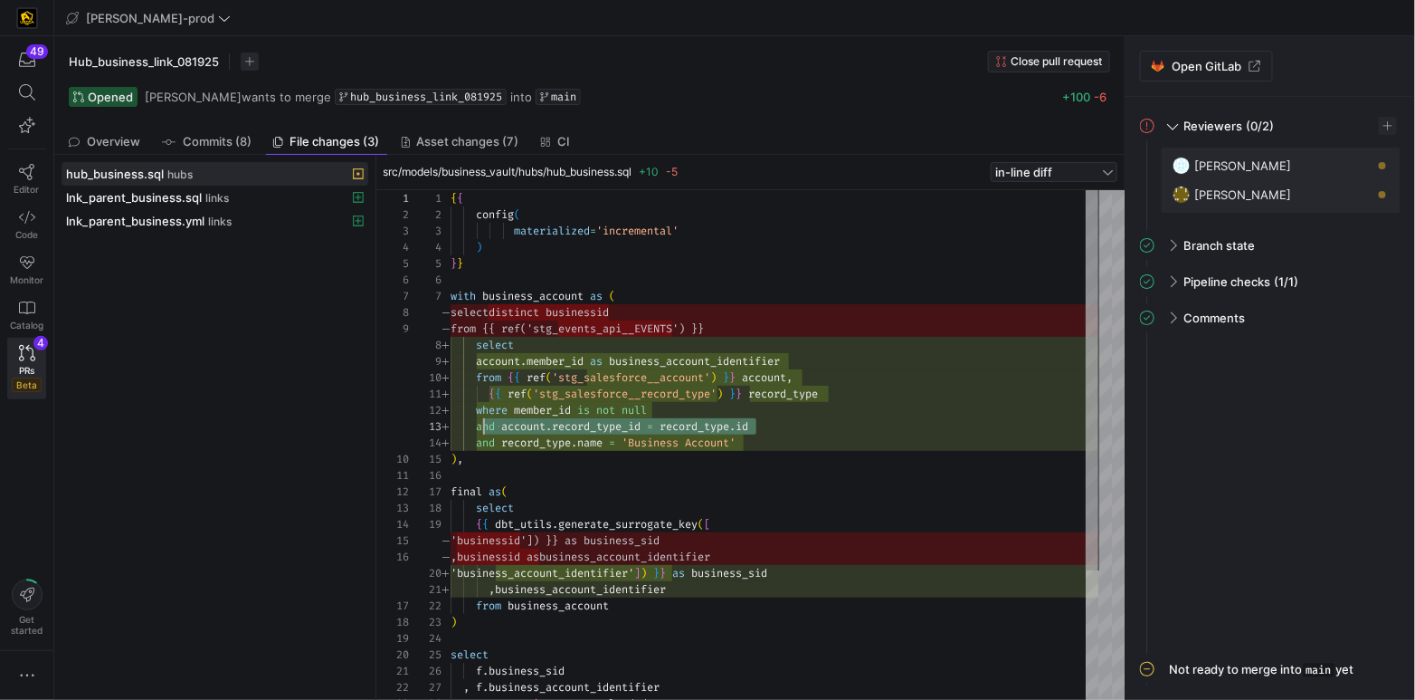
scroll to position [32, 306]
click at [761, 423] on div "and account . record_type_id = record_type . id" at bounding box center [775, 426] width 648 height 16
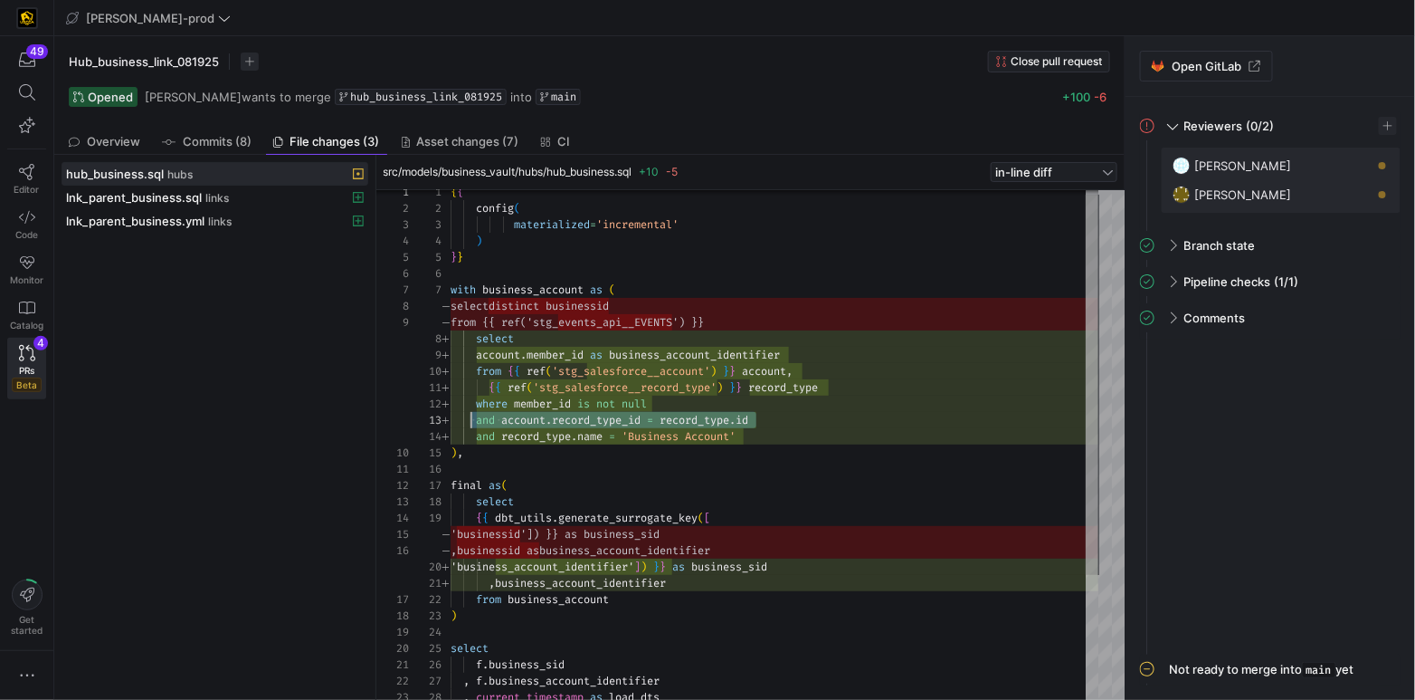
drag, startPoint x: 776, startPoint y: 421, endPoint x: 476, endPoint y: 416, distance: 300.5
click at [473, 416] on div "{ { config ( materialized = 'incremental' ) } } with business_account as ( sele…" at bounding box center [775, 526] width 648 height 684
click at [788, 421] on div "and account . record_type_id = record_type . id" at bounding box center [775, 420] width 648 height 16
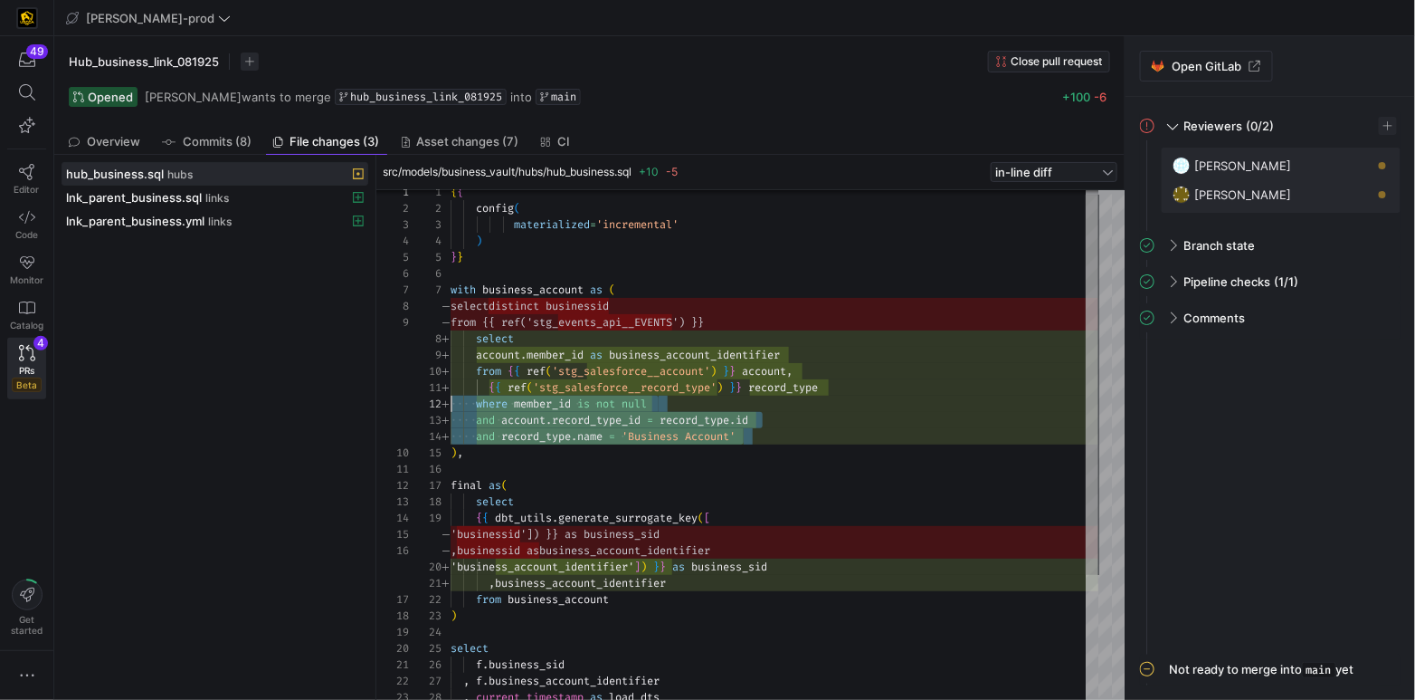
drag, startPoint x: 725, startPoint y: 434, endPoint x: 692, endPoint y: 418, distance: 36.4
click at [428, 405] on div "1 2 3 4 5 6 7 8 9 10 11 12 13 14 15 16 17 18 19 20 21 22 23 24 25 26 27 28 sele…" at bounding box center [754, 445] width 690 height 510
click at [843, 419] on div "{ { config ( materialized = 'incremental' ) } } with business_account as ( sele…" at bounding box center [775, 526] width 648 height 684
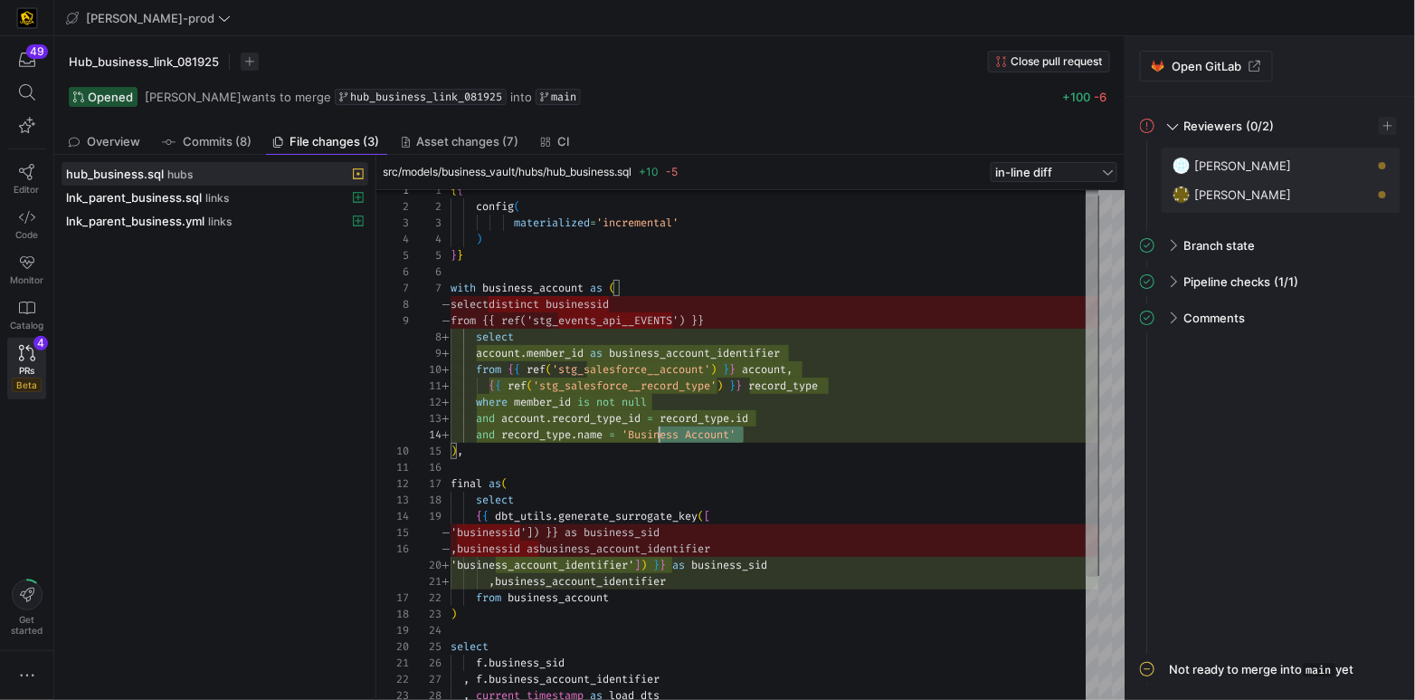
scroll to position [16, 0]
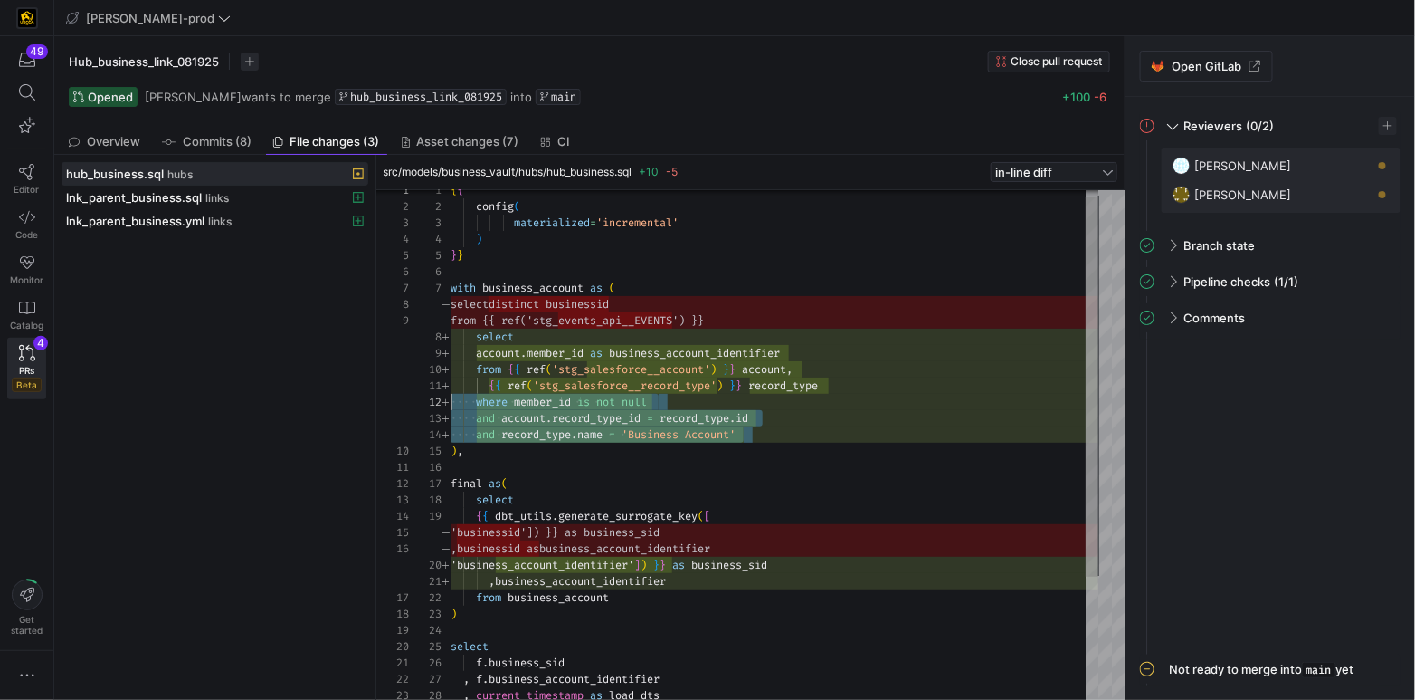
drag, startPoint x: 659, startPoint y: 428, endPoint x: 458, endPoint y: 410, distance: 201.7
click at [368, 404] on as-split "hub_business.sql hubs lnk_parent_business.sql links lnk_parent_business.yml lin…" at bounding box center [589, 427] width 1071 height 545
click at [22, 172] on icon at bounding box center [27, 172] width 16 height 16
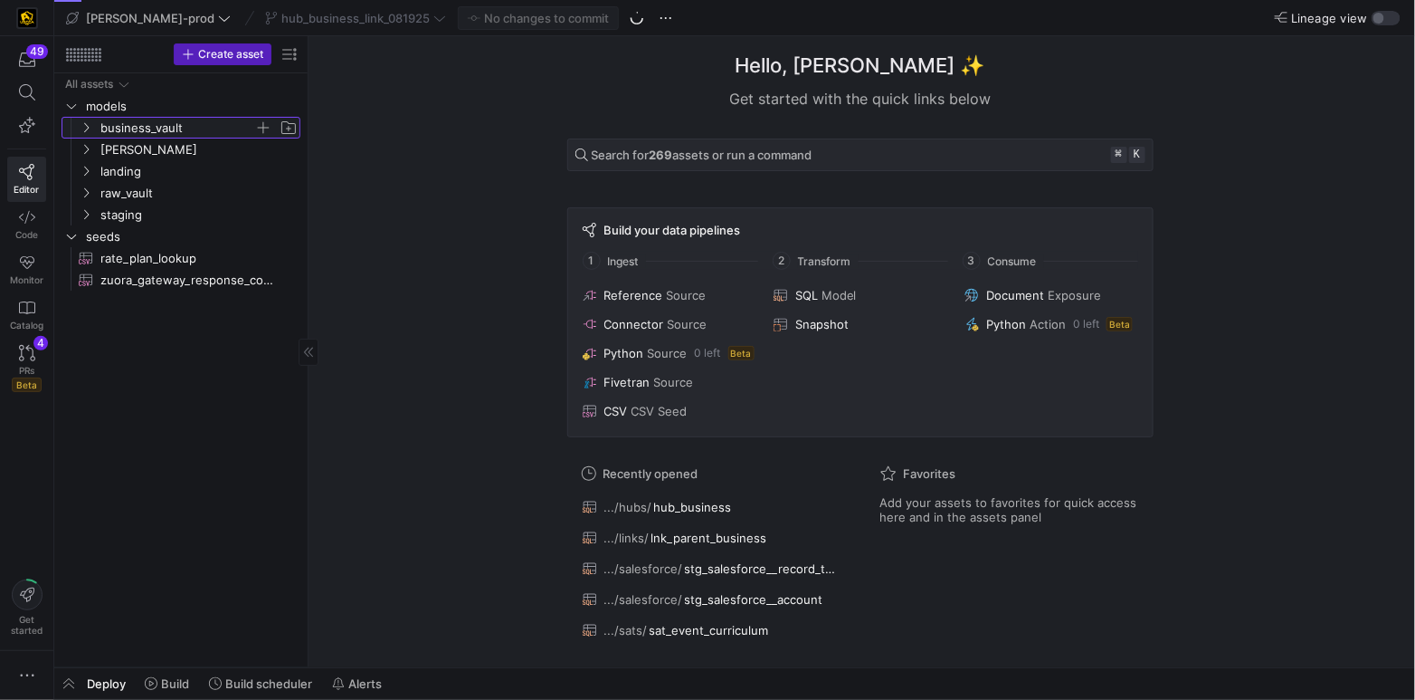
click at [88, 127] on icon "Press SPACE to select this row." at bounding box center [86, 127] width 13 height 11
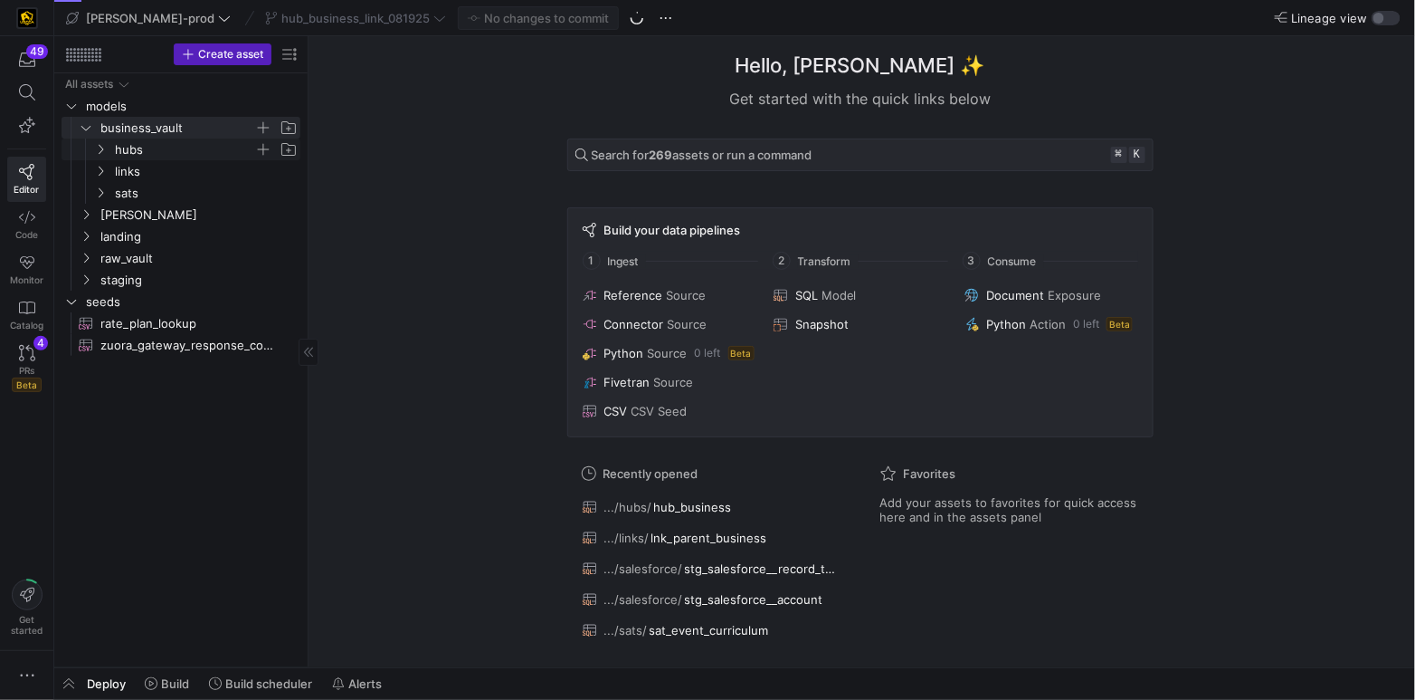
click at [100, 148] on icon "Press SPACE to select this row." at bounding box center [100, 149] width 13 height 11
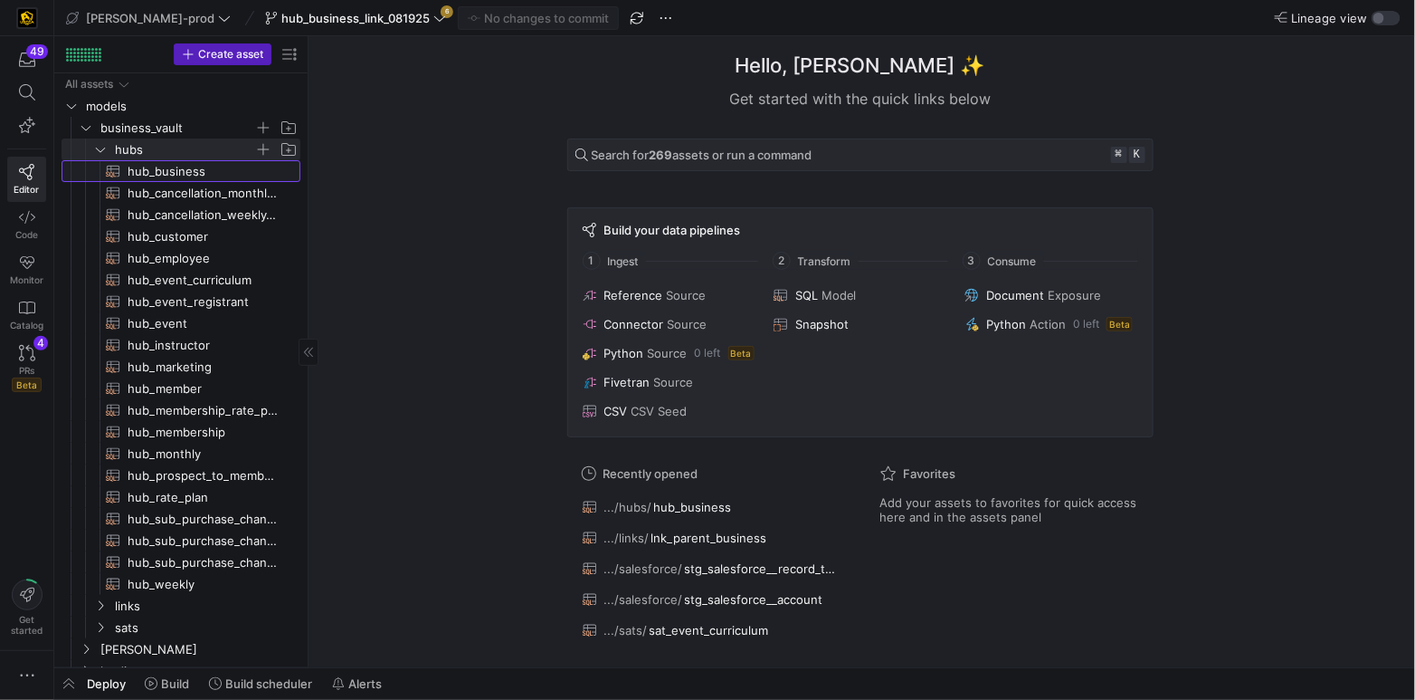
drag, startPoint x: 186, startPoint y: 173, endPoint x: 218, endPoint y: 195, distance: 38.9
click at [186, 173] on span "hub_business​​​​​​​​​​" at bounding box center [204, 171] width 152 height 21
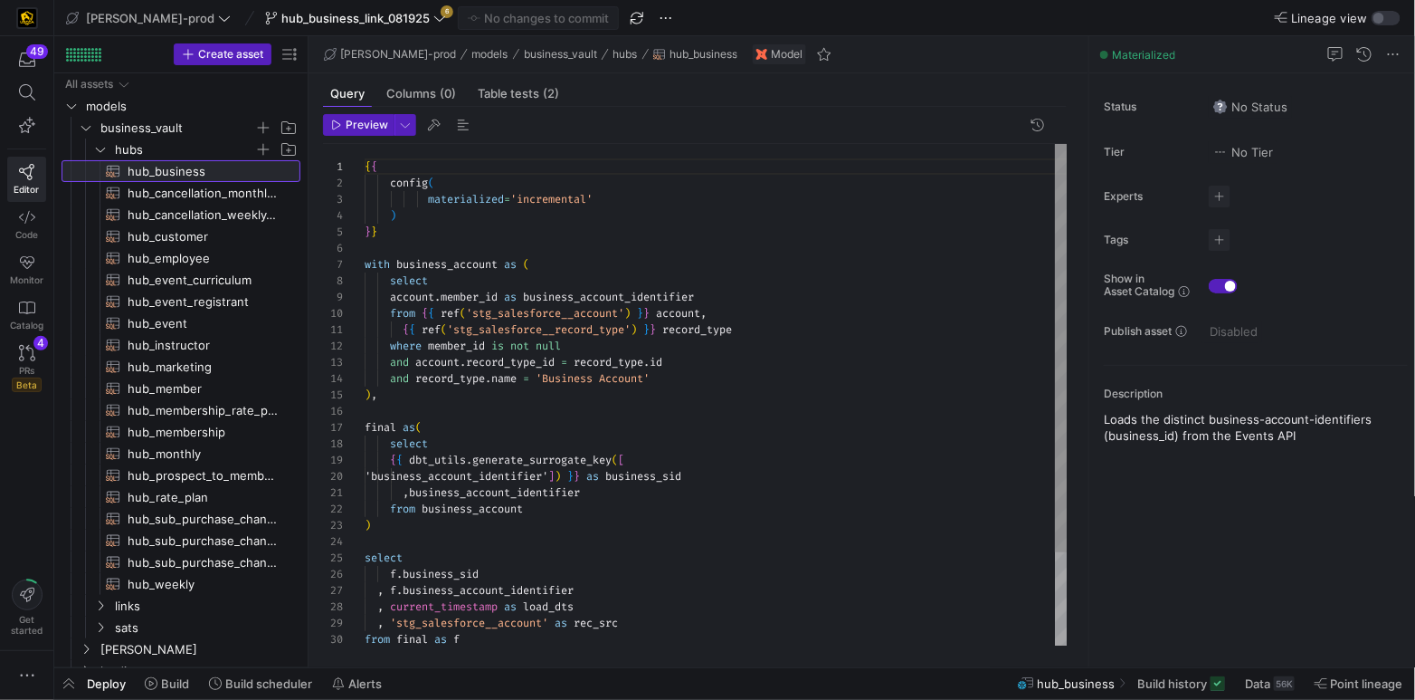
scroll to position [163, 0]
drag, startPoint x: 726, startPoint y: 316, endPoint x: 732, endPoint y: 328, distance: 14.2
click at [727, 316] on div "from { { ref ( 'stg_salesforce__account' ) } } account ," at bounding box center [716, 313] width 703 height 16
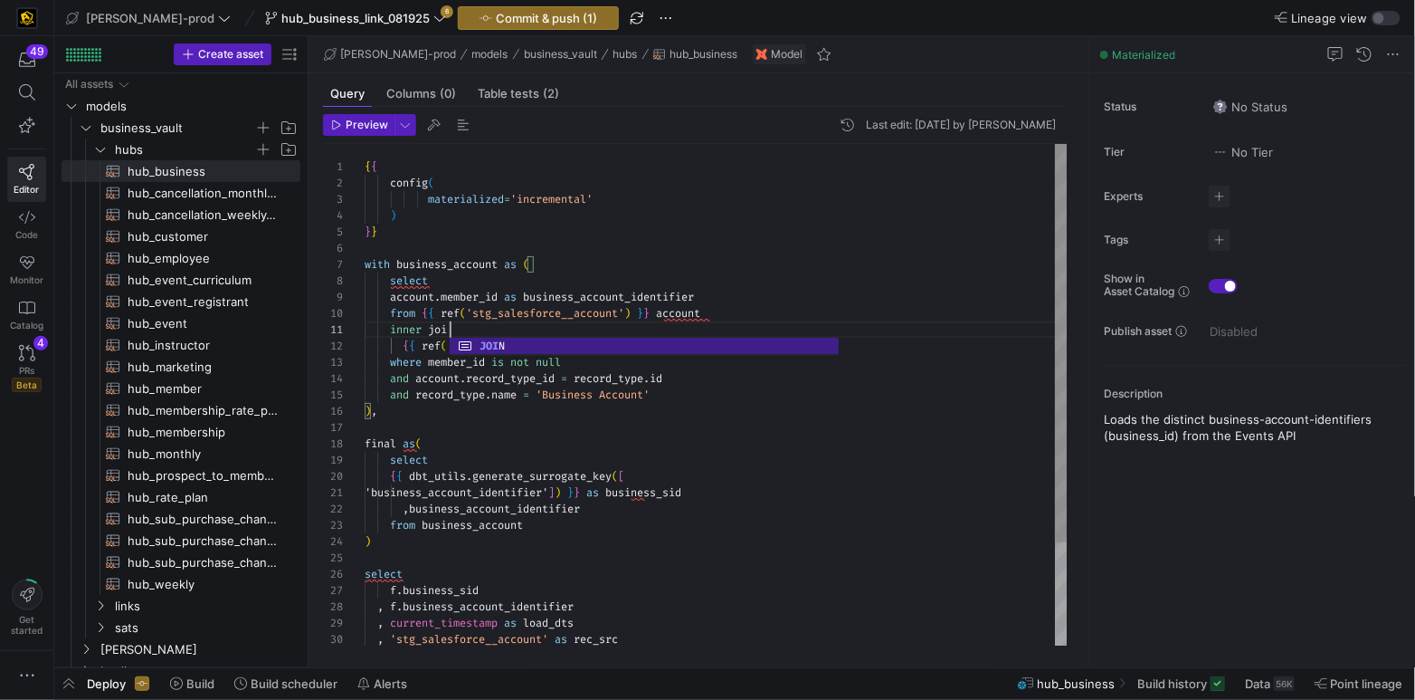
scroll to position [0, 90]
click at [400, 347] on div "{ { config ( materialized = 'incremental' ) } } with business_account as ( sele…" at bounding box center [716, 460] width 703 height 633
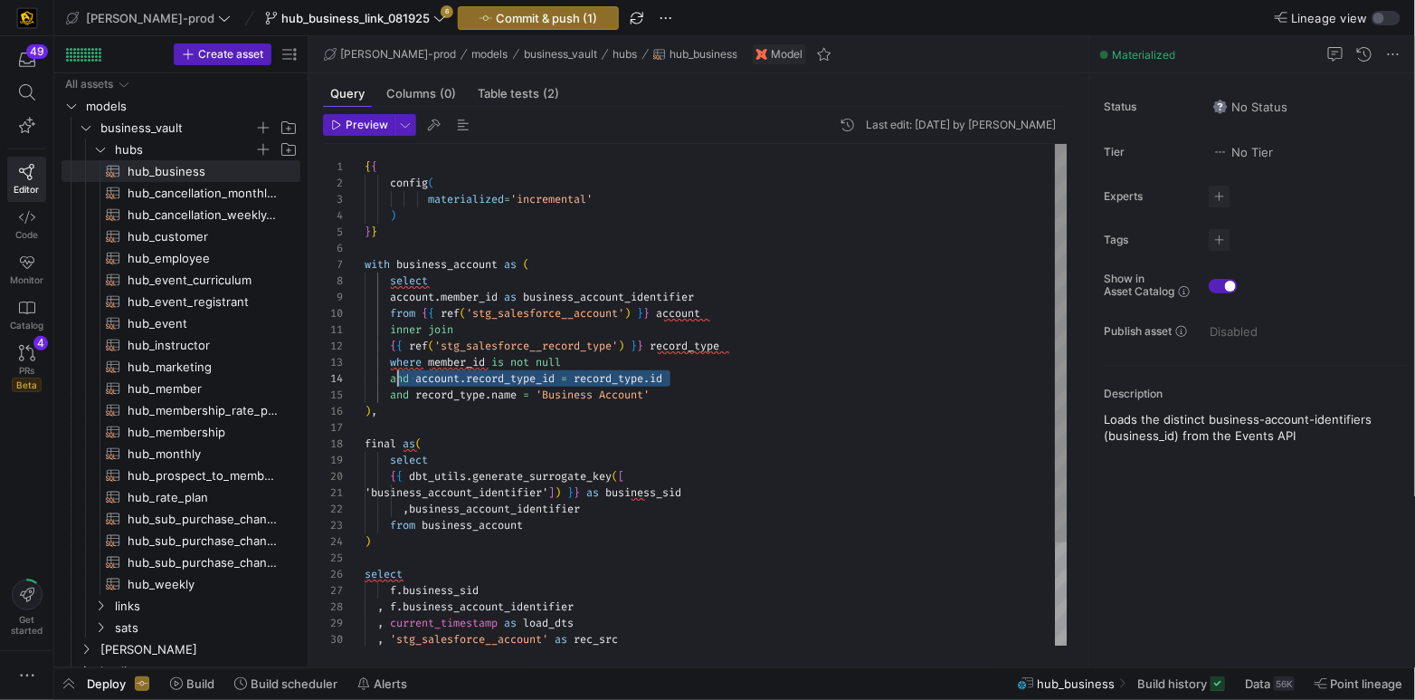
scroll to position [49, 26]
drag, startPoint x: 549, startPoint y: 379, endPoint x: 388, endPoint y: 380, distance: 161.1
click at [388, 380] on div "{ { config ( materialized = 'incremental' ) } } with business_account as ( sele…" at bounding box center [716, 460] width 703 height 633
click at [768, 352] on div "{ { config ( materialized = 'incremental' ) } } with business_account as ( sele…" at bounding box center [716, 460] width 703 height 633
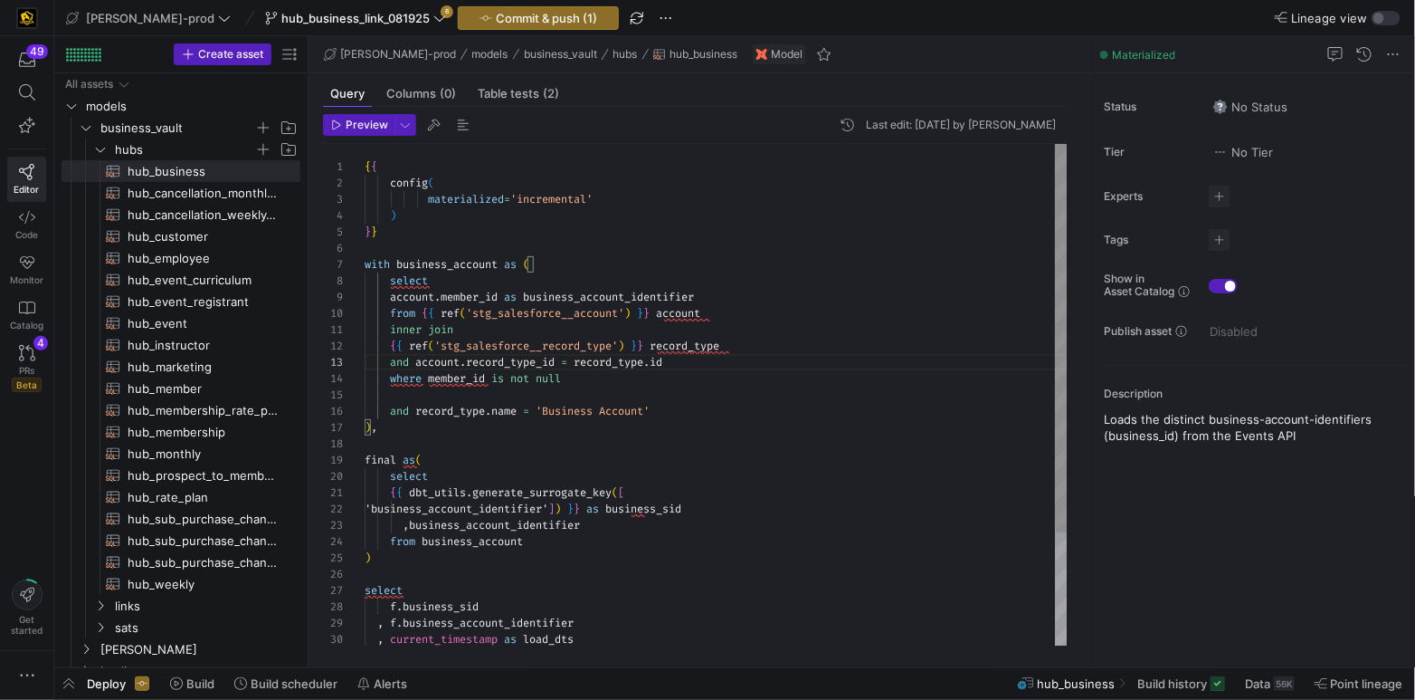
click at [401, 360] on div "{ { config ( materialized = 'incremental' ) } } with business_account as ( sele…" at bounding box center [716, 469] width 703 height 650
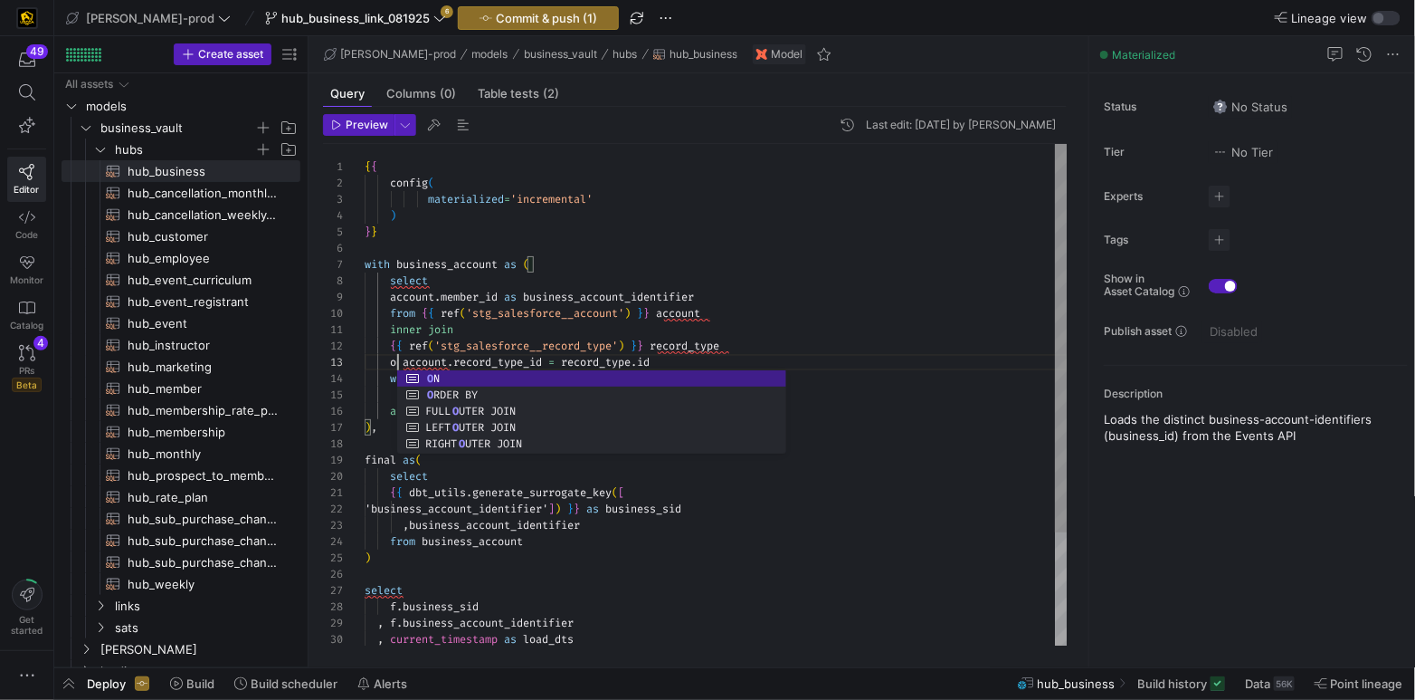
scroll to position [32, 39]
click at [781, 329] on div "inner join" at bounding box center [716, 329] width 703 height 16
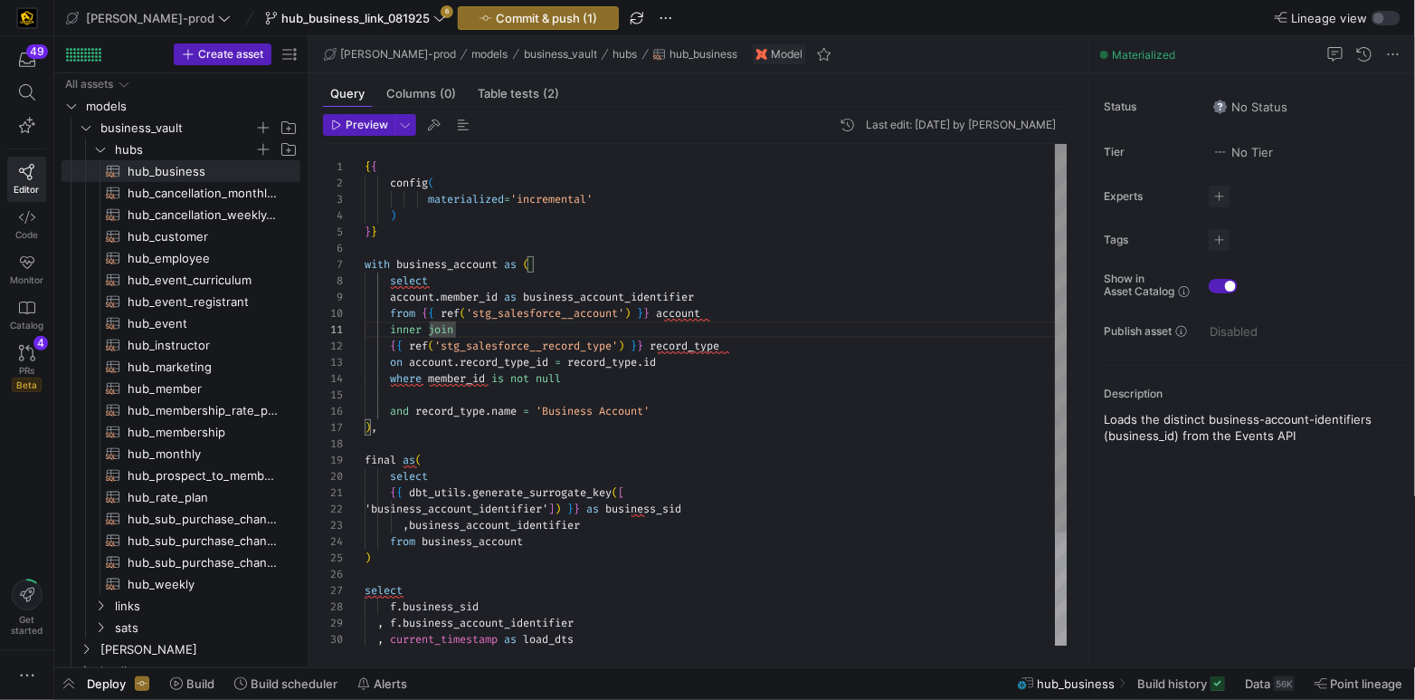
drag, startPoint x: 426, startPoint y: 397, endPoint x: 522, endPoint y: 404, distance: 96.1
click at [438, 397] on div at bounding box center [716, 394] width 703 height 16
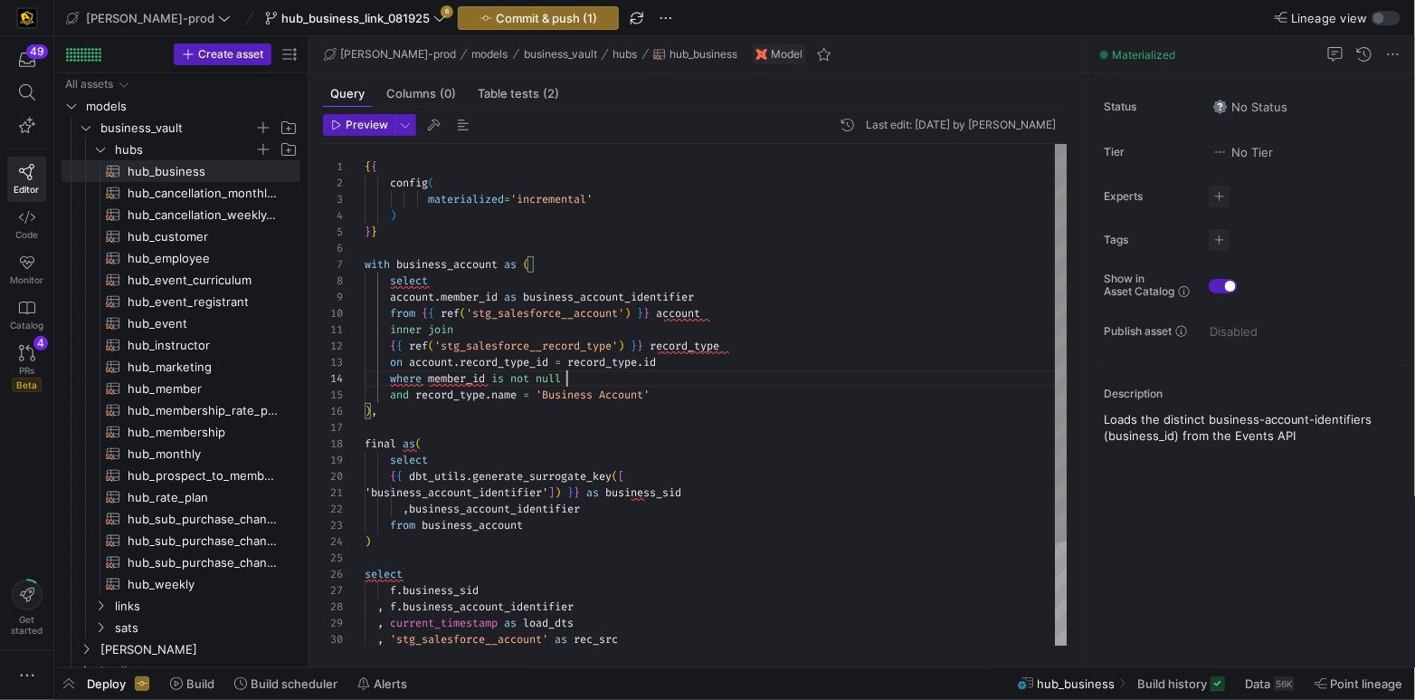
scroll to position [49, 202]
type textarea "inner join {{ ref('stg_salesforce__record_type') }} record_type on account.reco…"
click at [496, 19] on span "Commit & push (1)" at bounding box center [546, 18] width 101 height 14
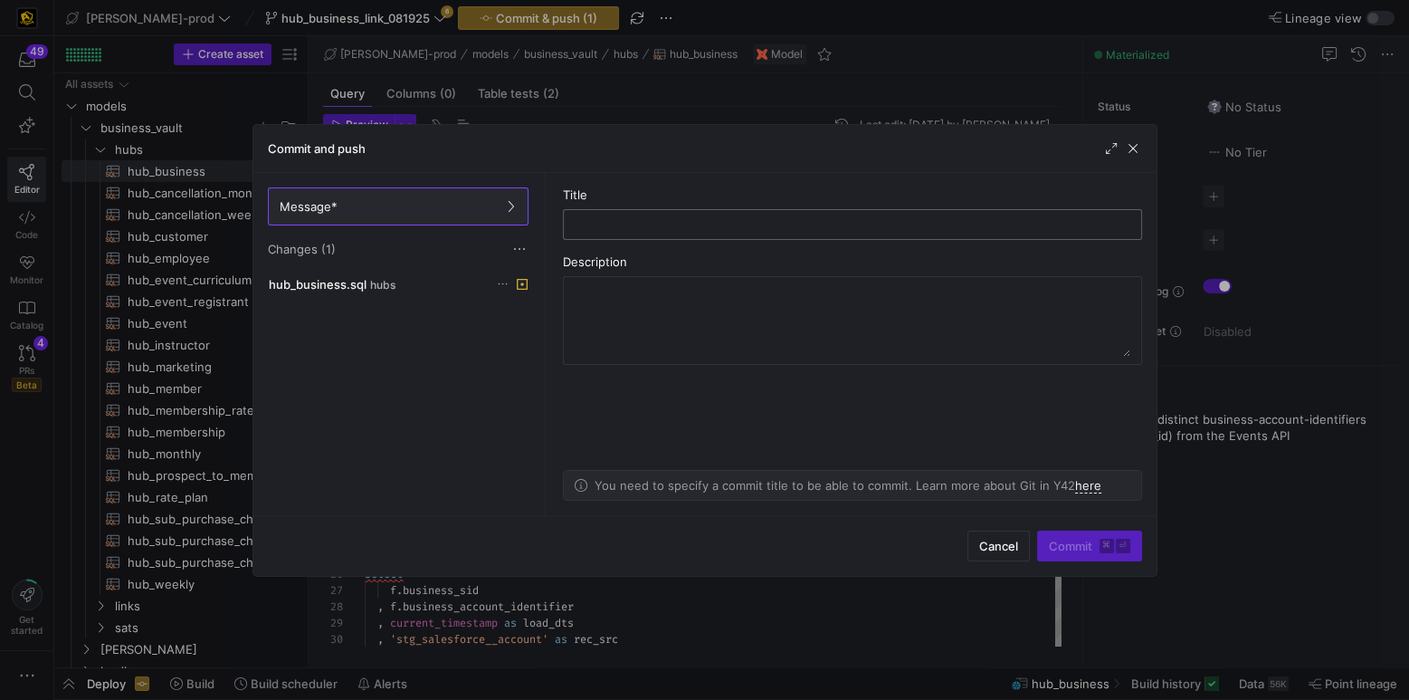
click at [649, 217] on input "text" at bounding box center [852, 224] width 548 height 14
type input "hub_business_join_syntax"
click at [1070, 546] on span "Commit ⌘ ⏎" at bounding box center [1089, 545] width 81 height 14
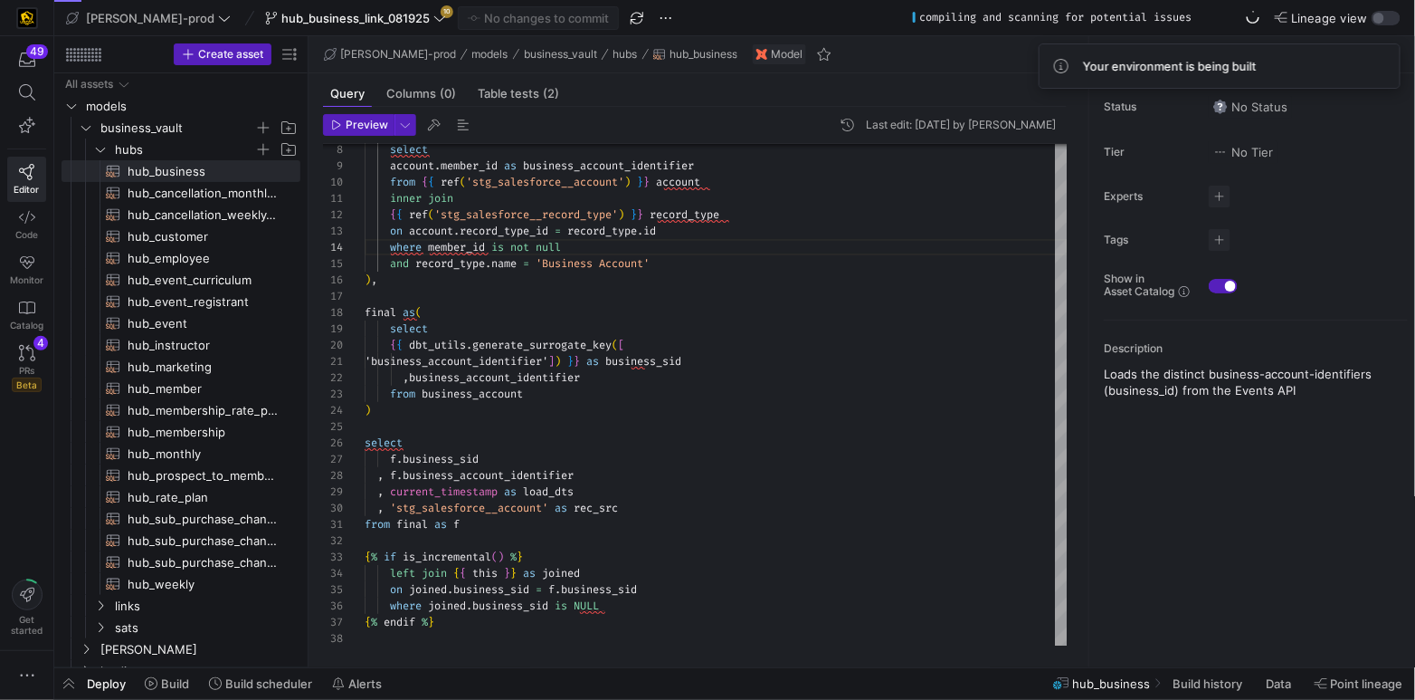
click at [96, 686] on span "Deploy" at bounding box center [106, 683] width 39 height 14
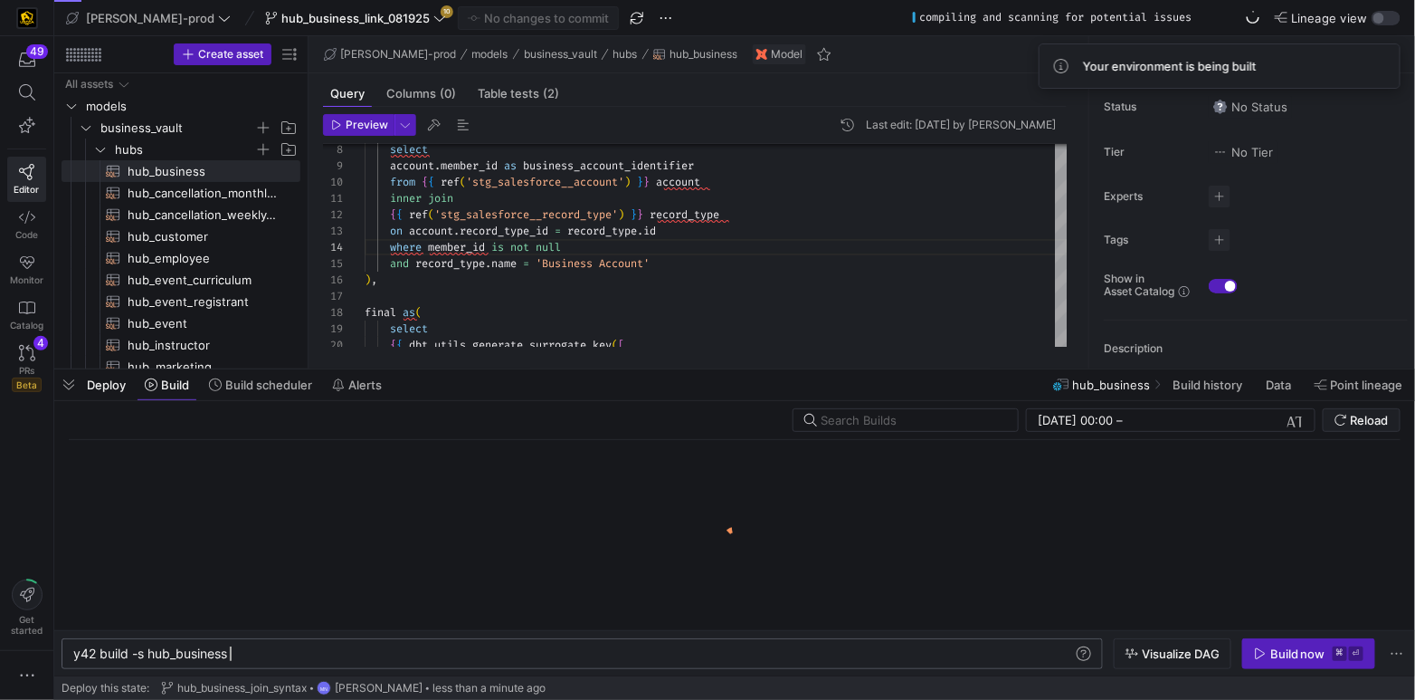
click at [261, 655] on div "y42 build -s hub_business" at bounding box center [574, 653] width 1002 height 14
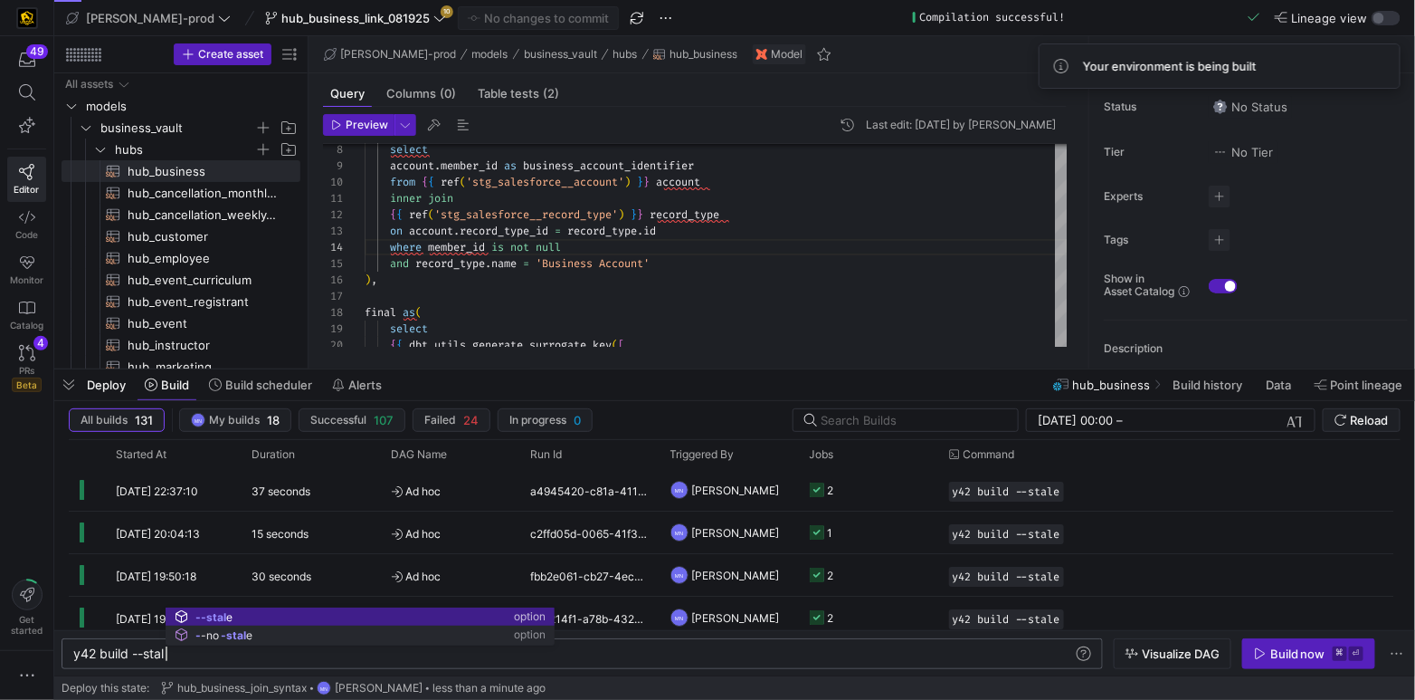
scroll to position [0, 99]
type textarea "y42 build --stale"
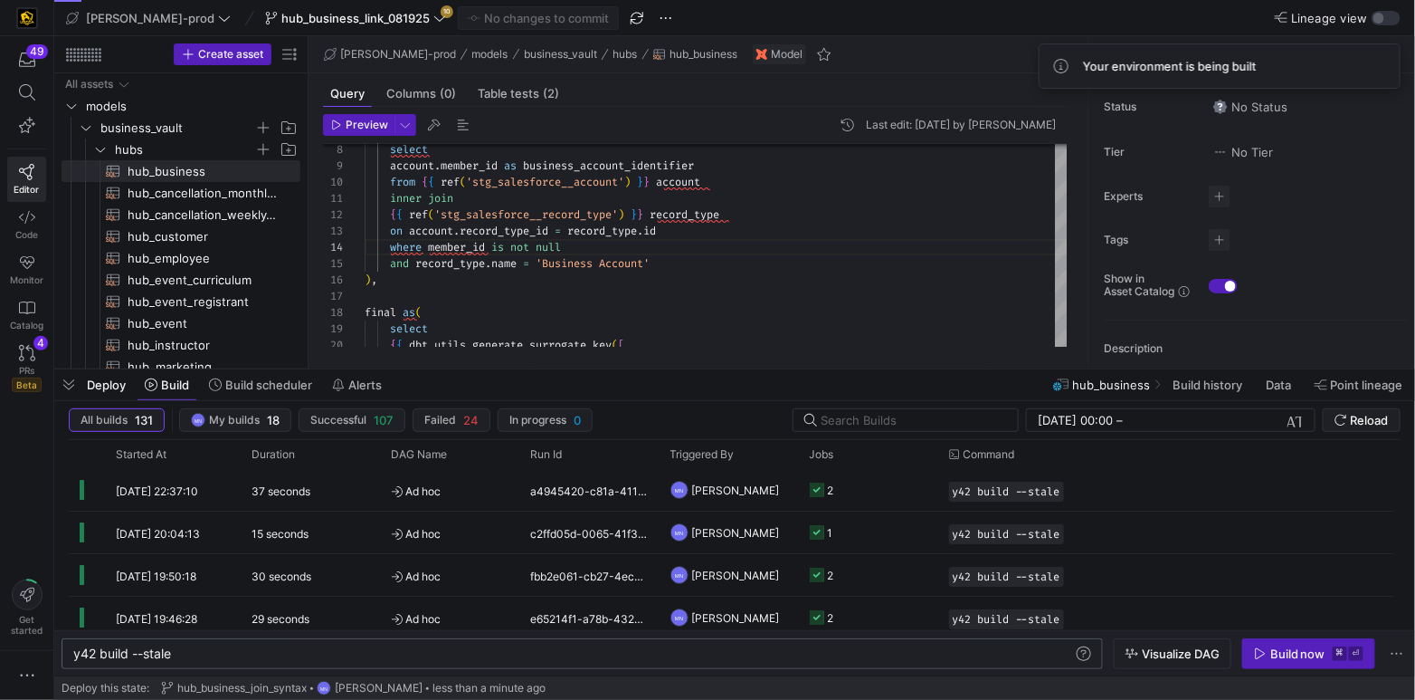
click at [1276, 664] on span "button" at bounding box center [1308, 653] width 131 height 29
click at [36, 358] on link "PRs Beta 4" at bounding box center [26, 369] width 39 height 62
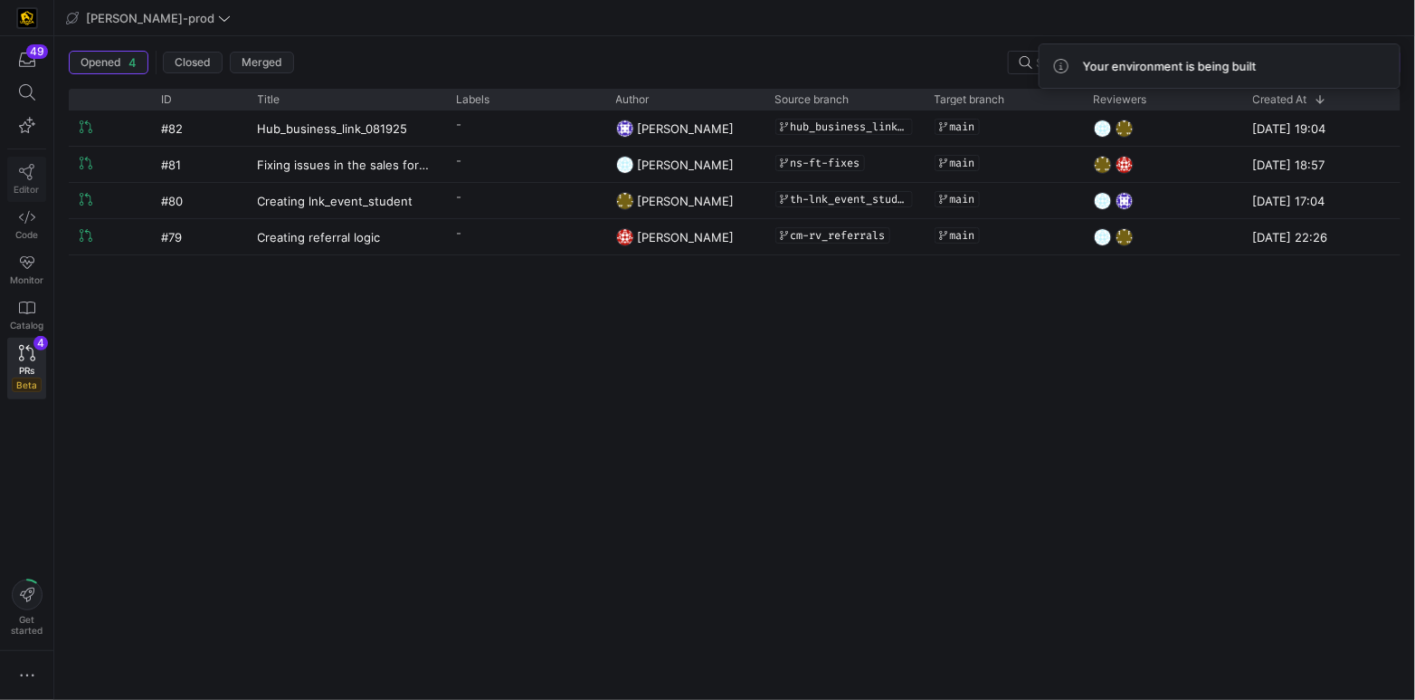
click at [35, 174] on link "Editor" at bounding box center [26, 179] width 39 height 45
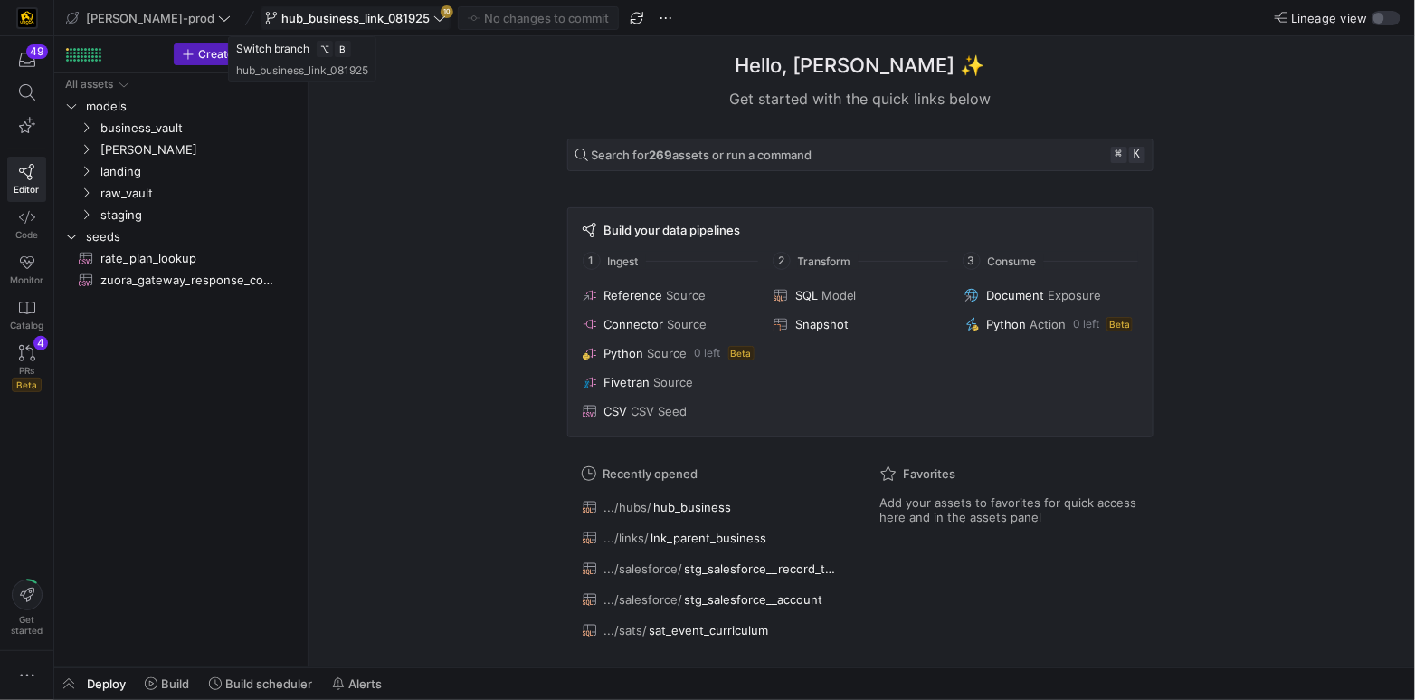
click at [433, 16] on icon at bounding box center [439, 18] width 13 height 13
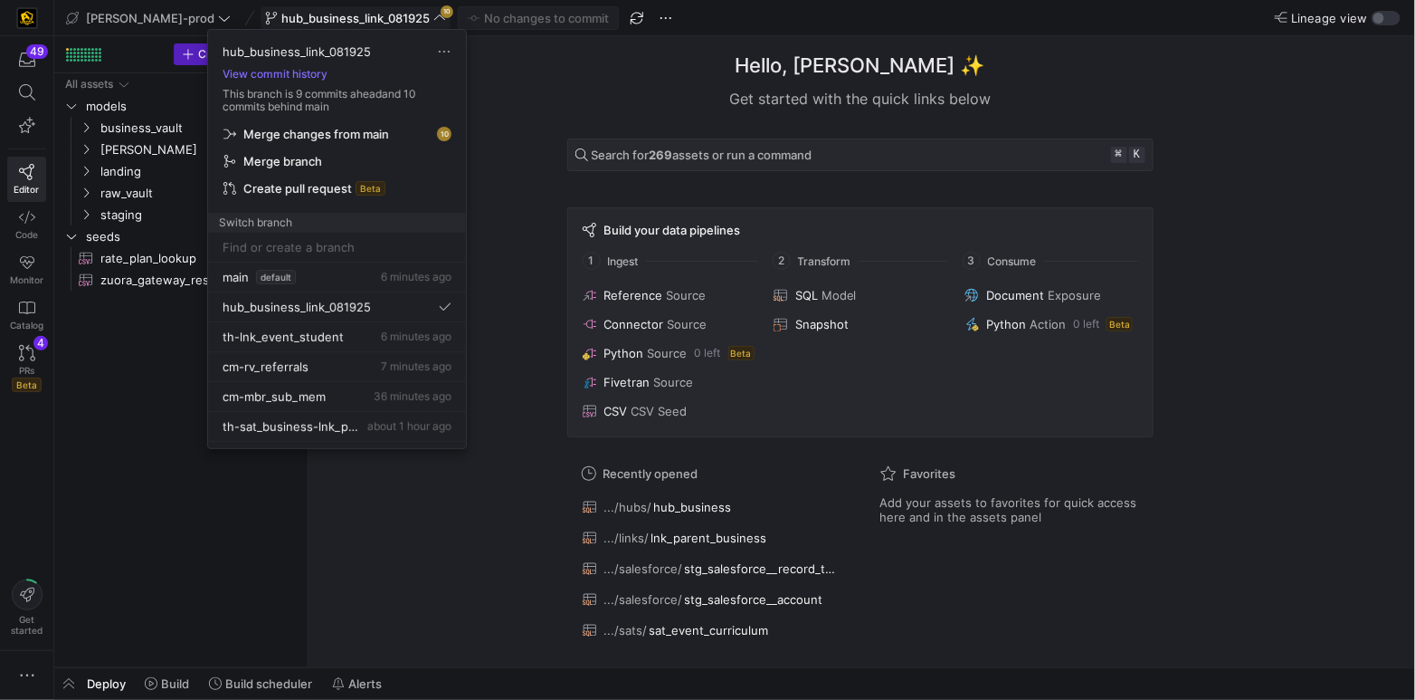
click at [289, 136] on span "Merge changes from main" at bounding box center [316, 134] width 146 height 14
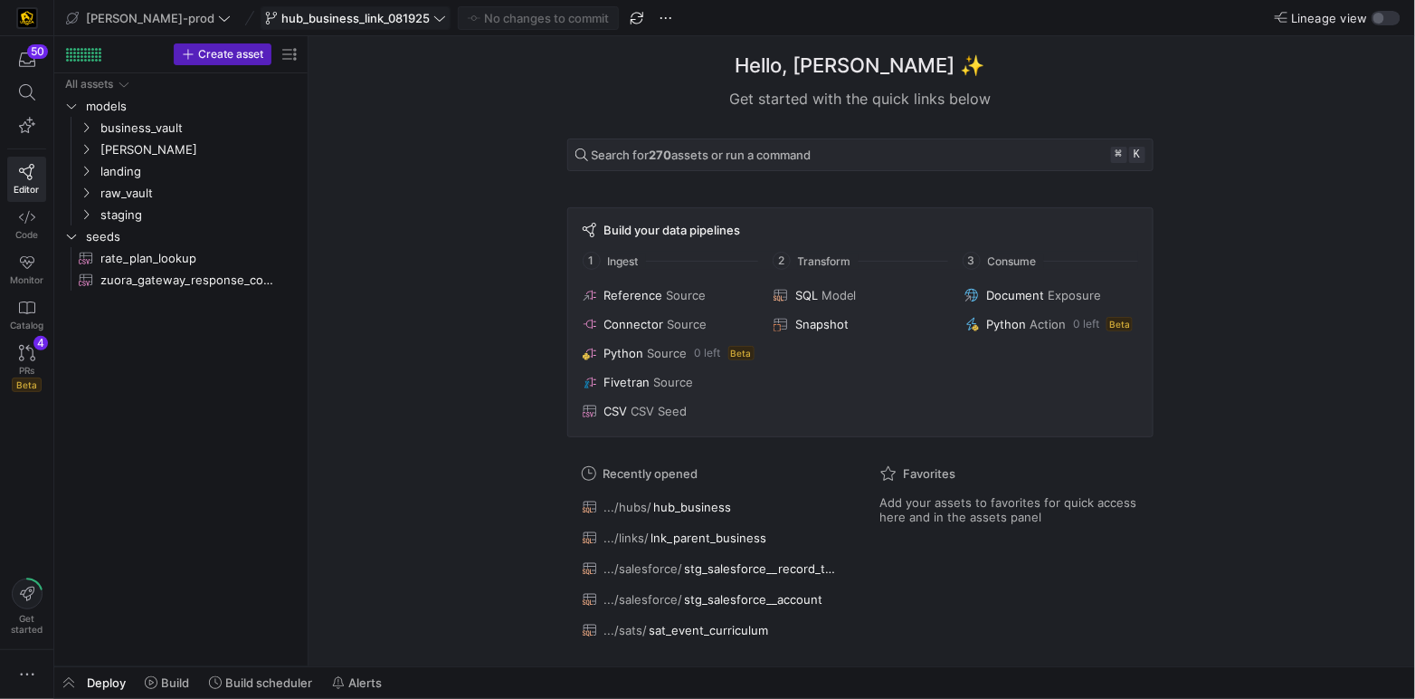
click at [124, 678] on span "Deploy" at bounding box center [106, 682] width 39 height 14
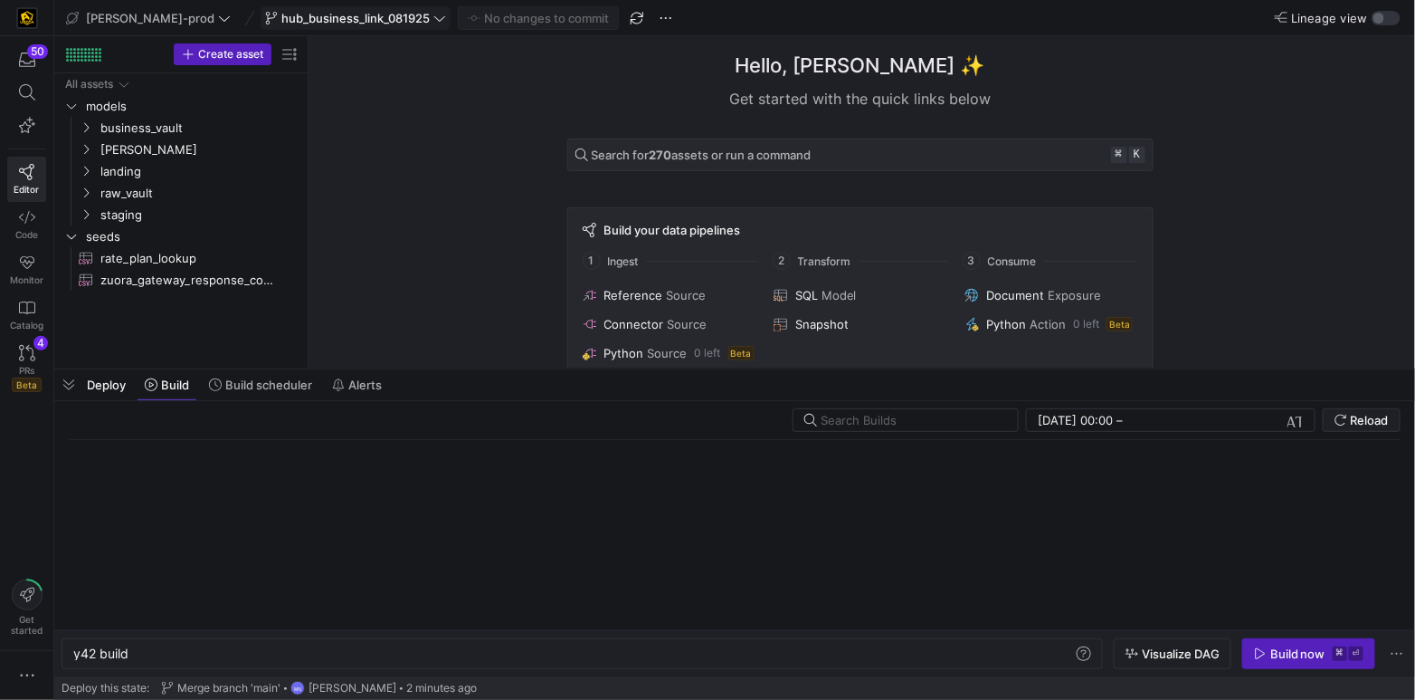
scroll to position [0, 54]
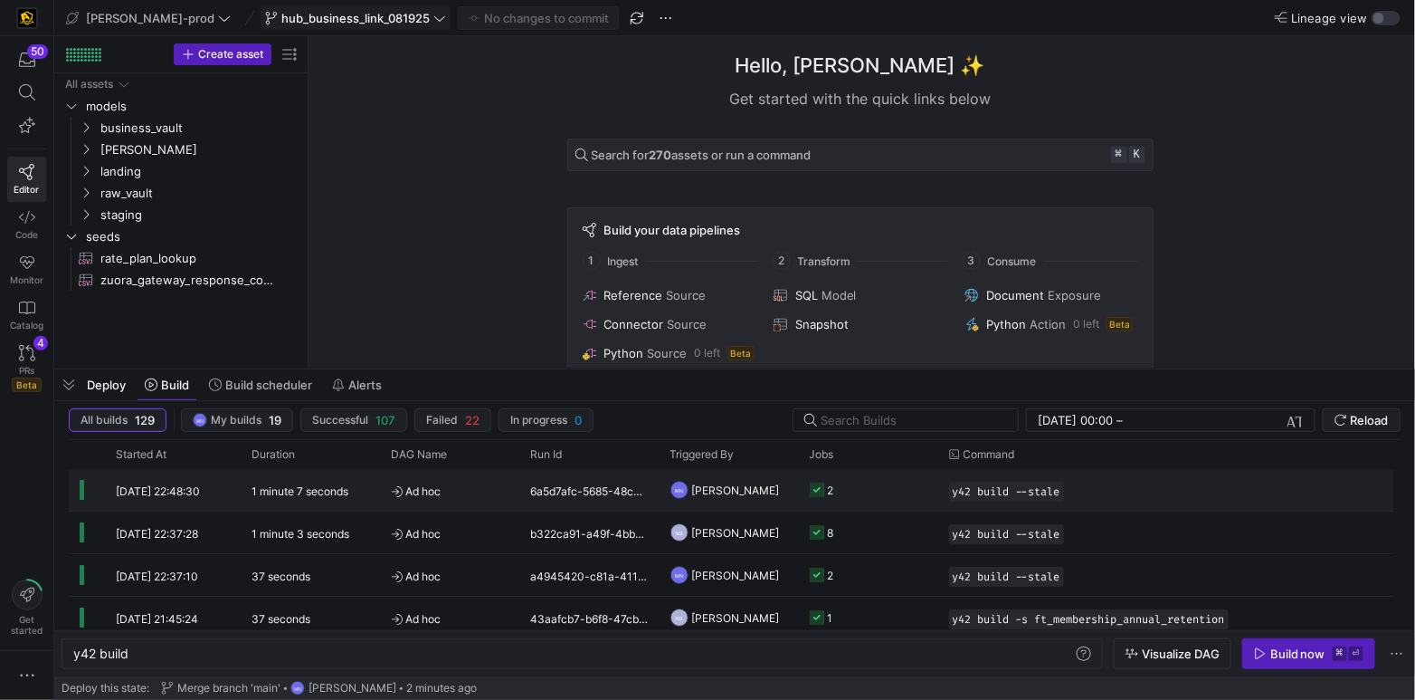
click at [815, 490] on g at bounding box center [817, 489] width 14 height 14
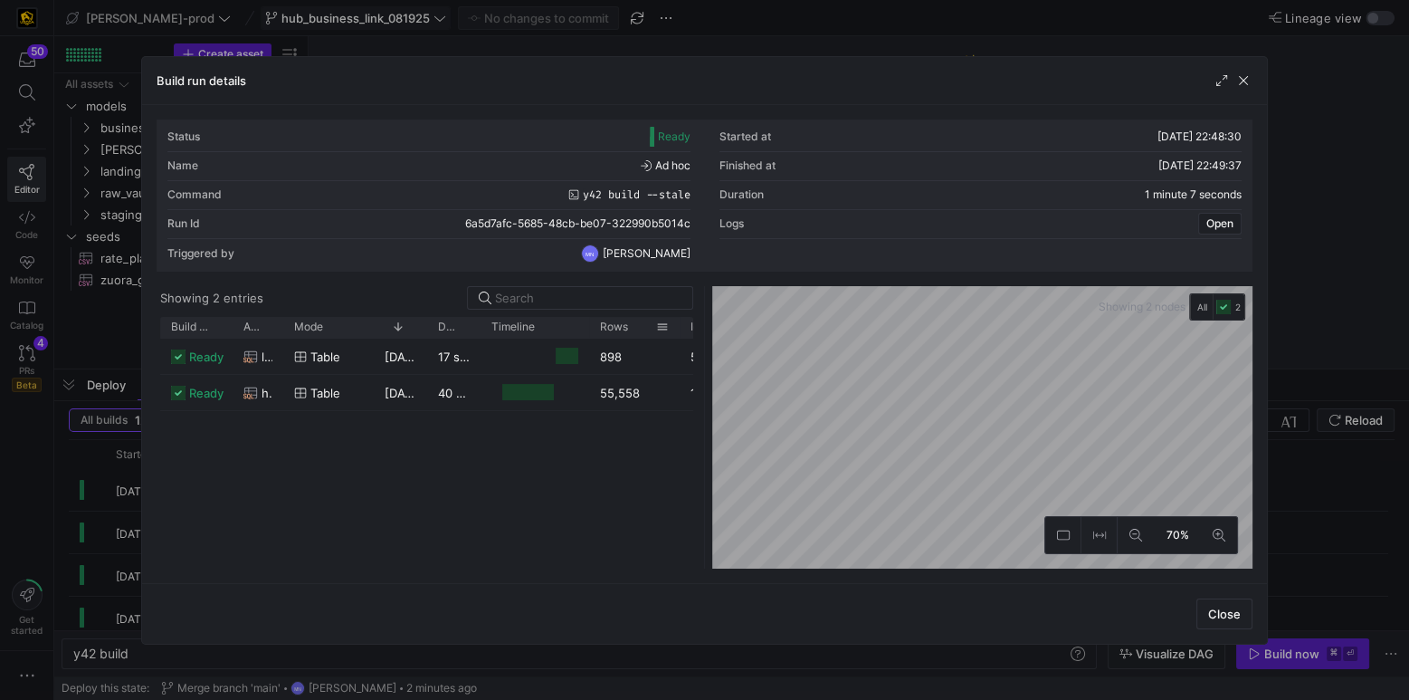
drag, startPoint x: 680, startPoint y: 331, endPoint x: 651, endPoint y: 377, distance: 55.0
click at [676, 332] on div at bounding box center [679, 327] width 7 height 21
click at [1233, 611] on span "Close" at bounding box center [1224, 613] width 33 height 14
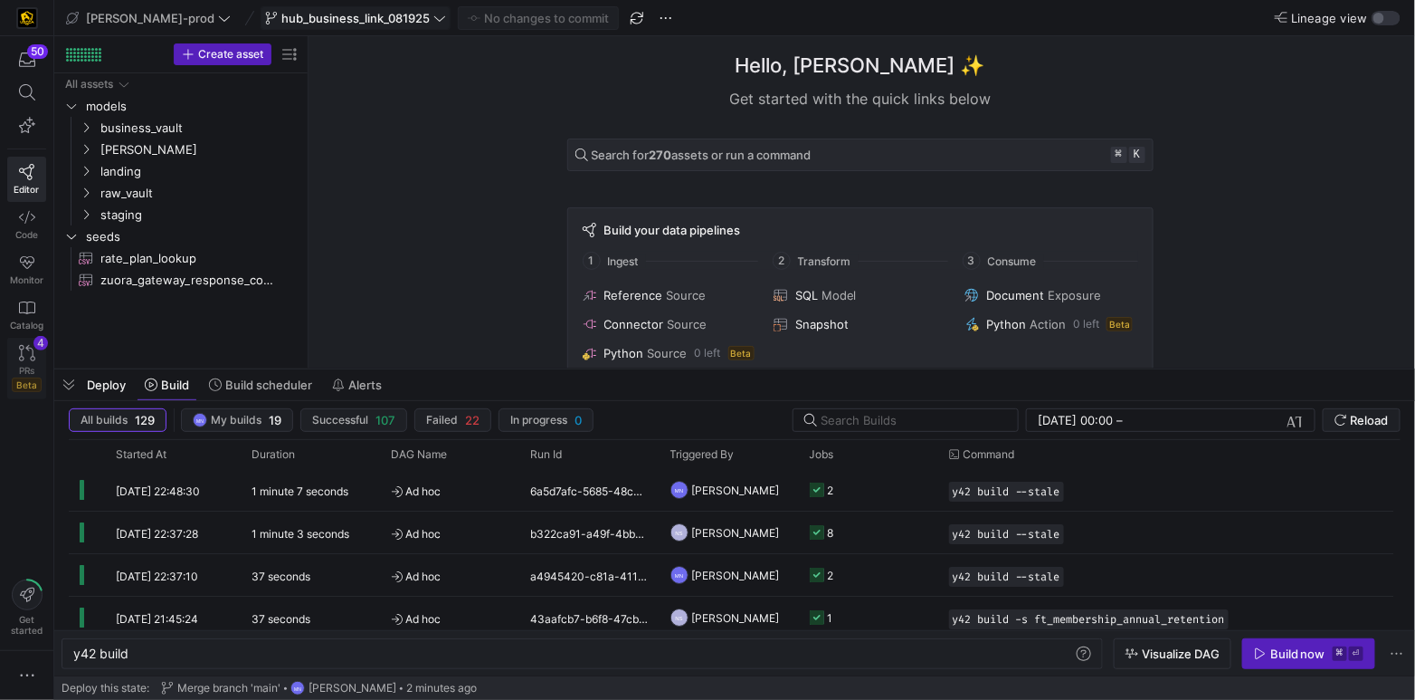
click at [21, 345] on icon at bounding box center [27, 353] width 16 height 16
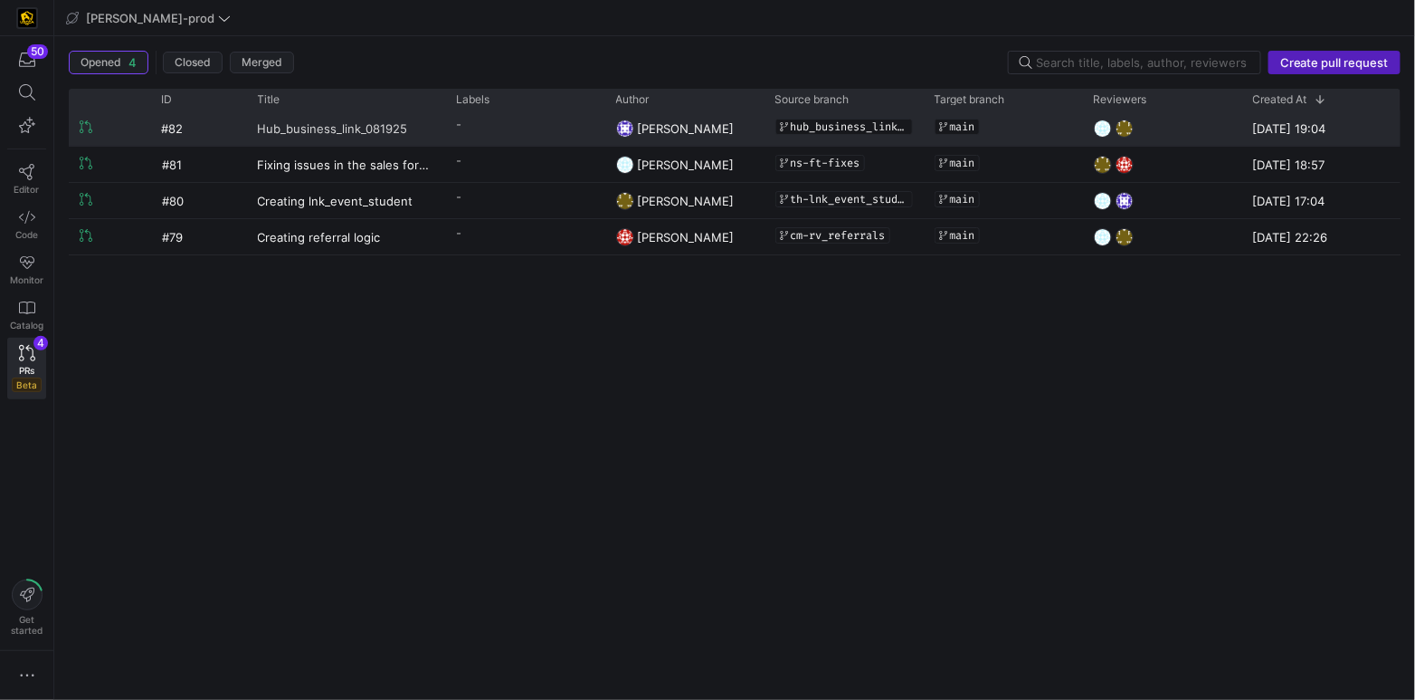
click at [338, 136] on span "Hub_business_link_081925" at bounding box center [333, 127] width 150 height 33
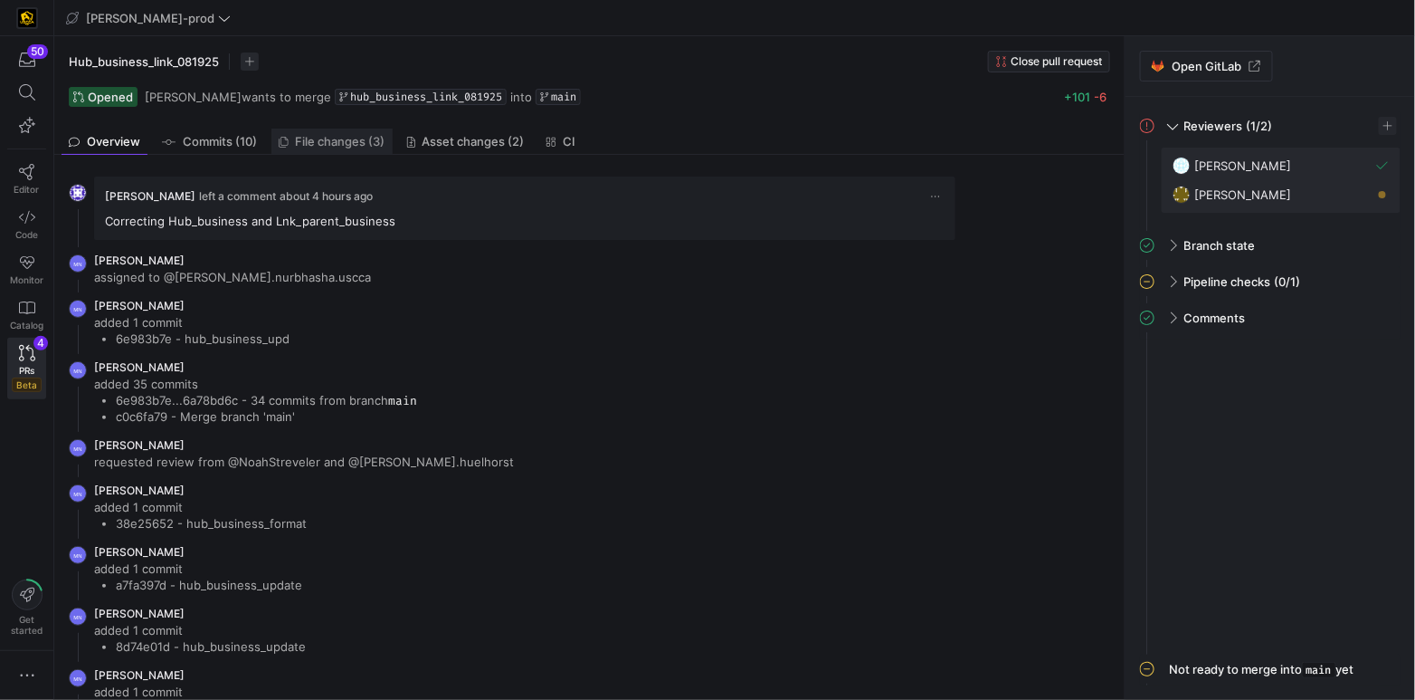
click at [342, 144] on span "File changes (3)" at bounding box center [341, 142] width 90 height 12
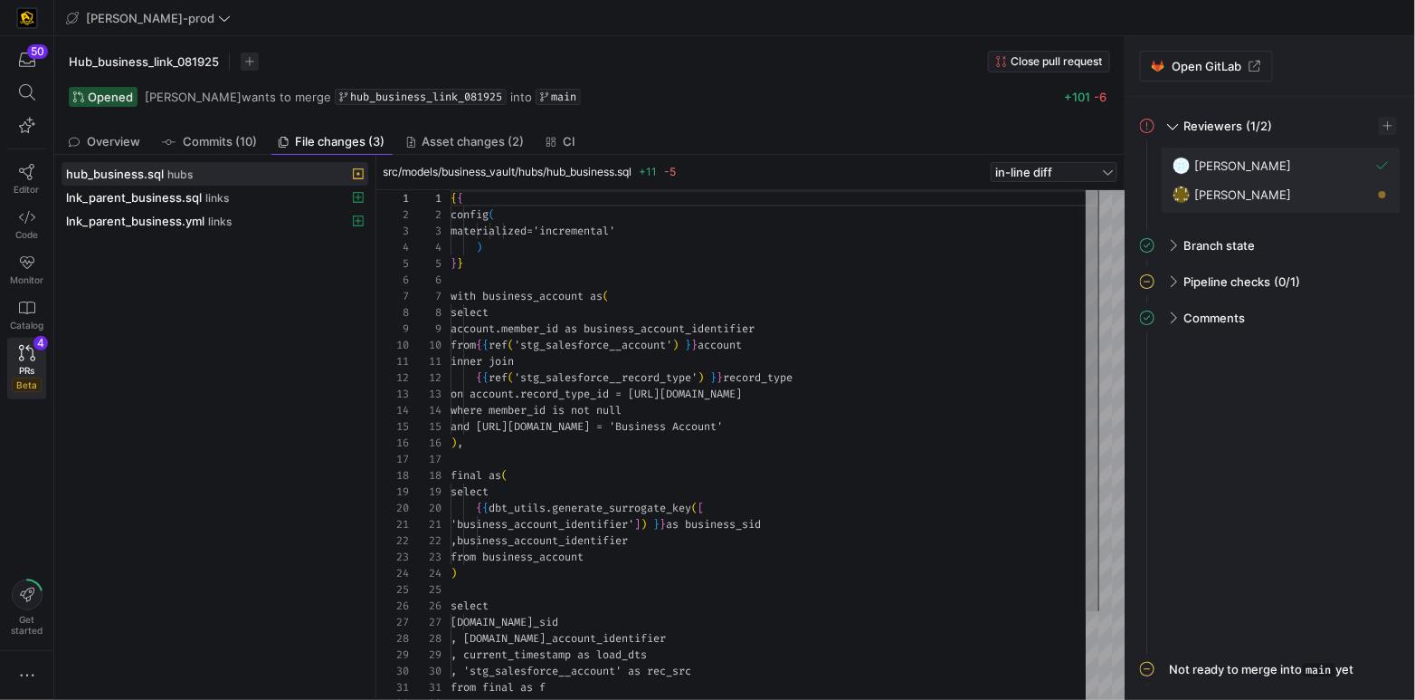
scroll to position [163, 0]
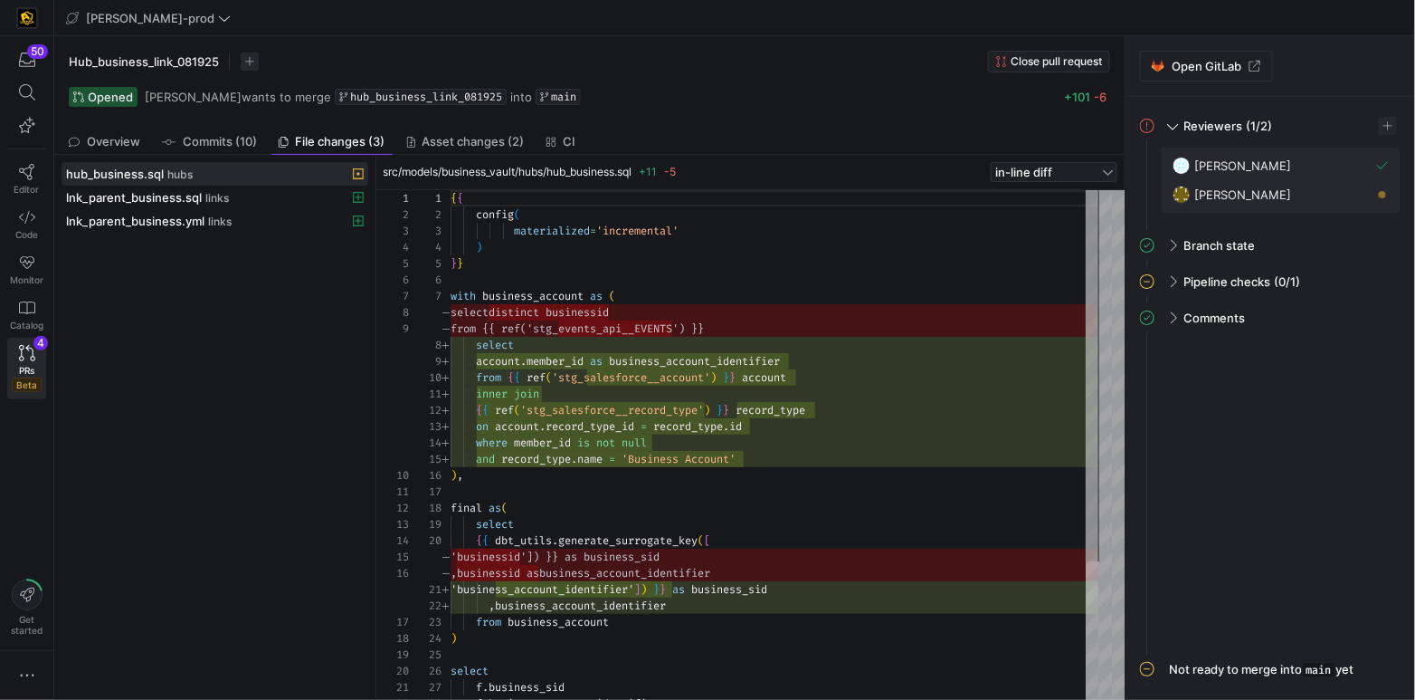
click at [527, 391] on div "{ { config ( materialized = 'incremental' ) } } with business_account as ( sele…" at bounding box center [775, 540] width 648 height 700
drag, startPoint x: 527, startPoint y: 391, endPoint x: 575, endPoint y: 400, distance: 48.8
click at [527, 391] on div "{ { config ( materialized = 'incremental' ) } } with business_account as ( sele…" at bounding box center [775, 540] width 648 height 700
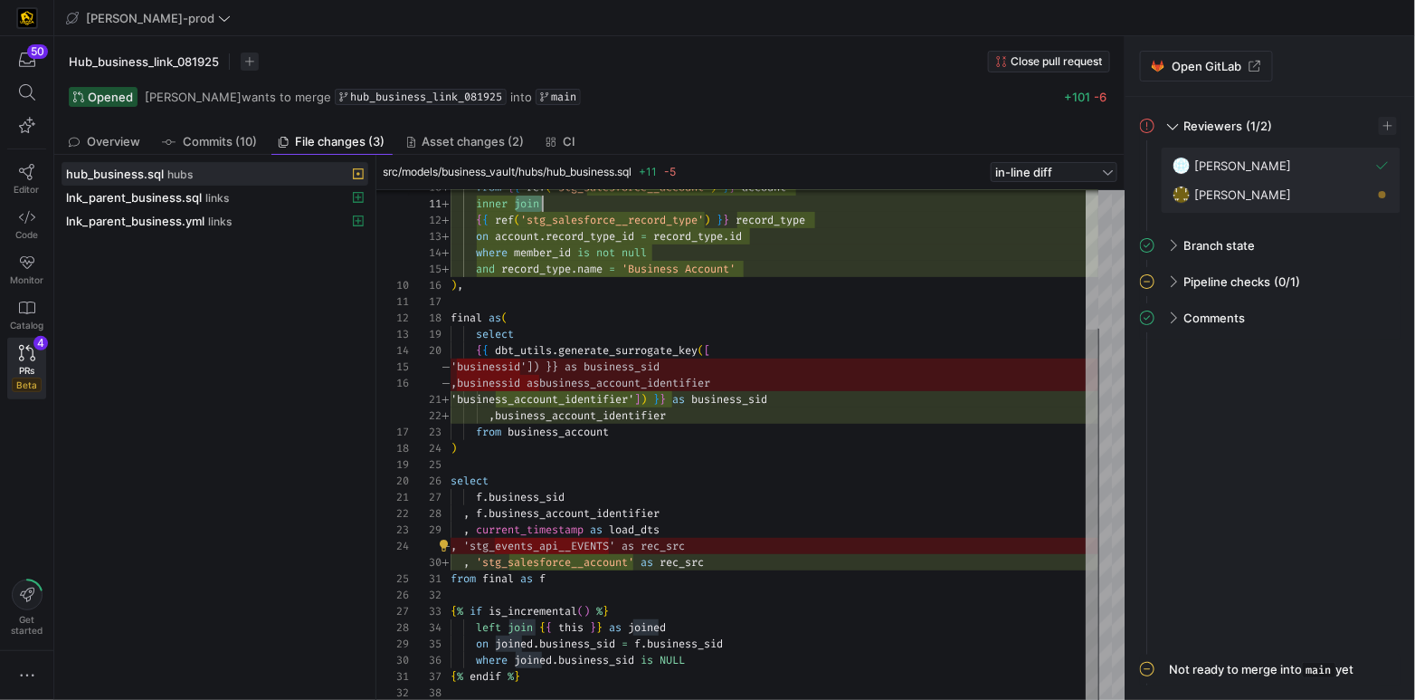
click at [584, 544] on div "from { { ref ( 'stg_salesforce__account' ) } } account inner join { { ref ( 'st…" at bounding box center [775, 350] width 648 height 700
drag, startPoint x: 584, startPoint y: 544, endPoint x: 611, endPoint y: 568, distance: 36.5
click at [584, 544] on div "from { { ref ( 'stg_salesforce__account' ) } } account inner join { { ref ( 'st…" at bounding box center [775, 350] width 648 height 700
click at [616, 563] on div "from { { ref ( 'stg_salesforce__account' ) } } account inner join { { ref ( 'st…" at bounding box center [775, 350] width 648 height 700
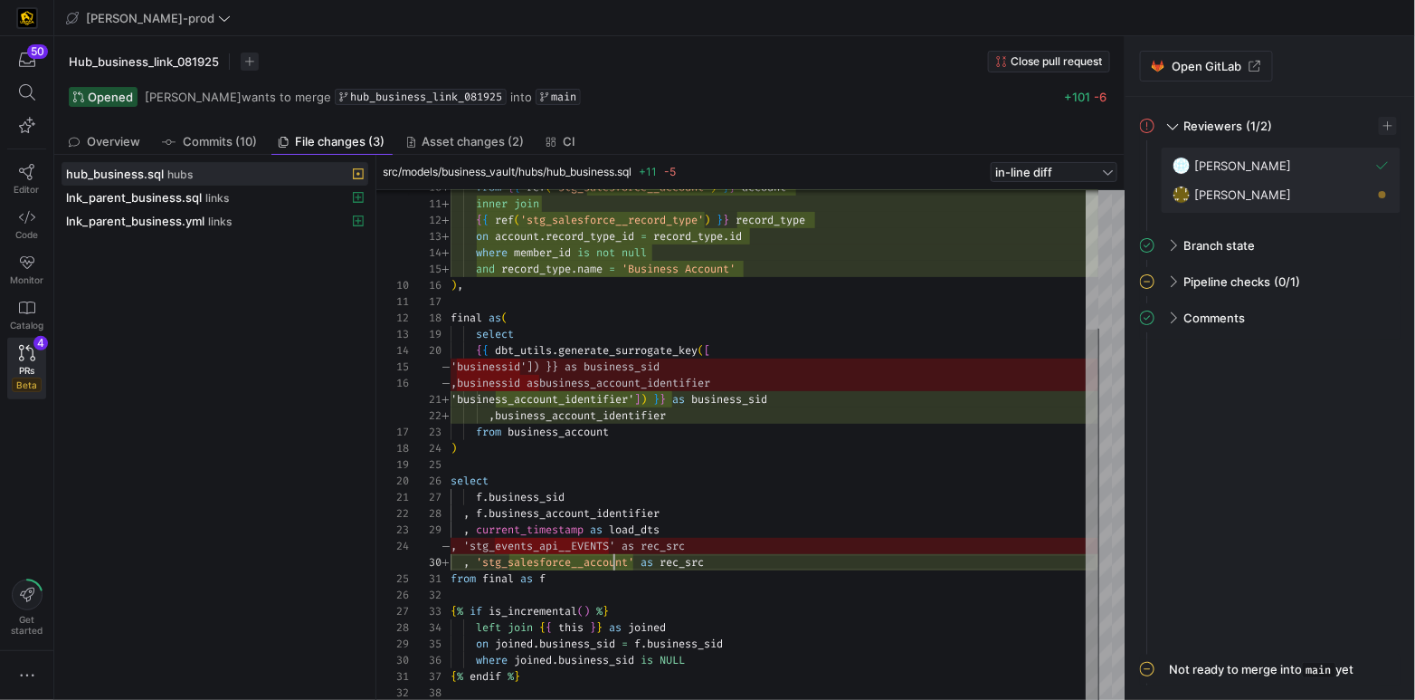
drag, startPoint x: 616, startPoint y: 563, endPoint x: 649, endPoint y: 566, distance: 32.7
click at [616, 563] on span "'stg_salesforce__account'" at bounding box center [555, 562] width 158 height 14
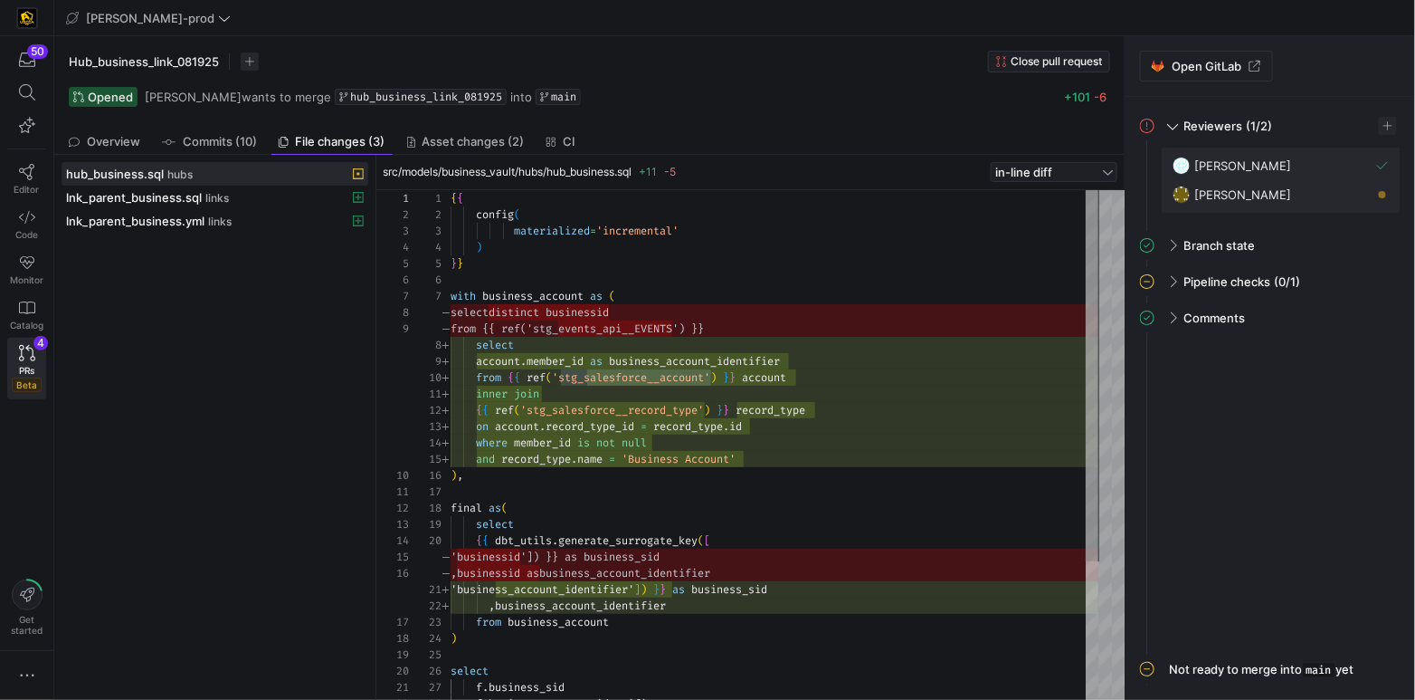
type textarea "{{ config( materialized='incremental' ) }} with business_account as ( select ac…"
click at [633, 233] on div "from { { ref ( 'stg_salesforce__account' ) } } account inner join { { ref ( 'st…" at bounding box center [775, 540] width 648 height 700
click at [633, 232] on div "from { { ref ( 'stg_salesforce__account' ) } } account inner join { { ref ( 'st…" at bounding box center [775, 540] width 648 height 700
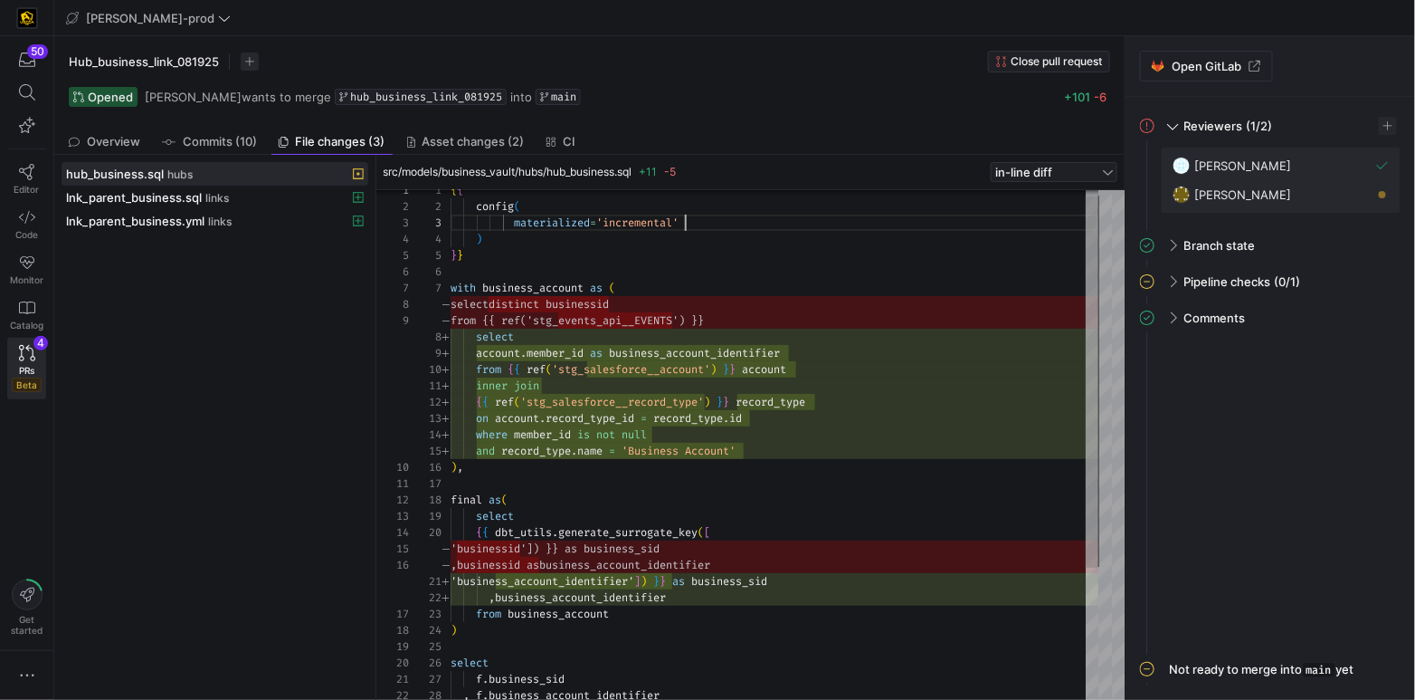
scroll to position [32, 234]
click at [749, 227] on div "from { { ref ( 'stg_salesforce__account' ) } } account inner join { { ref ( 'st…" at bounding box center [775, 532] width 648 height 700
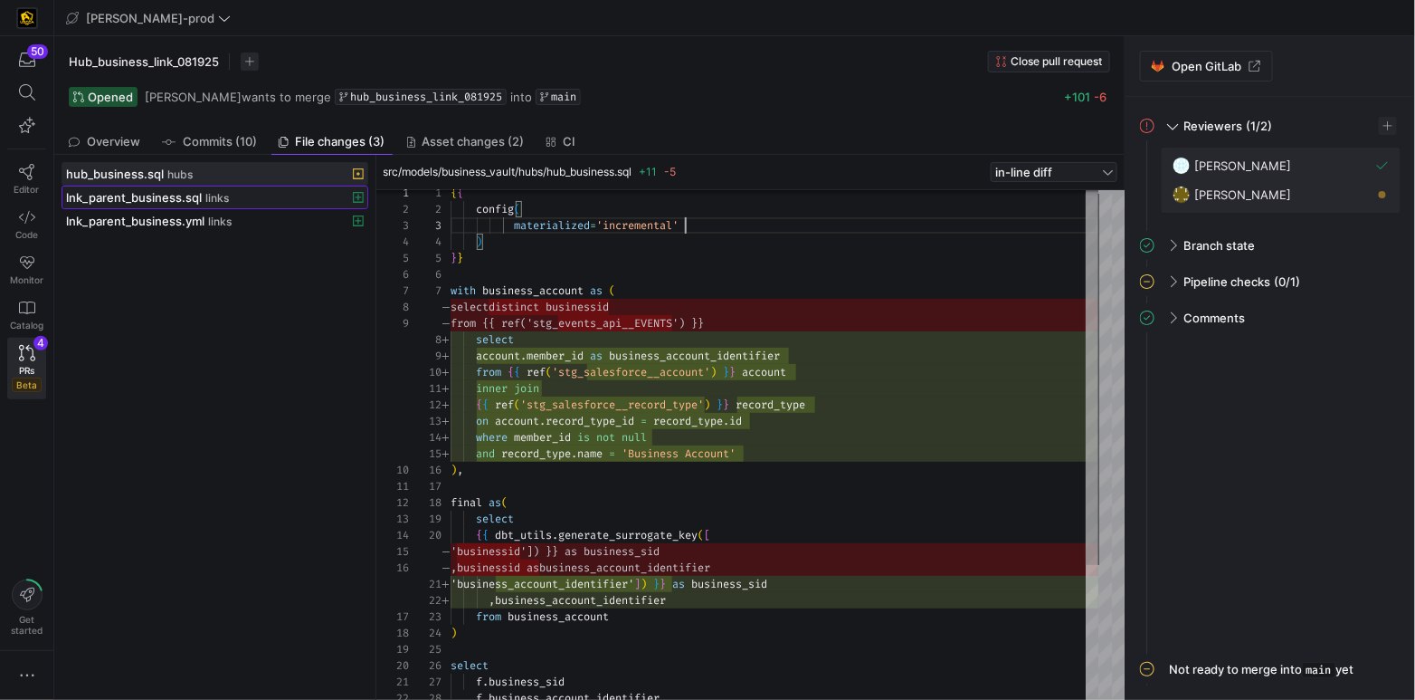
click at [191, 200] on span "lnk_parent_business.sql" at bounding box center [134, 197] width 136 height 14
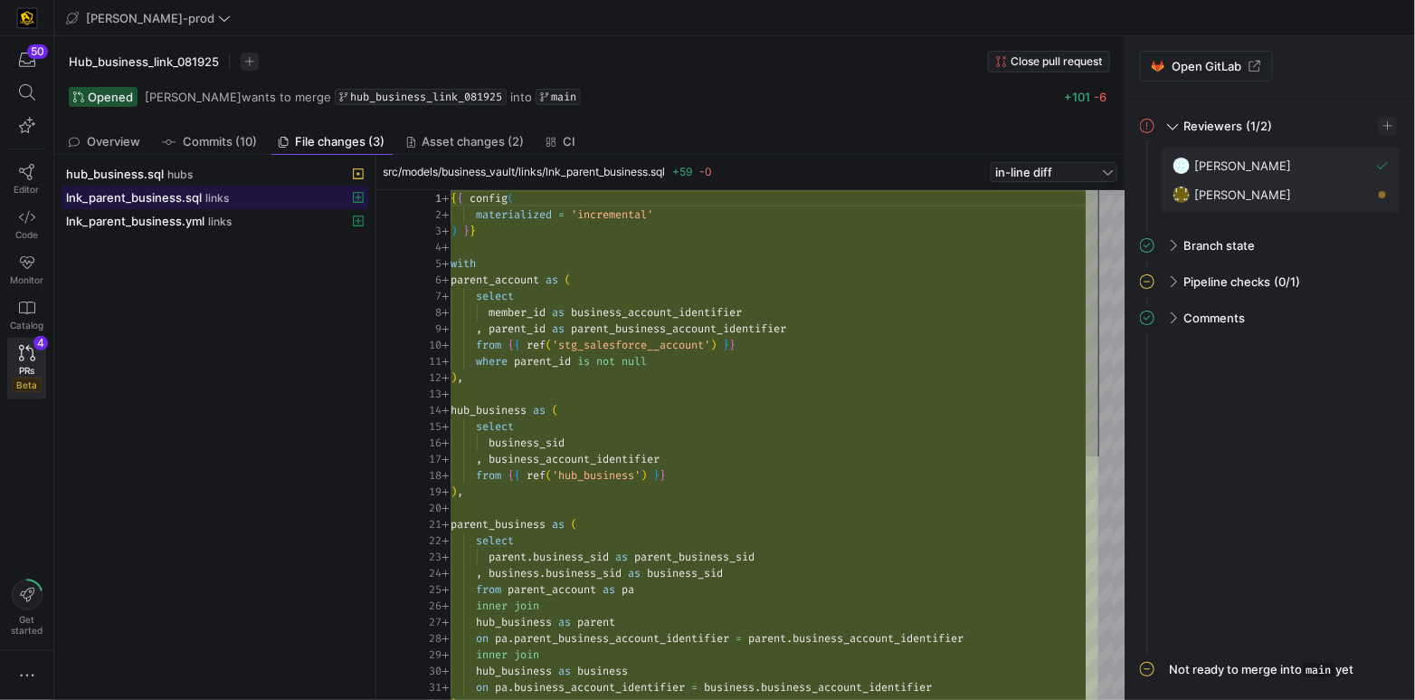
scroll to position [163, 0]
click at [913, 354] on div "{ { config ( materialized = 'incremental' ) } } with parent_account as ( select…" at bounding box center [775, 678] width 648 height 977
click at [512, 312] on div "{ { config ( materialized = 'incremental' ) } } with parent_account as ( select…" at bounding box center [775, 678] width 648 height 977
click at [512, 312] on span "member_id" at bounding box center [517, 312] width 57 height 14
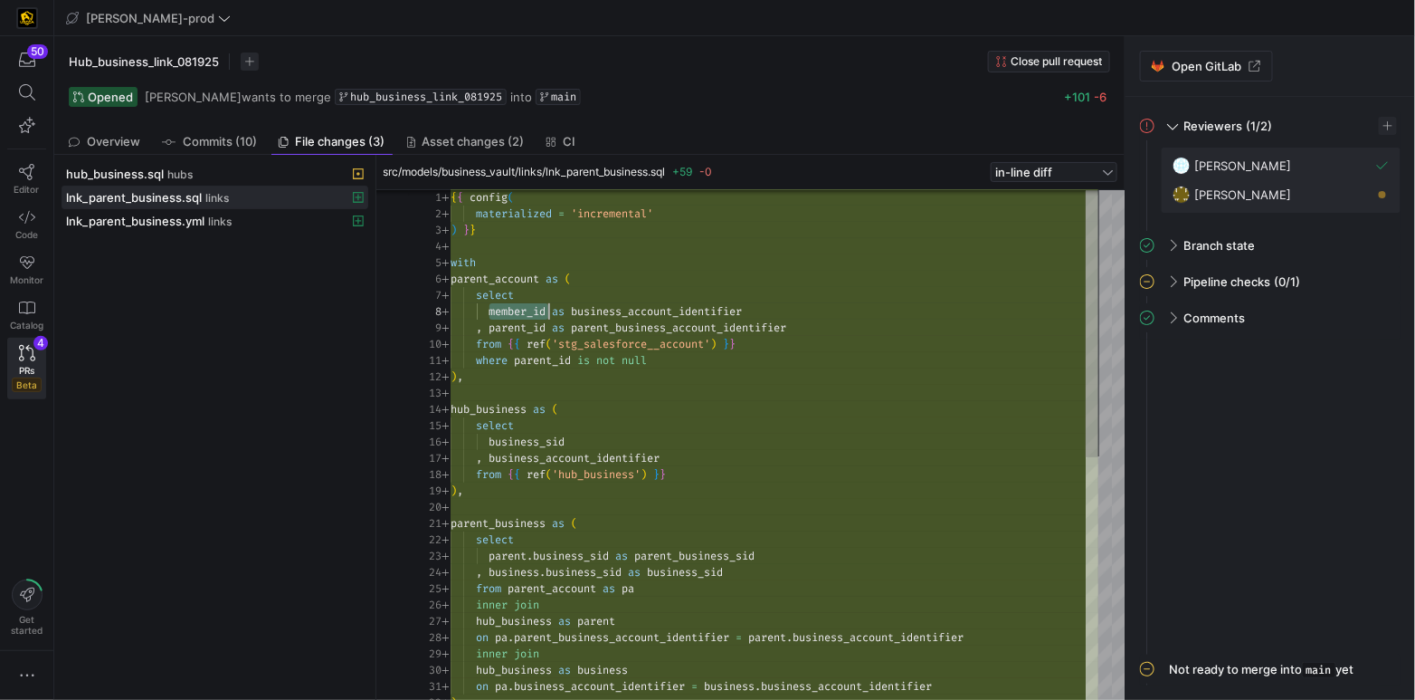
click at [527, 324] on div "{ { config ( materialized = 'incremental' ) } } with parent_account as ( select…" at bounding box center [775, 677] width 648 height 977
click at [650, 334] on div "{ { config ( materialized = 'incremental' ) } } with parent_account as ( select…" at bounding box center [775, 677] width 648 height 977
drag, startPoint x: 650, startPoint y: 334, endPoint x: 676, endPoint y: 344, distance: 28.1
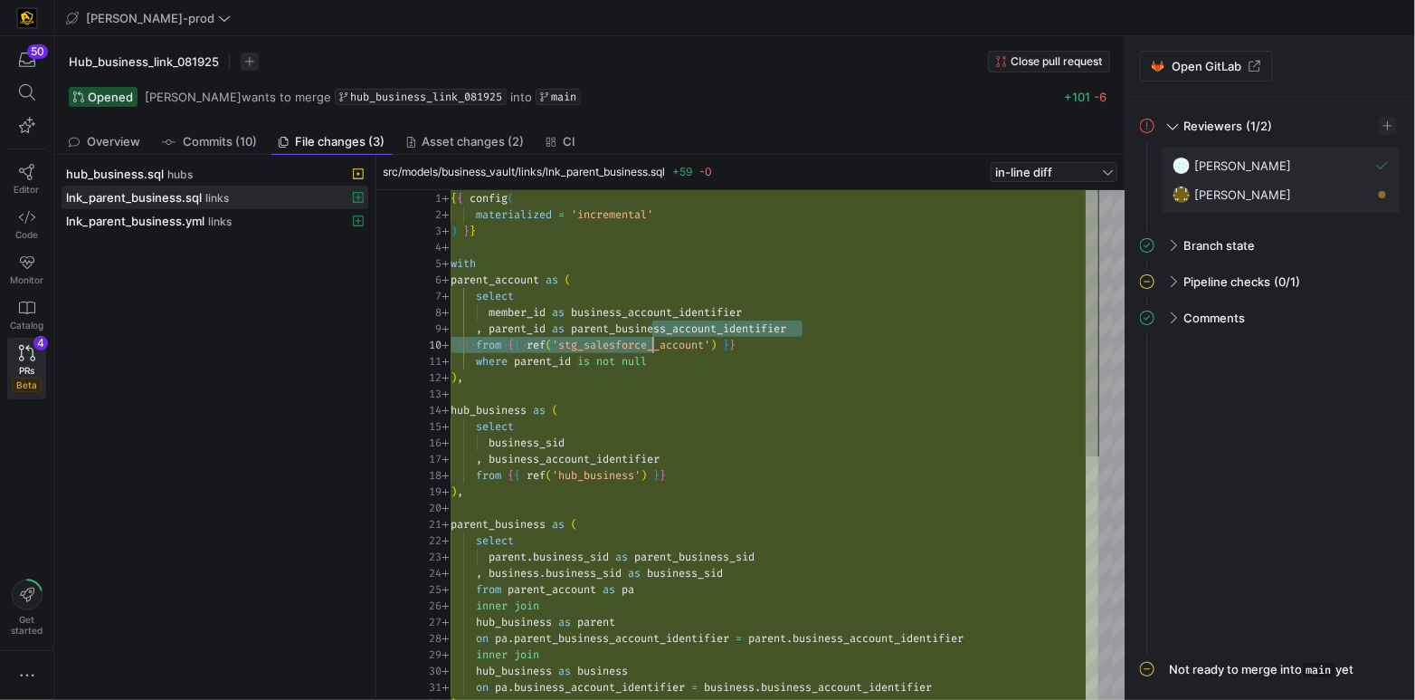
click at [650, 334] on div "{ { config ( materialized = 'incremental' ) } } with parent_account as ( select…" at bounding box center [775, 678] width 648 height 977
click at [692, 340] on div "{ { config ( materialized = 'incremental' ) } } with parent_account as ( select…" at bounding box center [775, 676] width 648 height 977
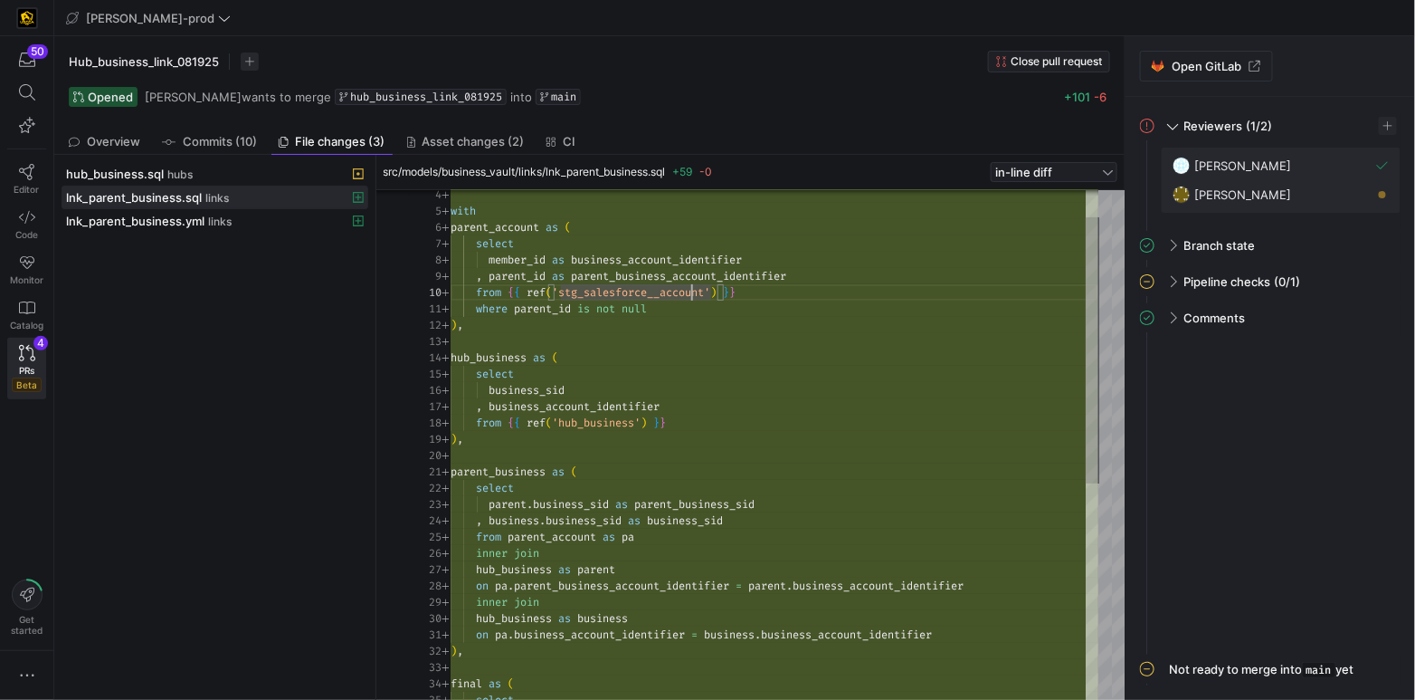
drag, startPoint x: 543, startPoint y: 309, endPoint x: 585, endPoint y: 311, distance: 41.7
click at [542, 309] on div "with parent_account as ( select member_id as business_account_identifier , pare…" at bounding box center [775, 626] width 648 height 977
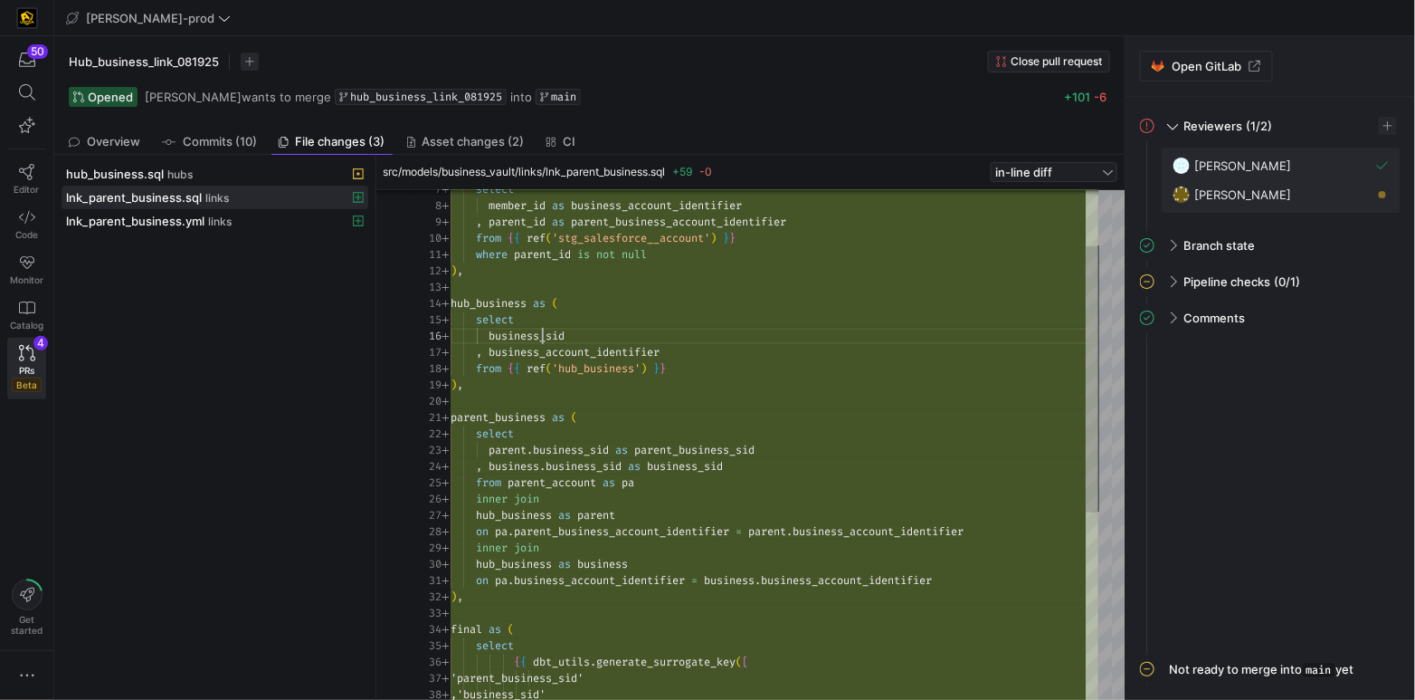
click at [542, 336] on div "select member_id as business_account_identifier , parent_id as parent_business_…" at bounding box center [775, 571] width 648 height 977
click at [589, 350] on div "select member_id as business_account_identifier , parent_id as parent_business_…" at bounding box center [775, 571] width 648 height 977
drag, startPoint x: 589, startPoint y: 350, endPoint x: 685, endPoint y: 360, distance: 96.4
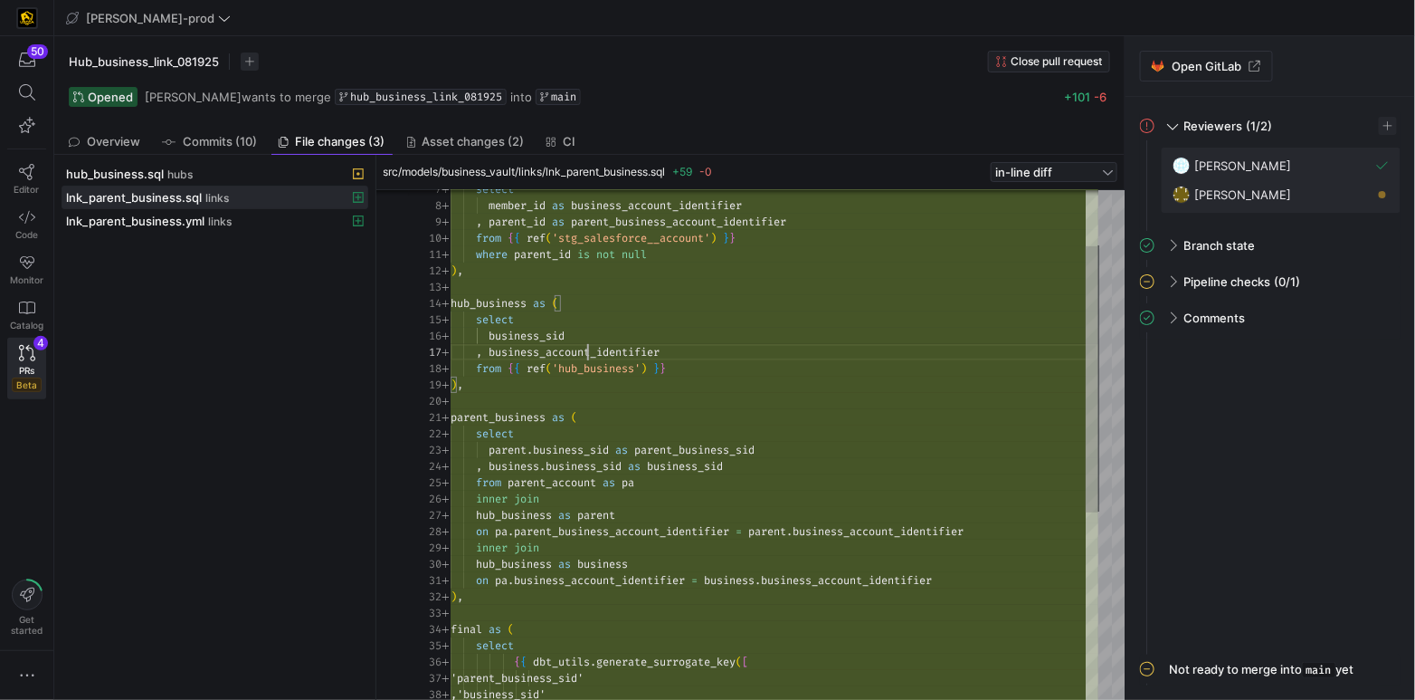
click at [589, 350] on div "select member_id as business_account_identifier , parent_id as parent_business_…" at bounding box center [775, 571] width 648 height 977
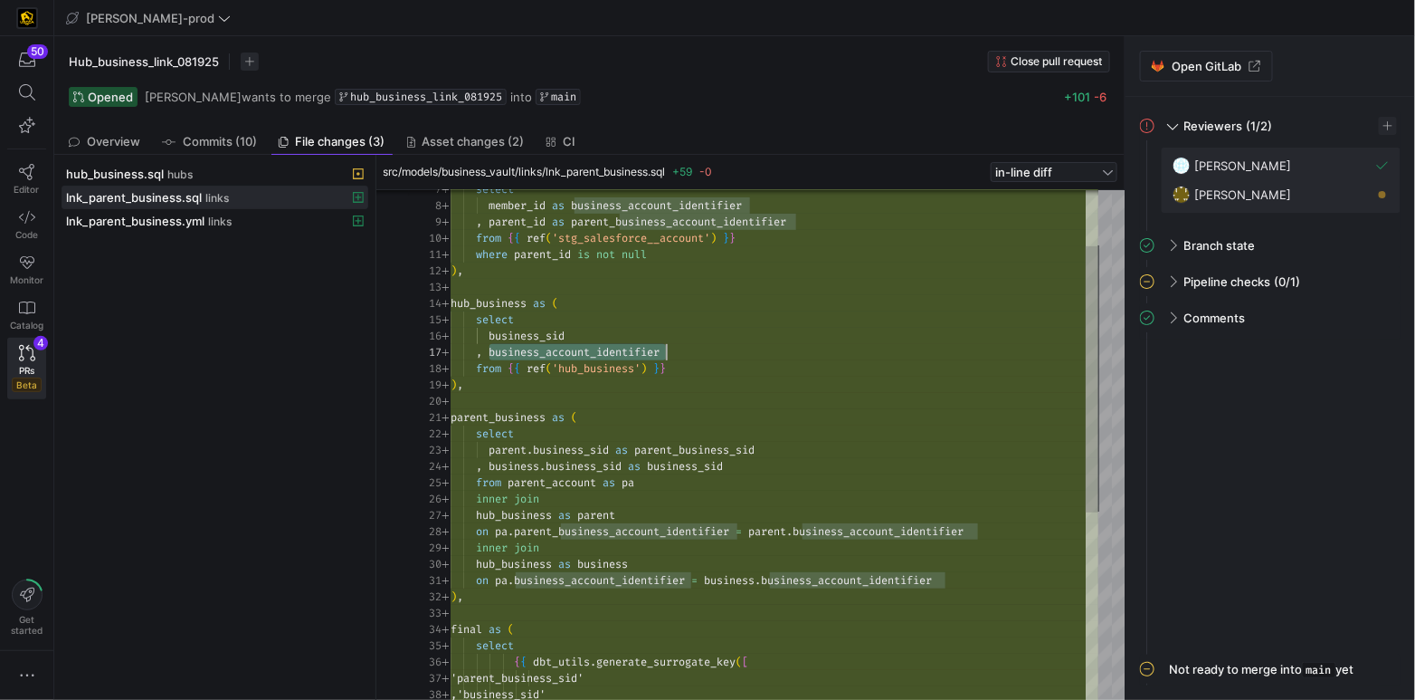
click at [560, 329] on div "select member_id as business_account_identifier , parent_id as parent_business_…" at bounding box center [775, 571] width 648 height 977
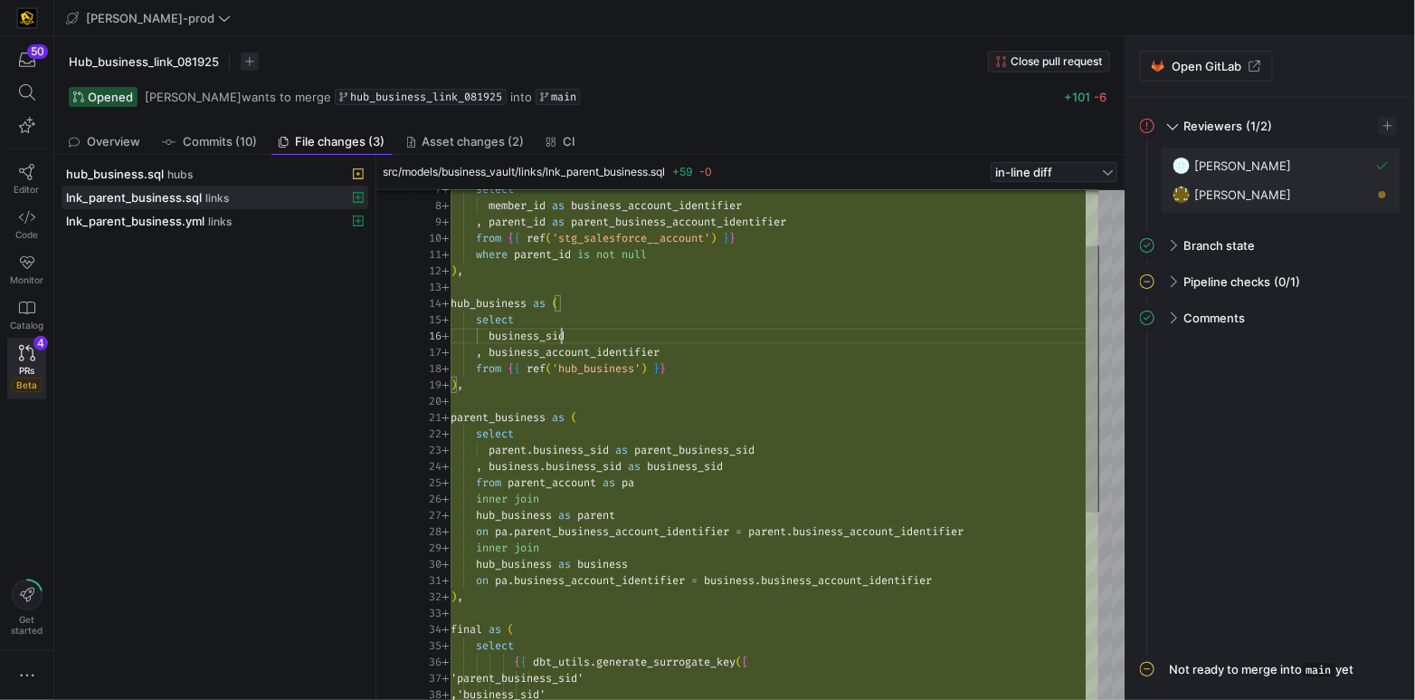
drag, startPoint x: 560, startPoint y: 329, endPoint x: 603, endPoint y: 355, distance: 49.5
click at [623, 354] on div "select member_id as business_account_identifier , parent_id as parent_business_…" at bounding box center [775, 571] width 648 height 977
drag, startPoint x: 623, startPoint y: 354, endPoint x: 687, endPoint y: 362, distance: 63.9
click at [623, 354] on div "select member_id as business_account_identifier , parent_id as parent_business_…" at bounding box center [775, 571] width 648 height 977
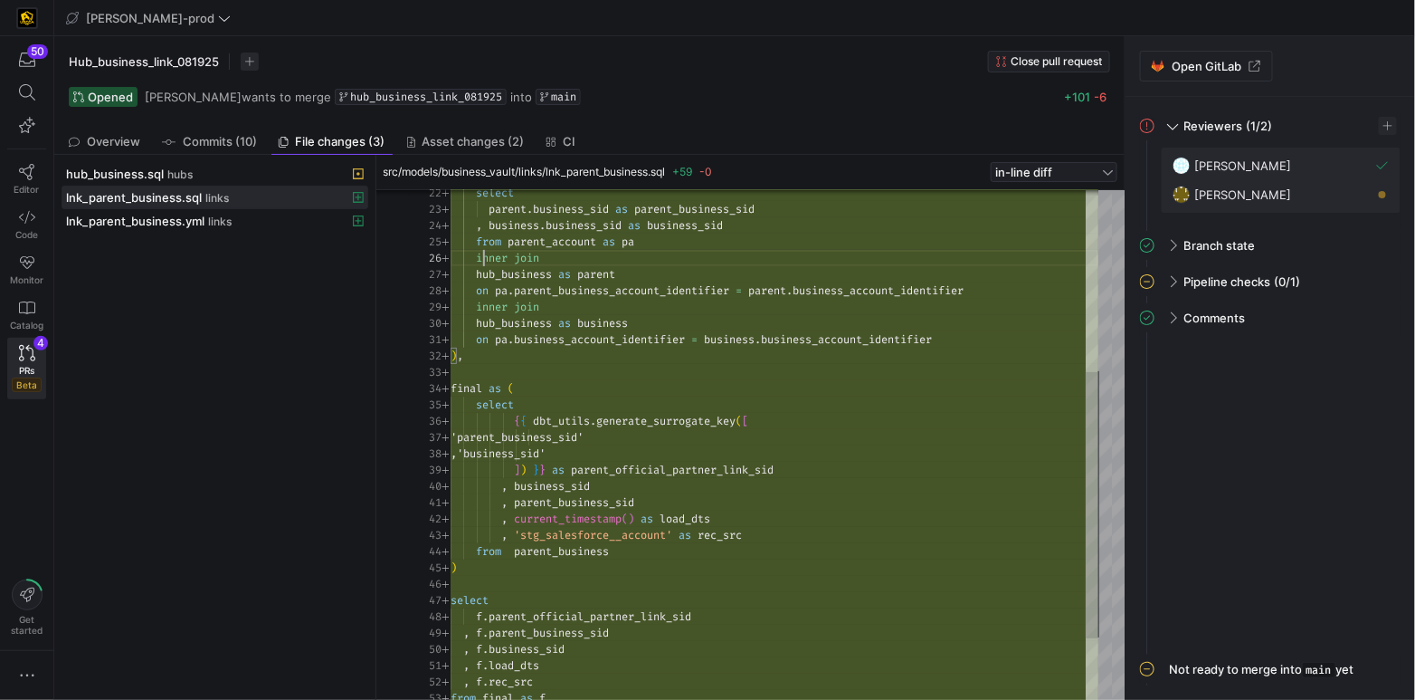
scroll to position [81, 59]
click at [483, 257] on div ", business . business_sid as business_sid from parent_account as pa inner join …" at bounding box center [775, 331] width 648 height 977
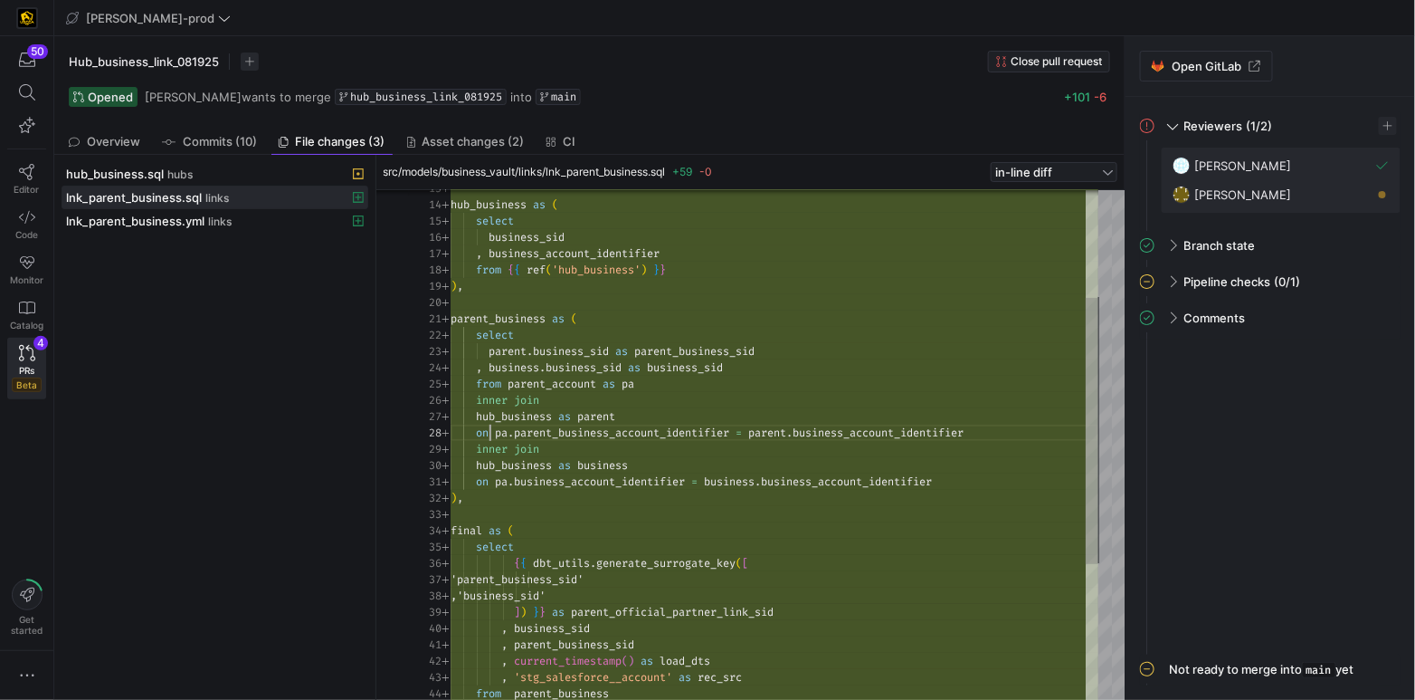
scroll to position [113, 39]
click at [490, 434] on div "on pa . parent_business_account_identifier = parent . business_account_identifi…" at bounding box center [775, 473] width 648 height 977
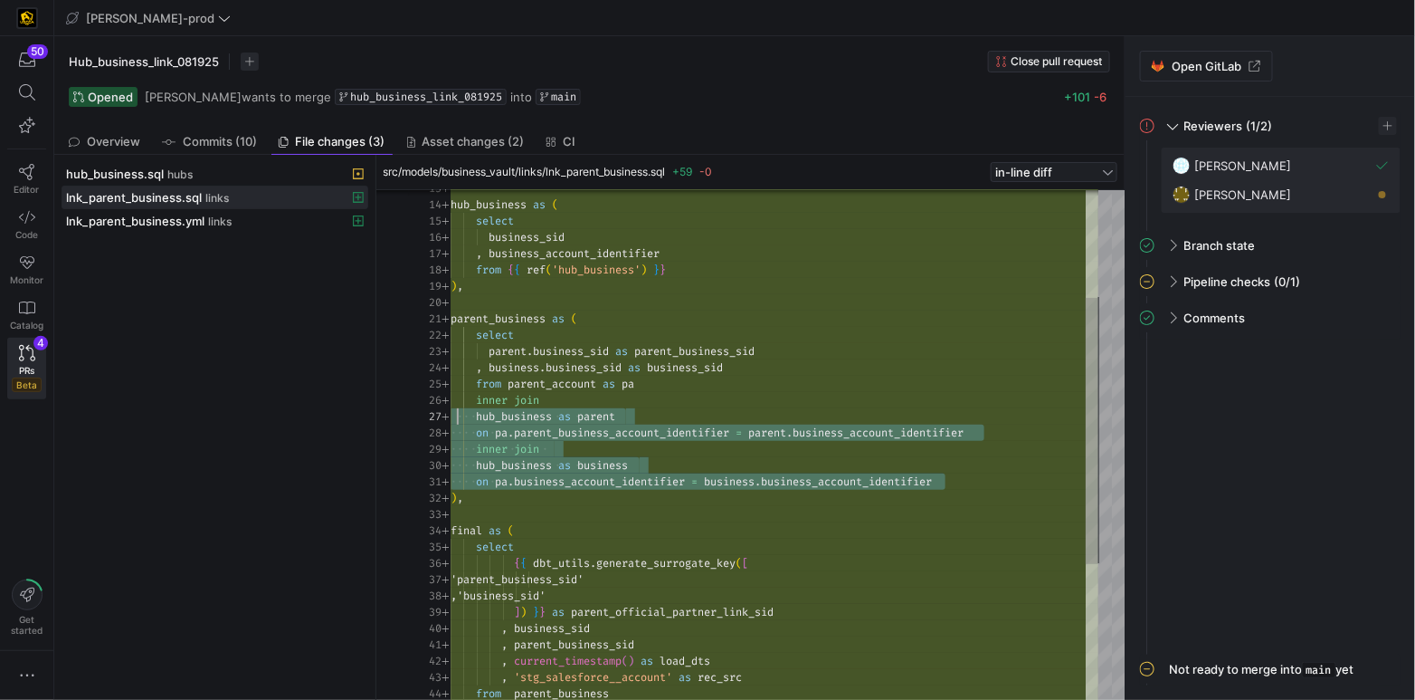
drag, startPoint x: 902, startPoint y: 482, endPoint x: 576, endPoint y: 421, distance: 332.4
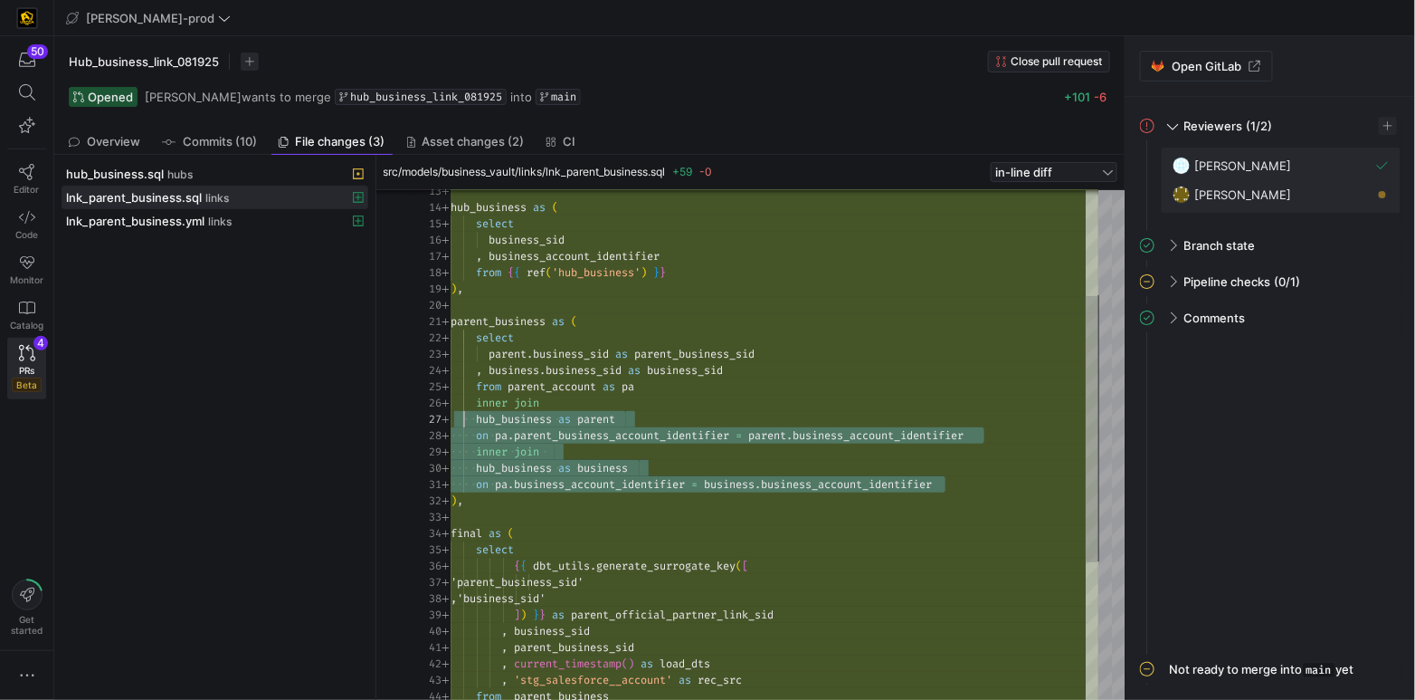
scroll to position [98, 168]
click at [668, 418] on div "hub_business as parent" at bounding box center [775, 419] width 648 height 16
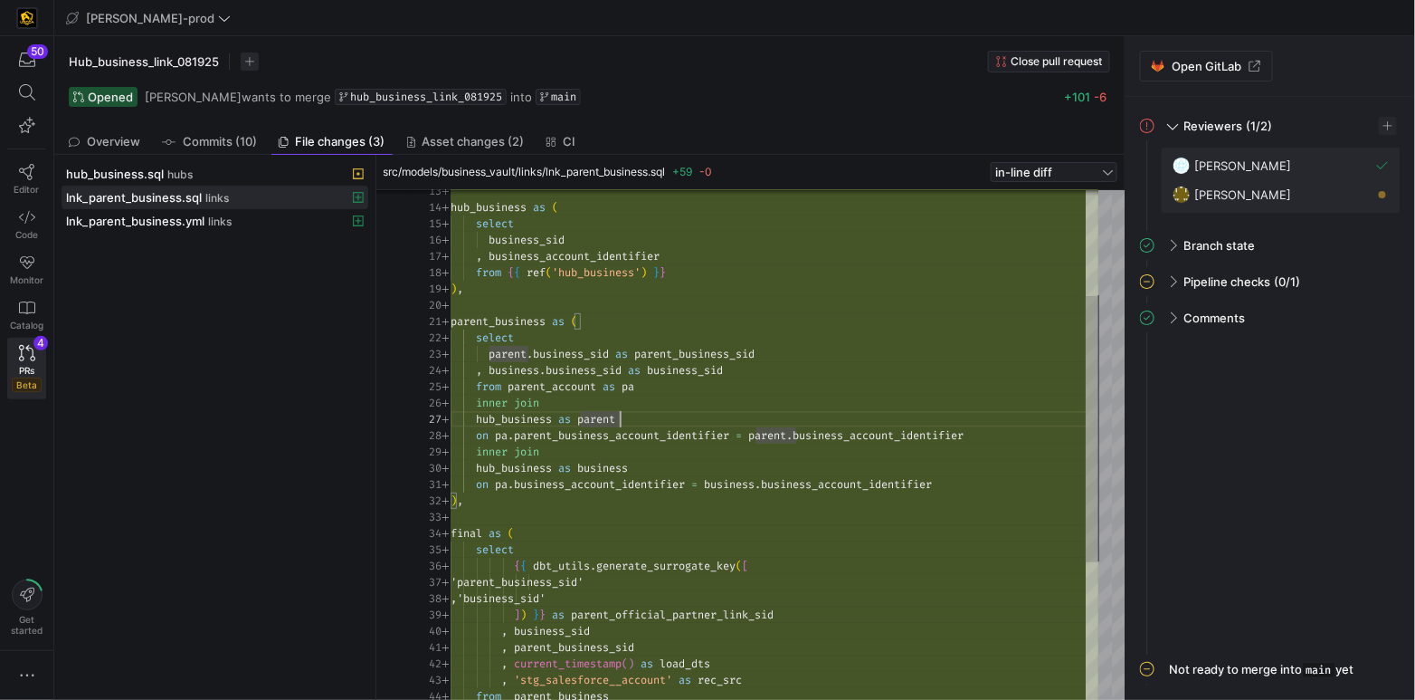
click at [602, 418] on span "parent" at bounding box center [596, 419] width 38 height 14
click at [603, 418] on span "parent" at bounding box center [596, 419] width 38 height 14
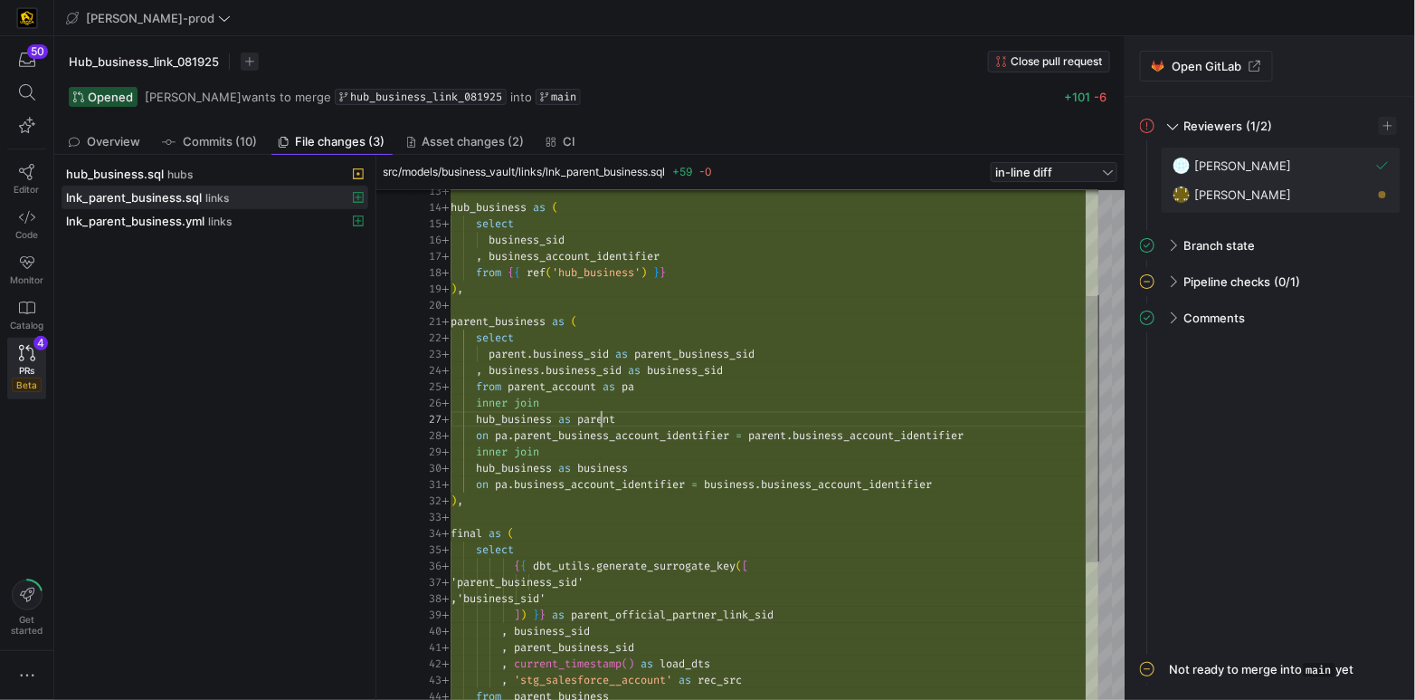
click at [604, 418] on span "parent" at bounding box center [596, 419] width 38 height 14
drag, startPoint x: 478, startPoint y: 419, endPoint x: 552, endPoint y: 418, distance: 74.2
click at [552, 418] on div "on pa . parent_business_account_identifier = parent . business_account_identifi…" at bounding box center [775, 475] width 648 height 977
click at [611, 422] on div "on pa . parent_business_account_identifier = parent . business_account_identifi…" at bounding box center [775, 475] width 648 height 977
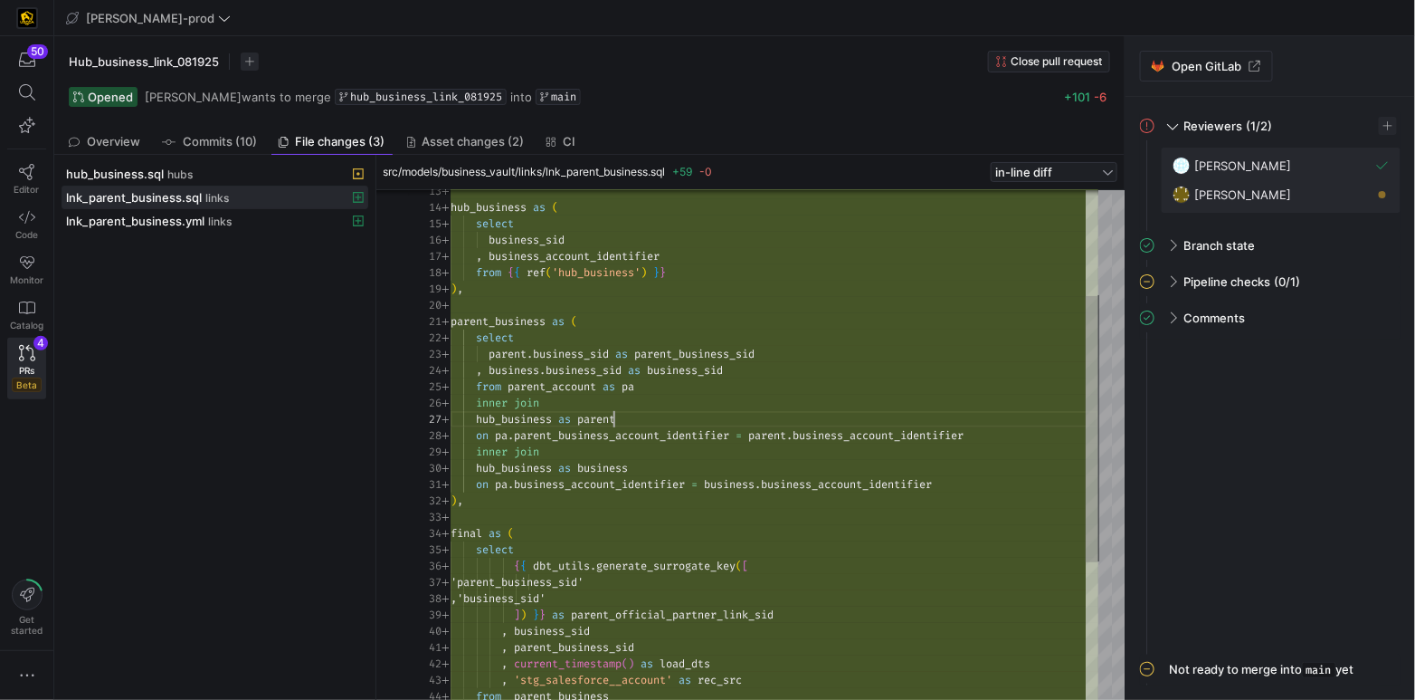
click at [611, 422] on div "on pa . parent_business_account_identifier = parent . business_account_identifi…" at bounding box center [775, 475] width 648 height 977
click at [526, 471] on div "on pa . parent_business_account_identifier = parent . business_account_identifi…" at bounding box center [775, 475] width 648 height 977
drag, startPoint x: 528, startPoint y: 471, endPoint x: 582, endPoint y: 471, distance: 53.4
click at [528, 471] on div at bounding box center [529, 468] width 2 height 16
click at [603, 469] on div "on pa . parent_business_account_identifier = parent . business_account_identifi…" at bounding box center [775, 475] width 648 height 977
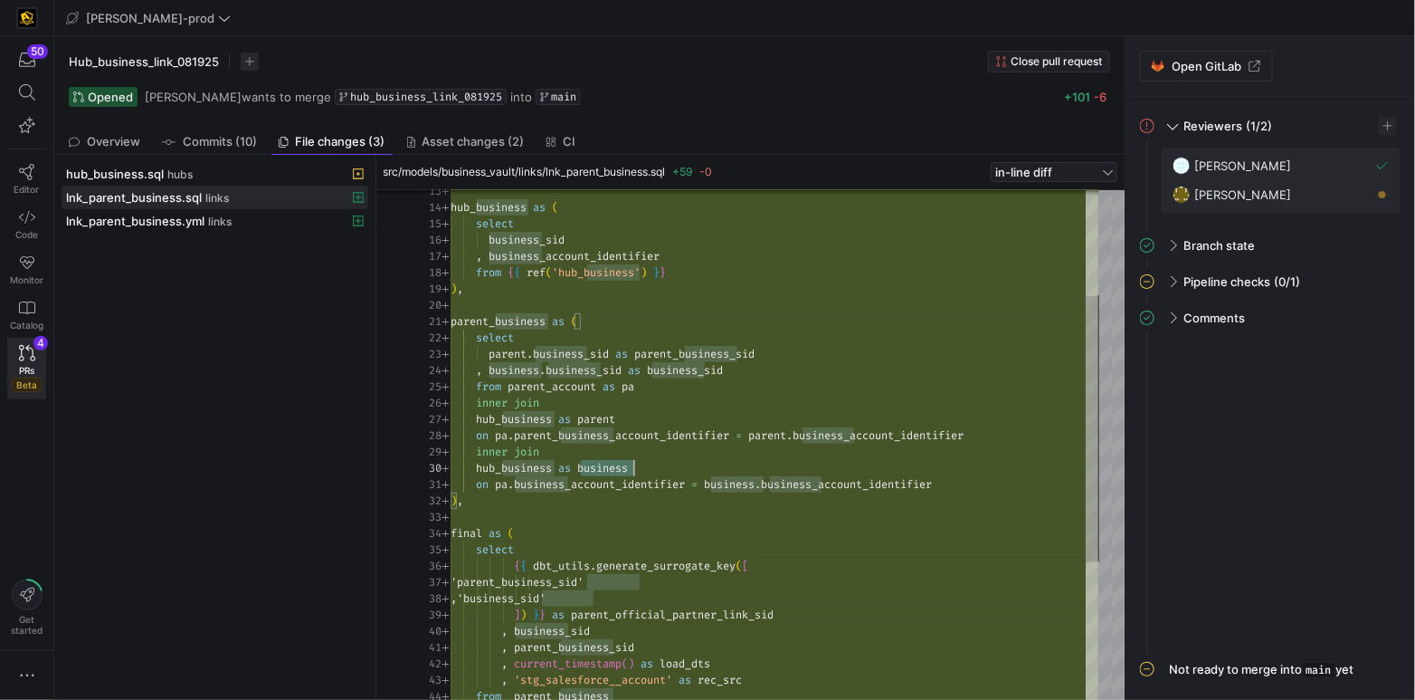
scroll to position [146, 182]
drag, startPoint x: 603, startPoint y: 469, endPoint x: 678, endPoint y: 471, distance: 75.2
click at [603, 469] on div "on pa . parent_business_account_identifier = parent . business_account_identifi…" at bounding box center [775, 475] width 648 height 977
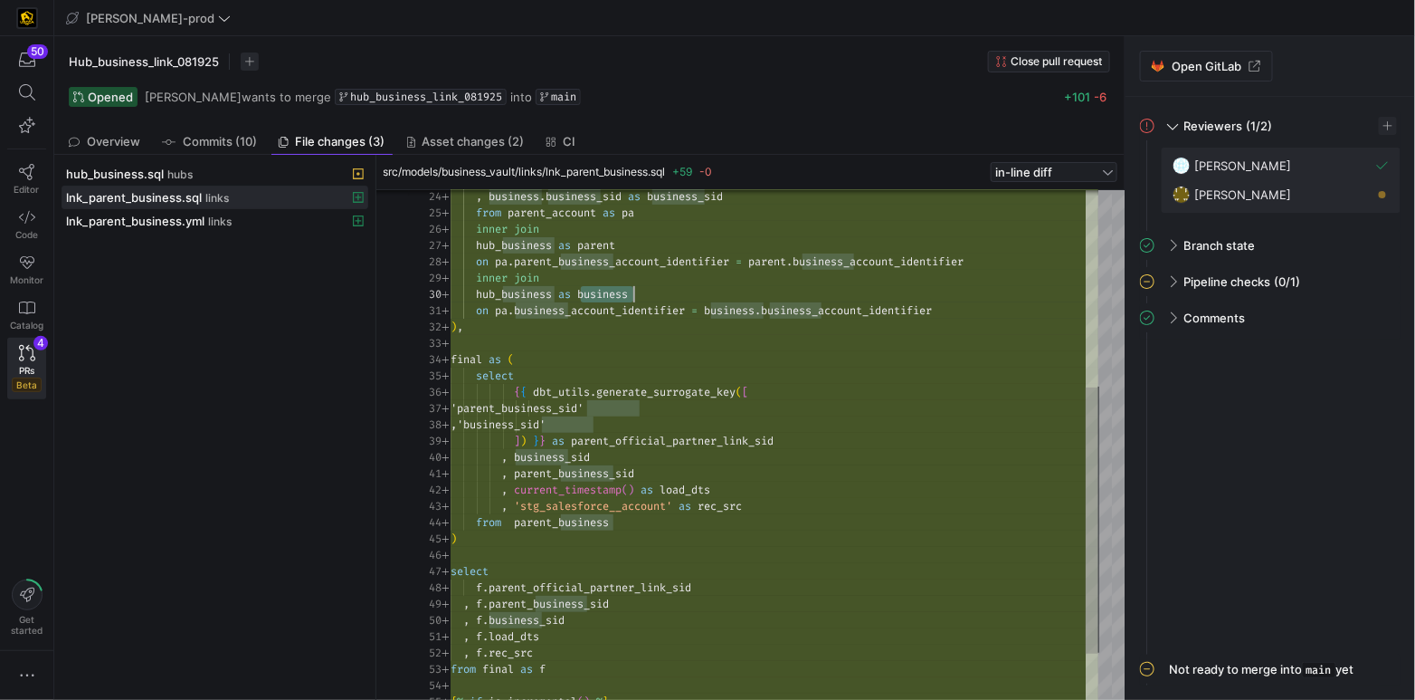
scroll to position [49, 163]
click at [916, 517] on div "on pa . parent_business_account_identifier = parent . business_account_identifi…" at bounding box center [775, 302] width 648 height 977
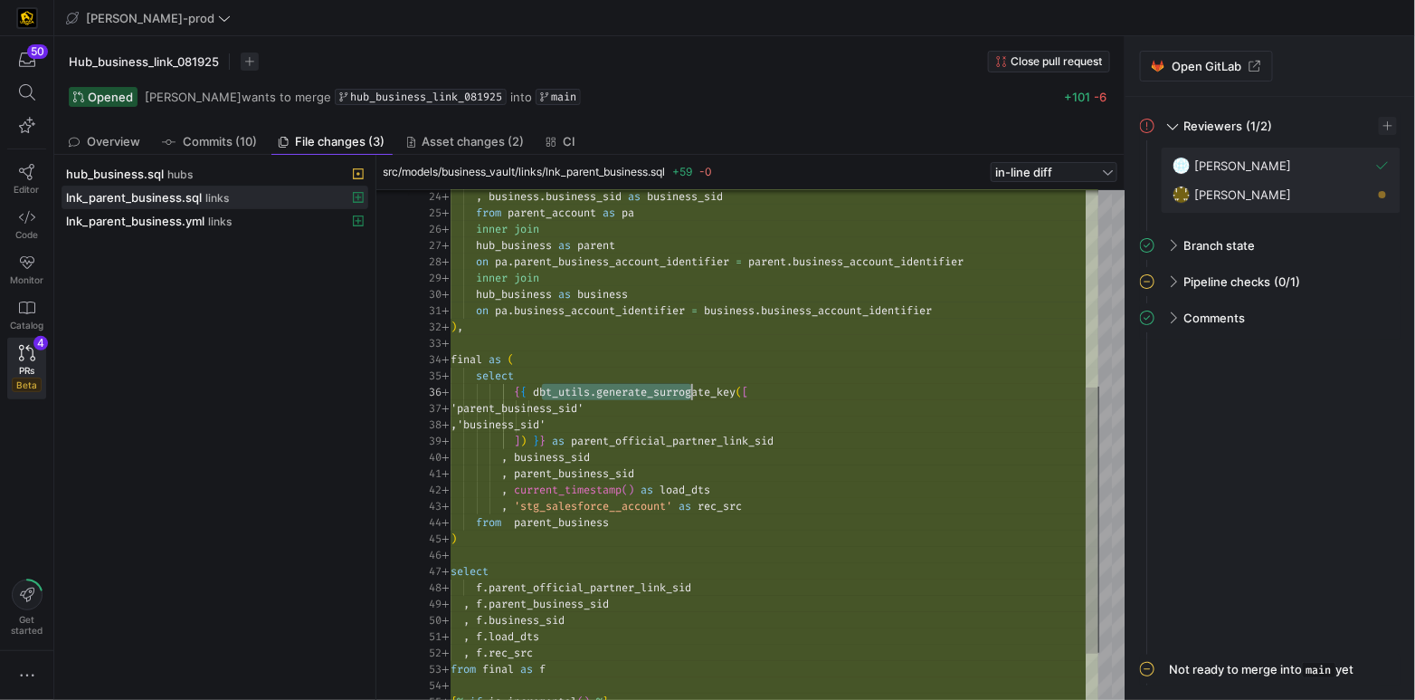
scroll to position [81, 176]
drag, startPoint x: 579, startPoint y: 397, endPoint x: 692, endPoint y: 418, distance: 115.0
click at [692, 418] on div "on pa . parent_business_account_identifier = parent . business_account_identifi…" at bounding box center [775, 302] width 648 height 977
drag, startPoint x: 806, startPoint y: 441, endPoint x: 576, endPoint y: 443, distance: 229.9
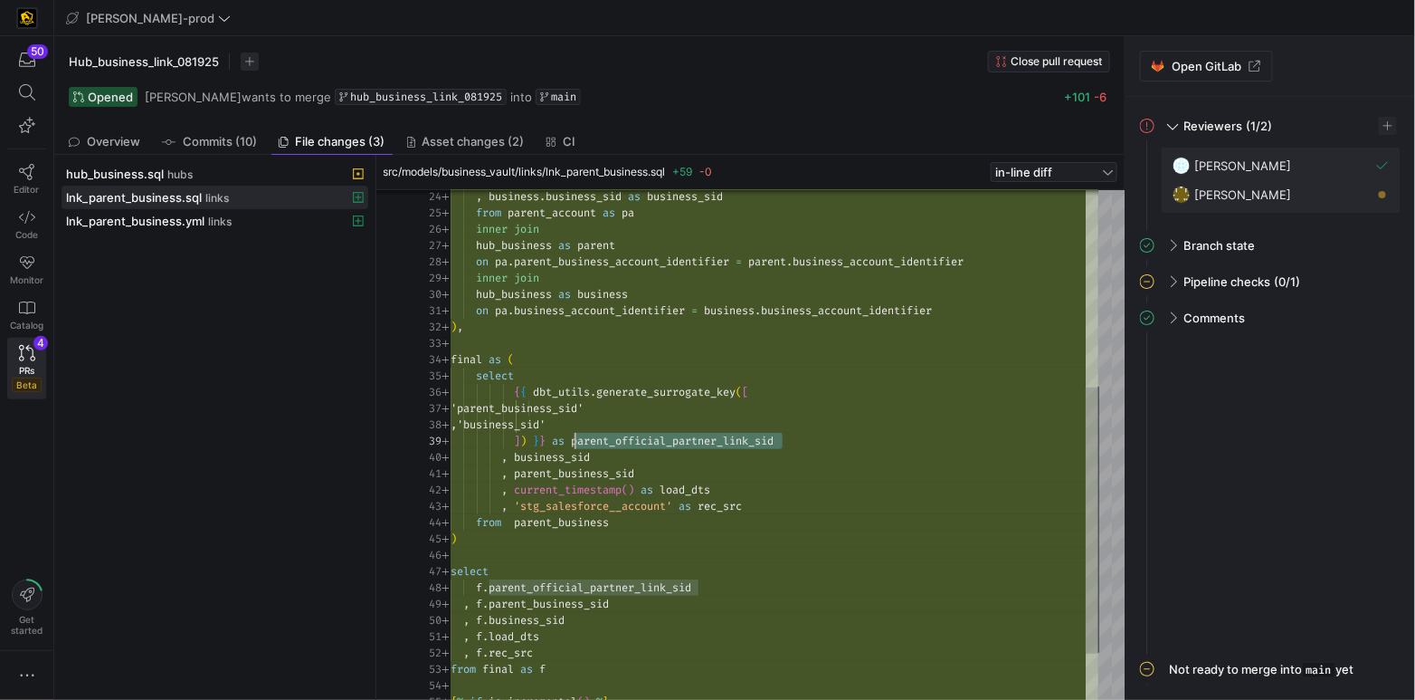
click at [576, 443] on div "on pa . parent_business_account_identifier = parent . business_account_identifi…" at bounding box center [775, 302] width 648 height 977
click at [556, 457] on div "on pa . parent_business_account_identifier = parent . business_account_identifi…" at bounding box center [775, 302] width 648 height 977
click at [556, 457] on span "business_sid" at bounding box center [552, 457] width 76 height 14
click at [614, 476] on div "on pa . parent_business_account_identifier = parent . business_account_identifi…" at bounding box center [775, 302] width 648 height 977
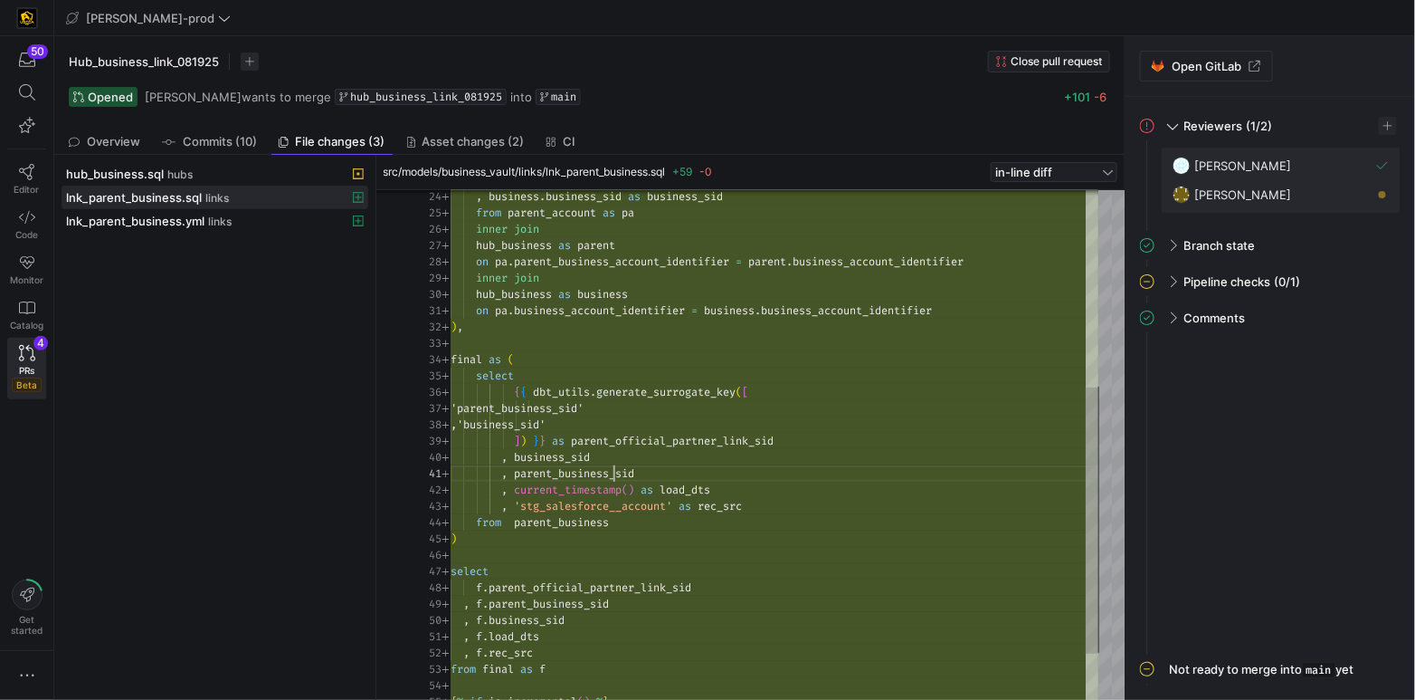
scroll to position [0, 189]
click at [614, 476] on div "on pa . parent_business_account_identifier = parent . business_account_identifi…" at bounding box center [775, 302] width 648 height 977
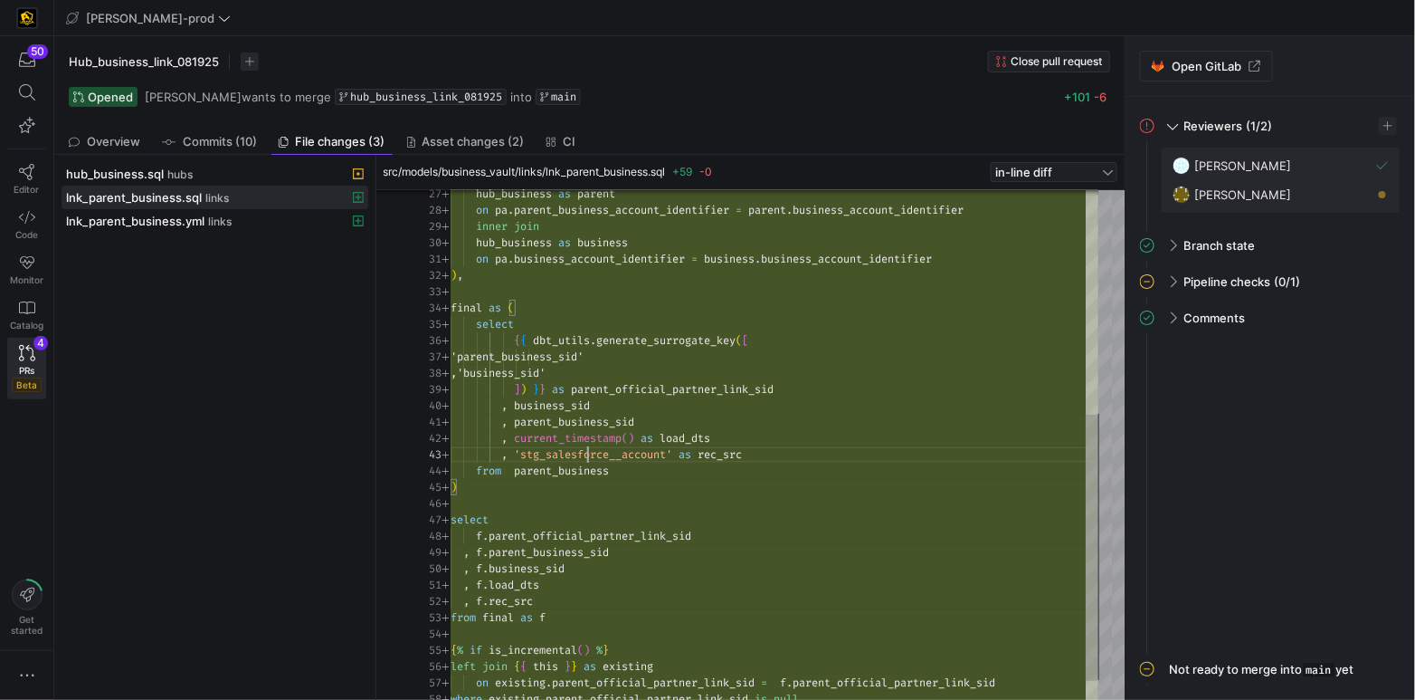
click at [586, 452] on div "on pa . parent_business_account_identifier = parent . business_account_identifi…" at bounding box center [775, 250] width 648 height 977
click at [720, 455] on span "rec_src" at bounding box center [720, 457] width 44 height 14
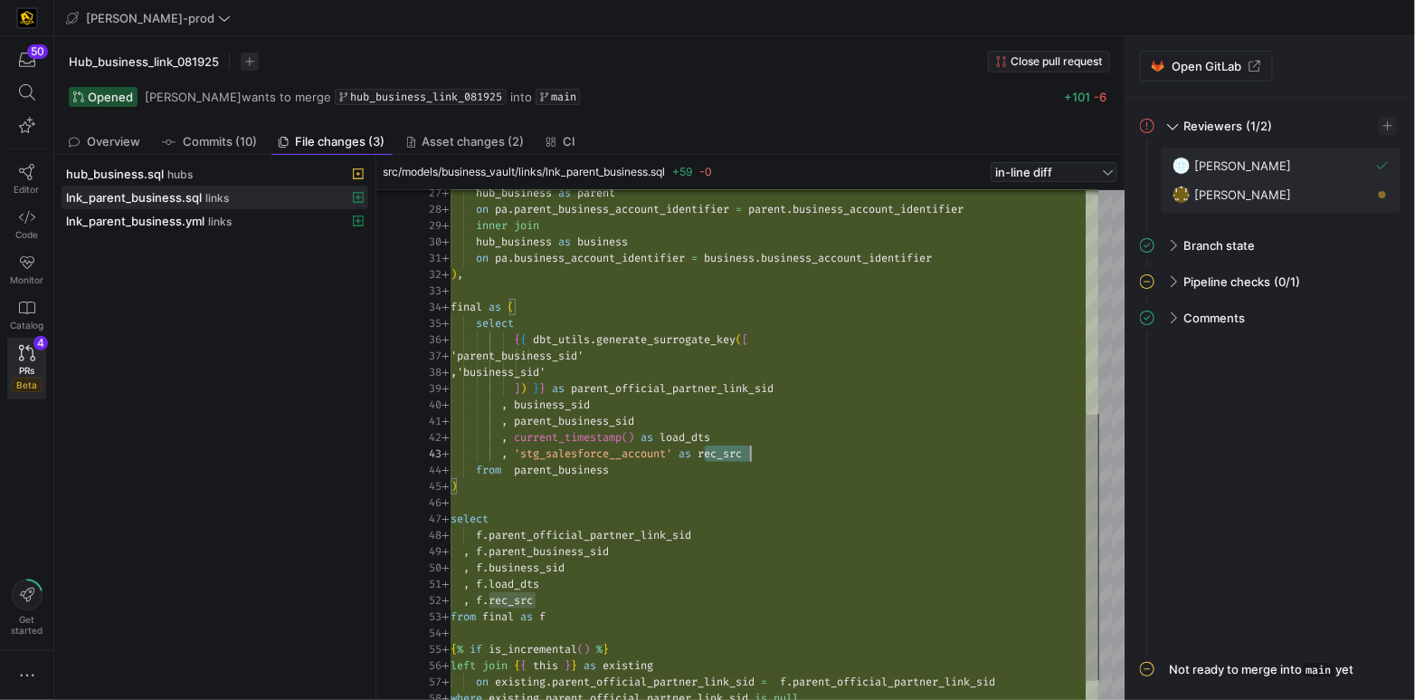
drag, startPoint x: 720, startPoint y: 455, endPoint x: 764, endPoint y: 477, distance: 48.6
click at [720, 455] on span "rec_src" at bounding box center [720, 453] width 44 height 14
click at [569, 468] on div "on pa . parent_business_account_identifier = parent . business_account_identifi…" at bounding box center [775, 249] width 648 height 977
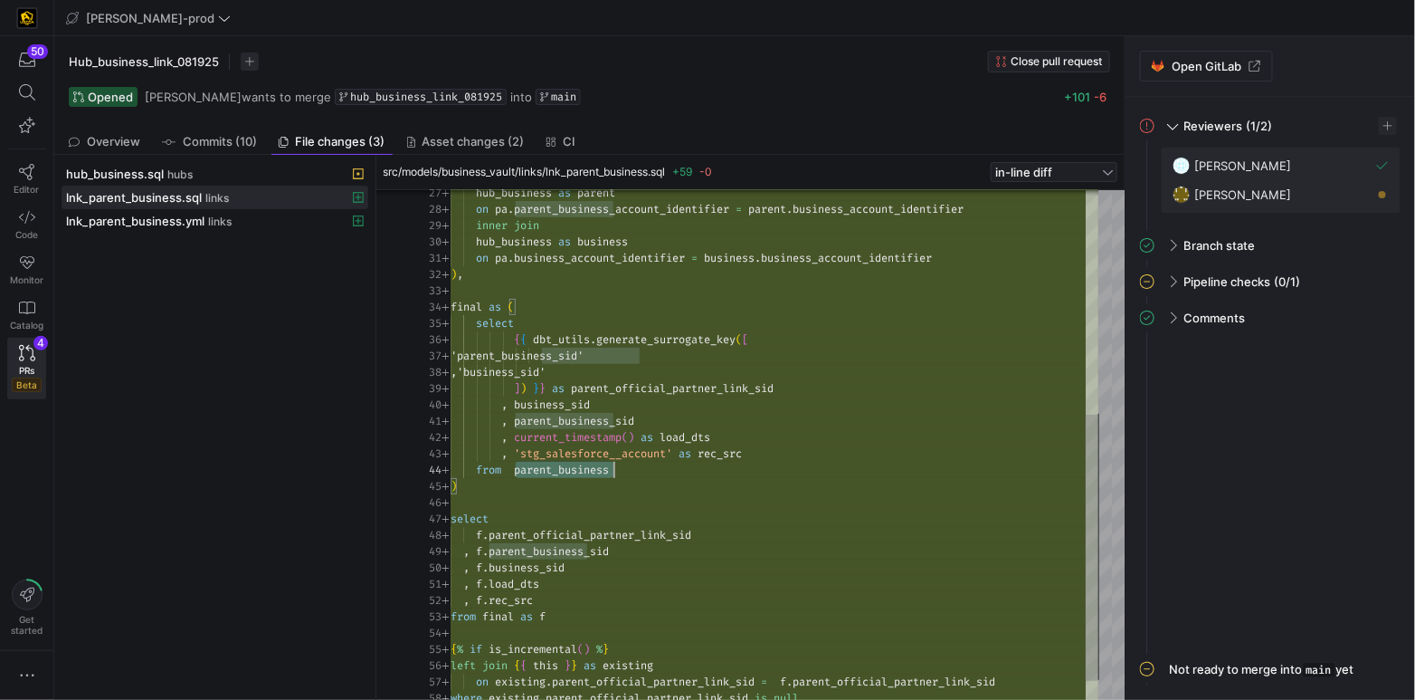
scroll to position [49, 163]
drag, startPoint x: 569, startPoint y: 467, endPoint x: 713, endPoint y: 485, distance: 145.0
click at [571, 468] on div "on pa . parent_business_account_identifier = parent . business_account_identifi…" at bounding box center [775, 249] width 648 height 977
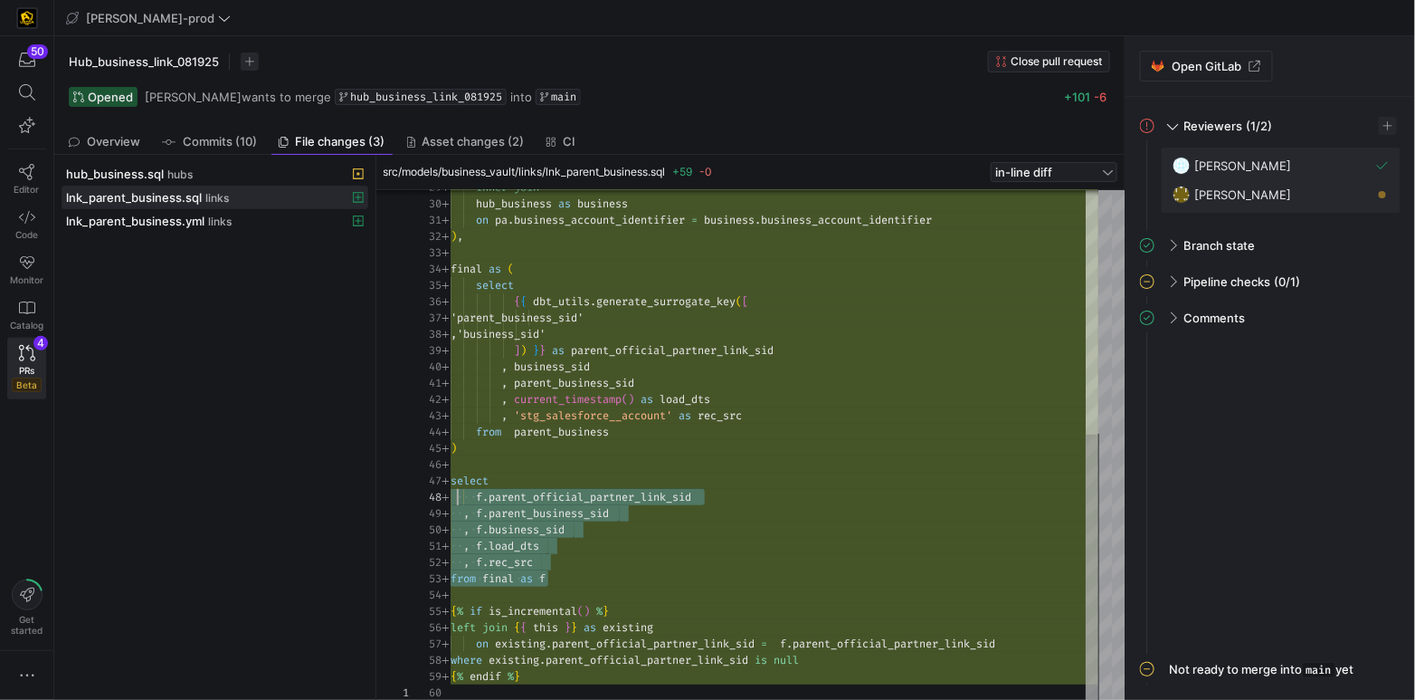
scroll to position [98, 5]
drag, startPoint x: 554, startPoint y: 570, endPoint x: 456, endPoint y: 482, distance: 131.4
click at [453, 486] on div "inner join hub_business as business on pa . business_account_identifier = busin…" at bounding box center [775, 211] width 648 height 977
type textarea ", f.load_dts , f.rec_src from final as f {% if is_incremental() %} left join {{…"
click at [694, 656] on div "inner join hub_business as business on pa . business_account_identifier = busin…" at bounding box center [775, 211] width 648 height 977
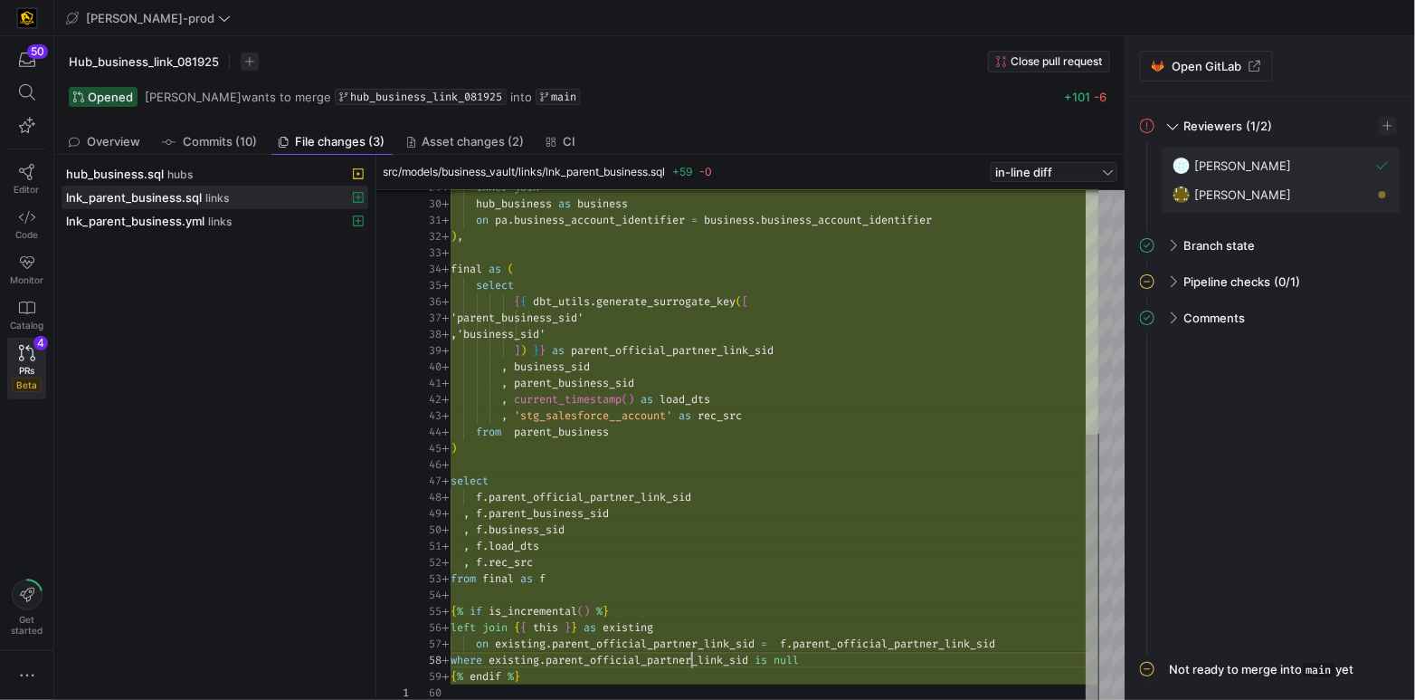
scroll to position [113, 306]
drag, startPoint x: 694, startPoint y: 656, endPoint x: 726, endPoint y: 670, distance: 34.5
click at [694, 656] on div "inner join hub_business as business on pa . business_account_identifier = busin…" at bounding box center [775, 211] width 648 height 977
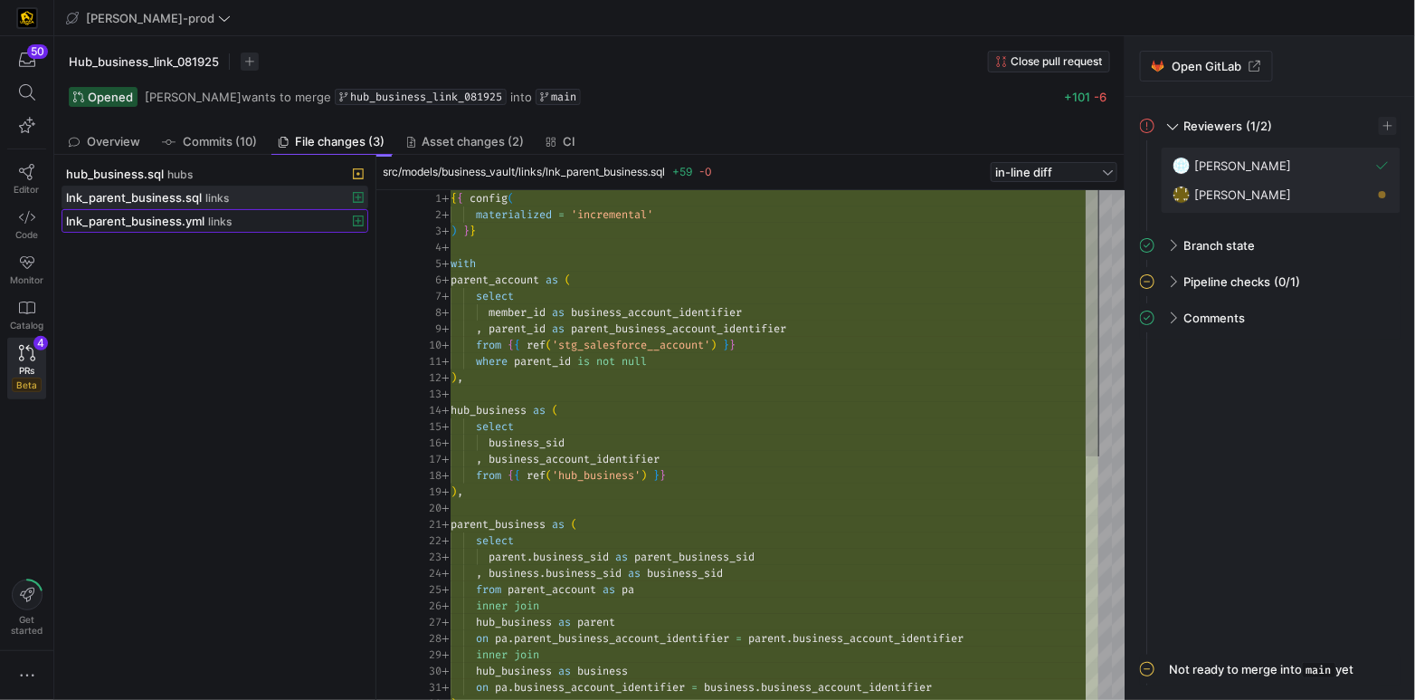
click at [159, 224] on span "lnk_parent_business.yml" at bounding box center [135, 221] width 138 height 14
click at [155, 225] on span "lnk_parent_business.yml" at bounding box center [135, 221] width 138 height 14
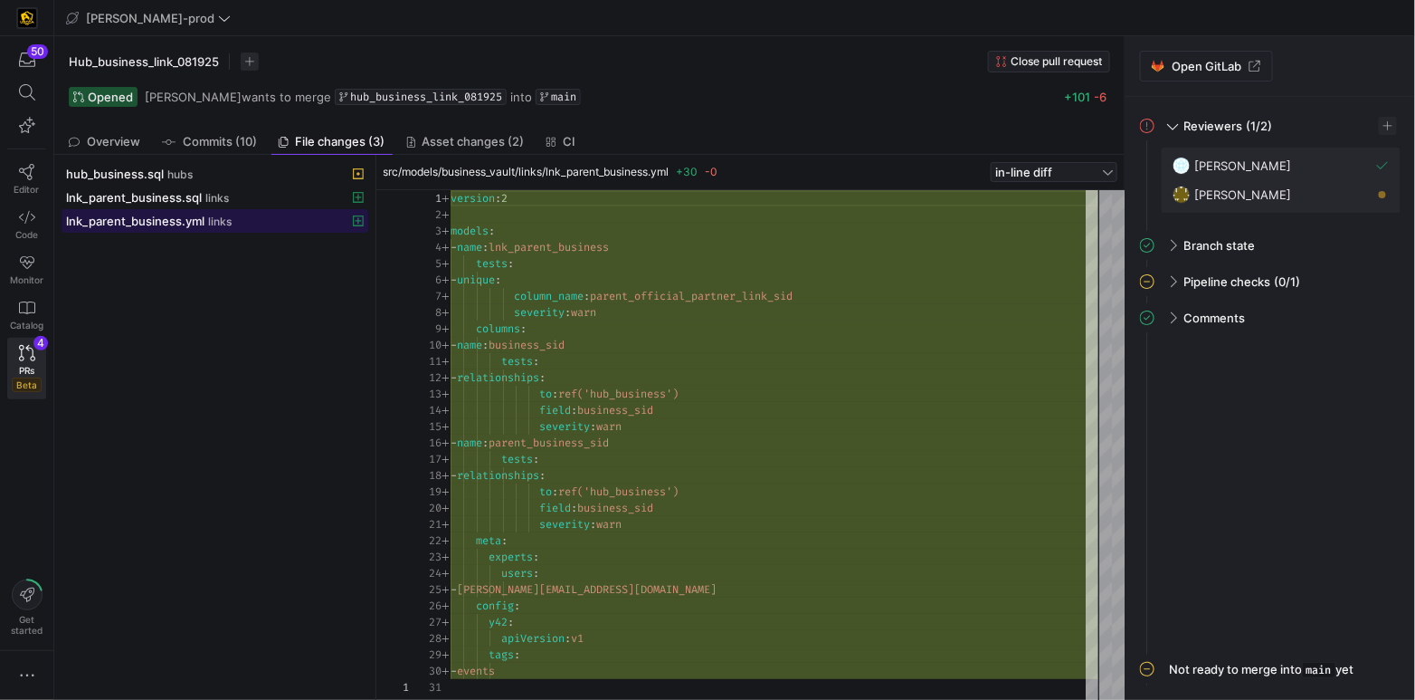
scroll to position [163, 0]
click at [690, 292] on div "version : 2 models : - name : lnk_parent_business tests : - unique : column_nam…" at bounding box center [775, 445] width 648 height 510
drag, startPoint x: 690, startPoint y: 292, endPoint x: 694, endPoint y: 313, distance: 21.3
click at [690, 292] on span "parent_official_partner_link_sid" at bounding box center [691, 296] width 203 height 14
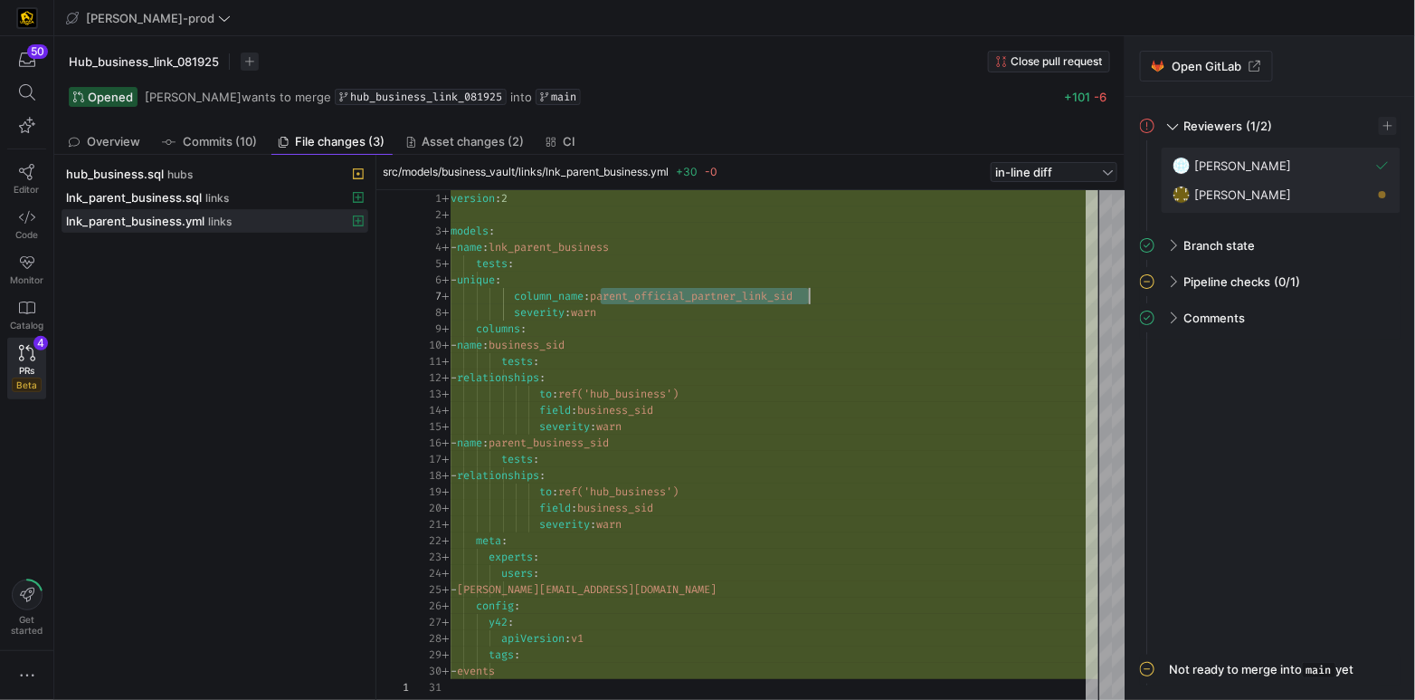
click at [603, 343] on div "version : 2 models : - name : lnk_parent_business tests : - unique : column_nam…" at bounding box center [775, 445] width 648 height 510
click at [565, 343] on span "business_sid" at bounding box center [527, 345] width 76 height 14
type textarea "tests: - relationships: to: ref('hub_business') field: business_sid severity: w…"
drag, startPoint x: 659, startPoint y: 393, endPoint x: 586, endPoint y: 394, distance: 72.4
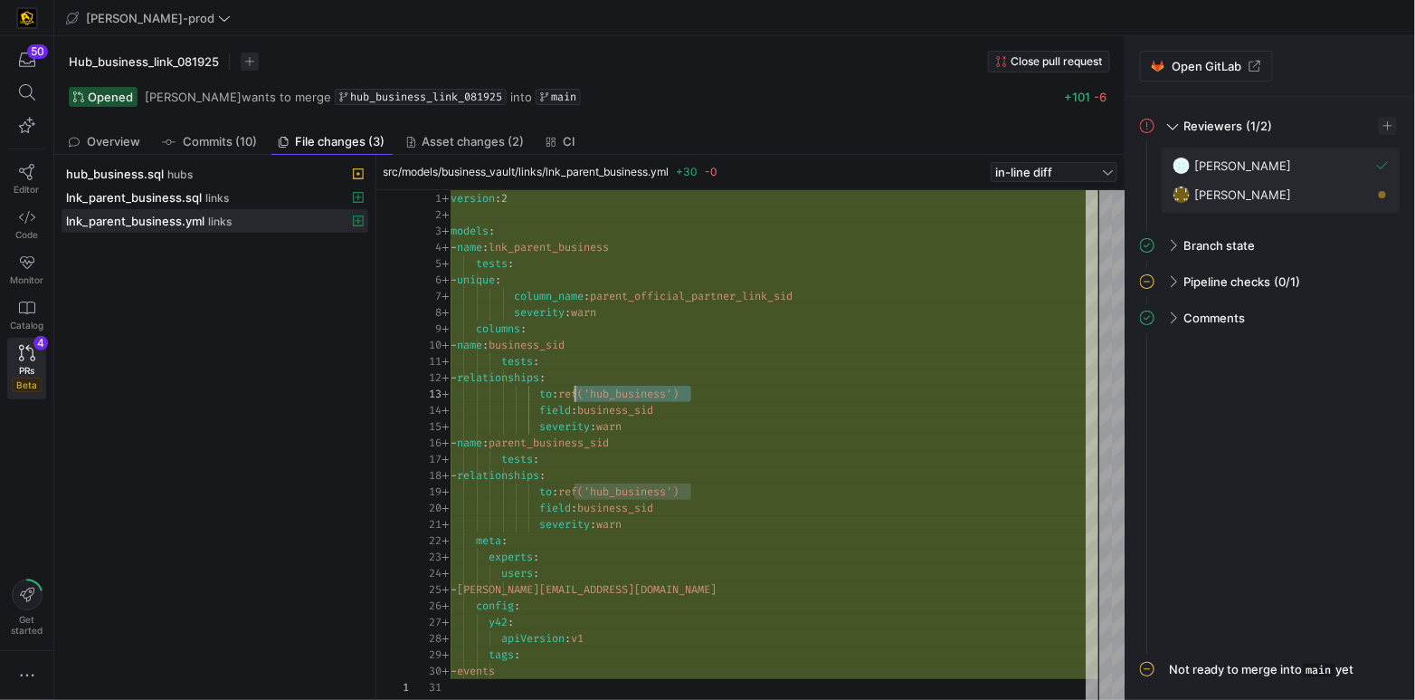
drag, startPoint x: 678, startPoint y: 409, endPoint x: 568, endPoint y: 399, distance: 109.9
click at [539, 395] on div "version : 2 models : - name : lnk_parent_business tests : - unique : column_nam…" at bounding box center [775, 445] width 648 height 510
drag, startPoint x: 686, startPoint y: 443, endPoint x: 538, endPoint y: 443, distance: 148.4
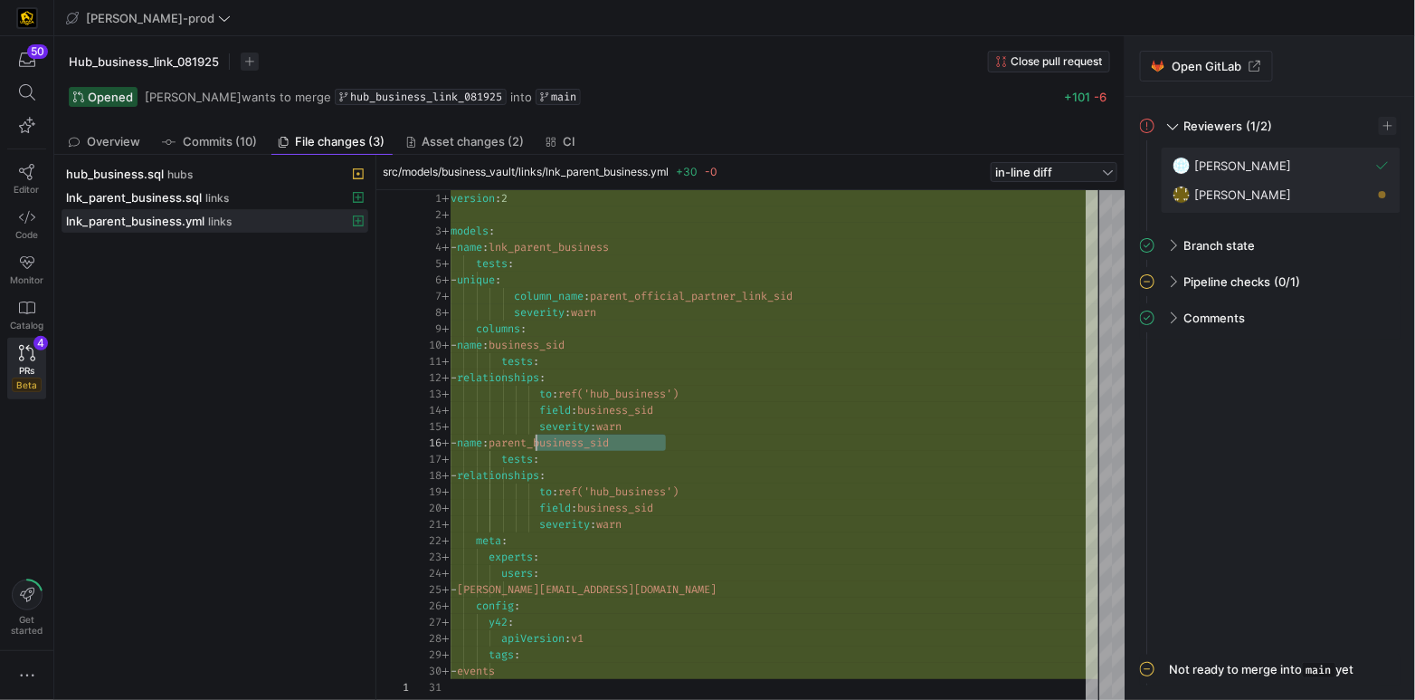
click at [538, 443] on div "version : 2 models : - name : lnk_parent_business tests : - unique : column_nam…" at bounding box center [775, 445] width 648 height 510
drag, startPoint x: 685, startPoint y: 490, endPoint x: 648, endPoint y: 501, distance: 38.9
click at [554, 484] on div "to : ref('hub_business')" at bounding box center [775, 491] width 648 height 16
drag, startPoint x: 646, startPoint y: 503, endPoint x: 540, endPoint y: 494, distance: 106.3
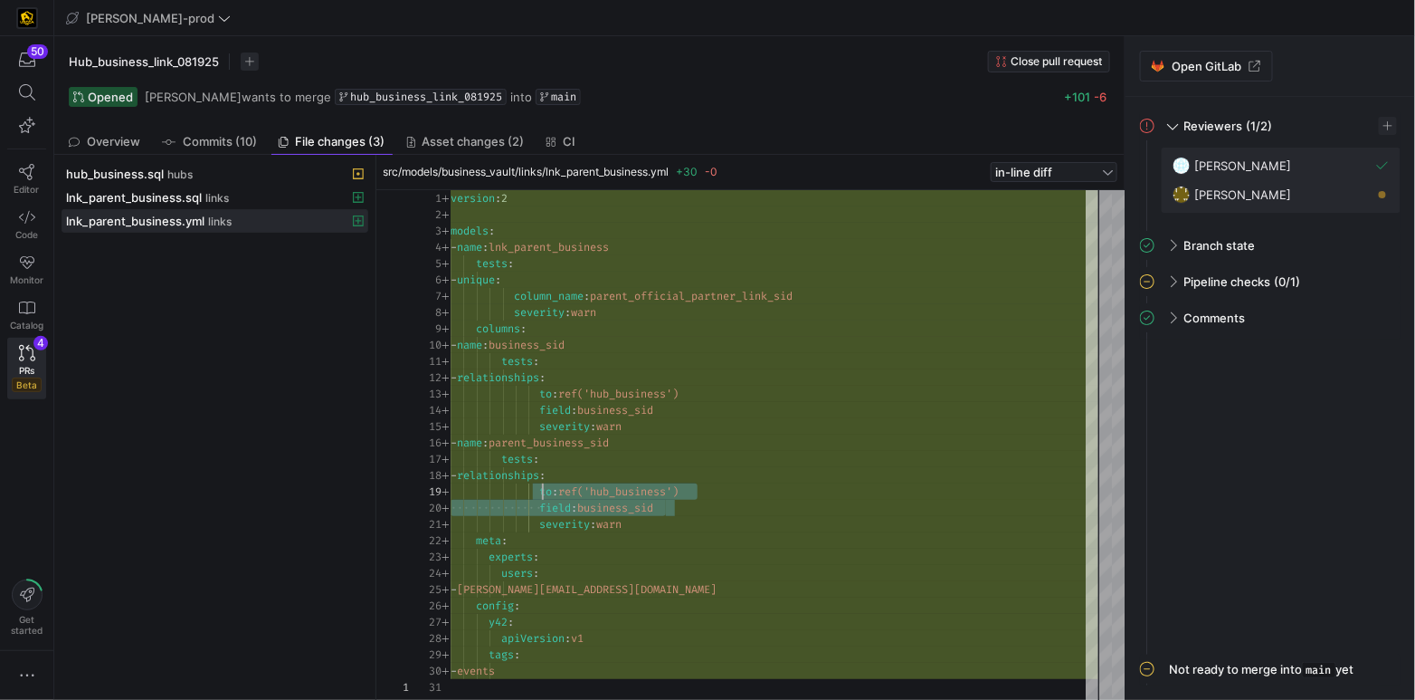
click at [540, 494] on div "version : 2 models : - name : lnk_parent_business tests : - unique : column_nam…" at bounding box center [775, 445] width 648 height 510
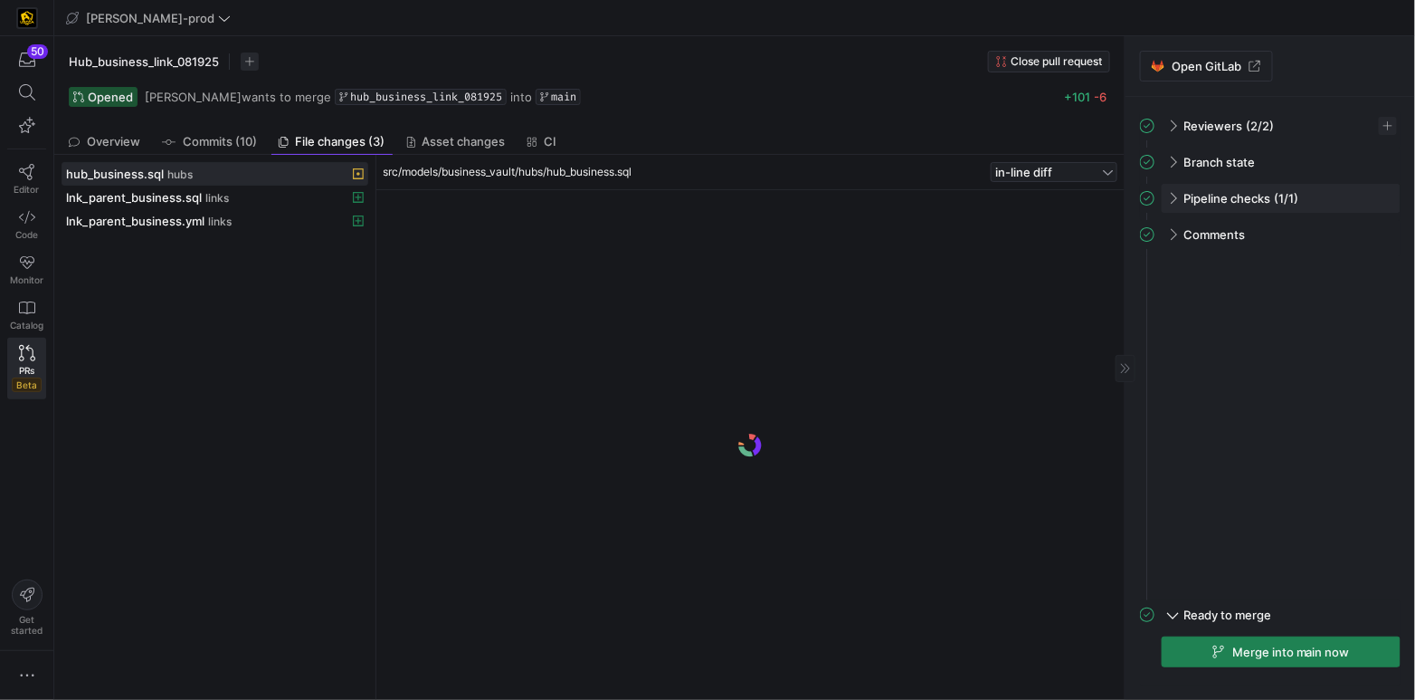
click at [1166, 203] on div "Pipeline checks (1/1)" at bounding box center [1281, 198] width 239 height 29
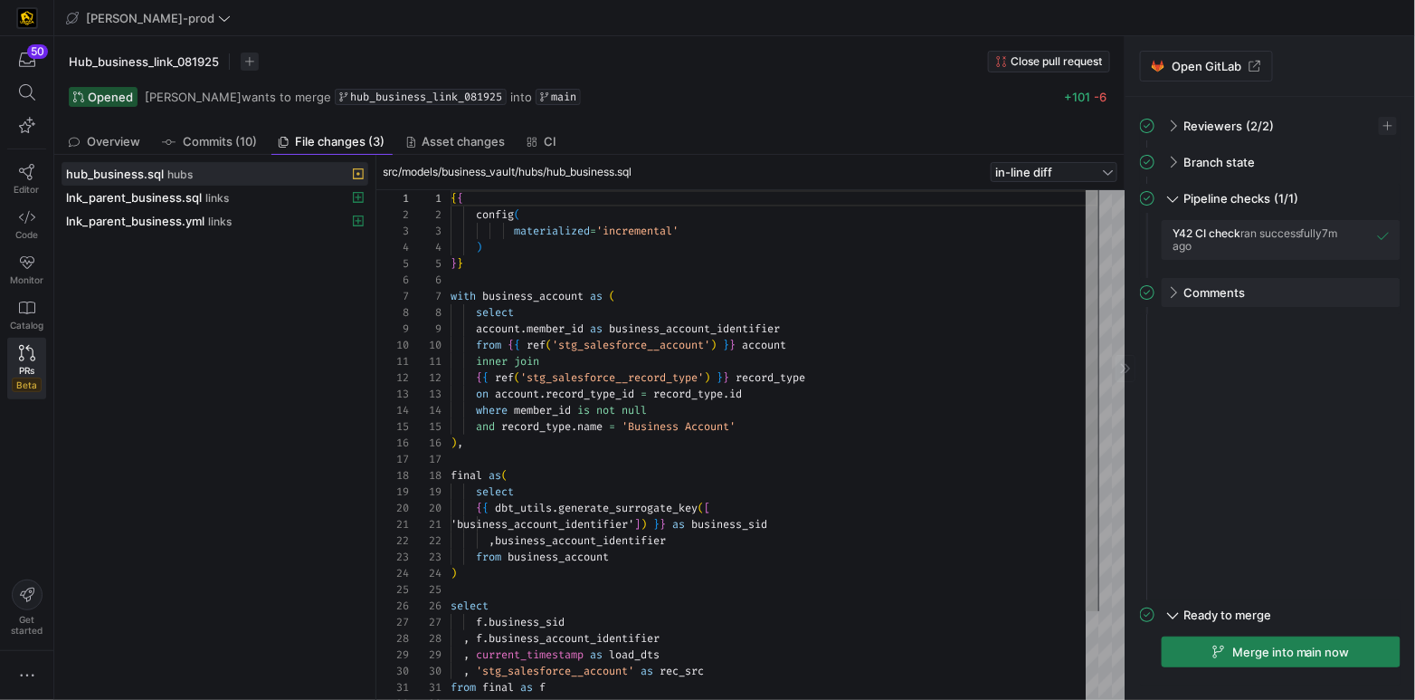
scroll to position [163, 0]
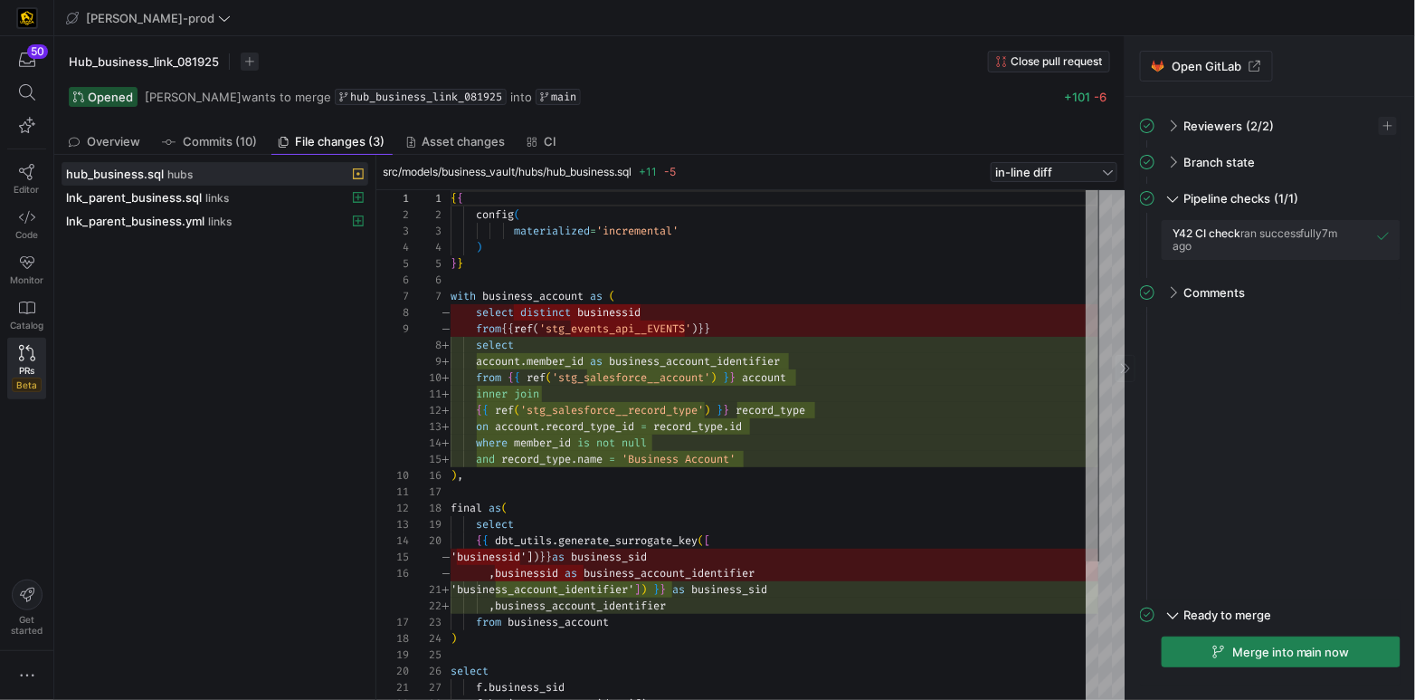
drag, startPoint x: 1177, startPoint y: 295, endPoint x: 1169, endPoint y: 308, distance: 15.1
click at [1177, 295] on span at bounding box center [1172, 293] width 14 height 8
click at [1309, 650] on span "Merge into main now" at bounding box center [1291, 651] width 118 height 14
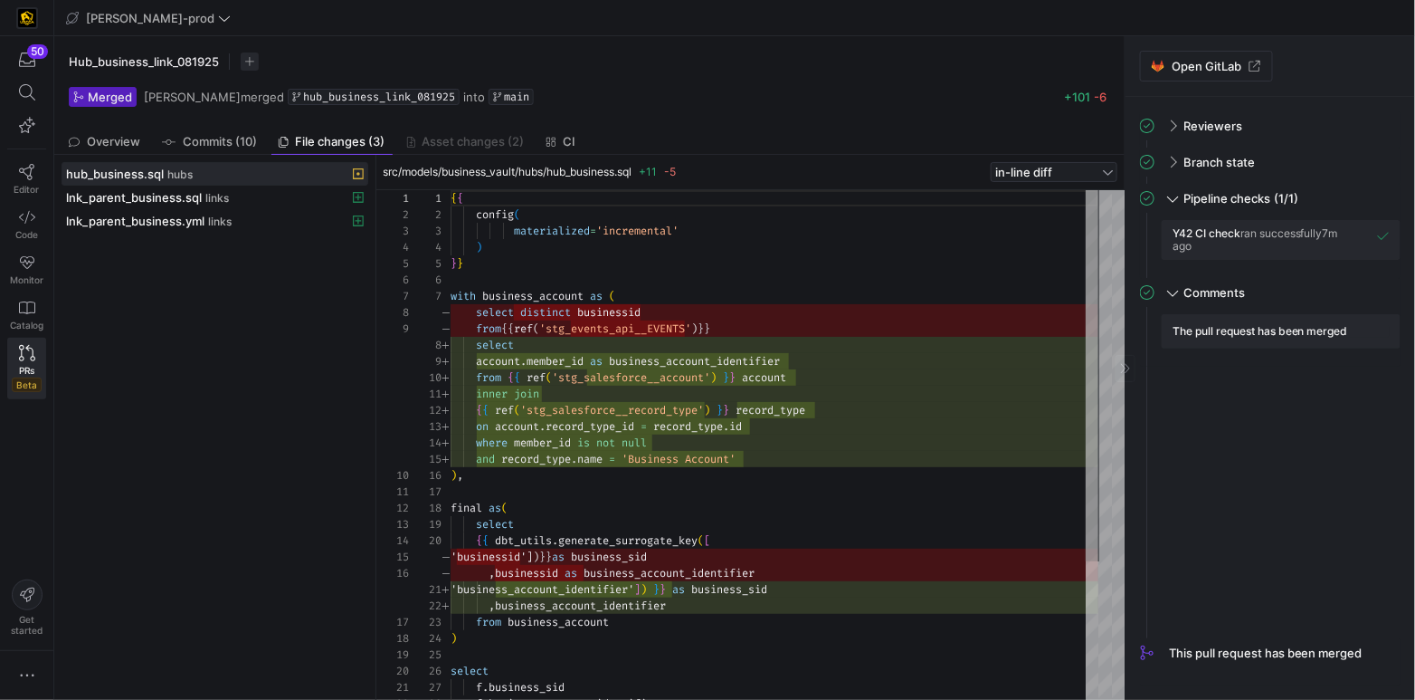
click at [186, 307] on div "hub_business.sql hubs lnk_parent_business.sql links lnk_parent_business.yml lin…" at bounding box center [215, 427] width 307 height 530
click at [33, 179] on link "Editor" at bounding box center [26, 179] width 39 height 45
